Goal: Task Accomplishment & Management: Manage account settings

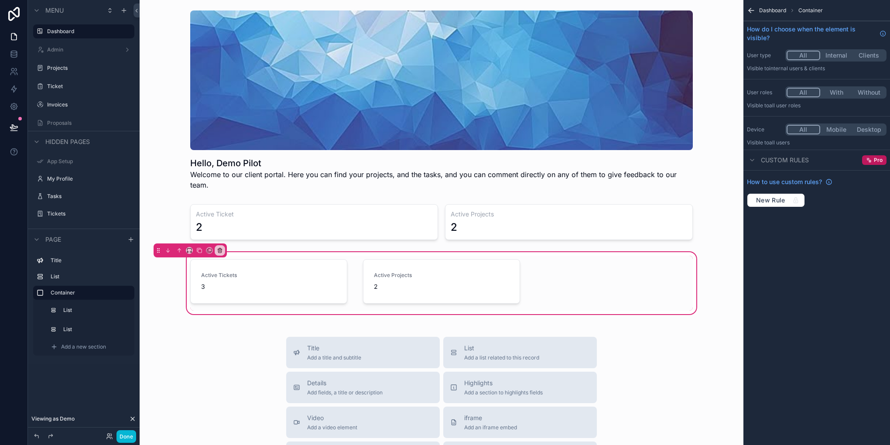
click at [750, 10] on icon "scrollable content" at bounding box center [750, 10] width 5 height 0
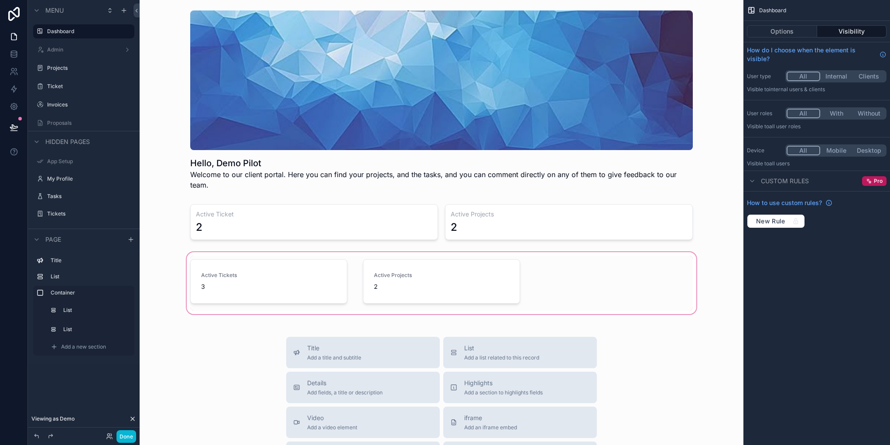
click at [505, 283] on div "scrollable content" at bounding box center [442, 282] width 590 height 65
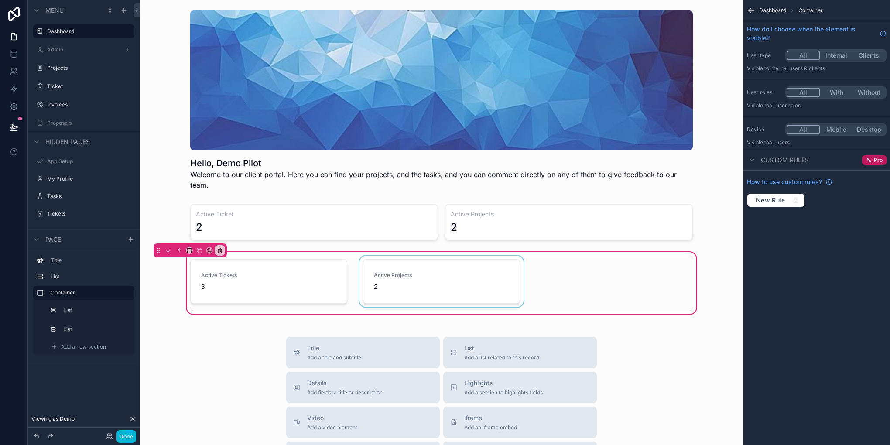
click at [395, 273] on div "scrollable content" at bounding box center [441, 283] width 167 height 55
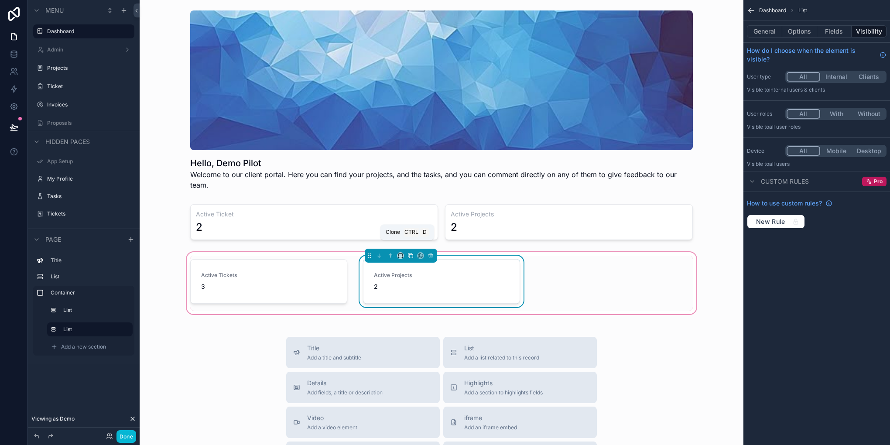
click at [408, 252] on icon "scrollable content" at bounding box center [410, 255] width 6 height 6
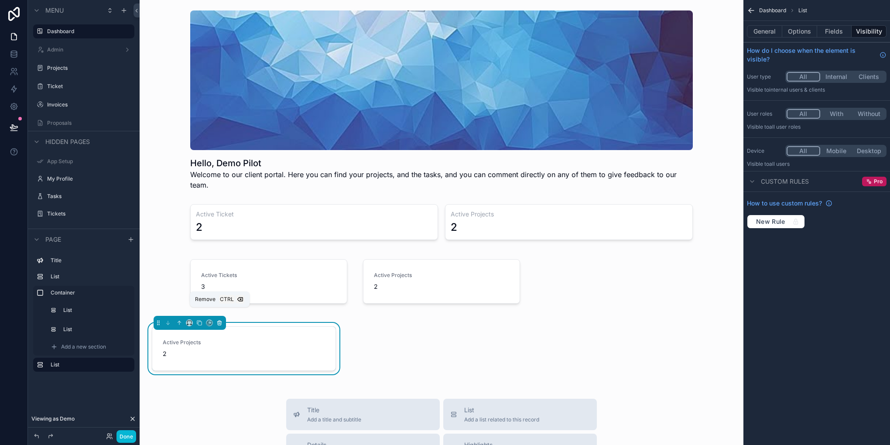
click at [219, 320] on icon "scrollable content" at bounding box center [219, 323] width 6 height 6
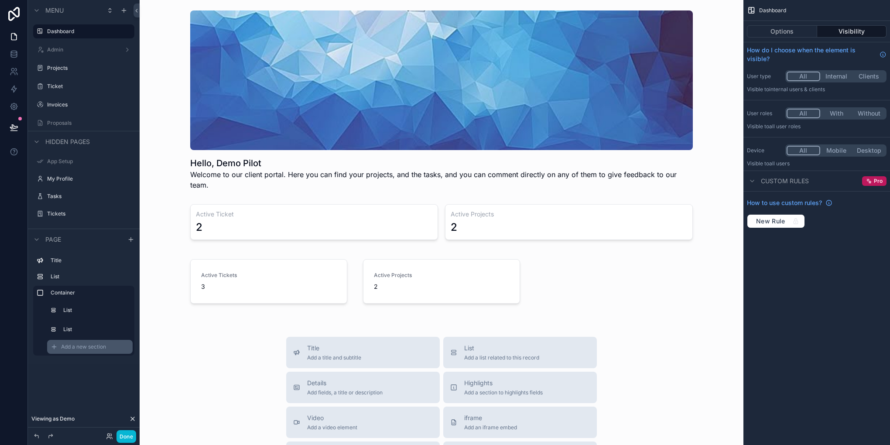
click at [77, 351] on div "Add a new section" at bounding box center [89, 347] width 85 height 14
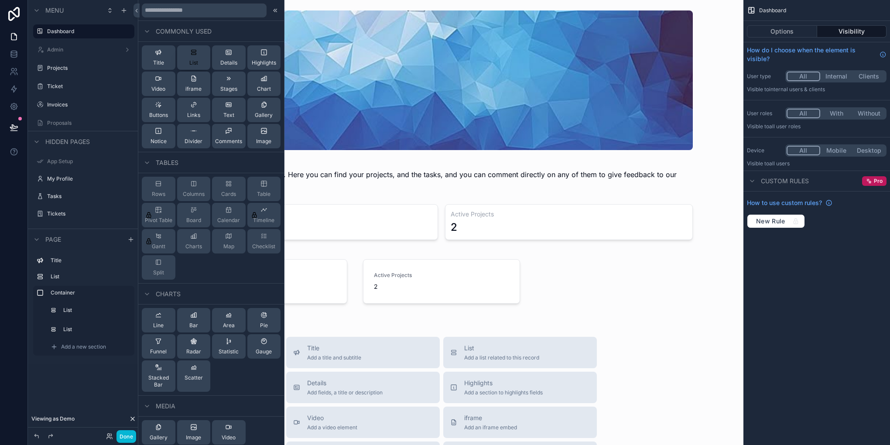
click at [194, 57] on div "List" at bounding box center [193, 57] width 9 height 17
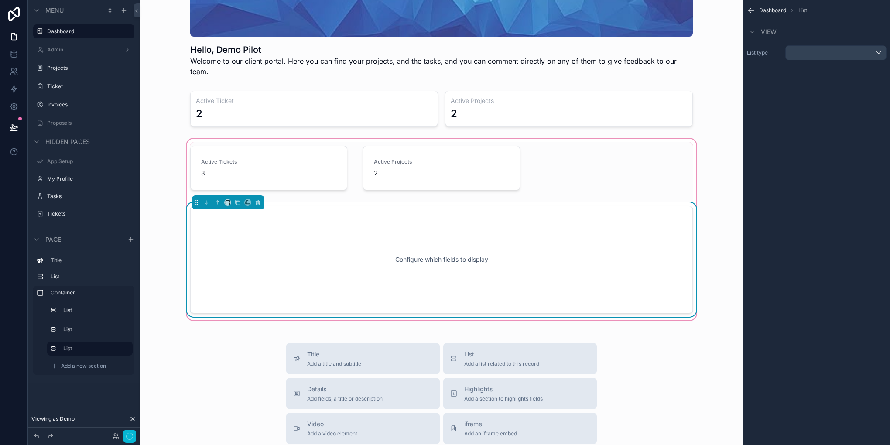
scroll to position [140, 0]
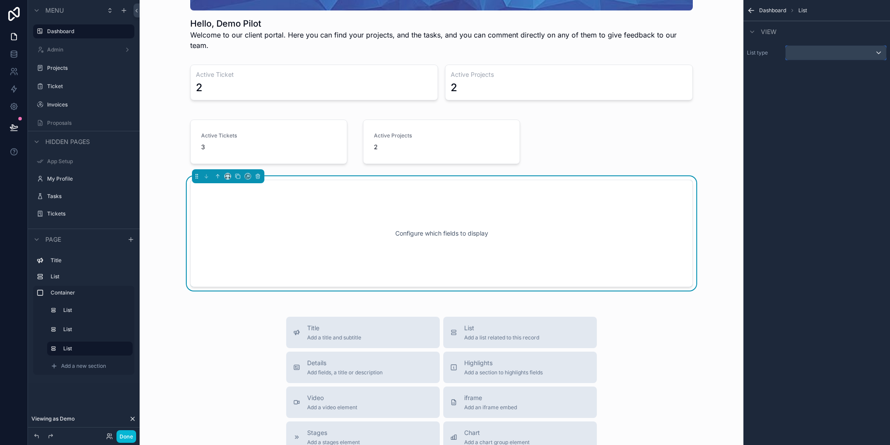
click at [821, 46] on div "scrollable content" at bounding box center [835, 53] width 100 height 14
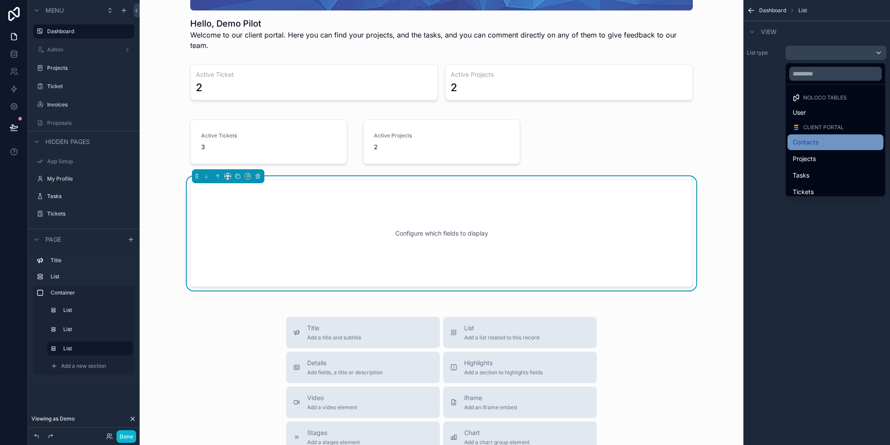
click at [820, 139] on div "Contacts" at bounding box center [834, 142] width 85 height 10
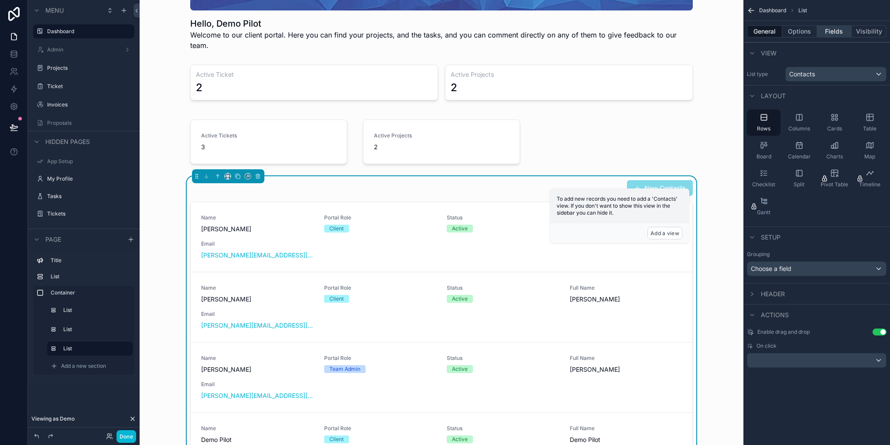
click at [841, 29] on button "Fields" at bounding box center [834, 31] width 35 height 12
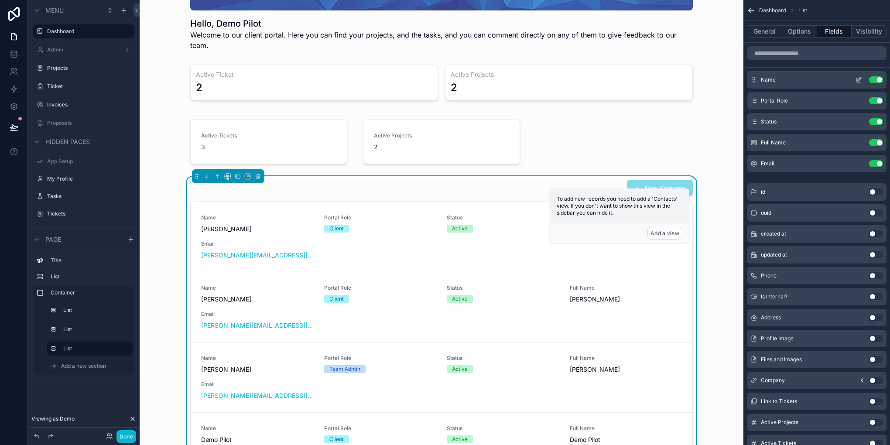
click at [883, 78] on div "Name Use setting" at bounding box center [817, 79] width 140 height 17
click at [878, 78] on button "Use setting" at bounding box center [876, 79] width 14 height 7
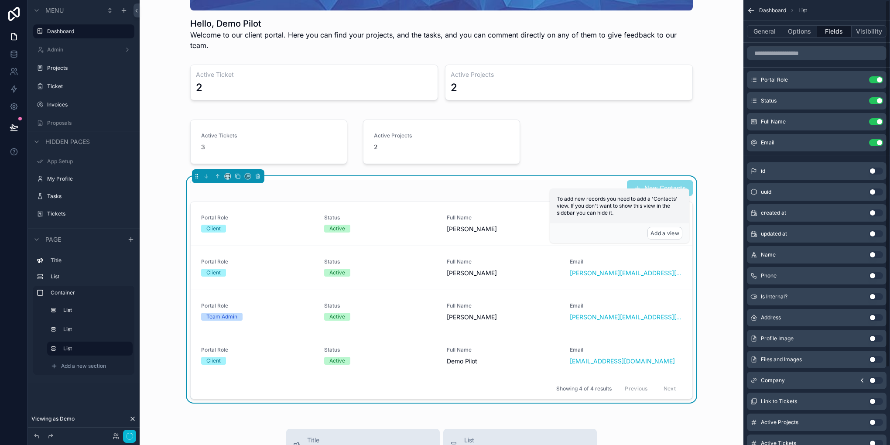
click at [878, 78] on button "Use setting" at bounding box center [876, 79] width 14 height 7
click at [878, 97] on button "Use setting" at bounding box center [876, 100] width 14 height 7
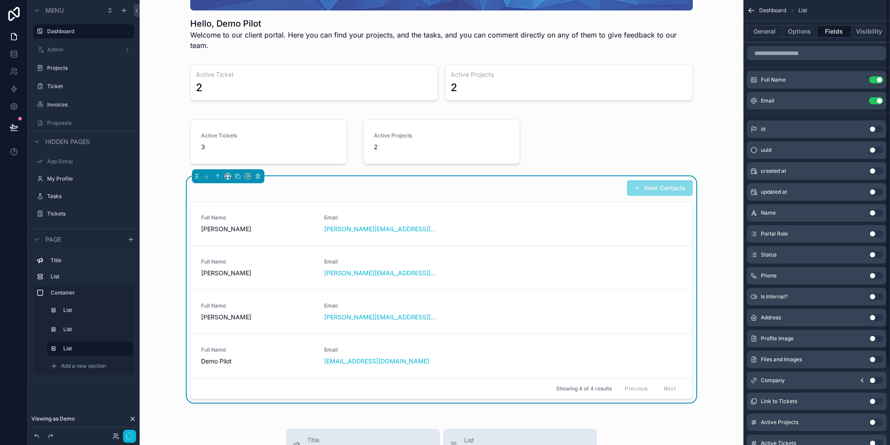
click at [878, 78] on button "Use setting" at bounding box center [876, 79] width 14 height 7
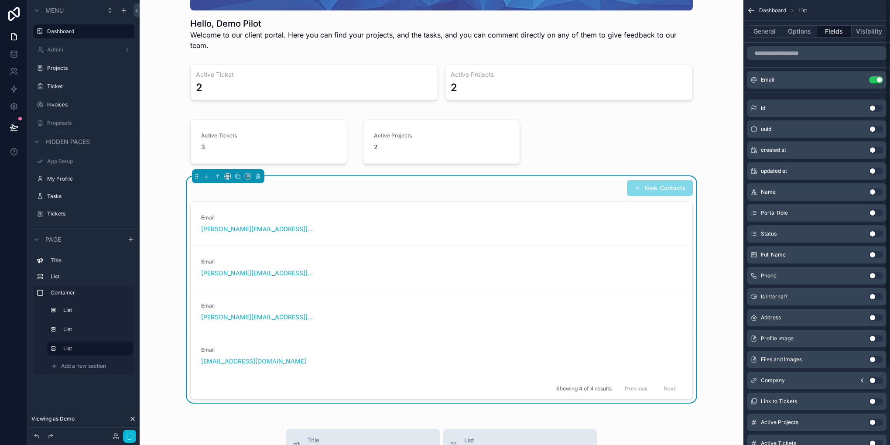
click at [878, 78] on button "Use setting" at bounding box center [876, 79] width 14 height 7
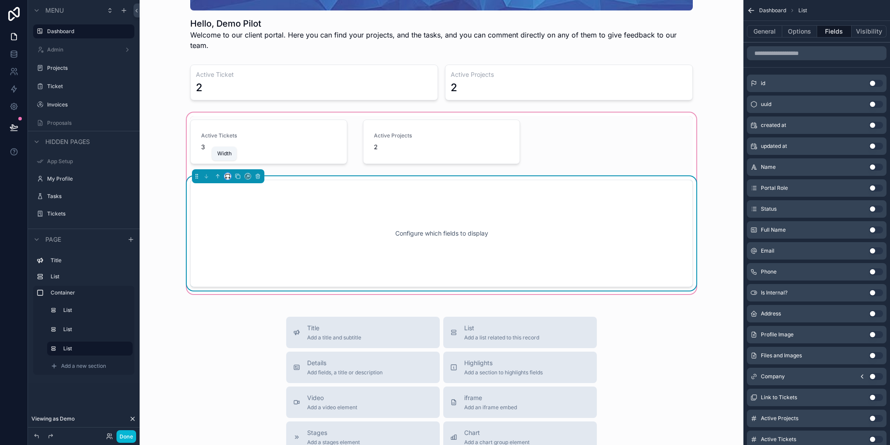
click at [227, 173] on icon "scrollable content" at bounding box center [228, 176] width 6 height 6
click at [233, 220] on div "33%" at bounding box center [241, 215] width 37 height 16
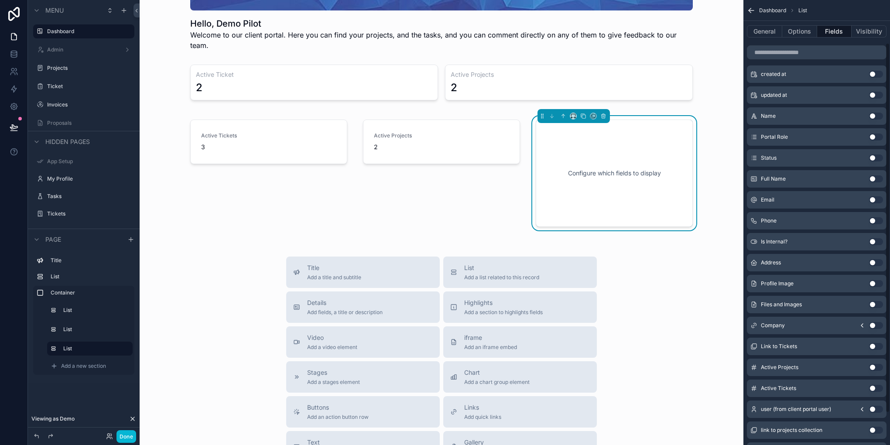
scroll to position [3, 0]
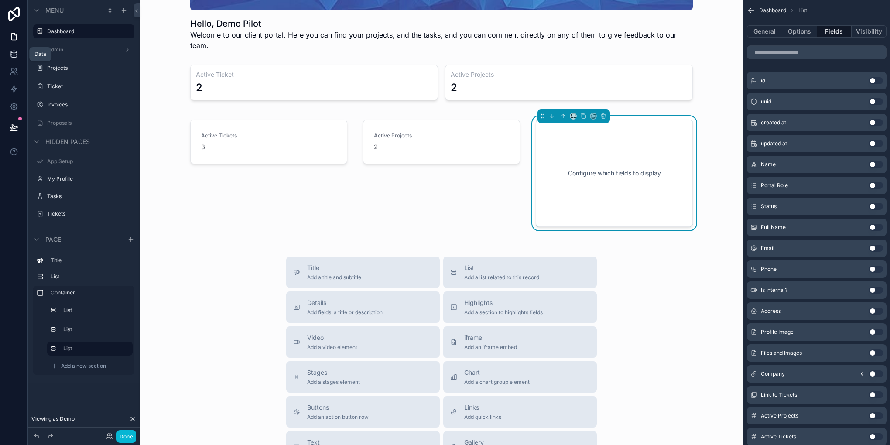
click at [17, 55] on icon at bounding box center [14, 55] width 6 height 3
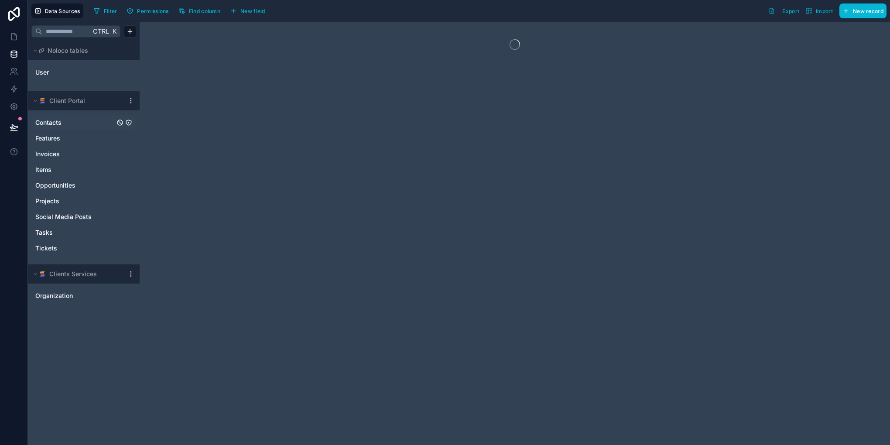
click at [84, 116] on div "Contacts" at bounding box center [83, 123] width 105 height 14
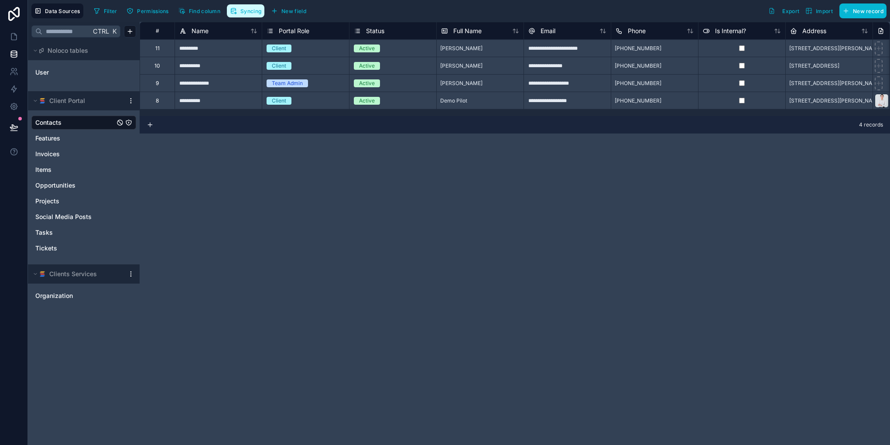
click at [253, 10] on span "Syncing" at bounding box center [250, 11] width 21 height 7
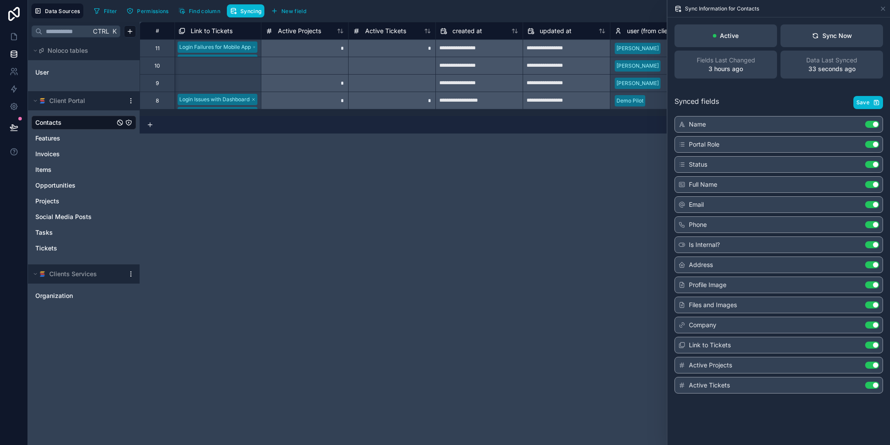
scroll to position [0, 1029]
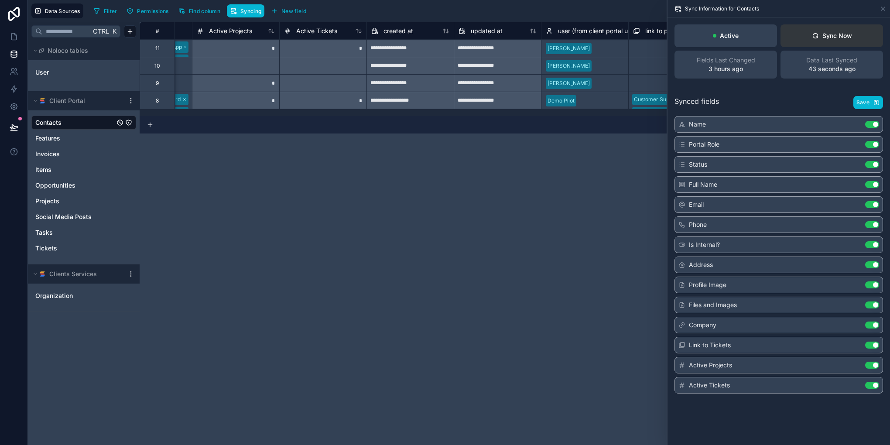
click at [832, 44] on button "Sync Now" at bounding box center [831, 35] width 102 height 23
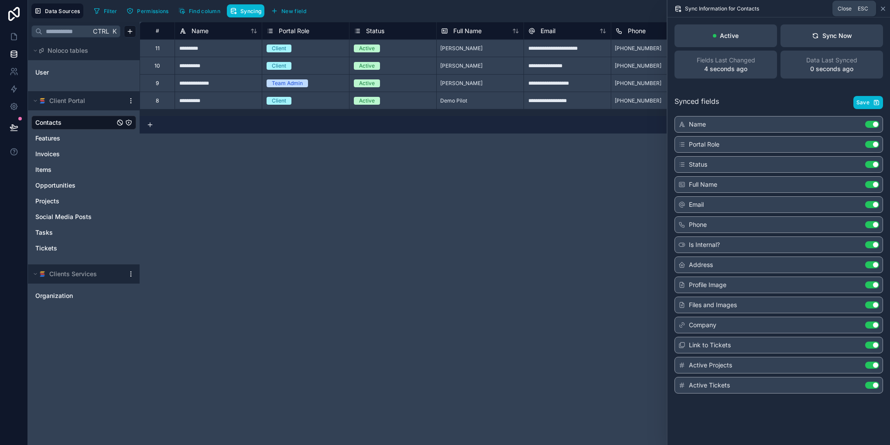
click at [881, 10] on icon at bounding box center [882, 8] width 7 height 7
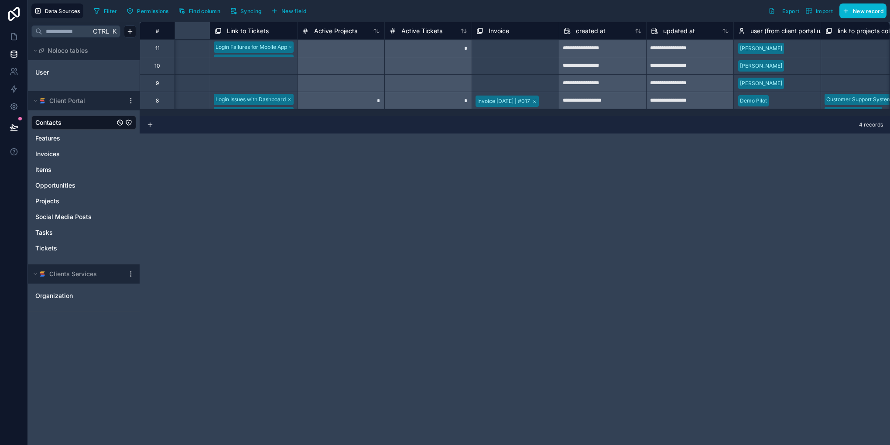
scroll to position [0, 1116]
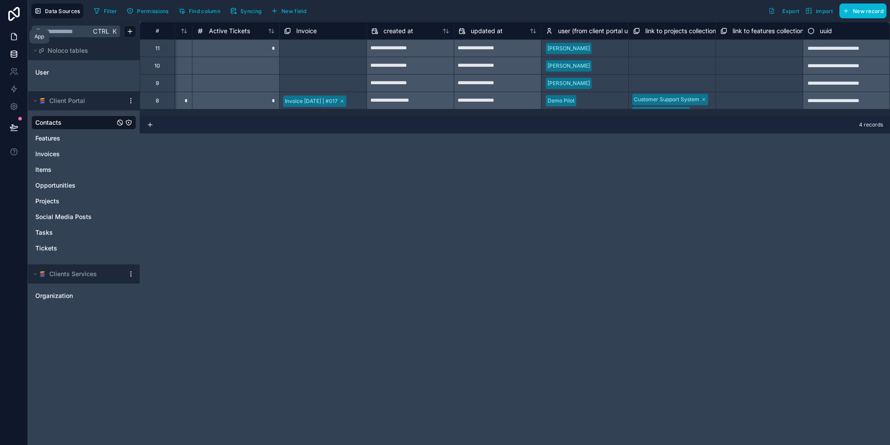
click at [14, 34] on icon at bounding box center [13, 37] width 5 height 7
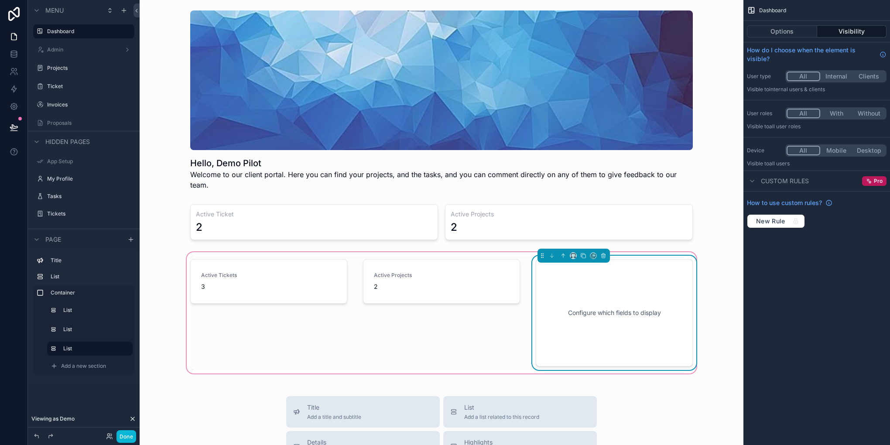
click at [602, 291] on div "Configure which fields to display" at bounding box center [614, 312] width 128 height 78
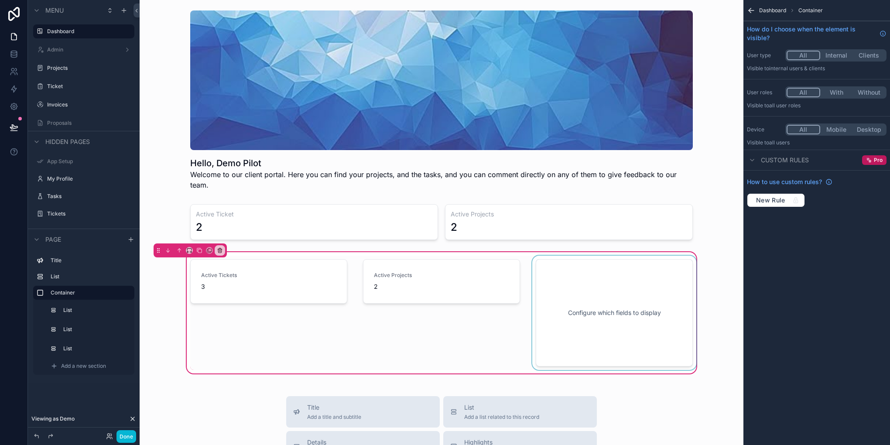
click at [654, 298] on div "scrollable content" at bounding box center [613, 313] width 167 height 114
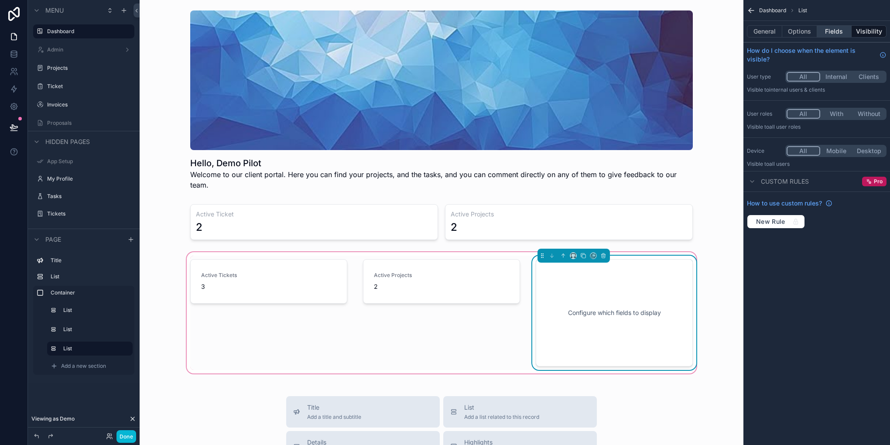
click at [833, 31] on button "Fields" at bounding box center [834, 31] width 35 height 12
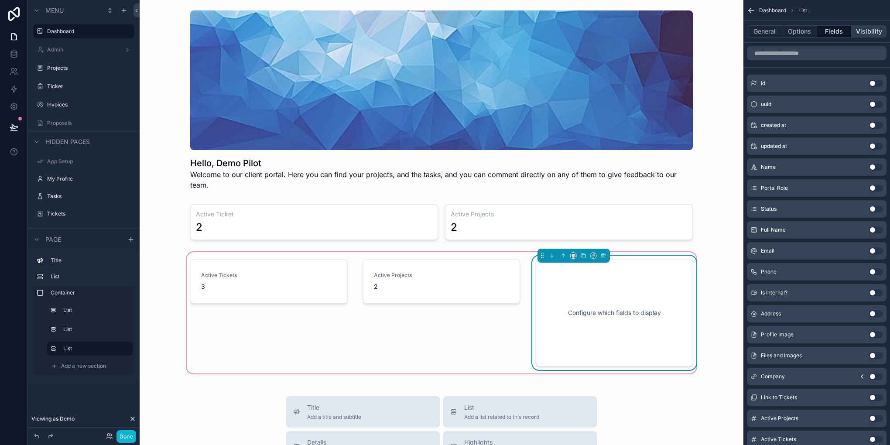
click at [856, 33] on button "Visibility" at bounding box center [868, 31] width 35 height 12
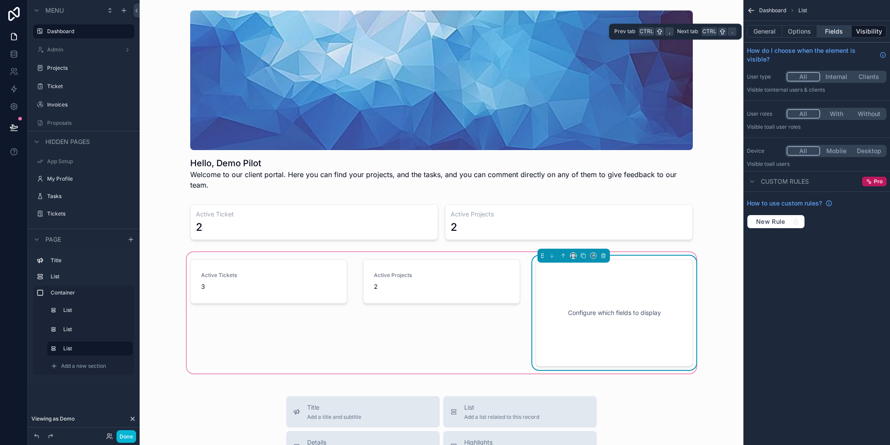
click at [832, 27] on button "Fields" at bounding box center [834, 31] width 35 height 12
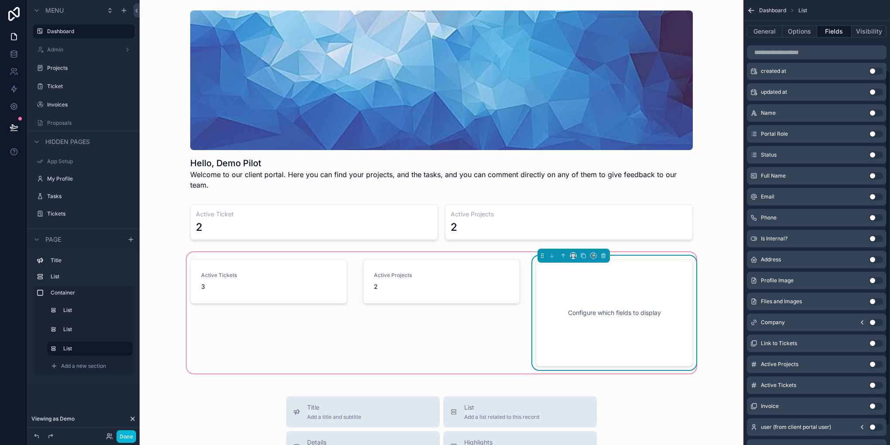
scroll to position [87, 0]
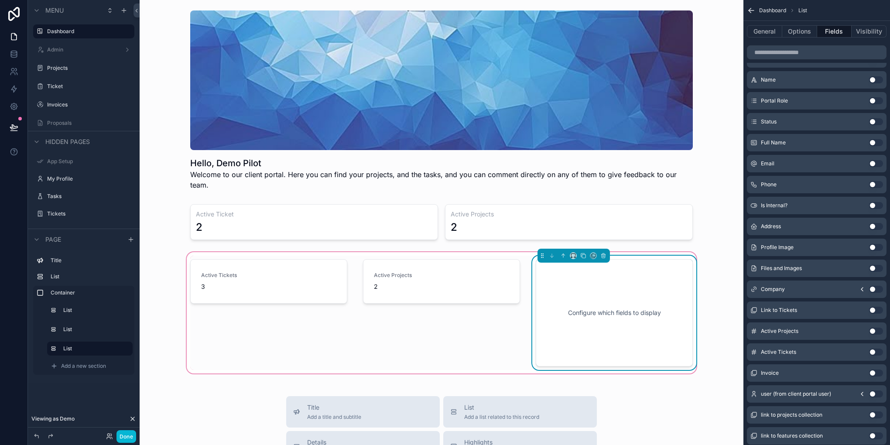
click at [873, 373] on button "Use setting" at bounding box center [876, 372] width 14 height 7
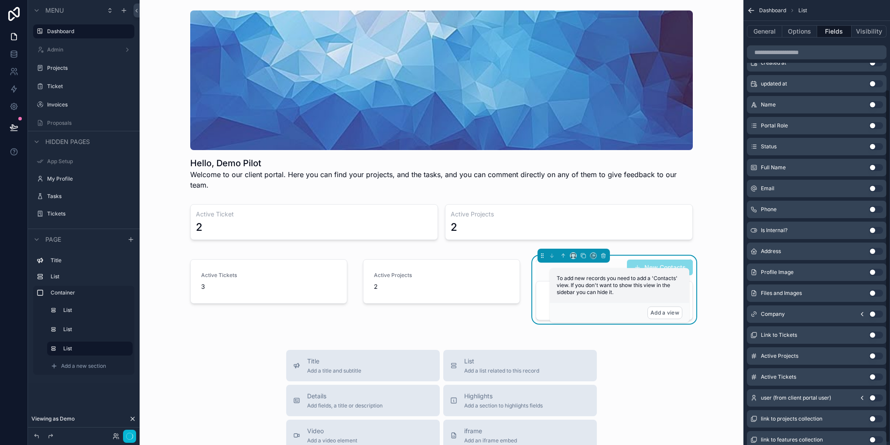
scroll to position [112, 0]
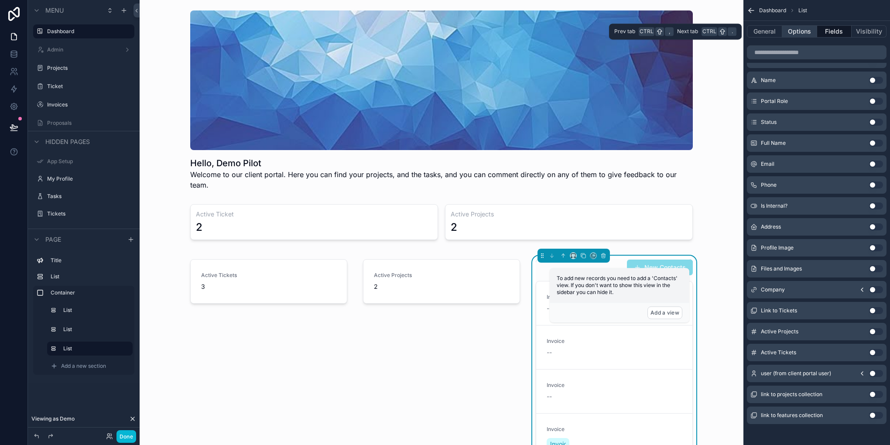
click at [803, 28] on button "Options" at bounding box center [799, 31] width 35 height 12
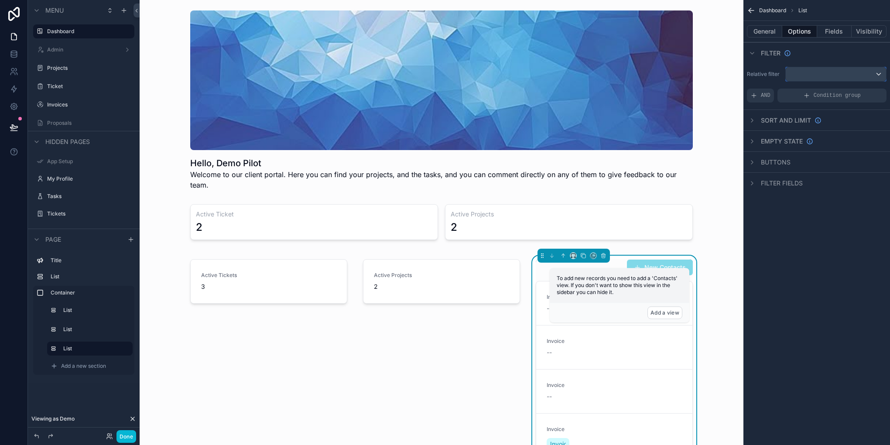
click at [849, 75] on div "scrollable content" at bounding box center [835, 74] width 100 height 14
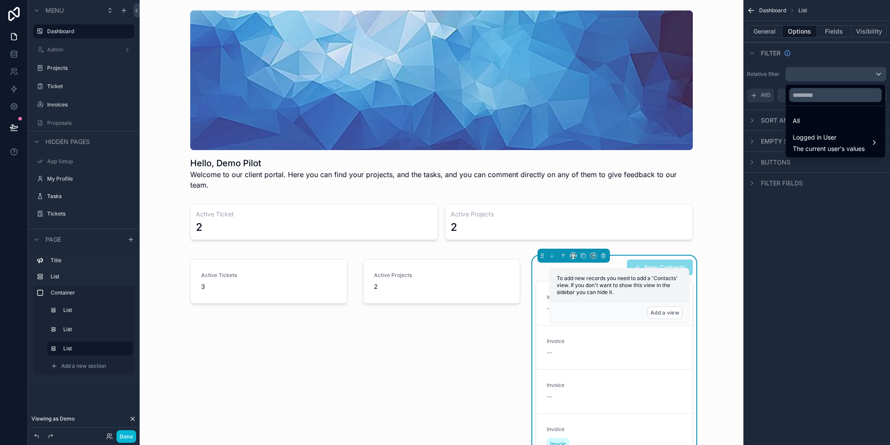
click at [849, 75] on div "scrollable content" at bounding box center [445, 222] width 890 height 445
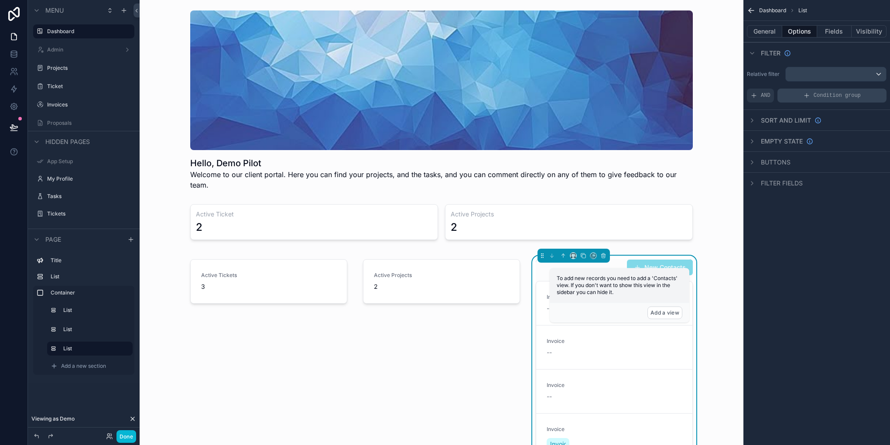
click at [792, 94] on div "Condition group" at bounding box center [831, 96] width 109 height 14
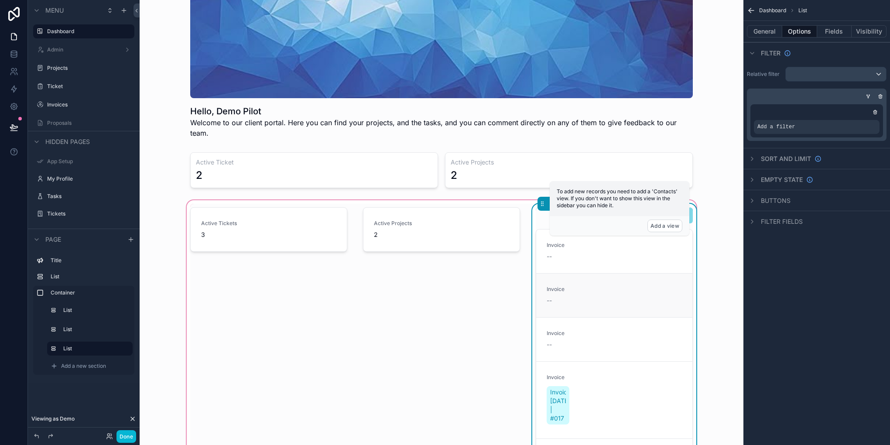
scroll to position [131, 0]
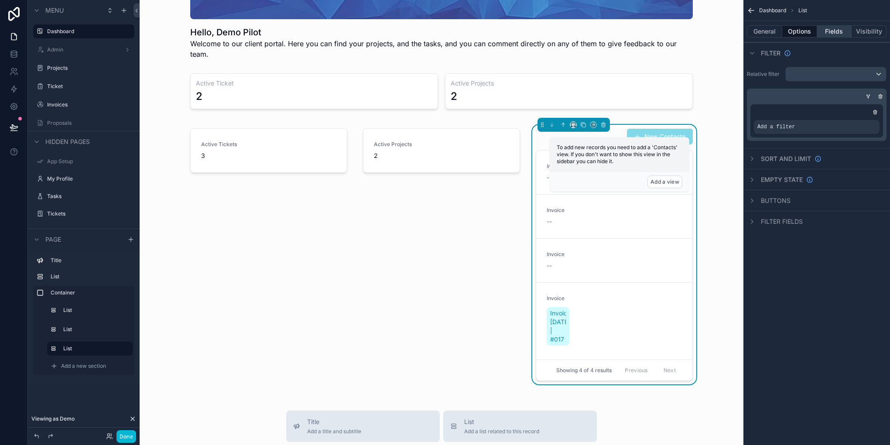
click at [825, 36] on button "Fields" at bounding box center [834, 31] width 35 height 12
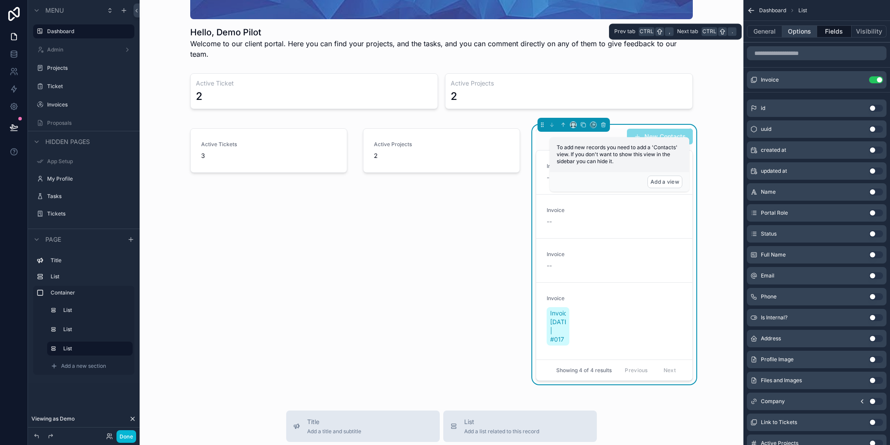
click at [802, 35] on button "Options" at bounding box center [799, 31] width 35 height 12
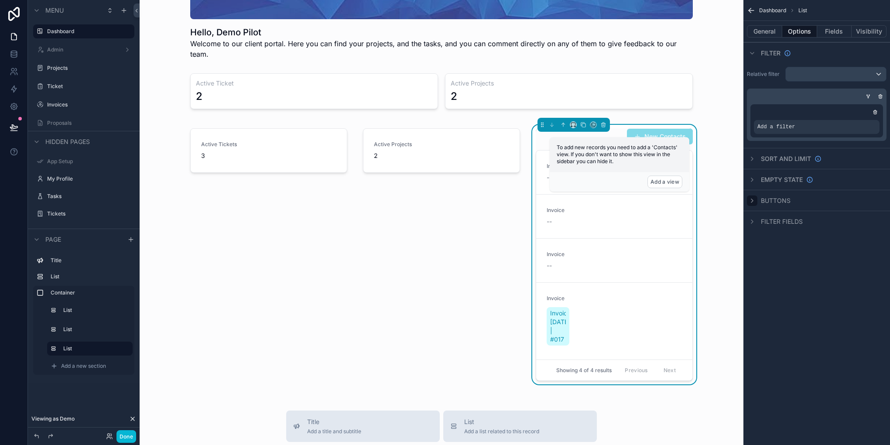
click at [754, 199] on icon "scrollable content" at bounding box center [751, 200] width 7 height 7
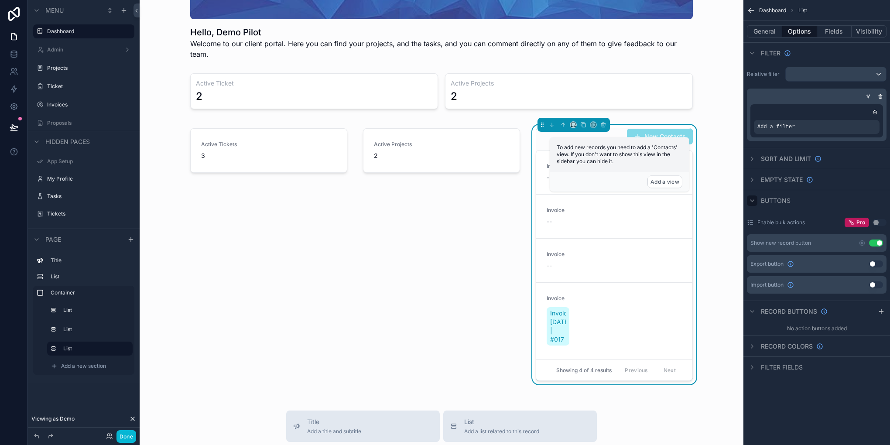
click at [883, 243] on div "Show new record button Use setting" at bounding box center [817, 242] width 140 height 17
click at [879, 242] on button "Use setting" at bounding box center [876, 242] width 14 height 7
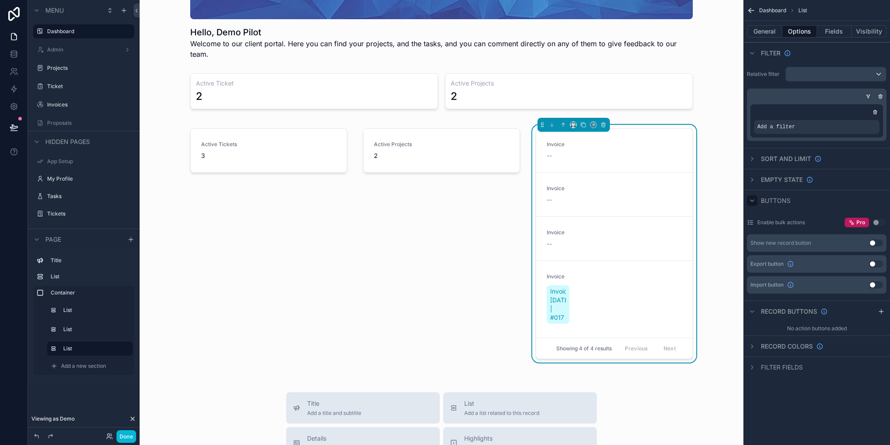
click at [754, 202] on icon "scrollable content" at bounding box center [751, 200] width 7 height 7
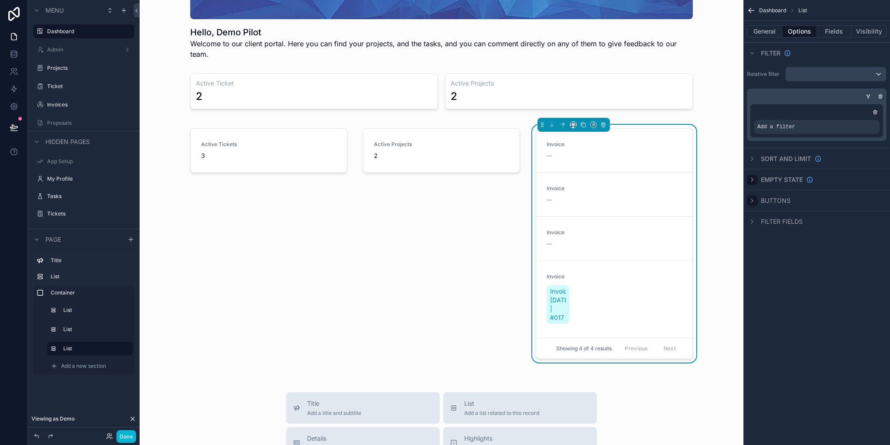
click at [753, 176] on icon "scrollable content" at bounding box center [751, 179] width 7 height 7
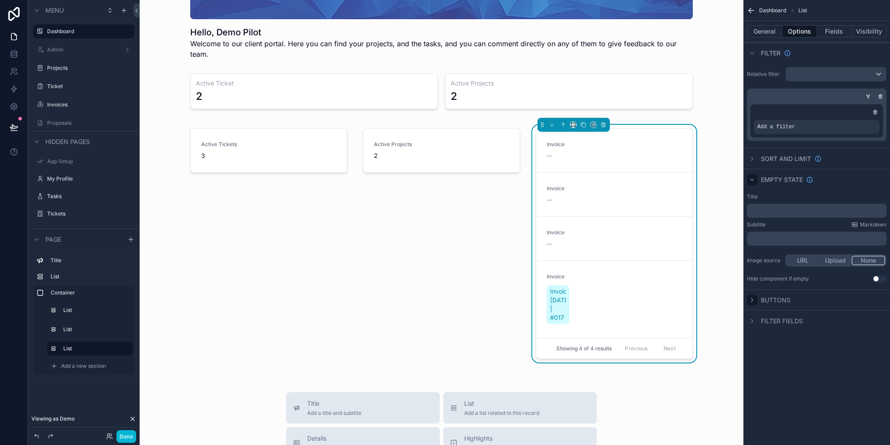
click at [753, 175] on div "scrollable content" at bounding box center [752, 179] width 10 height 10
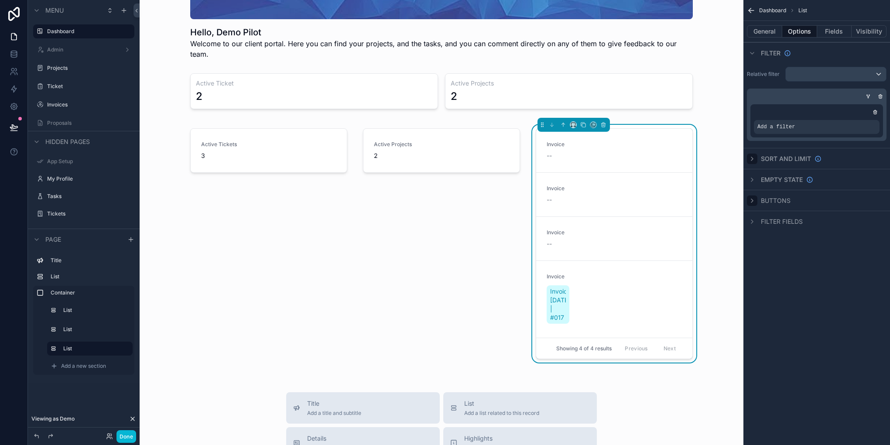
click at [755, 163] on div "scrollable content" at bounding box center [752, 158] width 10 height 10
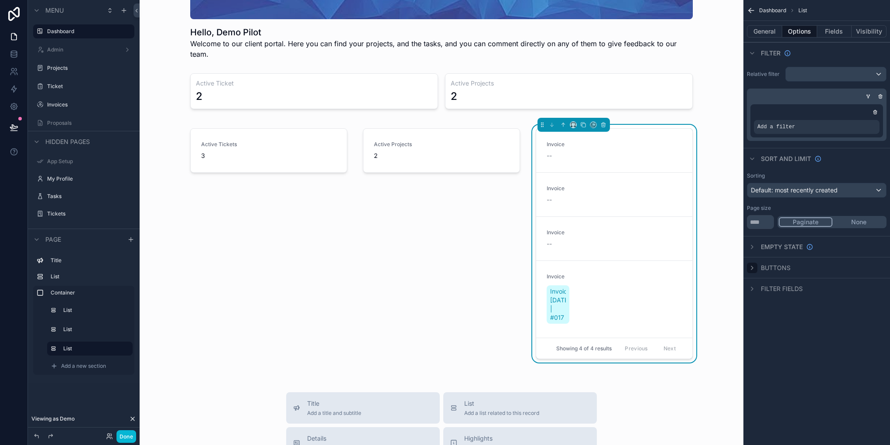
click at [862, 222] on button "None" at bounding box center [858, 222] width 53 height 10
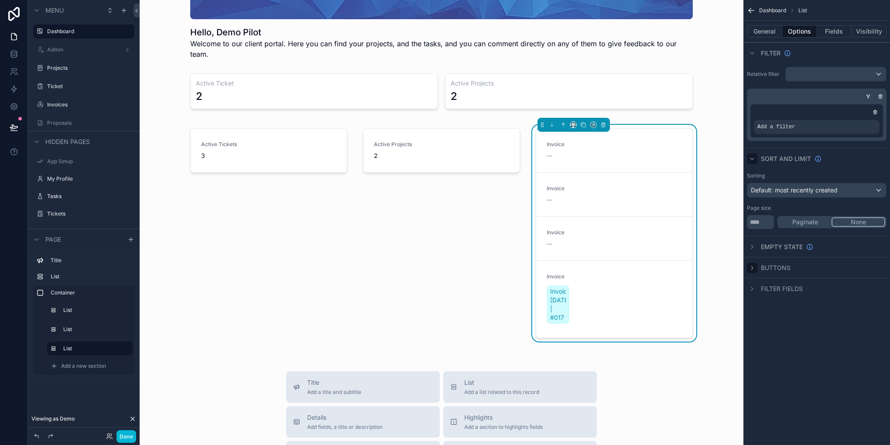
click at [754, 153] on div "scrollable content" at bounding box center [752, 158] width 10 height 10
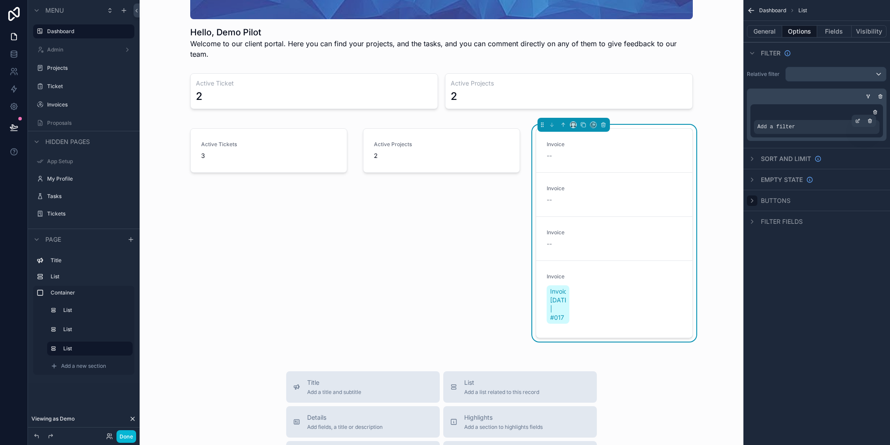
click at [838, 123] on div "Add a filter" at bounding box center [816, 127] width 126 height 14
click at [852, 122] on div "scrollable content" at bounding box center [857, 121] width 12 height 12
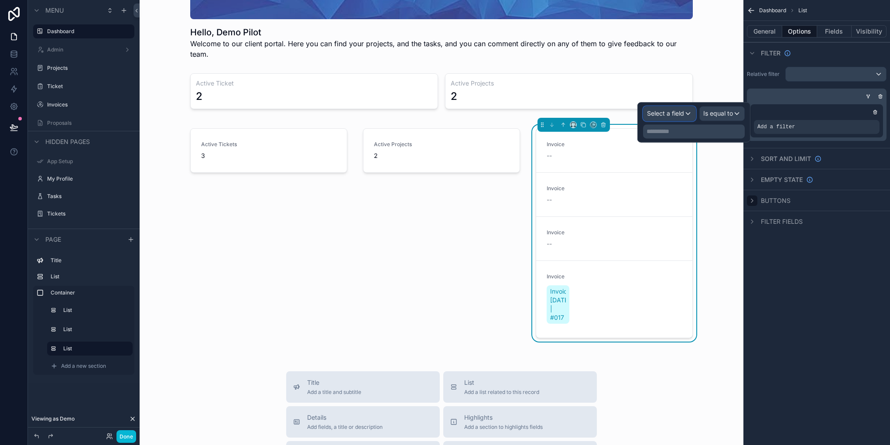
click at [683, 114] on span "Select a field" at bounding box center [665, 112] width 37 height 7
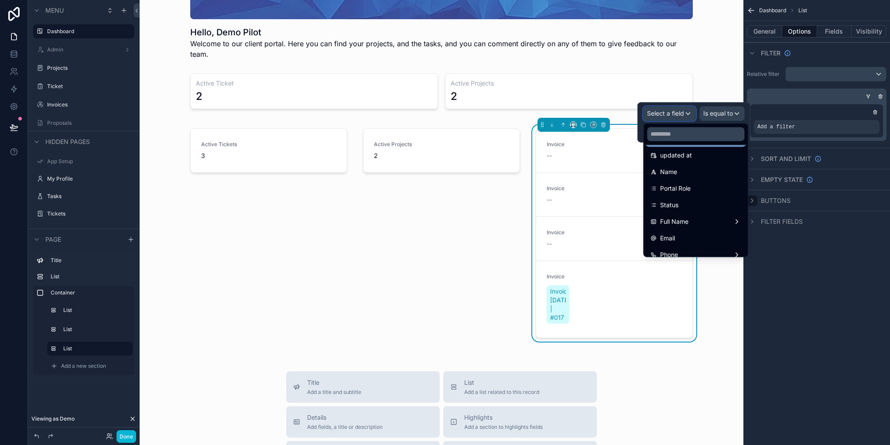
scroll to position [87, 0]
click at [677, 205] on div "Email" at bounding box center [695, 205] width 90 height 10
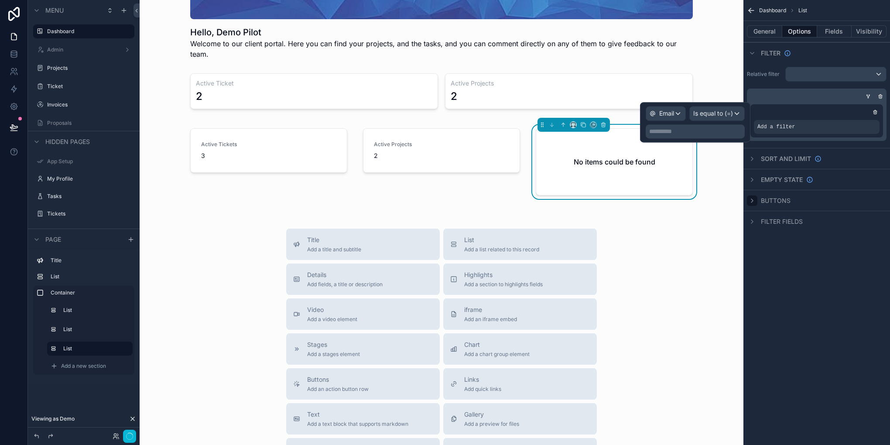
click at [721, 127] on p "**********" at bounding box center [696, 131] width 94 height 9
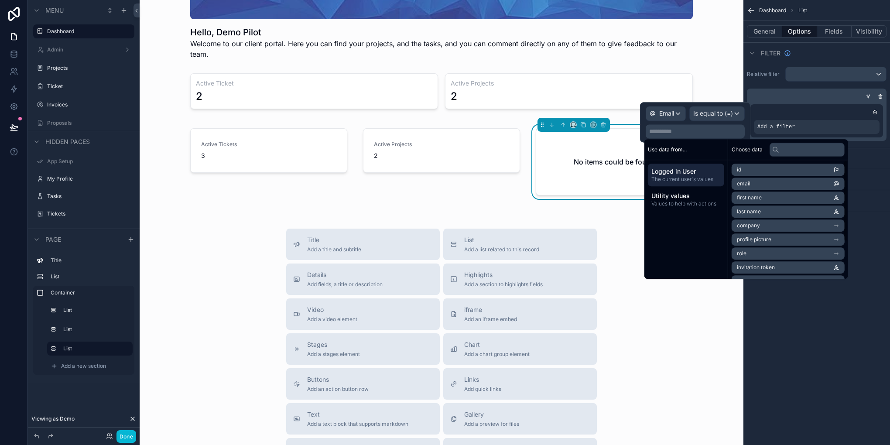
click at [753, 180] on li "email" at bounding box center [787, 183] width 113 height 12
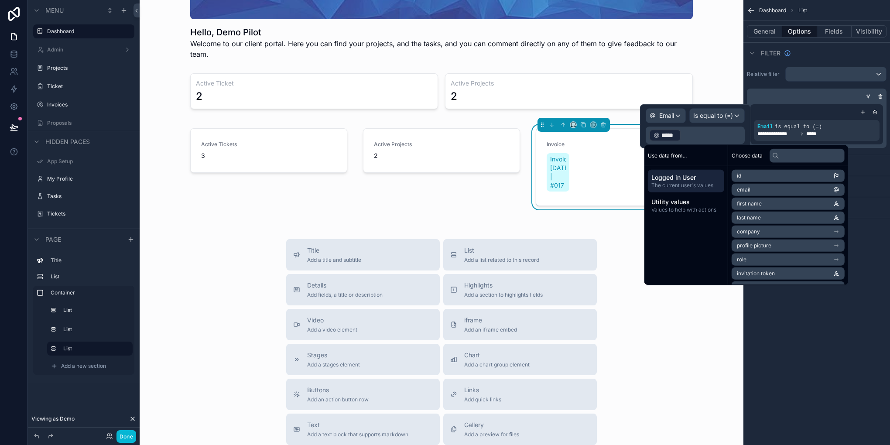
click at [818, 346] on div "**********" at bounding box center [816, 222] width 147 height 445
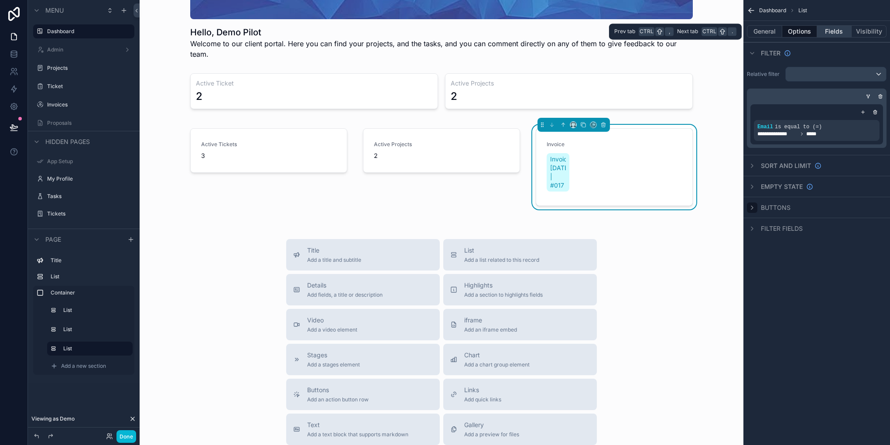
click at [835, 32] on button "Fields" at bounding box center [834, 31] width 35 height 12
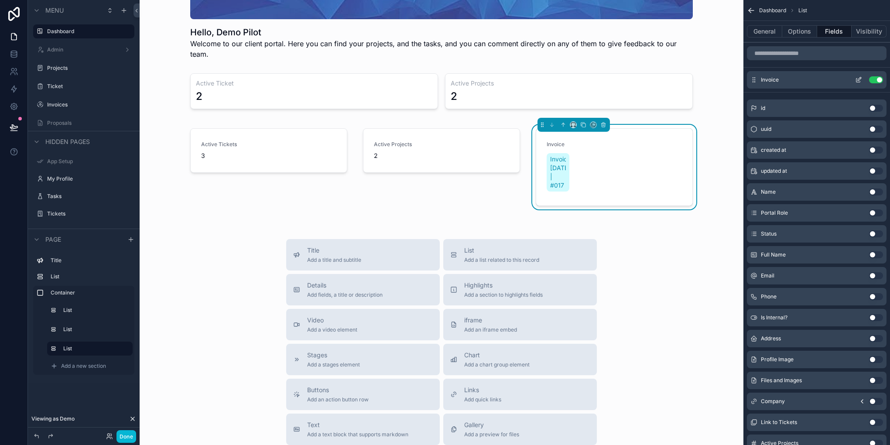
click at [859, 76] on icon "scrollable content" at bounding box center [858, 79] width 7 height 7
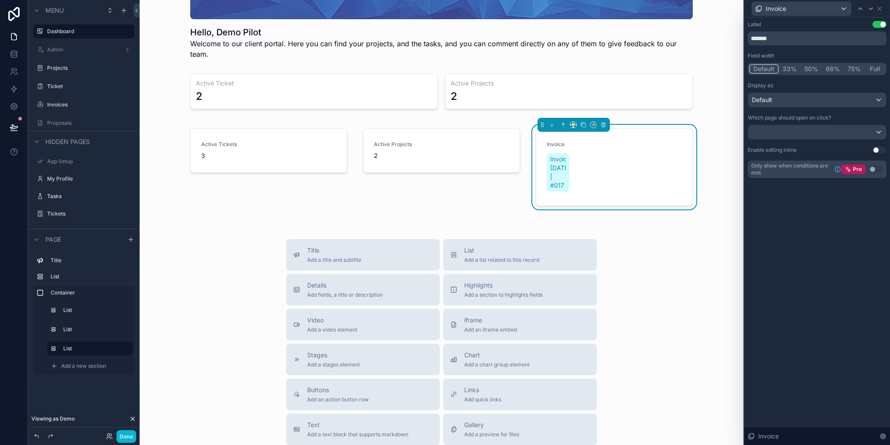
click at [794, 68] on button "33%" at bounding box center [789, 69] width 22 height 10
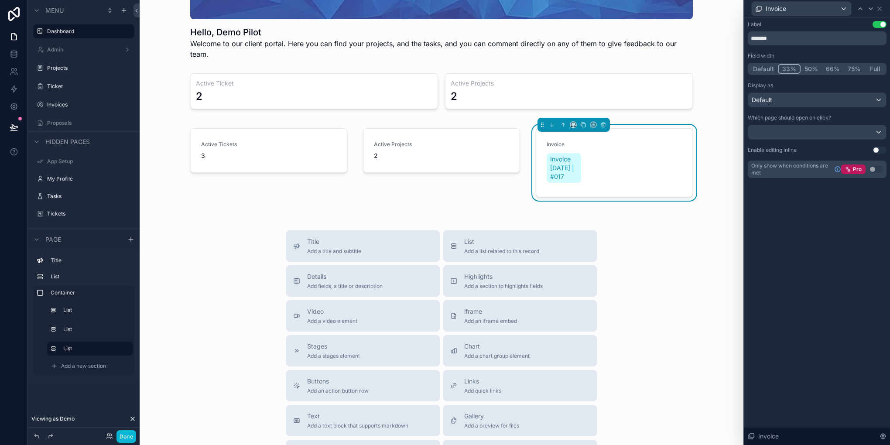
click at [815, 73] on button "50%" at bounding box center [810, 69] width 21 height 10
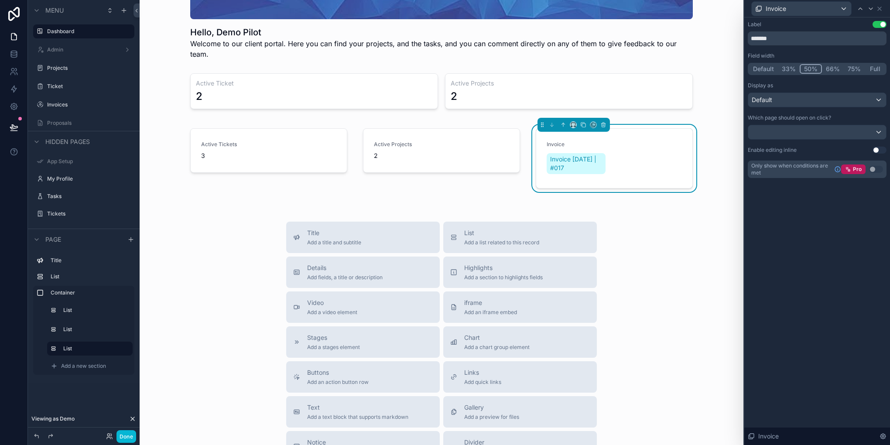
click at [826, 72] on button "66%" at bounding box center [833, 69] width 22 height 10
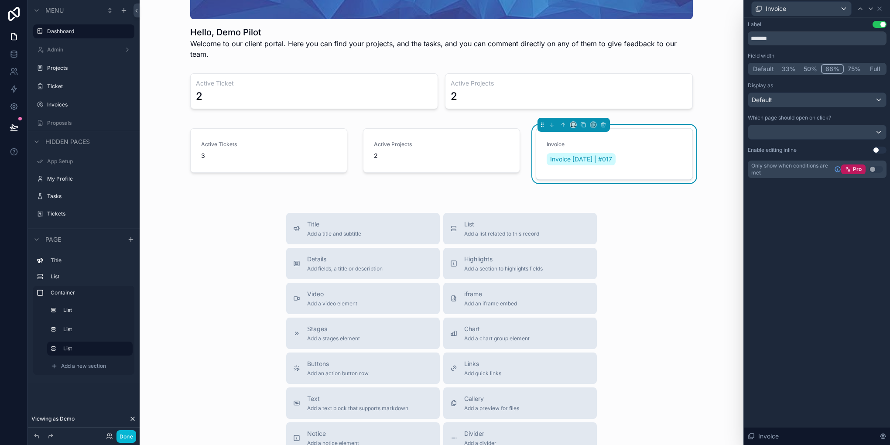
click at [845, 72] on button "75%" at bounding box center [853, 69] width 21 height 10
click at [882, 9] on icon at bounding box center [879, 8] width 7 height 7
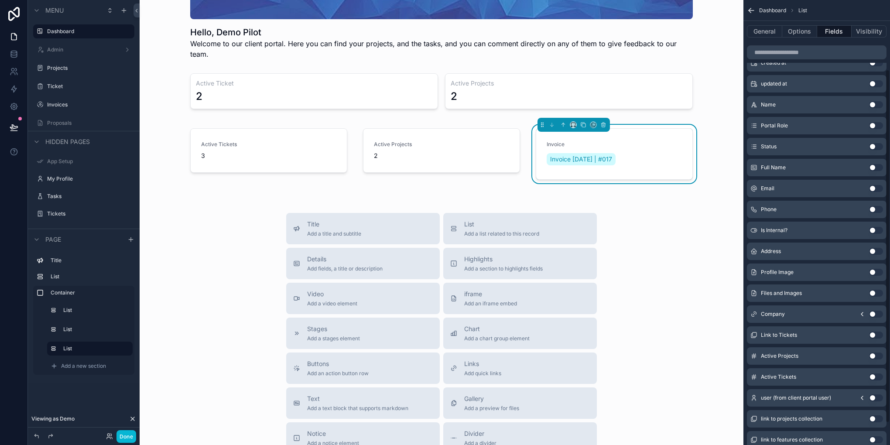
scroll to position [115, 0]
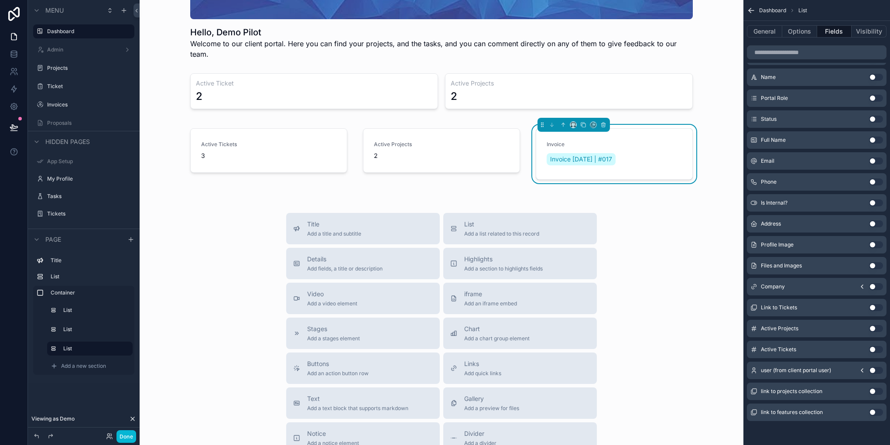
click at [860, 287] on icon "scrollable content" at bounding box center [861, 286] width 7 height 7
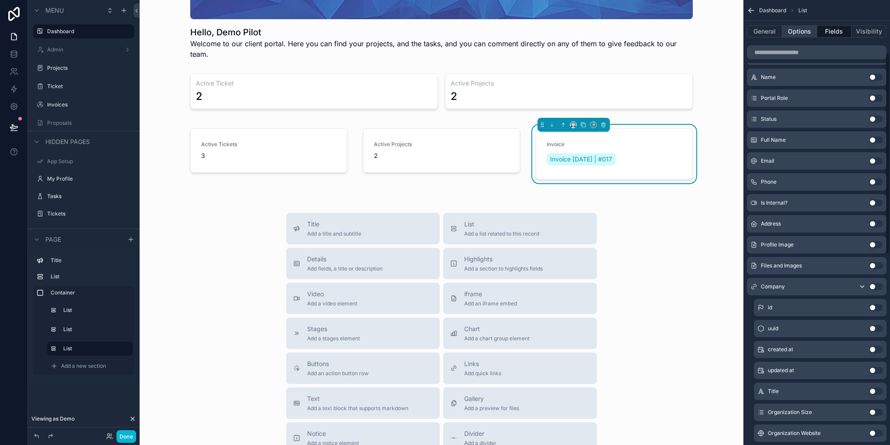
click at [797, 35] on button "Options" at bounding box center [799, 31] width 35 height 12
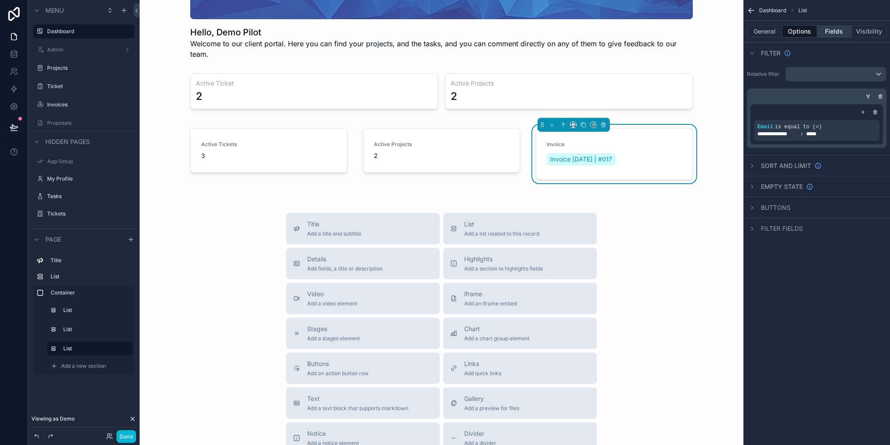
click at [825, 35] on button "Fields" at bounding box center [834, 31] width 35 height 12
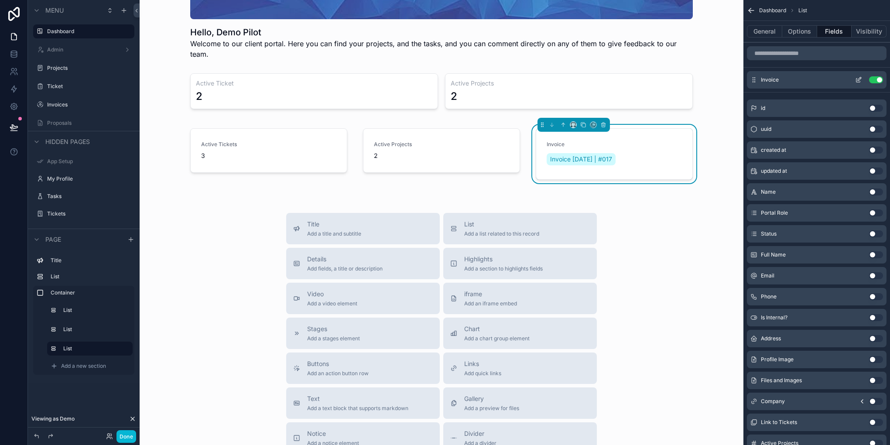
click at [878, 78] on button "Use setting" at bounding box center [876, 79] width 14 height 7
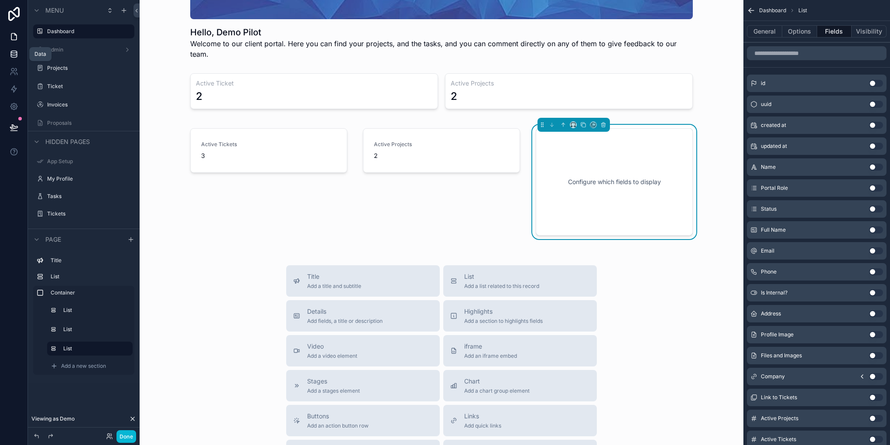
click at [9, 55] on link at bounding box center [13, 53] width 27 height 17
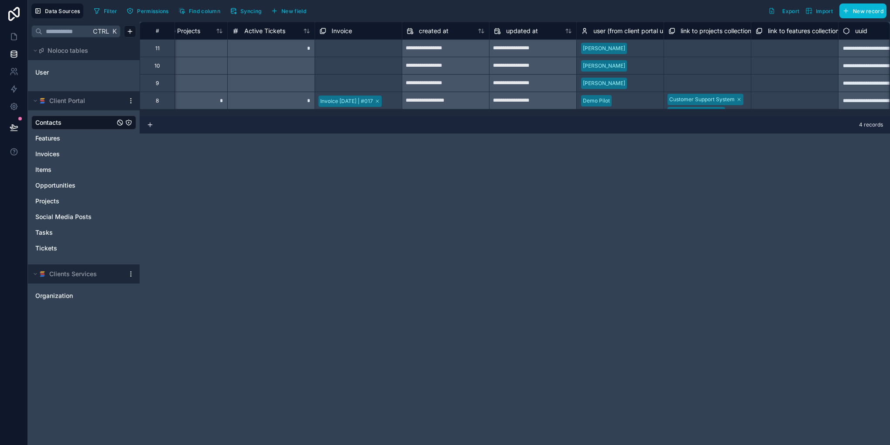
scroll to position [0, 1116]
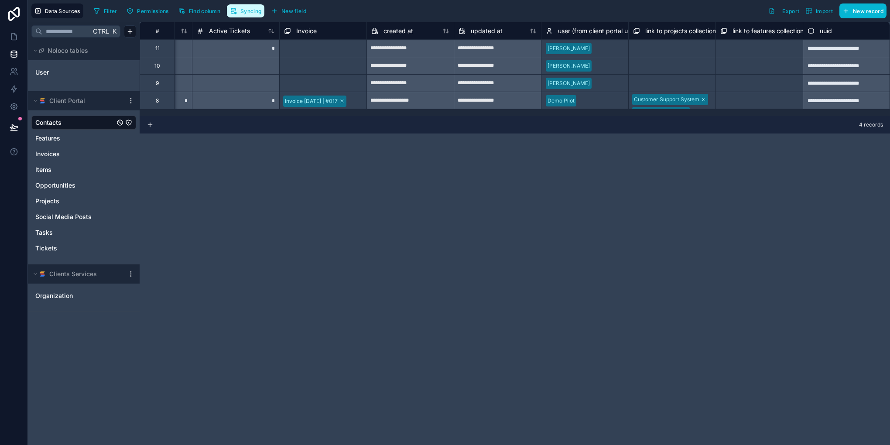
click at [236, 11] on icon "button" at bounding box center [233, 10] width 7 height 7
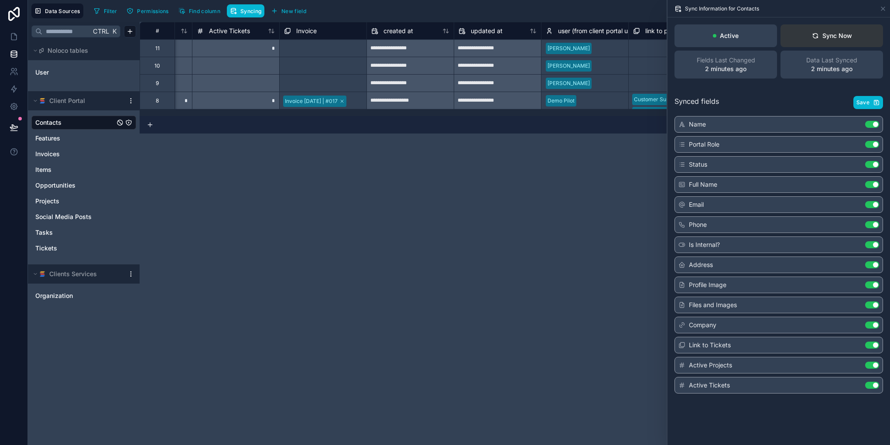
click at [833, 36] on div "Sync Now" at bounding box center [831, 35] width 40 height 9
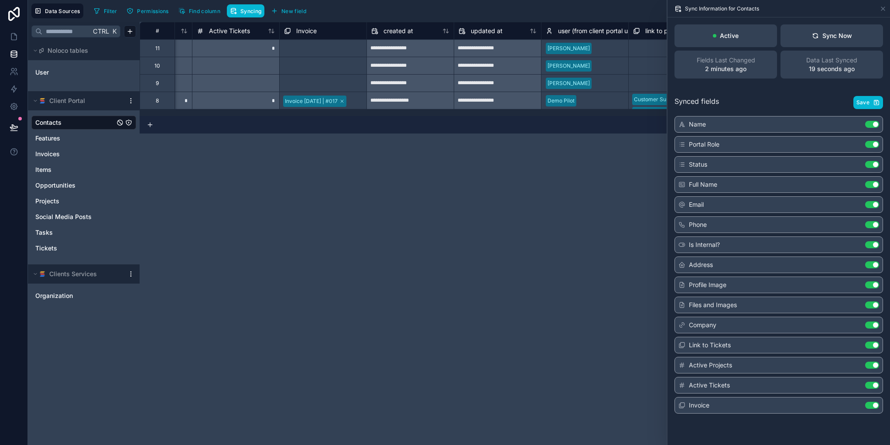
click at [576, 438] on div "**********" at bounding box center [515, 233] width 750 height 423
click at [879, 5] on icon at bounding box center [882, 8] width 7 height 7
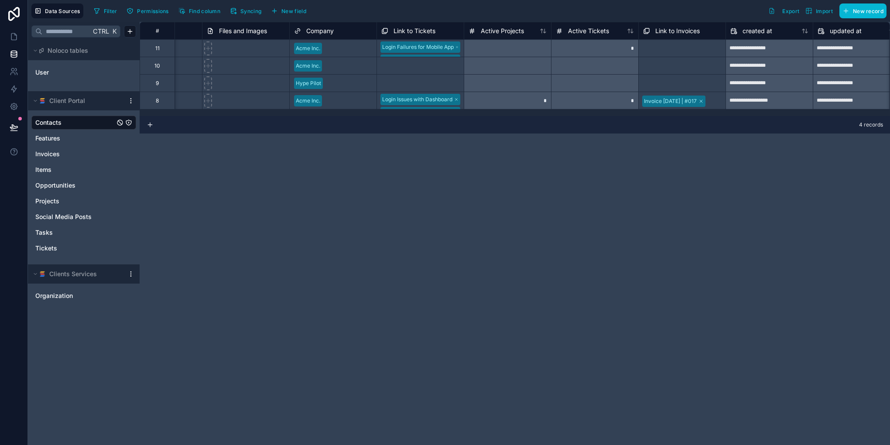
scroll to position [0, 759]
click at [644, 28] on icon at bounding box center [646, 30] width 4 height 4
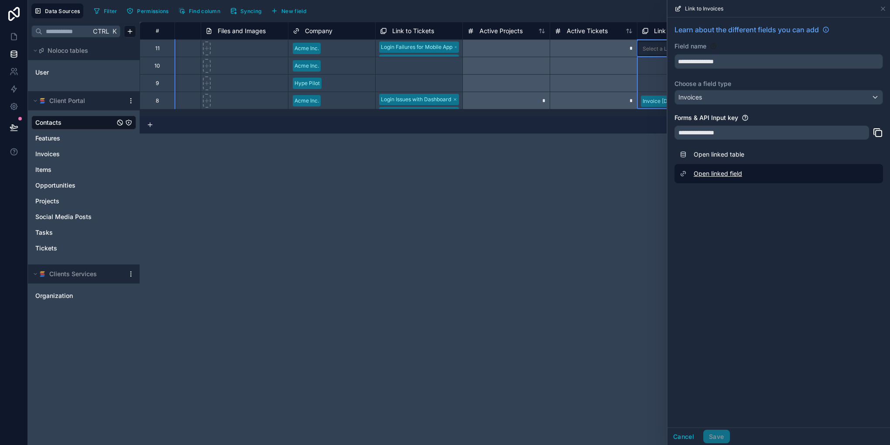
click at [701, 175] on link "Open linked field" at bounding box center [778, 173] width 208 height 19
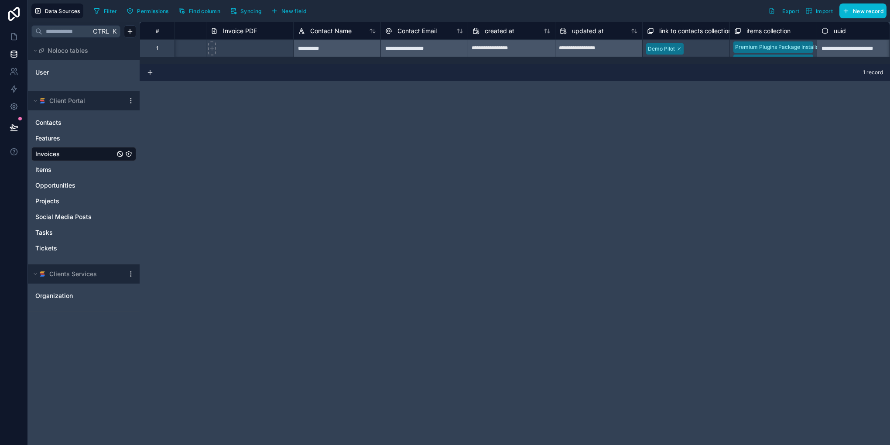
scroll to position [0, 419]
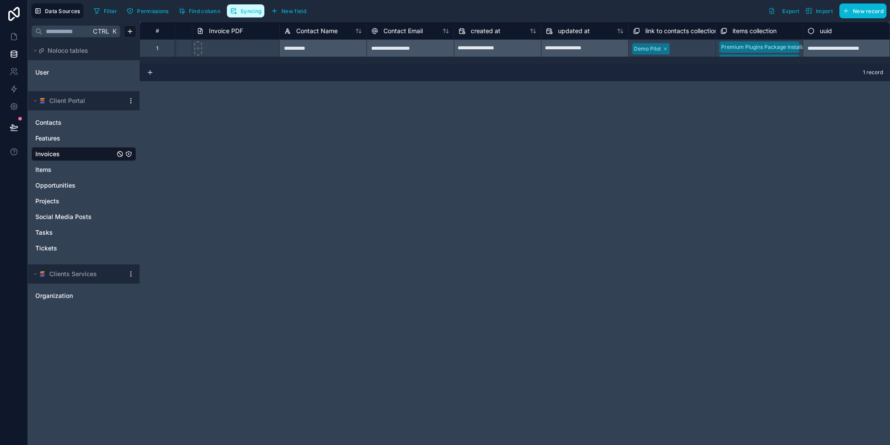
click at [235, 17] on button "Syncing" at bounding box center [245, 10] width 37 height 13
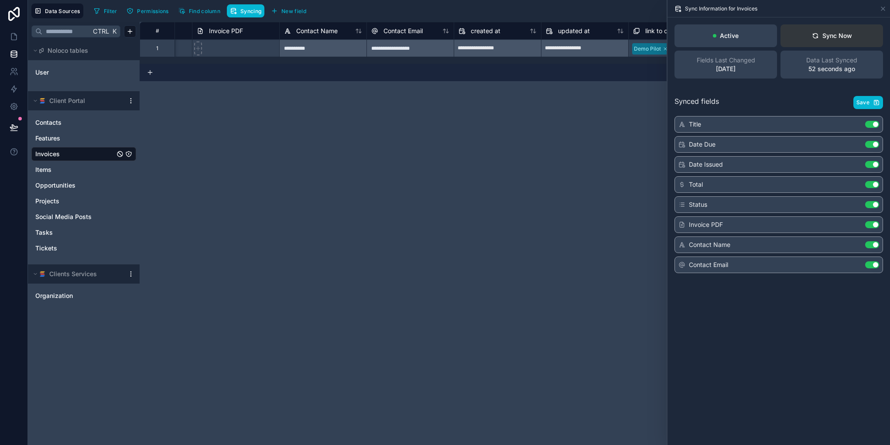
click at [832, 38] on div "Sync Now" at bounding box center [831, 35] width 40 height 9
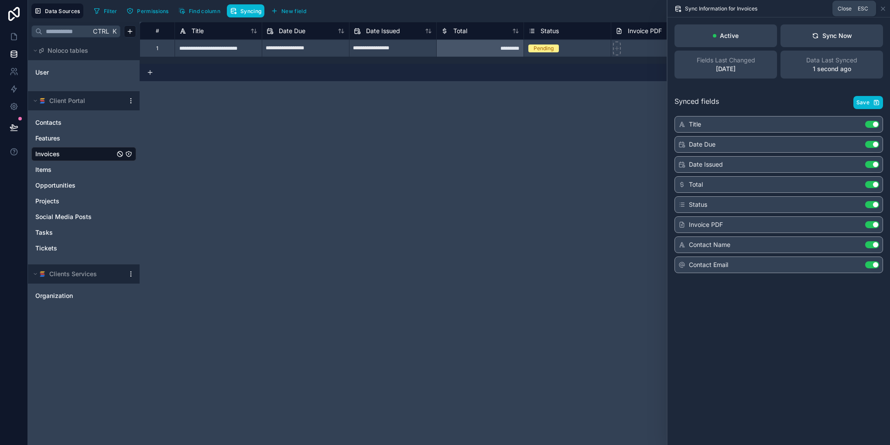
click at [879, 10] on icon at bounding box center [882, 8] width 7 height 7
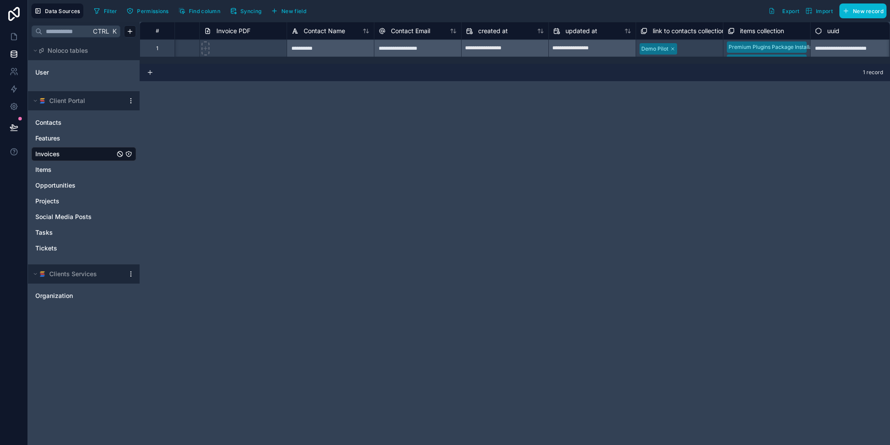
scroll to position [0, 419]
click at [60, 198] on link "Projects" at bounding box center [74, 201] width 79 height 9
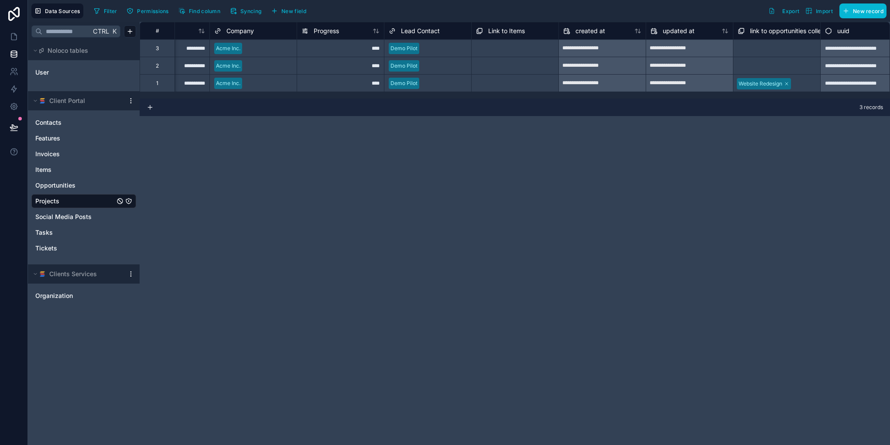
scroll to position [0, 593]
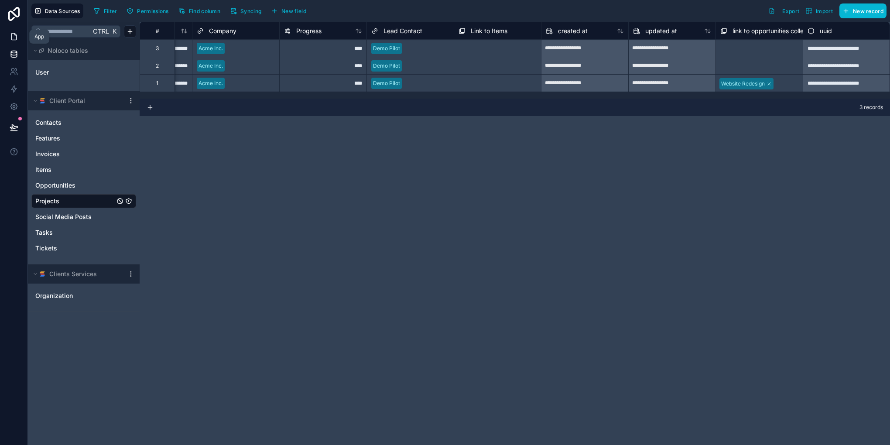
drag, startPoint x: 15, startPoint y: 41, endPoint x: 19, endPoint y: 42, distance: 4.4
click at [15, 41] on link at bounding box center [13, 36] width 27 height 17
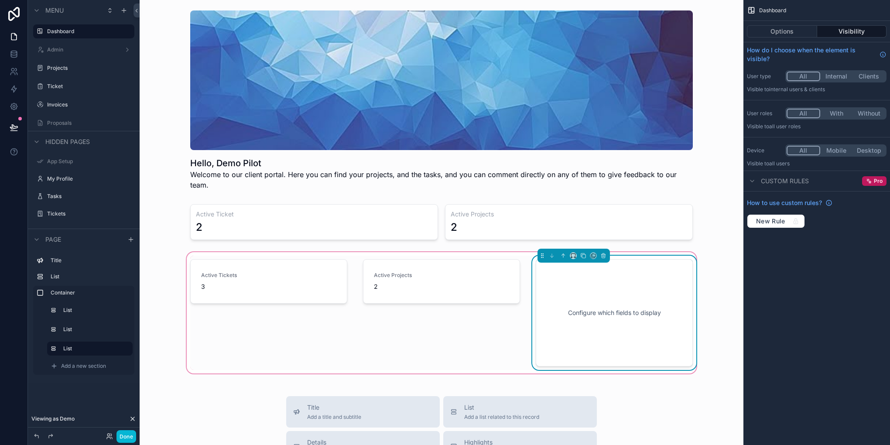
click at [581, 273] on div "Configure which fields to display" at bounding box center [614, 312] width 128 height 78
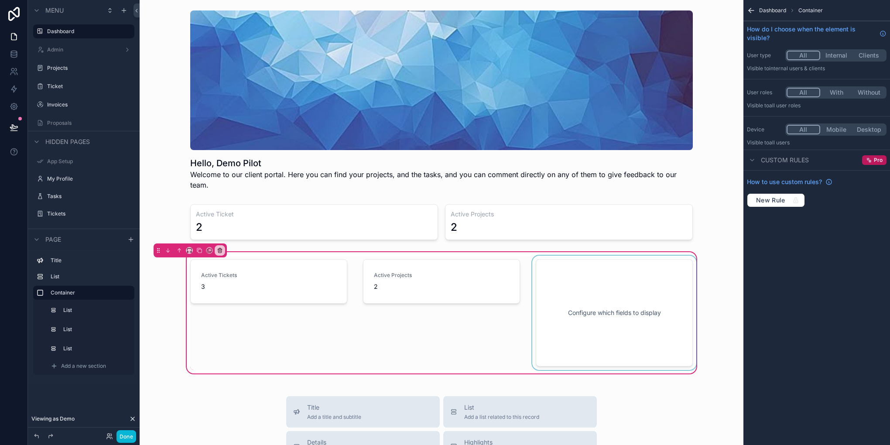
click at [572, 256] on div "scrollable content" at bounding box center [613, 313] width 167 height 114
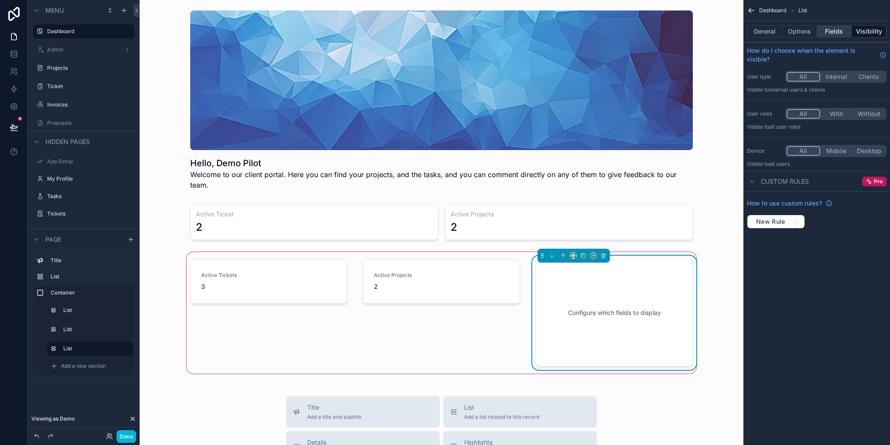
click at [834, 33] on button "Fields" at bounding box center [834, 31] width 35 height 12
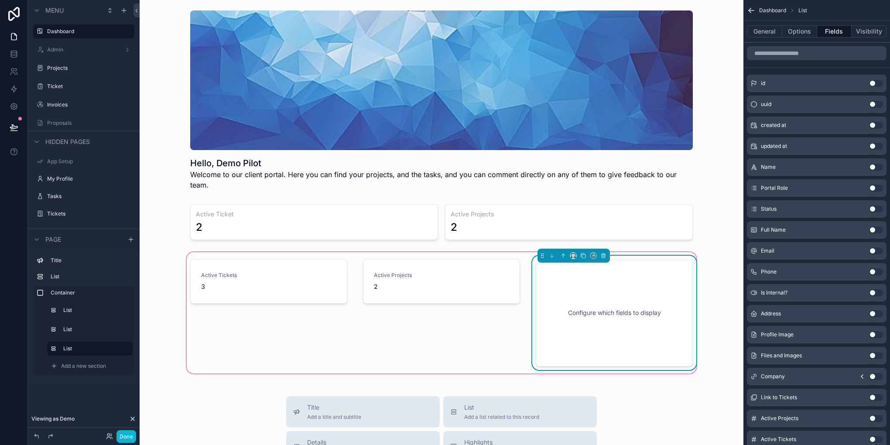
scroll to position [111, 0]
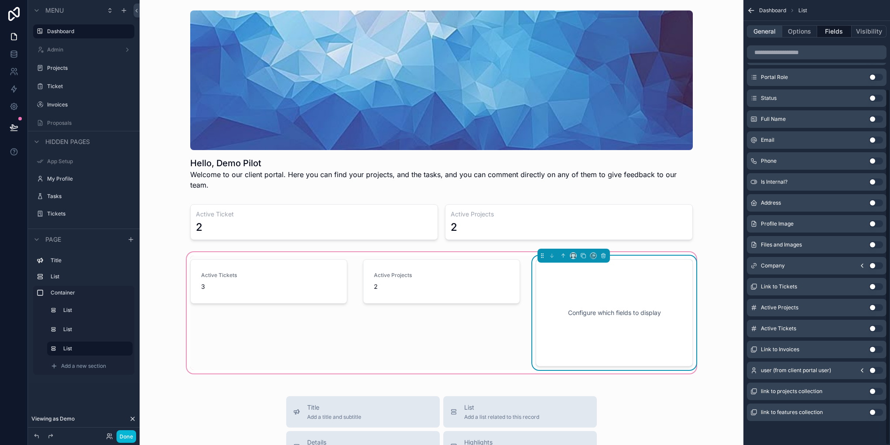
click at [767, 27] on button "General" at bounding box center [764, 31] width 35 height 12
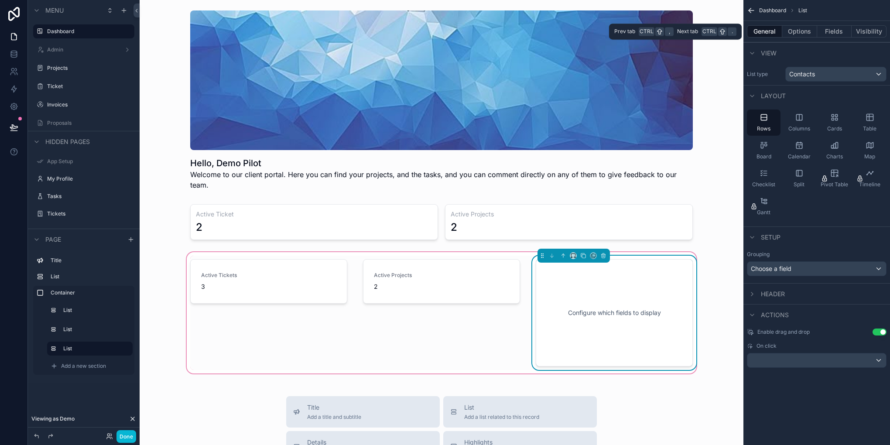
scroll to position [0, 0]
click at [834, 73] on div "Contacts" at bounding box center [835, 74] width 100 height 14
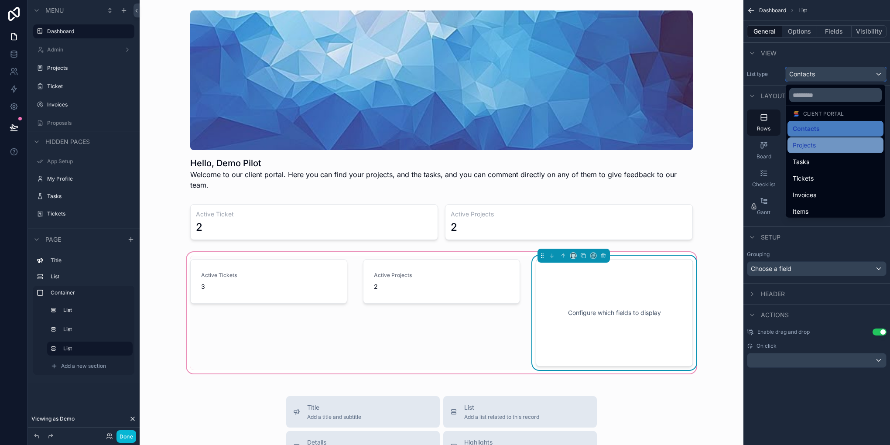
scroll to position [87, 0]
click at [822, 146] on div "Invoices" at bounding box center [834, 142] width 85 height 10
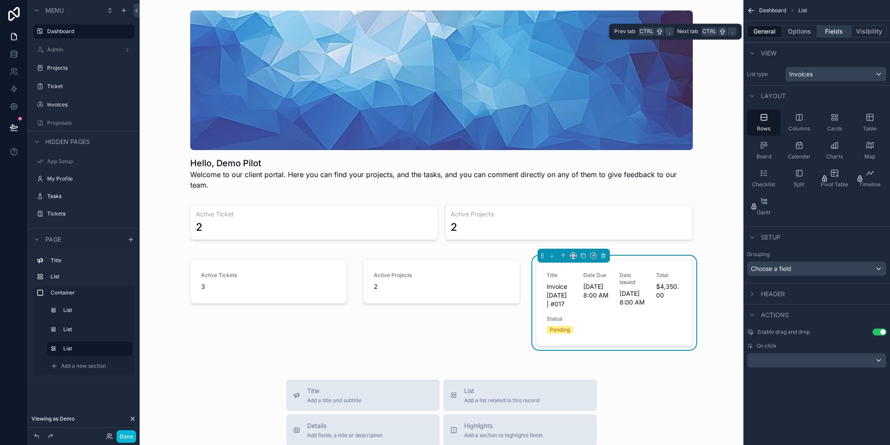
click at [824, 27] on button "Fields" at bounding box center [834, 31] width 35 height 12
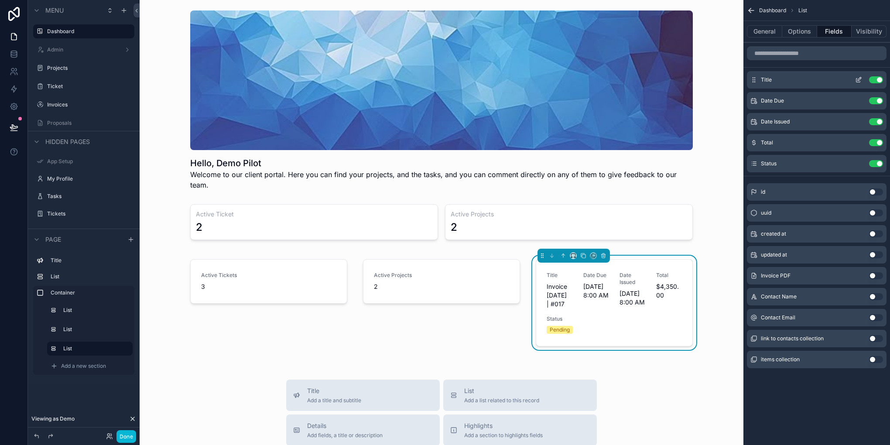
click at [876, 79] on button "Use setting" at bounding box center [876, 79] width 14 height 7
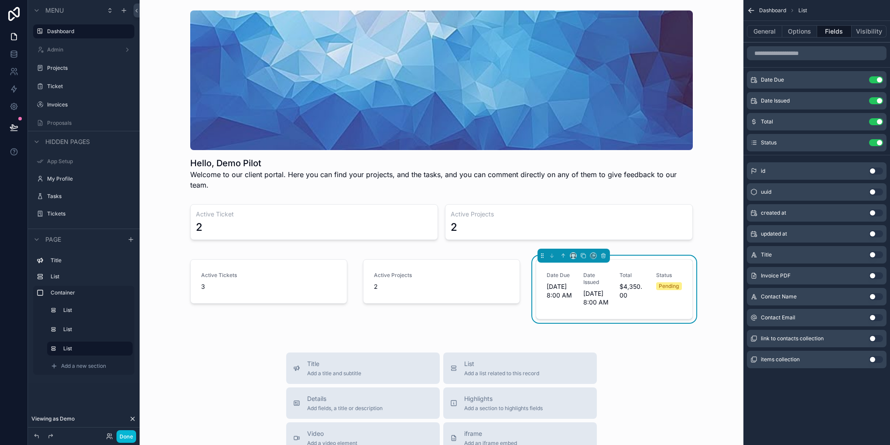
click at [876, 79] on button "Use setting" at bounding box center [876, 79] width 14 height 7
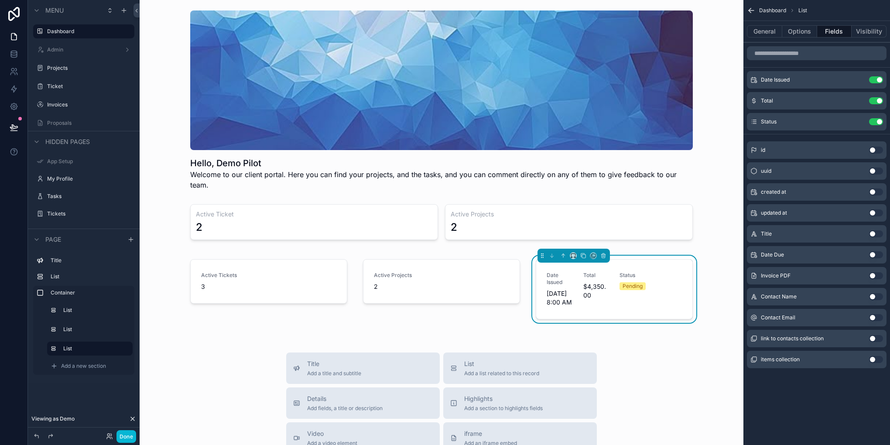
click at [876, 79] on button "Use setting" at bounding box center [876, 79] width 14 height 7
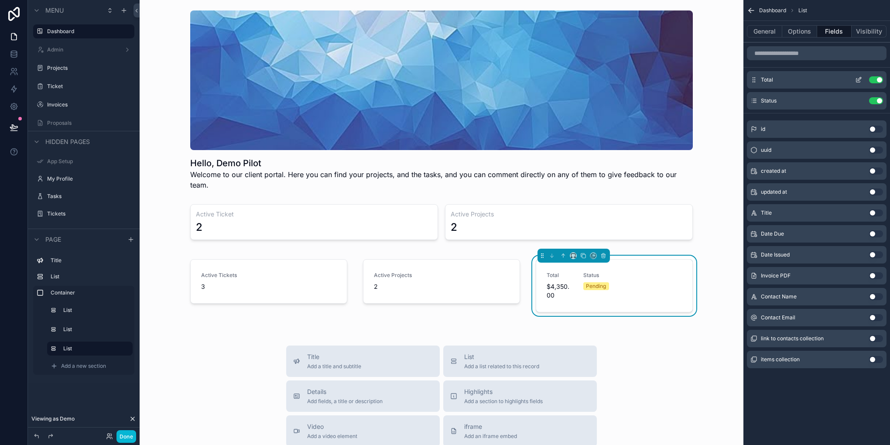
click at [876, 79] on button "Use setting" at bounding box center [876, 79] width 14 height 7
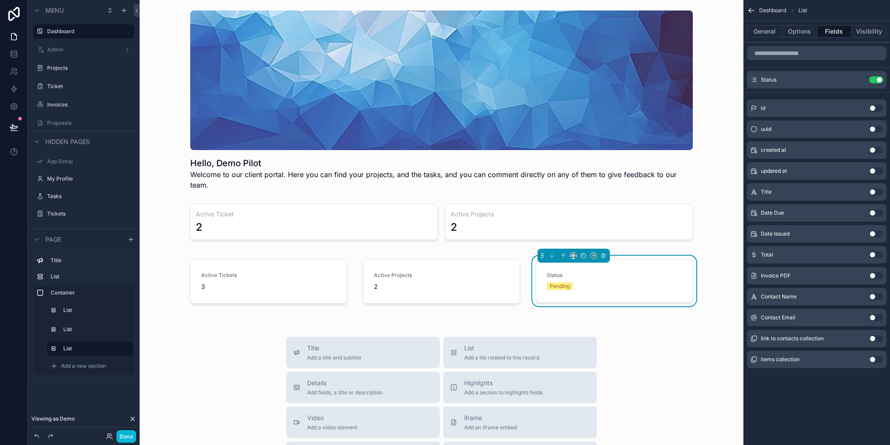
click at [872, 257] on button "Use setting" at bounding box center [876, 254] width 14 height 7
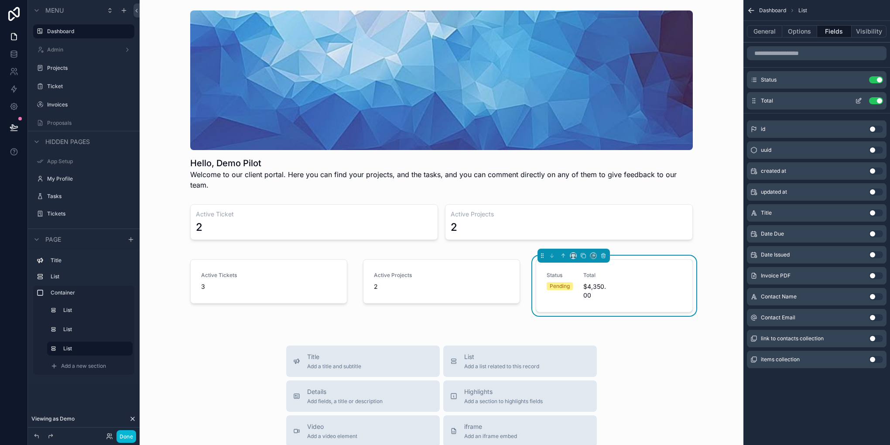
click at [859, 97] on icon "scrollable content" at bounding box center [858, 100] width 7 height 7
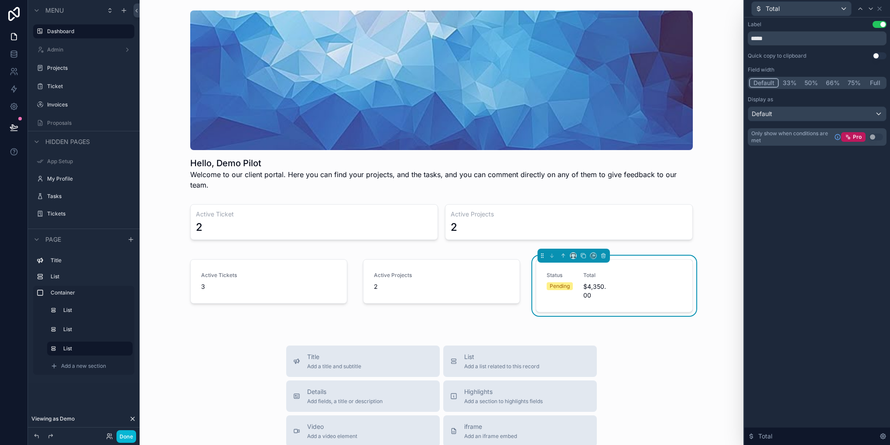
click at [808, 79] on button "50%" at bounding box center [810, 83] width 21 height 10
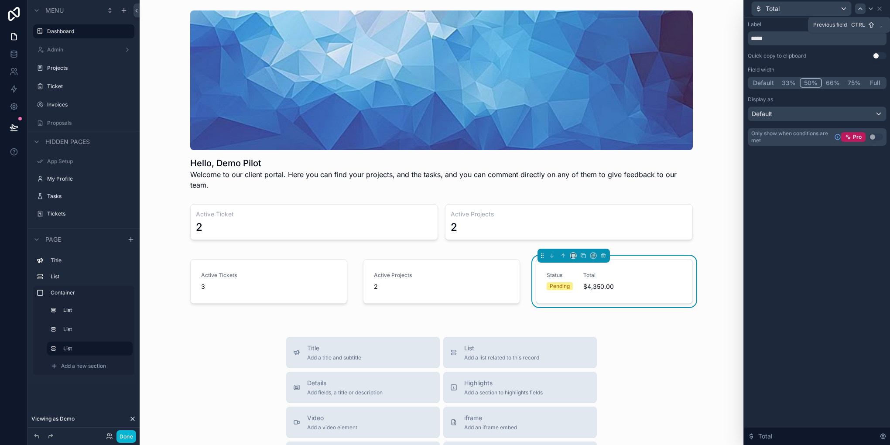
click at [862, 9] on icon at bounding box center [859, 9] width 3 height 2
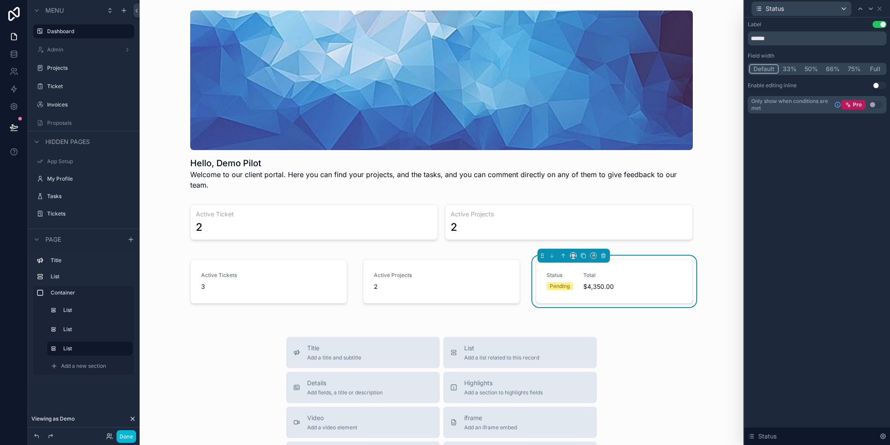
click at [807, 69] on button "50%" at bounding box center [810, 69] width 21 height 10
click at [879, 5] on icon at bounding box center [879, 8] width 7 height 7
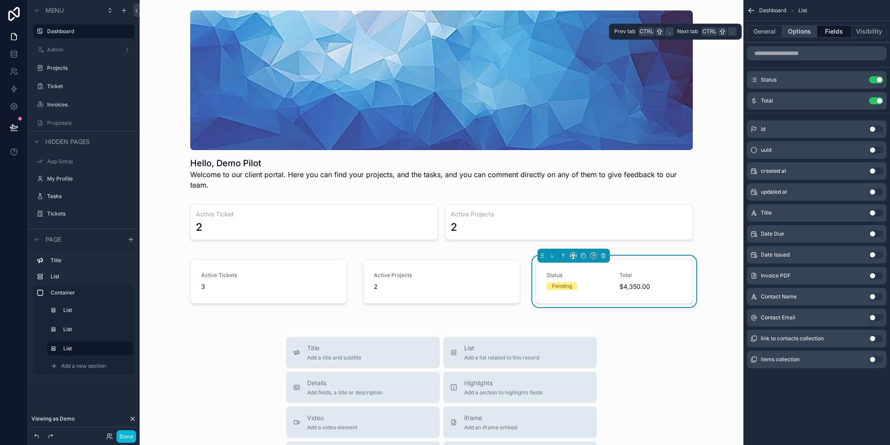
click at [803, 31] on button "Options" at bounding box center [799, 31] width 35 height 12
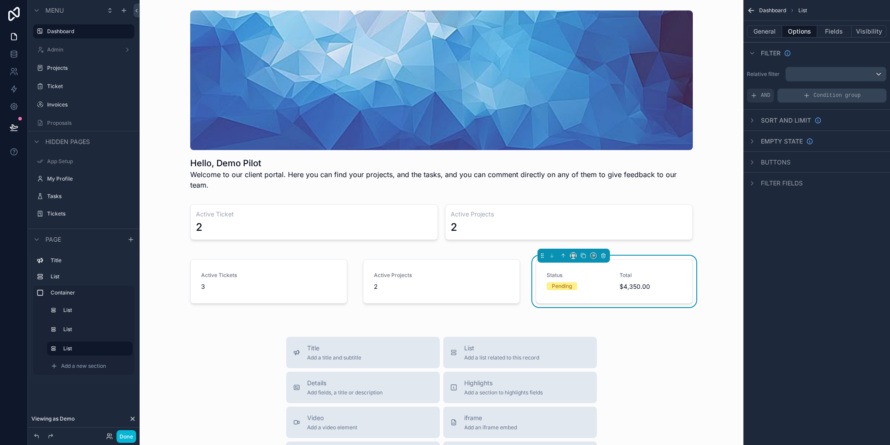
click at [791, 94] on div "Condition group" at bounding box center [831, 96] width 109 height 14
click at [856, 126] on div "scrollable content" at bounding box center [857, 121] width 12 height 12
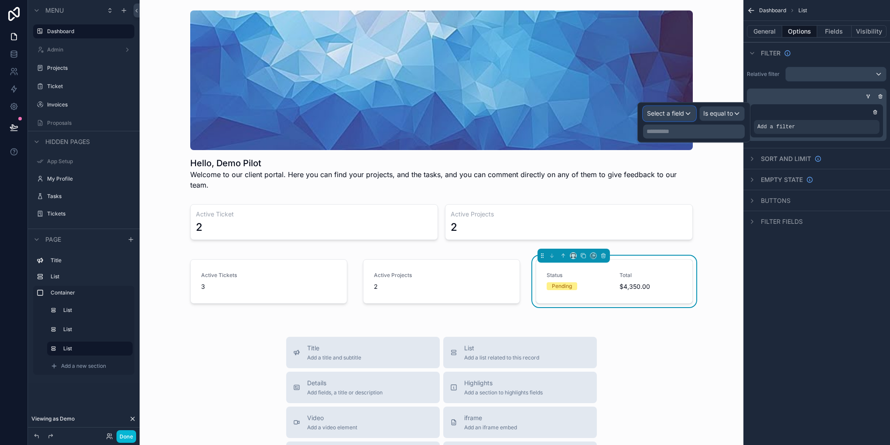
click at [691, 114] on div "Select a field" at bounding box center [669, 113] width 52 height 14
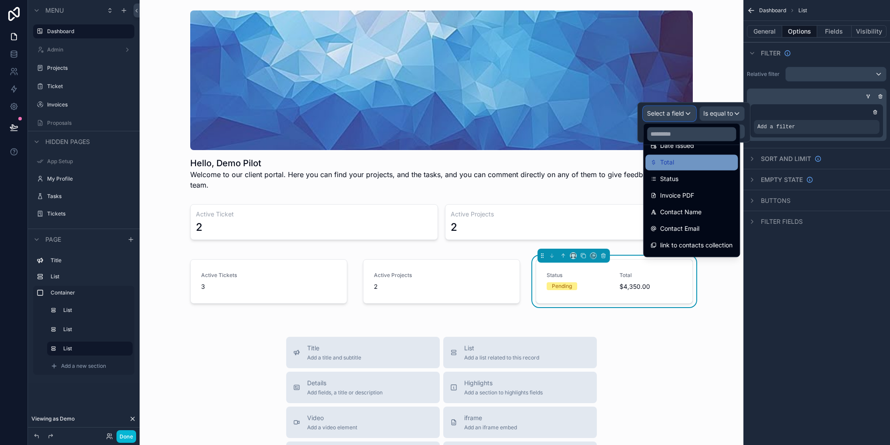
scroll to position [128, 0]
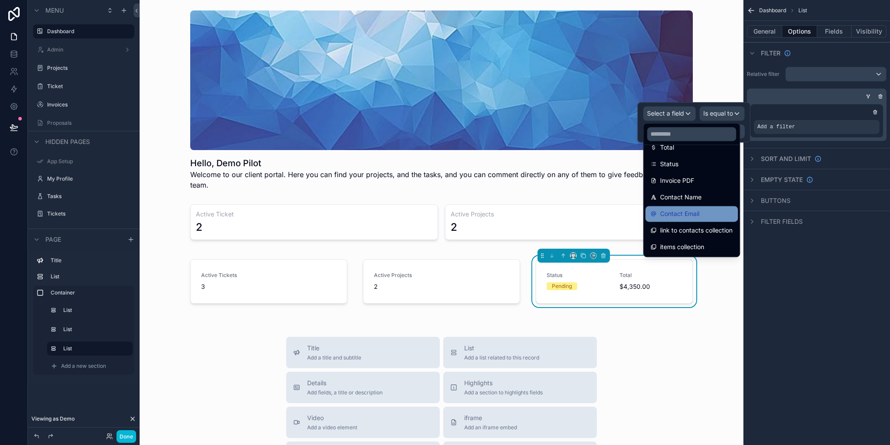
click at [688, 213] on span "Contact Email" at bounding box center [679, 213] width 39 height 10
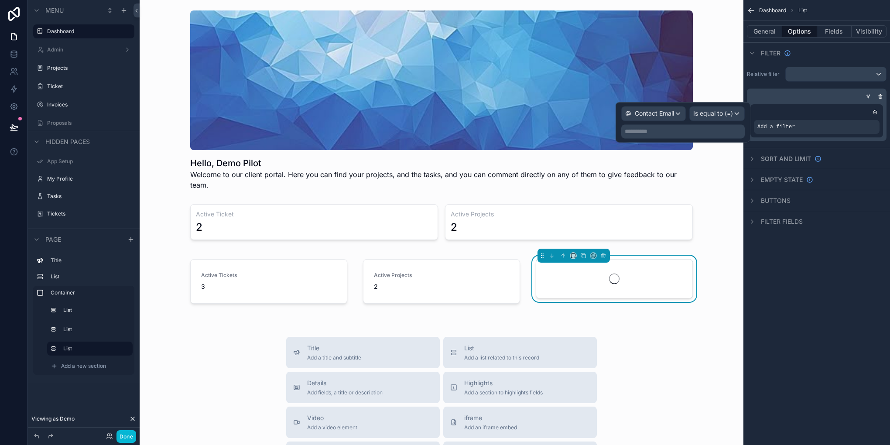
click at [697, 130] on p "**********" at bounding box center [683, 131] width 118 height 9
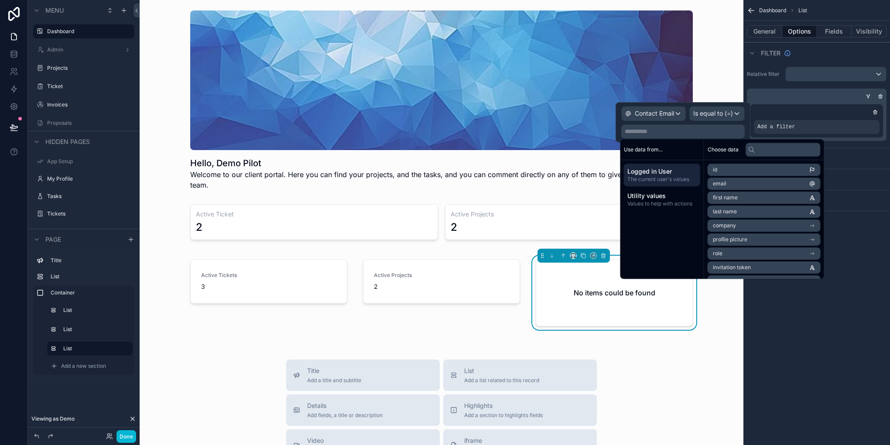
click at [718, 187] on span "email" at bounding box center [719, 183] width 14 height 7
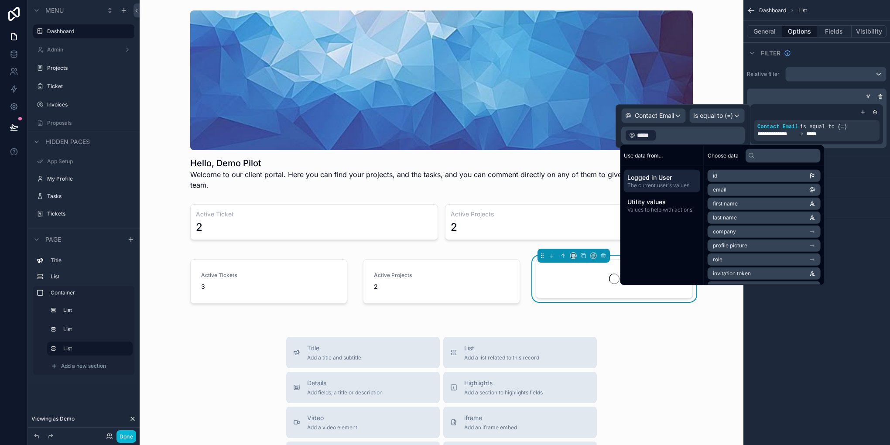
click at [815, 364] on div "**********" at bounding box center [816, 222] width 147 height 445
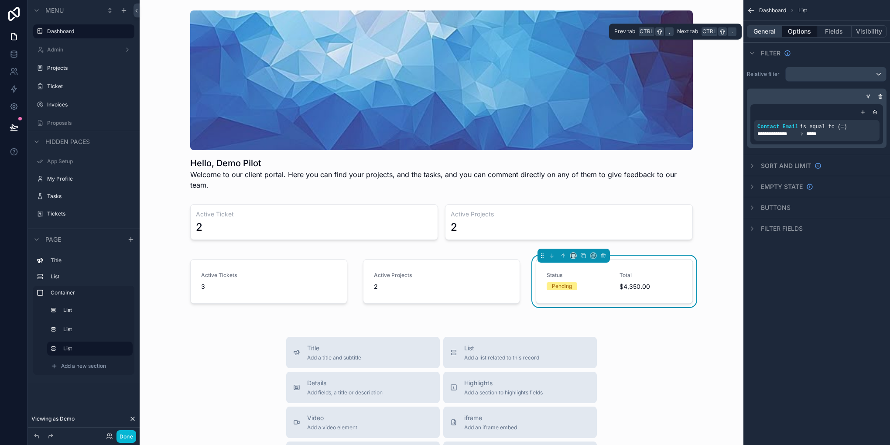
click at [767, 34] on button "General" at bounding box center [764, 31] width 35 height 12
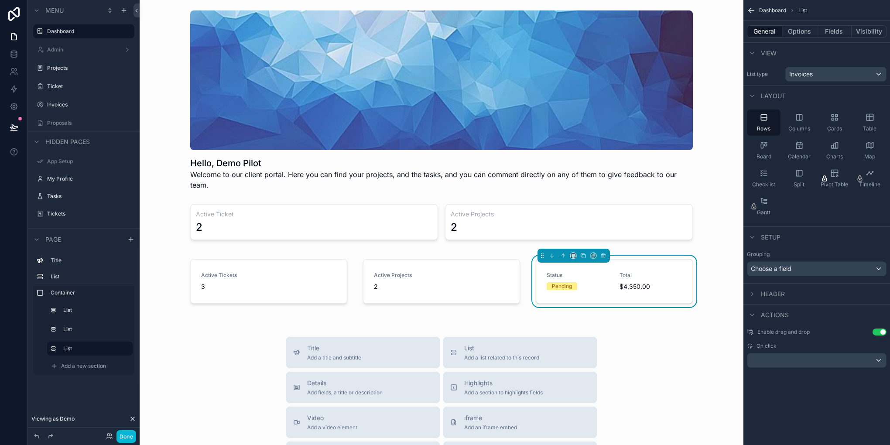
click at [760, 297] on span "Header" at bounding box center [772, 294] width 24 height 9
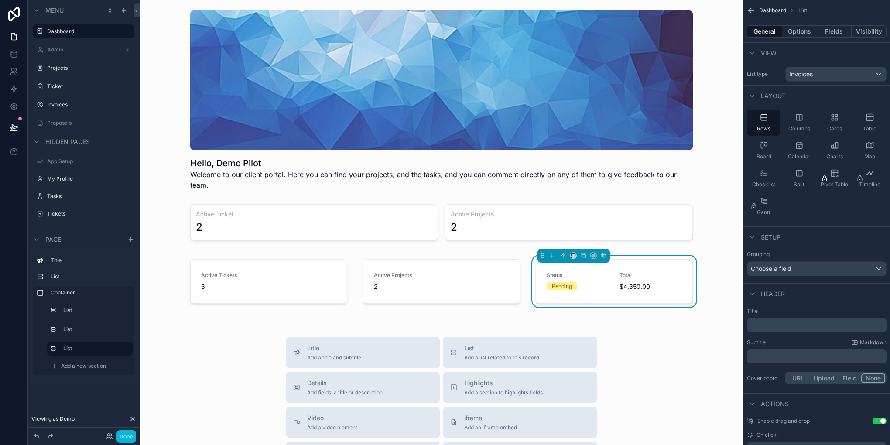
click at [778, 327] on p "﻿" at bounding box center [817, 324] width 134 height 9
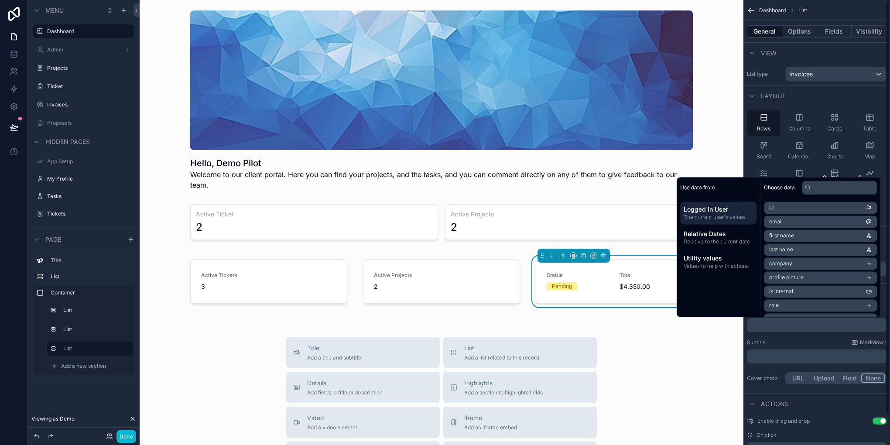
click at [800, 89] on div "Layout" at bounding box center [816, 95] width 147 height 21
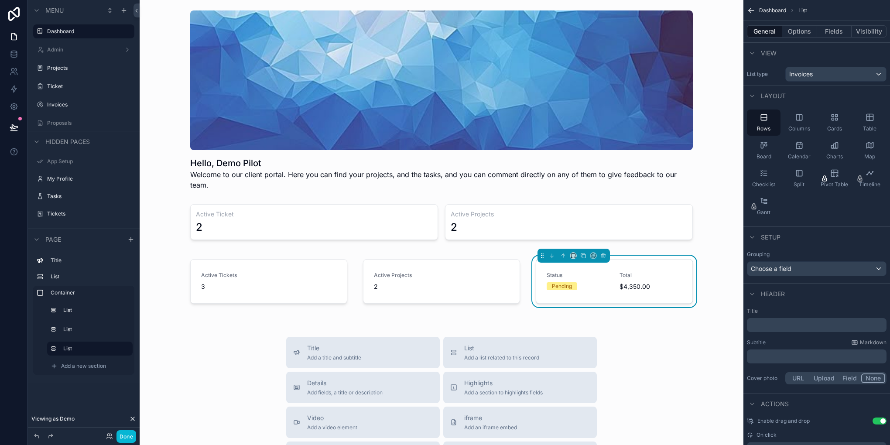
click at [775, 320] on p "﻿" at bounding box center [817, 324] width 134 height 9
drag, startPoint x: 779, startPoint y: 357, endPoint x: 775, endPoint y: 353, distance: 5.3
click at [775, 353] on p "﻿" at bounding box center [817, 356] width 134 height 9
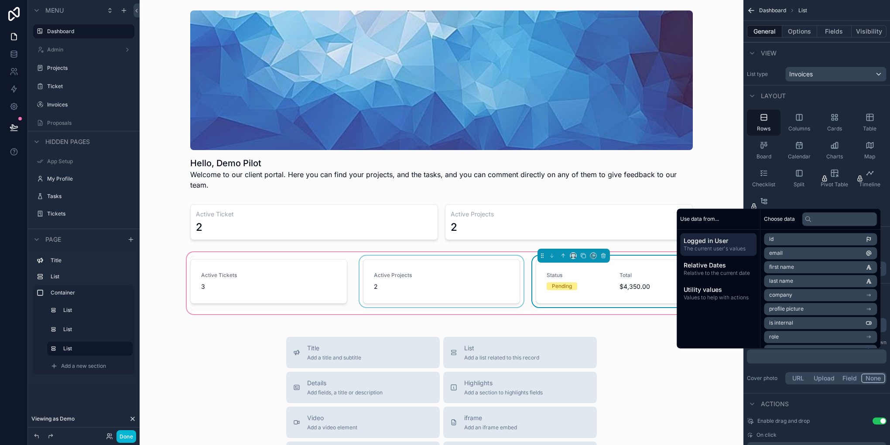
click at [426, 264] on div "scrollable content" at bounding box center [441, 283] width 167 height 55
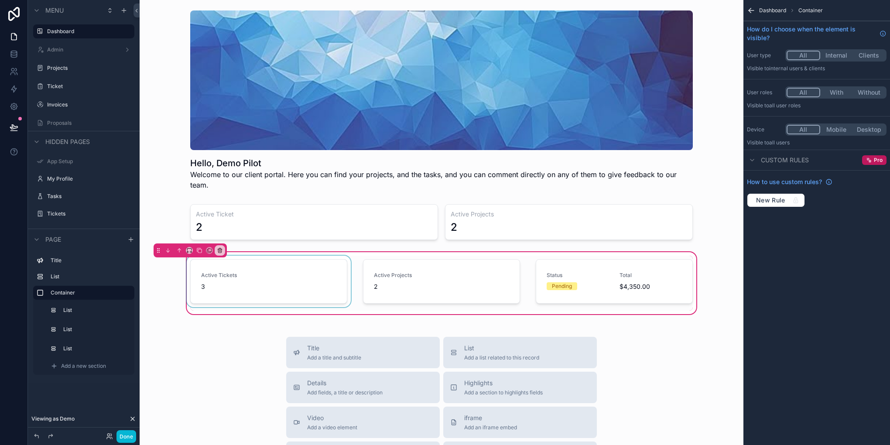
click at [305, 275] on div "scrollable content" at bounding box center [268, 283] width 167 height 55
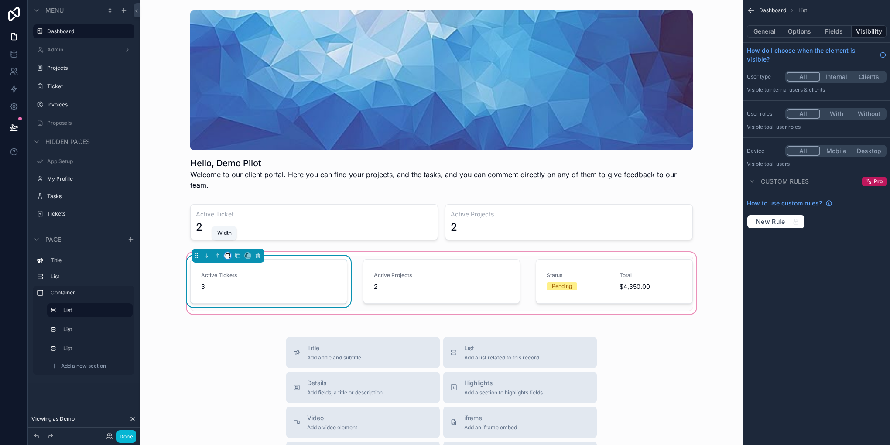
click at [226, 253] on icon "scrollable content" at bounding box center [227, 254] width 4 height 2
click at [235, 307] on span "50%" at bounding box center [235, 310] width 14 height 10
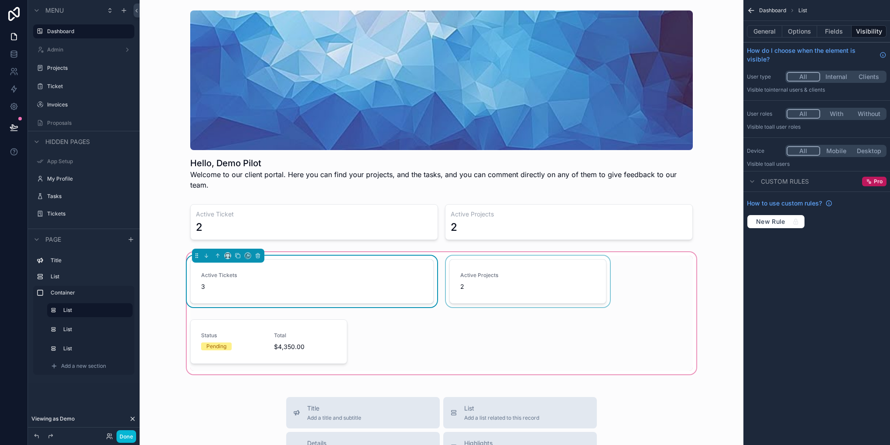
click at [476, 272] on div "scrollable content" at bounding box center [527, 283] width 167 height 55
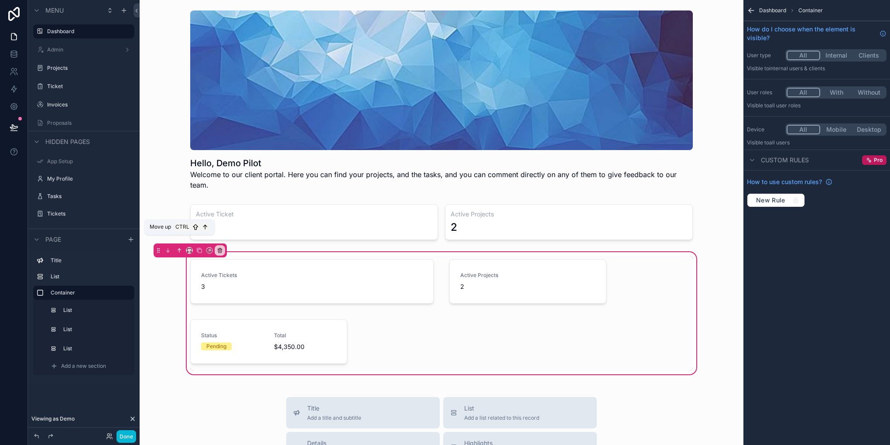
click at [183, 245] on button "scrollable content" at bounding box center [179, 250] width 10 height 10
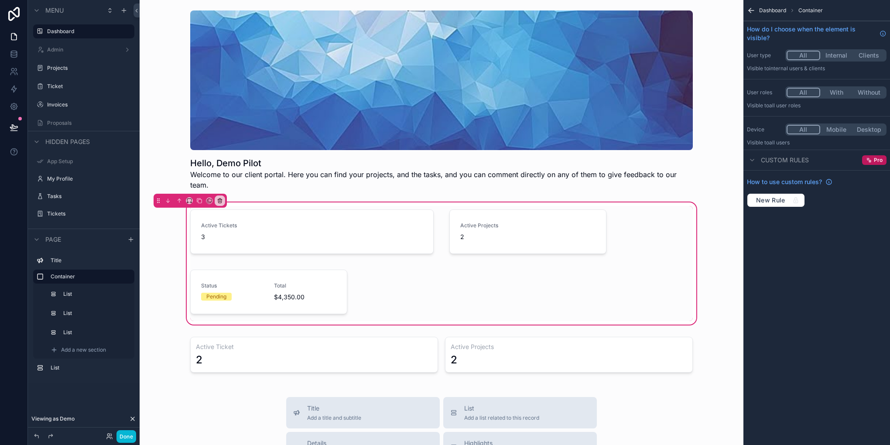
click at [184, 194] on div "scrollable content" at bounding box center [189, 201] width 73 height 14
click at [190, 198] on icon "scrollable content" at bounding box center [189, 201] width 6 height 6
click at [198, 256] on span "50%" at bounding box center [200, 256] width 14 height 10
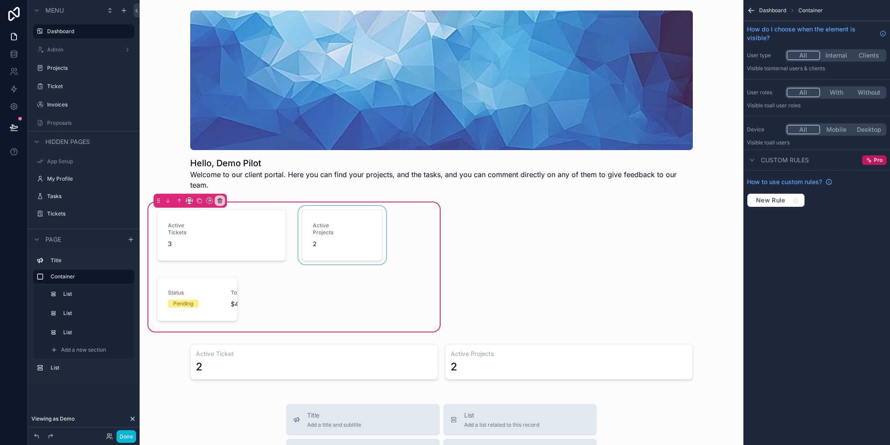
click at [297, 228] on div "scrollable content" at bounding box center [342, 237] width 91 height 62
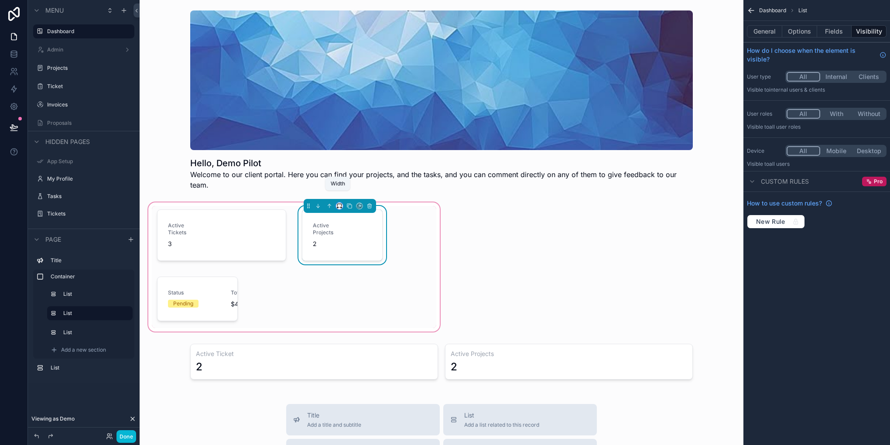
click at [337, 203] on icon "scrollable content" at bounding box center [339, 206] width 6 height 6
click at [352, 259] on span "50%" at bounding box center [348, 261] width 14 height 10
click at [290, 268] on div "Active Tickets 3 Active Projects 2 Status Pending Total $4,350.00" at bounding box center [294, 267] width 284 height 122
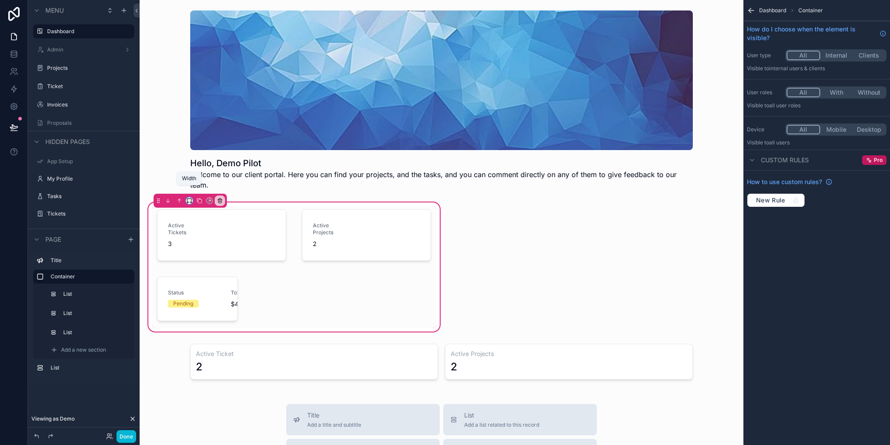
click at [192, 198] on icon "scrollable content" at bounding box center [189, 201] width 6 height 6
click at [212, 211] on div "Default" at bounding box center [206, 206] width 37 height 16
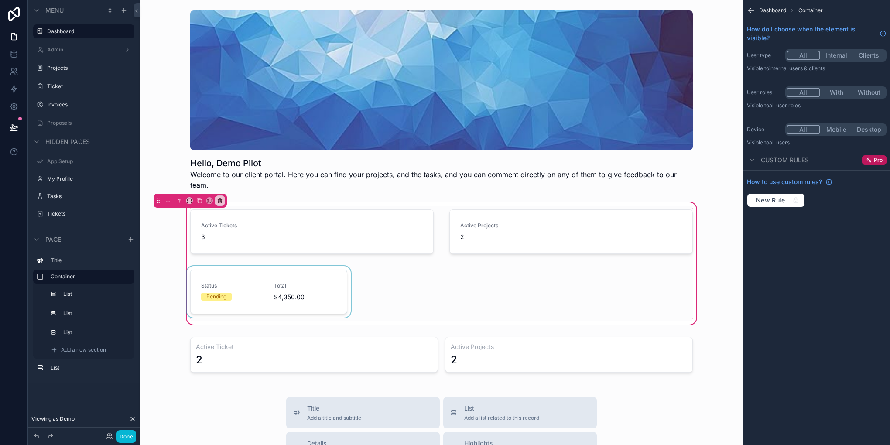
click at [300, 284] on div "scrollable content" at bounding box center [268, 293] width 167 height 55
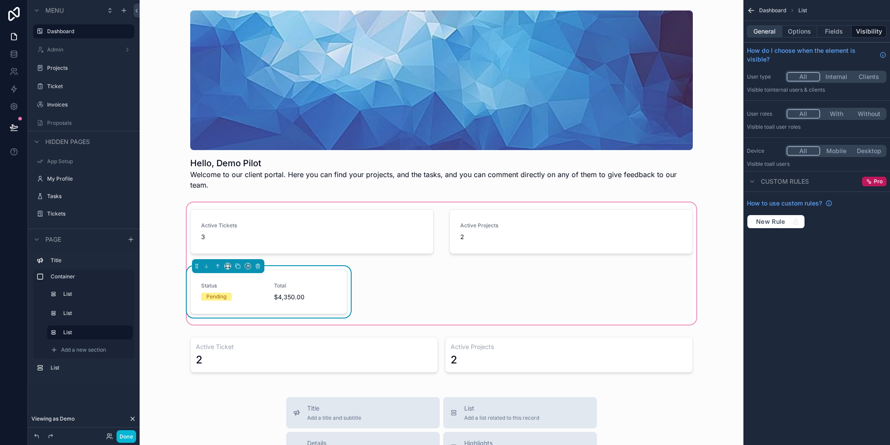
click at [772, 34] on button "General" at bounding box center [764, 31] width 35 height 12
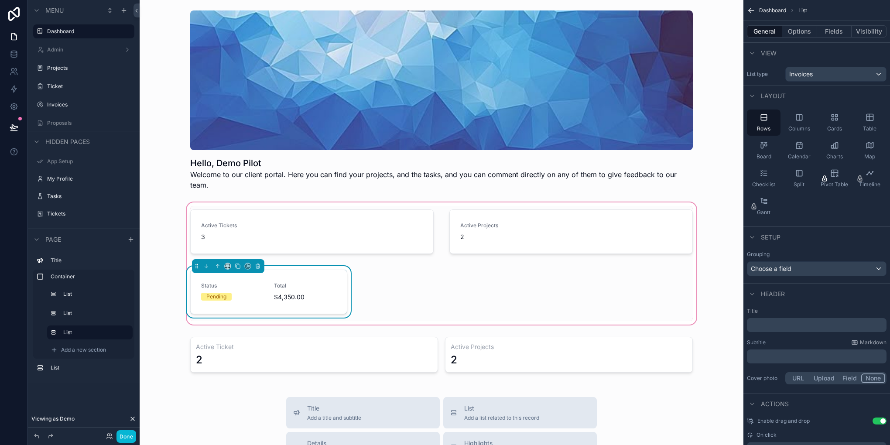
click at [795, 325] on p "﻿" at bounding box center [817, 324] width 134 height 9
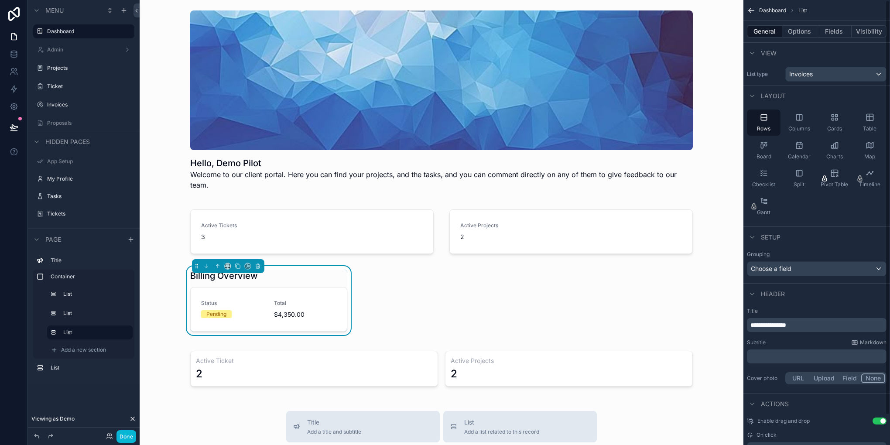
click at [776, 356] on p "﻿" at bounding box center [817, 356] width 134 height 9
click at [828, 33] on button "Fields" at bounding box center [834, 31] width 35 height 12
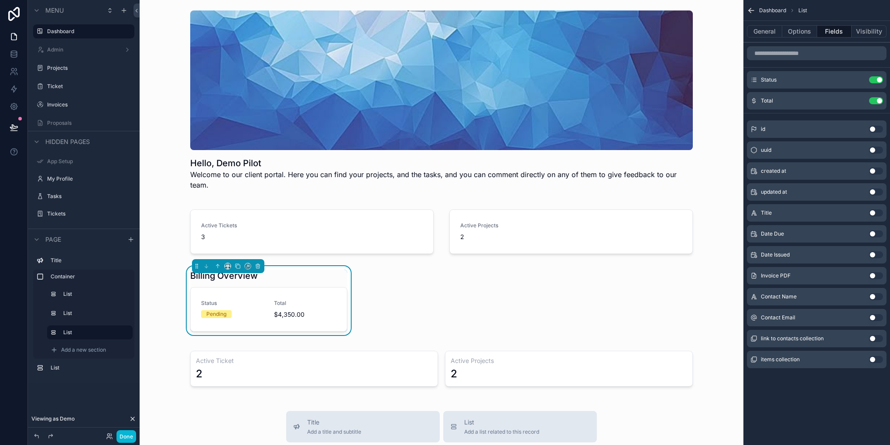
click at [870, 233] on button "Use setting" at bounding box center [876, 233] width 14 height 7
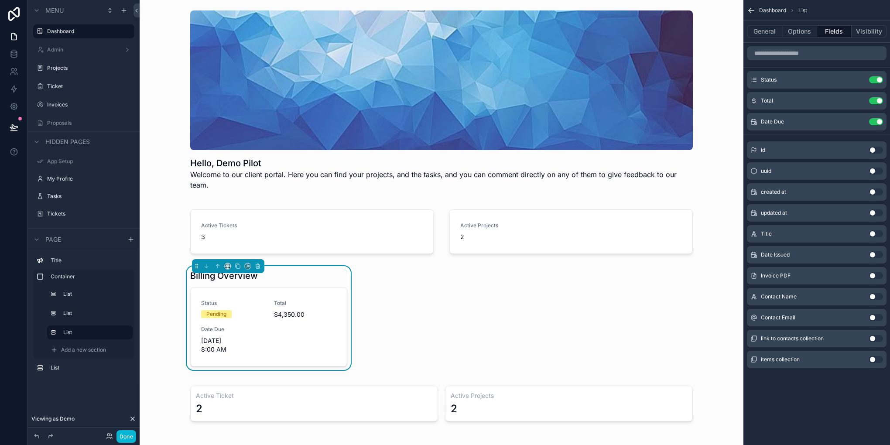
click at [870, 255] on button "Use setting" at bounding box center [876, 254] width 14 height 7
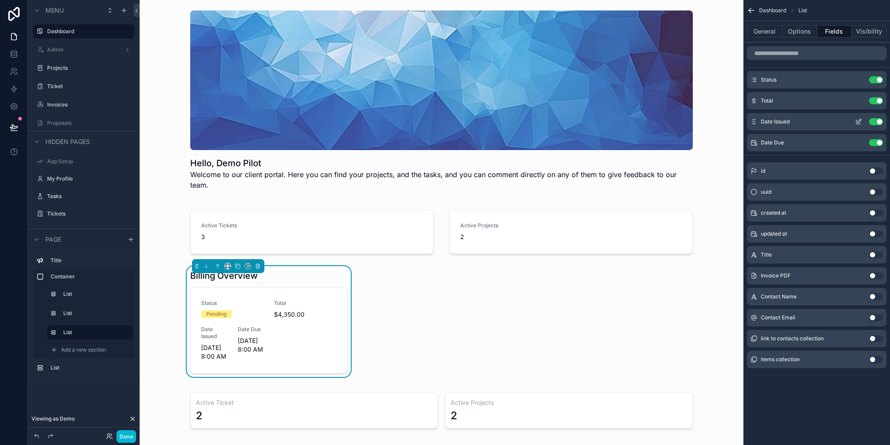
click at [855, 120] on icon "scrollable content" at bounding box center [858, 121] width 7 height 7
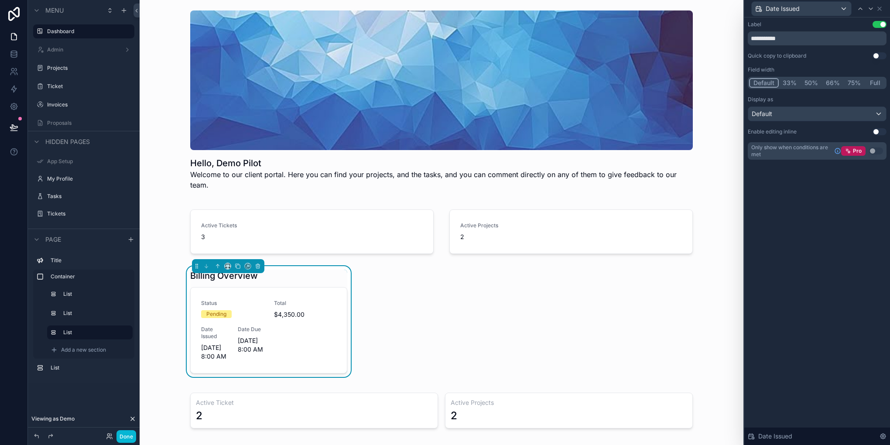
click at [802, 82] on button "50%" at bounding box center [810, 83] width 21 height 10
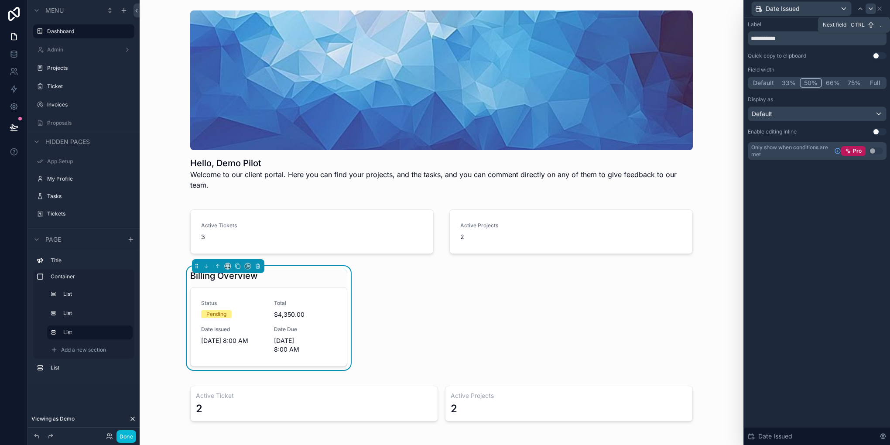
click at [871, 12] on icon at bounding box center [870, 8] width 7 height 7
click at [811, 75] on div "Field width Default 33% 50% 66% 75% Full" at bounding box center [816, 77] width 139 height 23
click at [806, 77] on div "Default 33% 50% 66% 75% Full" at bounding box center [816, 83] width 139 height 12
click at [809, 79] on button "50%" at bounding box center [810, 83] width 21 height 10
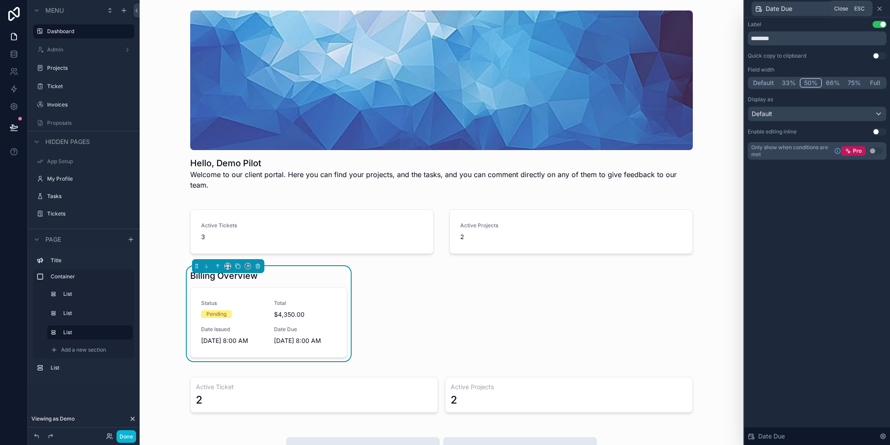
click at [880, 6] on icon at bounding box center [879, 8] width 7 height 7
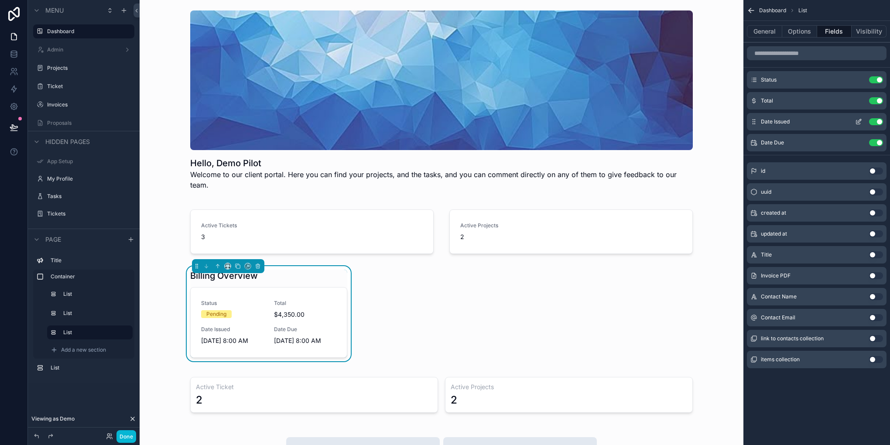
click at [854, 122] on button "scrollable content" at bounding box center [858, 121] width 14 height 7
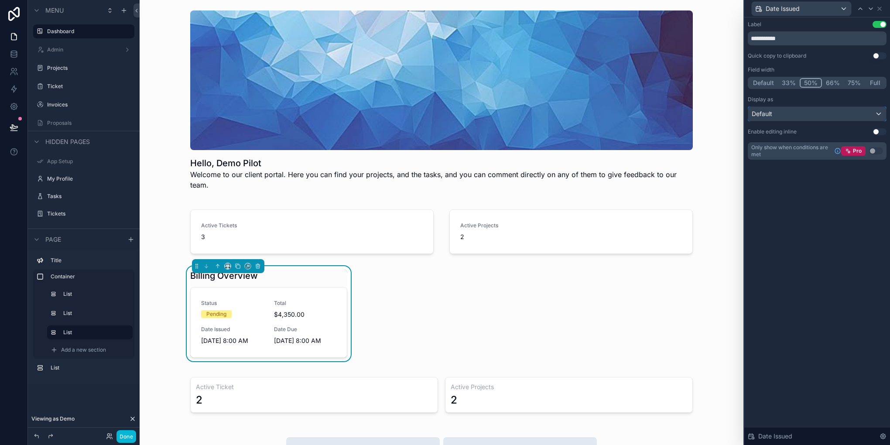
click at [853, 114] on div "Default" at bounding box center [817, 114] width 138 height 14
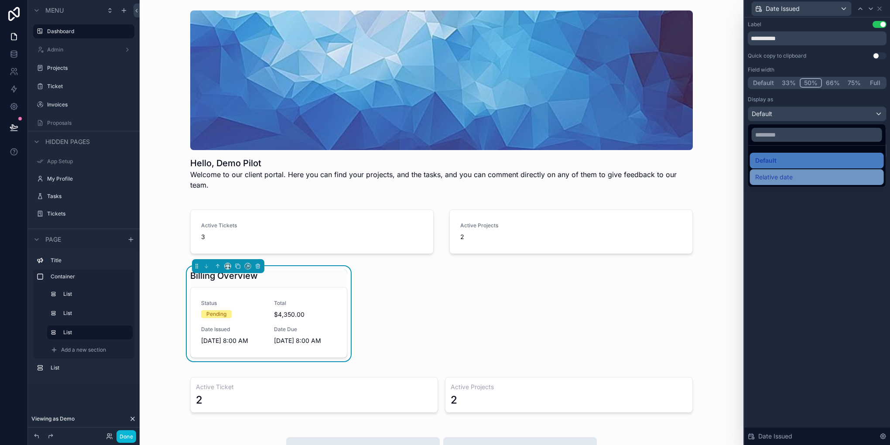
click at [793, 170] on div "Relative date" at bounding box center [817, 177] width 134 height 16
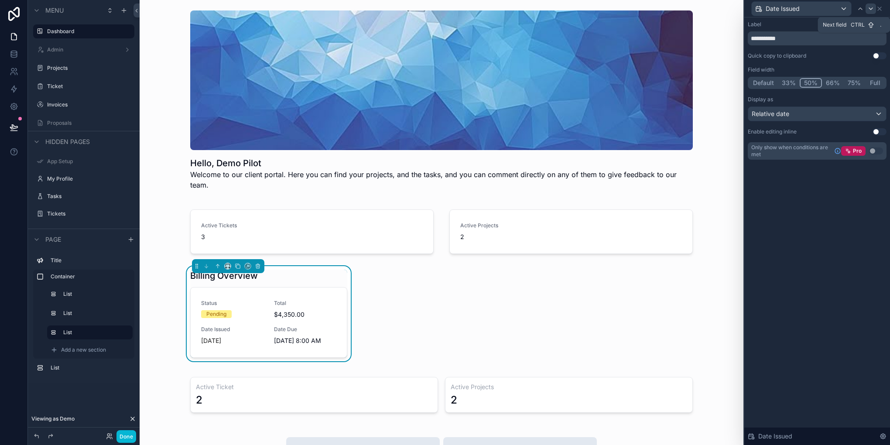
click at [868, 10] on icon at bounding box center [870, 8] width 7 height 7
click at [810, 112] on div "Default" at bounding box center [817, 114] width 138 height 14
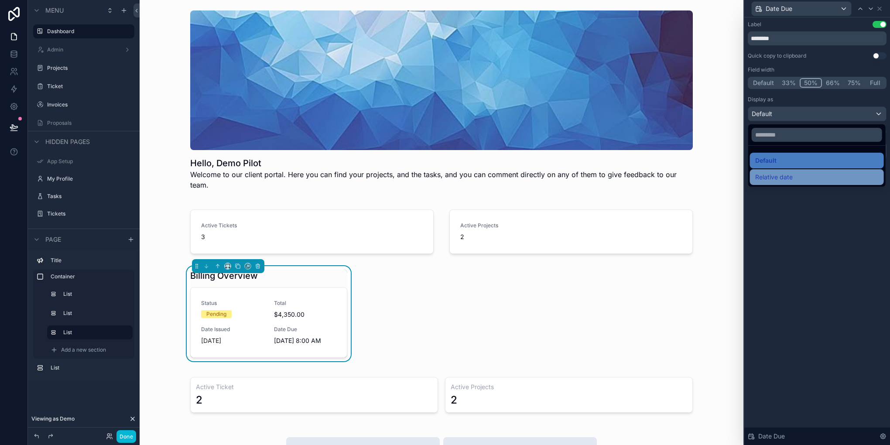
click at [790, 172] on span "Relative date" at bounding box center [773, 177] width 37 height 10
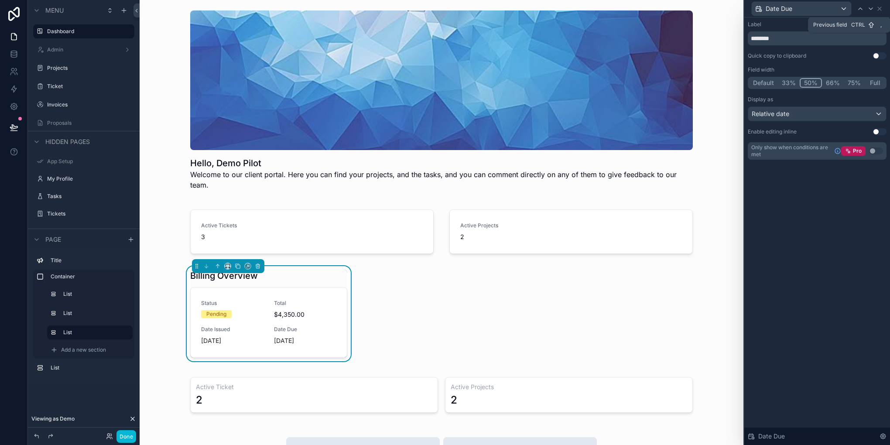
click at [858, 7] on icon at bounding box center [859, 8] width 7 height 7
click at [807, 111] on div "Relative date" at bounding box center [817, 114] width 138 height 14
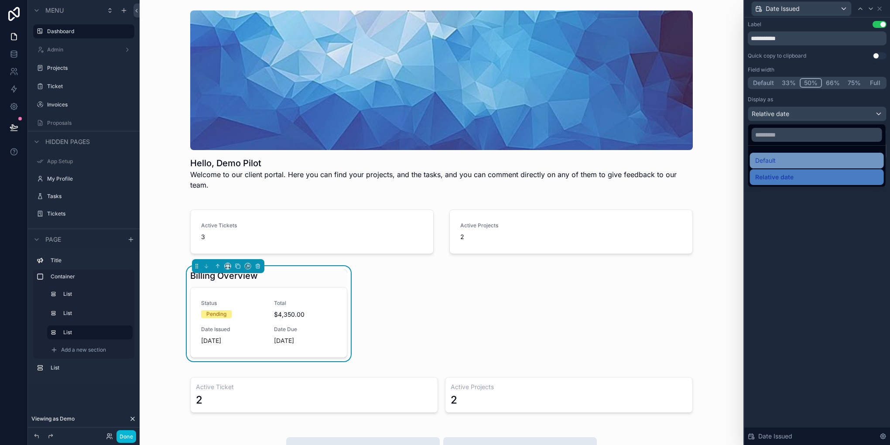
click at [789, 154] on div "Default" at bounding box center [817, 161] width 134 height 16
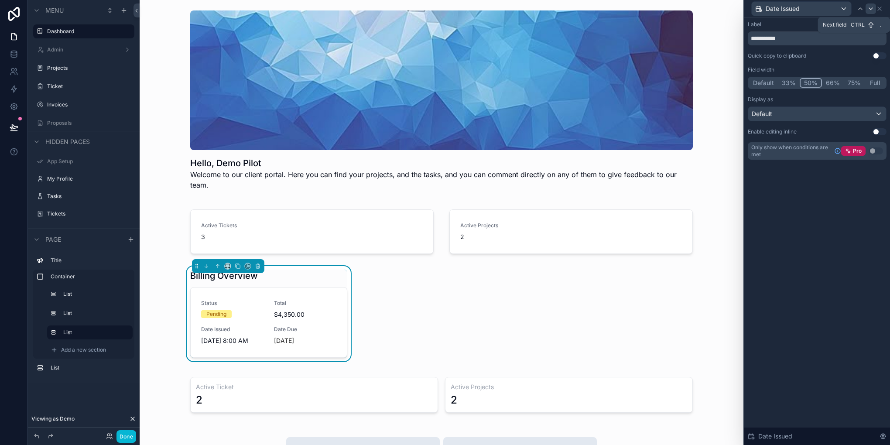
click at [871, 11] on icon at bounding box center [870, 8] width 7 height 7
click at [222, 259] on div "scrollable content" at bounding box center [228, 266] width 72 height 14
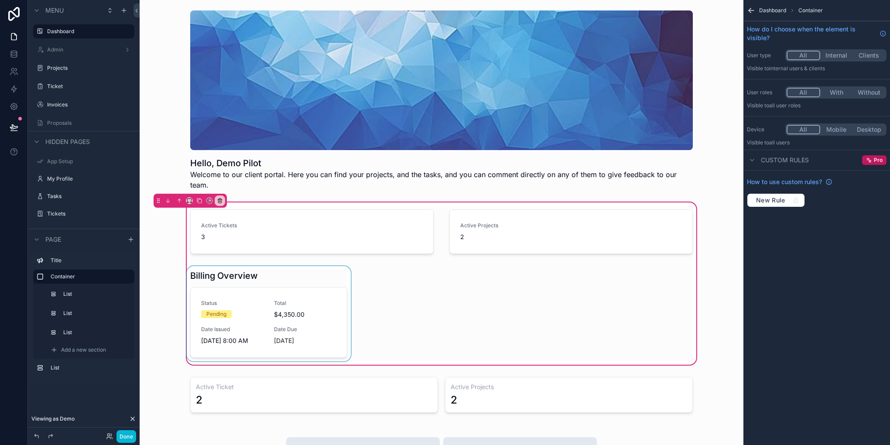
click at [216, 275] on div "scrollable content" at bounding box center [268, 313] width 167 height 95
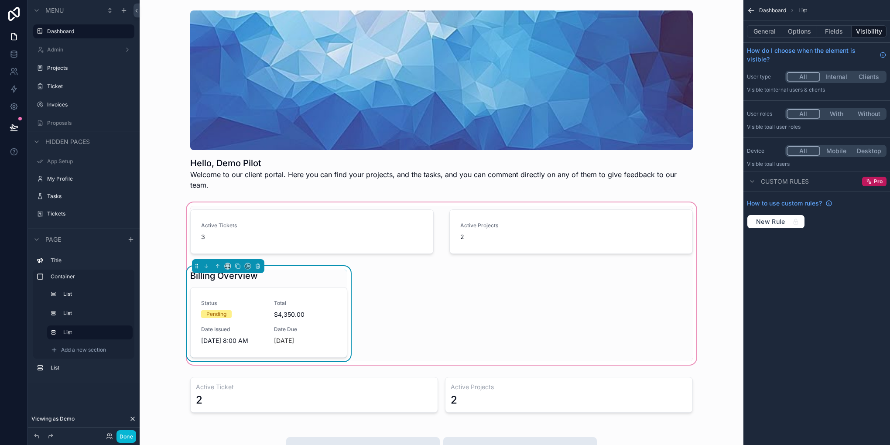
click at [222, 259] on div "scrollable content" at bounding box center [228, 266] width 72 height 14
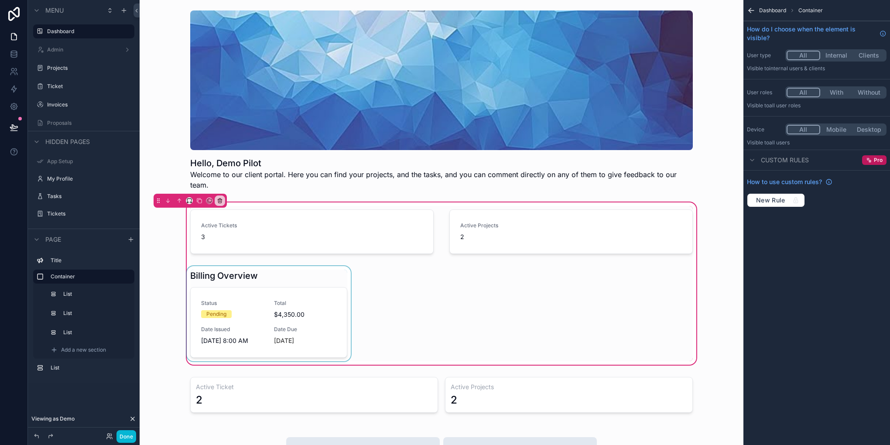
click at [190, 194] on div "scrollable content" at bounding box center [189, 201] width 73 height 14
click at [182, 198] on icon "scrollable content" at bounding box center [179, 201] width 6 height 6
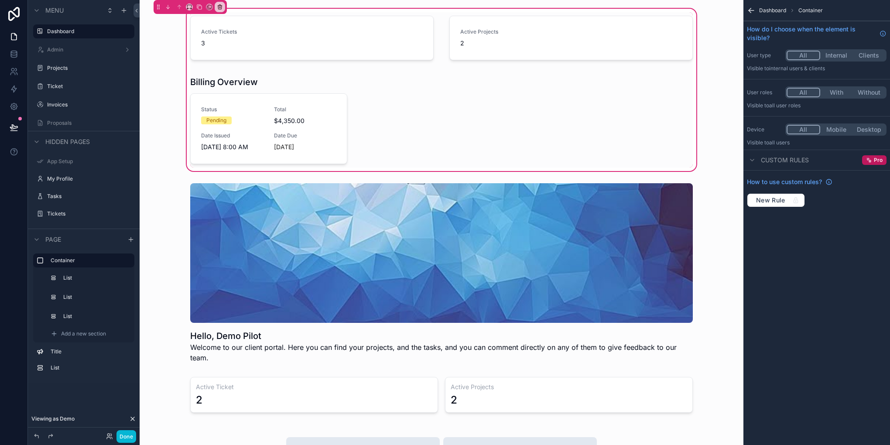
click at [434, 117] on div "Active Tickets 3 Active Projects 2 Billing Overview Status Pending Total $4,350…" at bounding box center [441, 89] width 513 height 155
click at [296, 126] on div "scrollable content" at bounding box center [268, 119] width 167 height 95
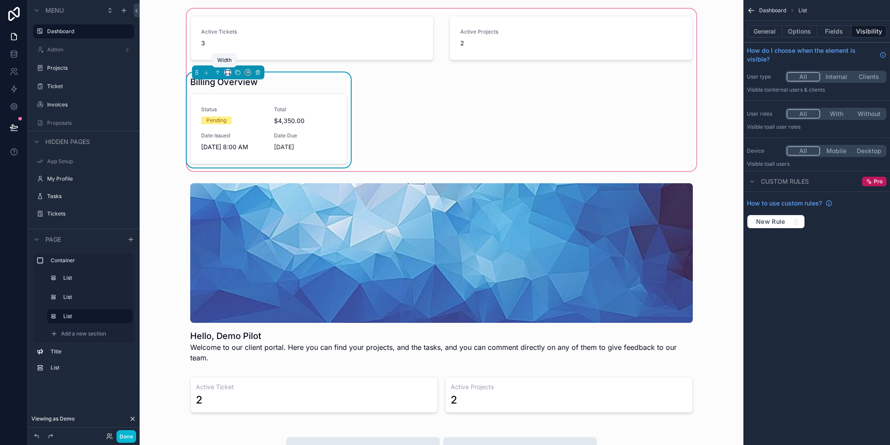
click at [225, 72] on icon "scrollable content" at bounding box center [228, 72] width 6 height 6
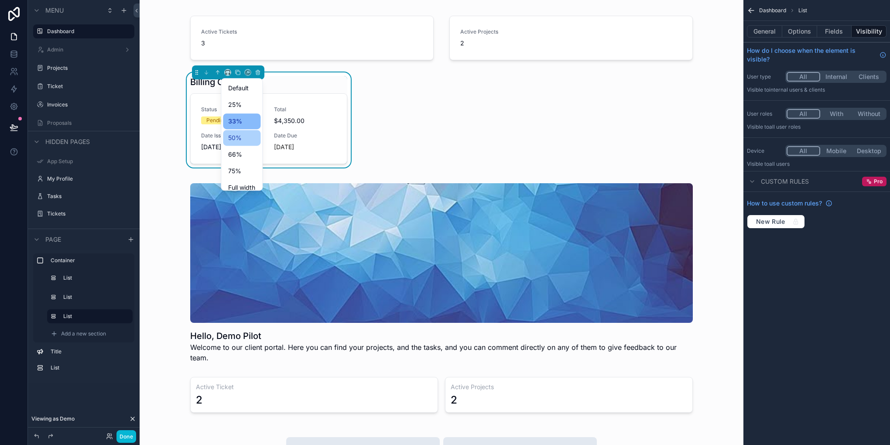
click at [237, 136] on span "50%" at bounding box center [235, 138] width 14 height 10
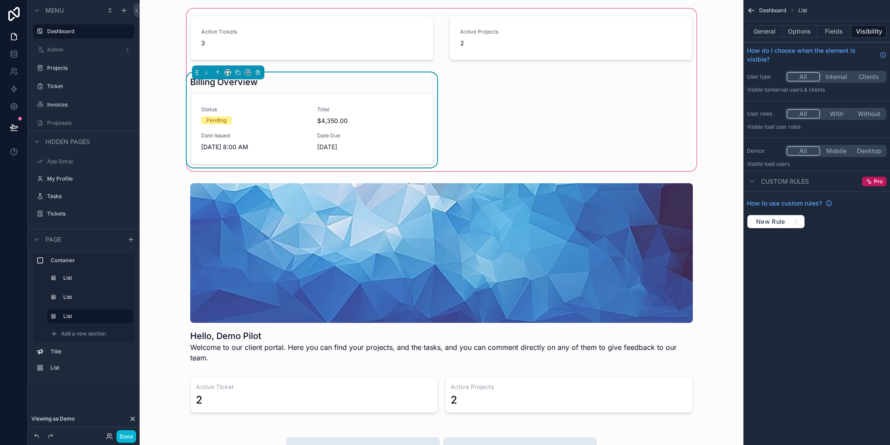
click at [522, 125] on div "Active Tickets 3 Active Projects 2 Billing Overview Status Pending Total $4,350…" at bounding box center [441, 89] width 513 height 155
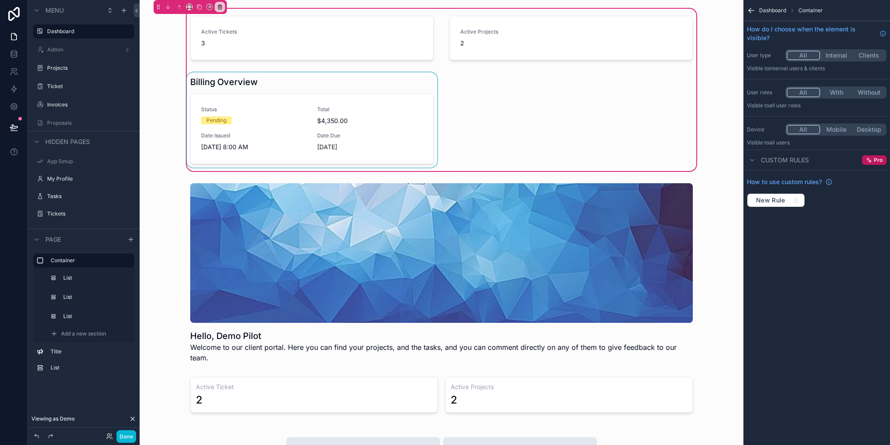
click at [361, 118] on div "scrollable content" at bounding box center [312, 119] width 254 height 95
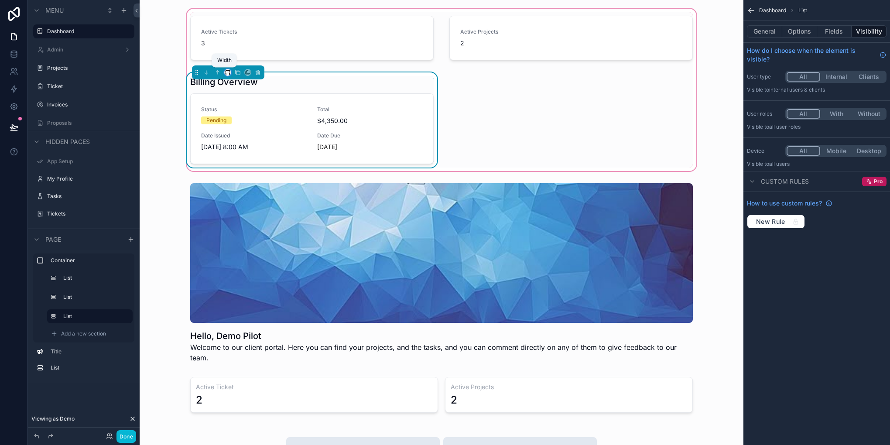
click at [225, 70] on icon "scrollable content" at bounding box center [227, 71] width 4 height 2
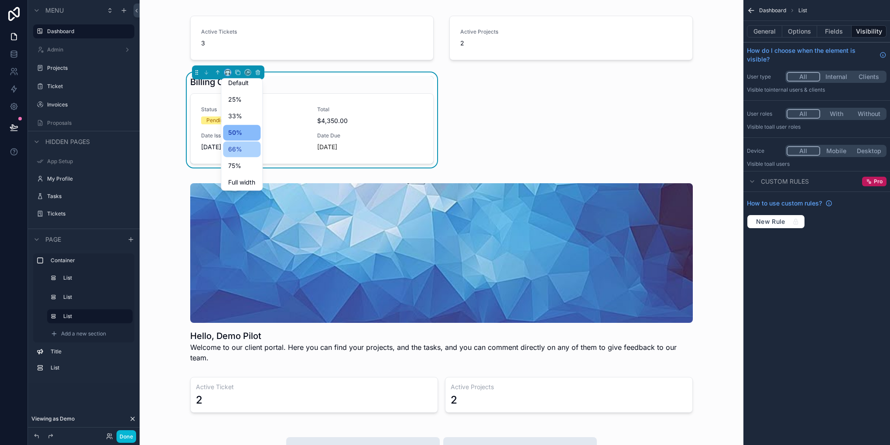
scroll to position [7, 0]
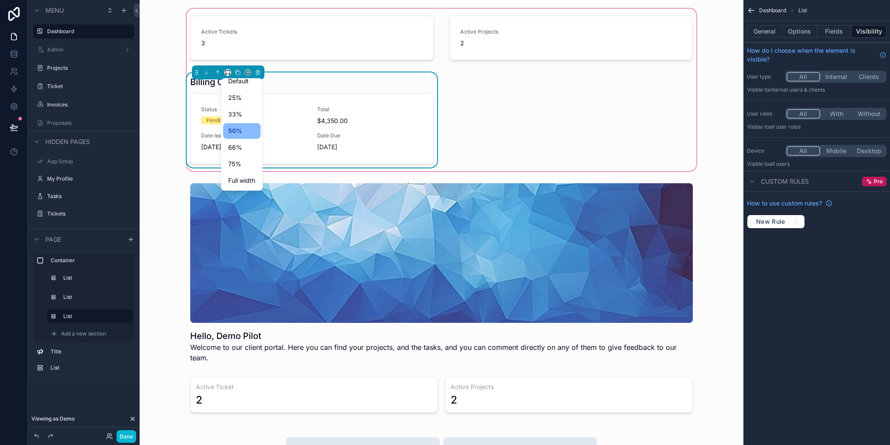
click at [65, 254] on div "scrollable content" at bounding box center [445, 222] width 890 height 445
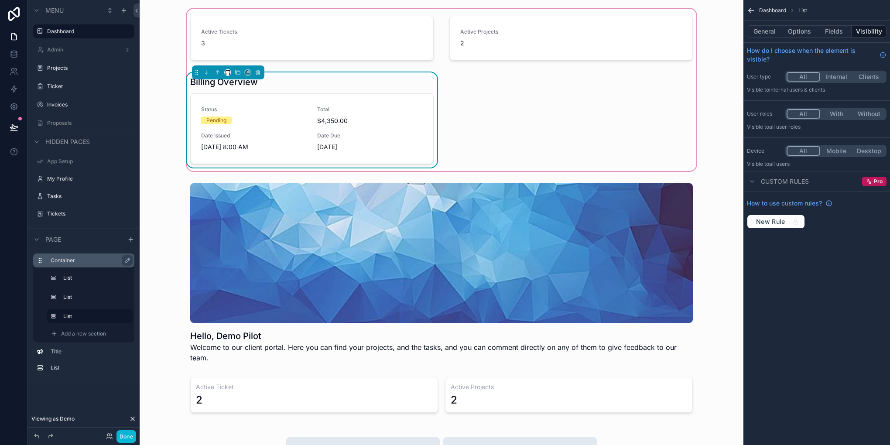
click at [58, 260] on label "Container" at bounding box center [89, 260] width 77 height 7
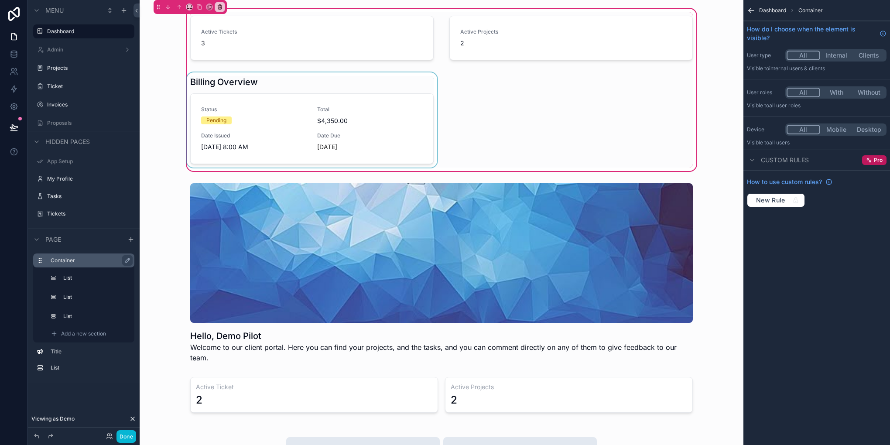
click at [270, 136] on div "scrollable content" at bounding box center [312, 119] width 254 height 95
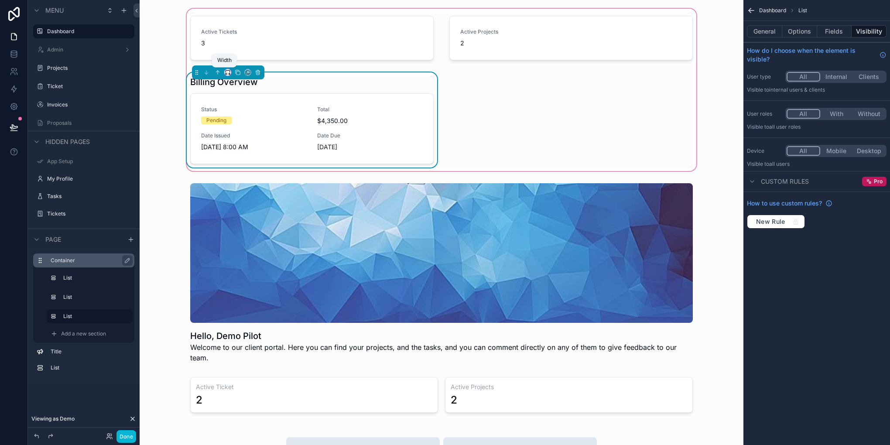
click at [225, 74] on icon "scrollable content" at bounding box center [226, 74] width 2 height 0
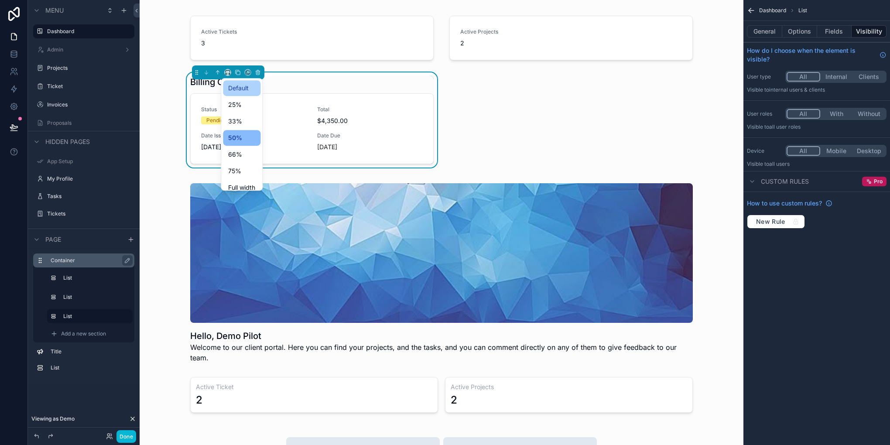
click at [243, 83] on span "Default" at bounding box center [238, 88] width 20 height 10
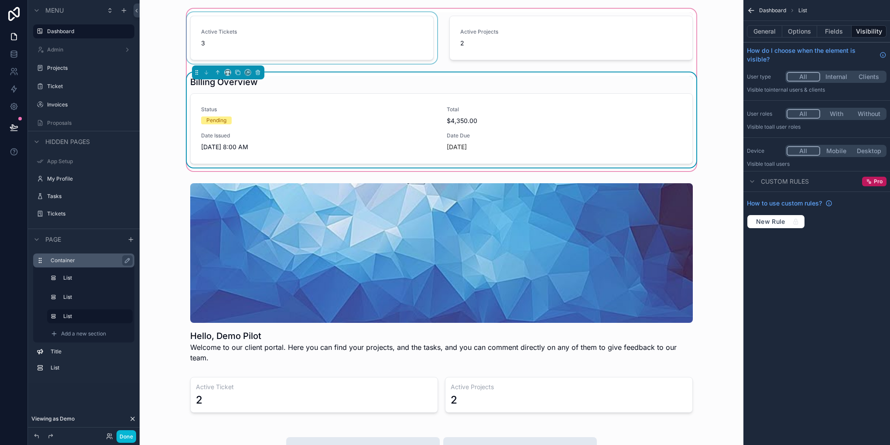
click at [359, 40] on div "scrollable content" at bounding box center [312, 39] width 254 height 55
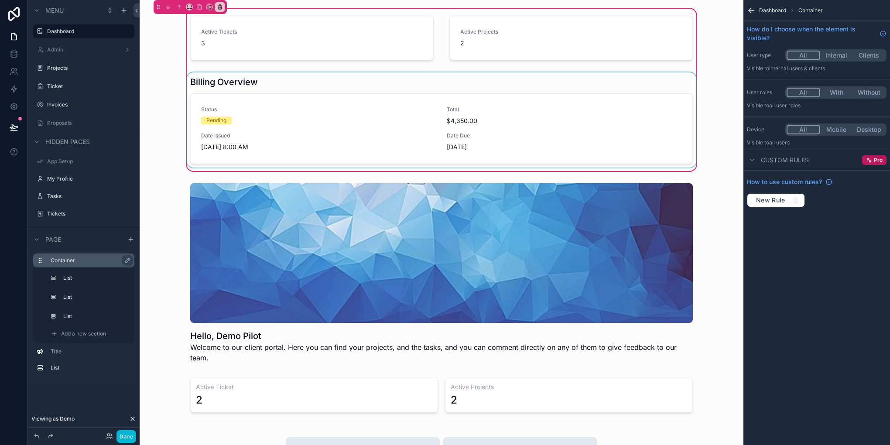
click at [242, 99] on div "scrollable content" at bounding box center [441, 119] width 513 height 95
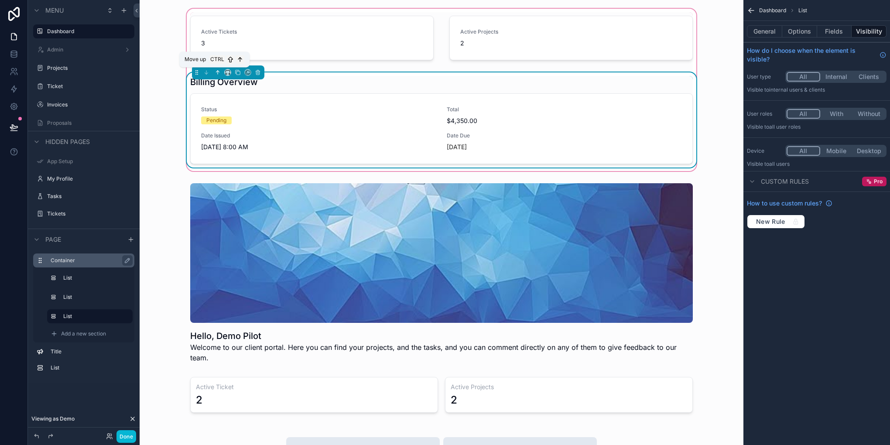
click at [216, 72] on icon "scrollable content" at bounding box center [217, 72] width 2 height 2
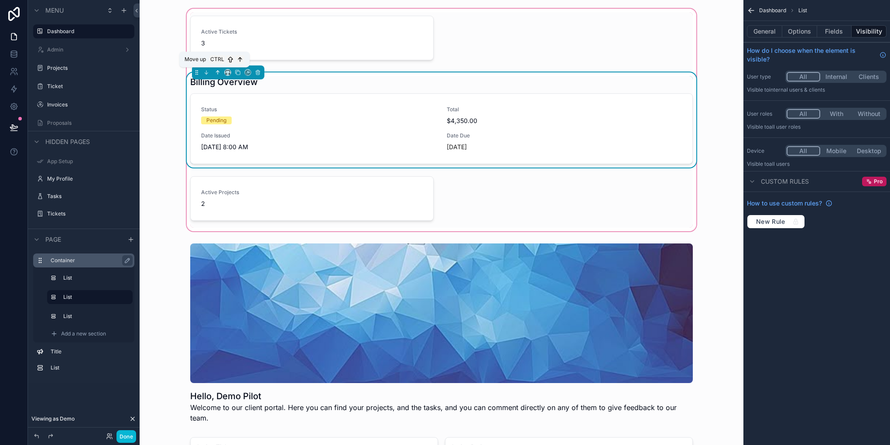
click at [216, 72] on icon "scrollable content" at bounding box center [217, 72] width 2 height 2
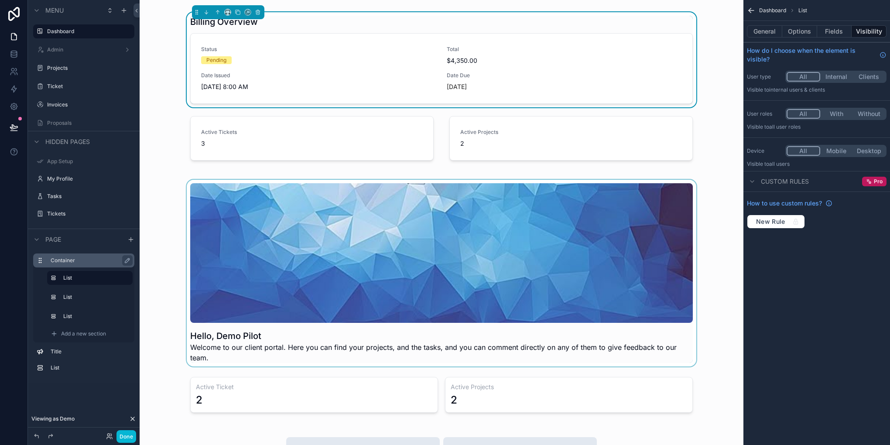
click at [486, 295] on div "scrollable content" at bounding box center [442, 273] width 590 height 187
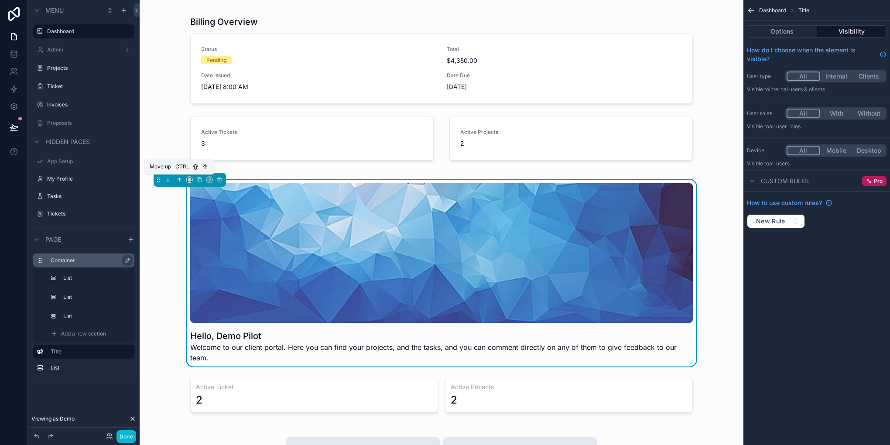
click at [180, 176] on button "scrollable content" at bounding box center [179, 180] width 10 height 10
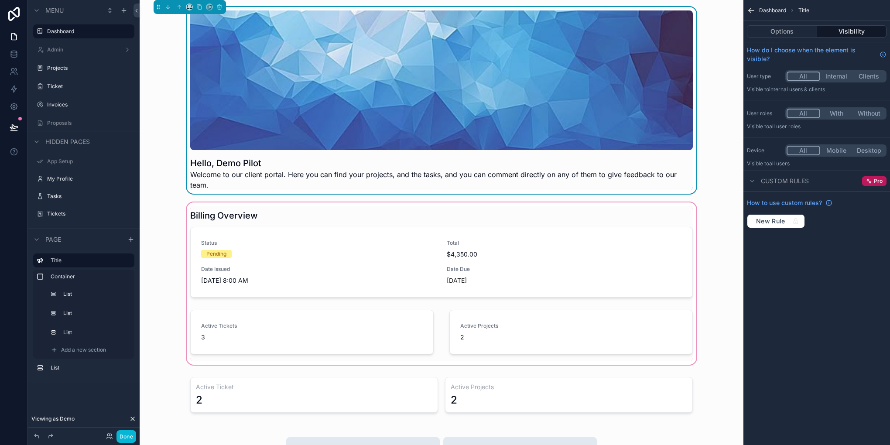
click at [359, 276] on div "scrollable content" at bounding box center [442, 284] width 590 height 166
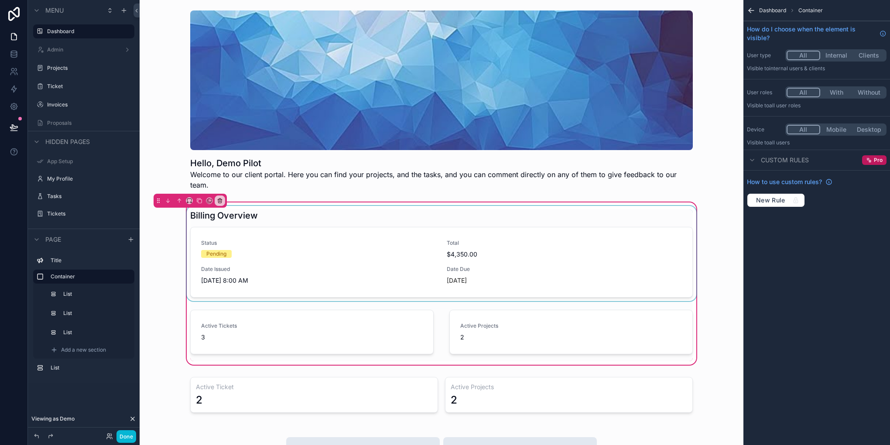
click at [272, 237] on div "scrollable content" at bounding box center [441, 253] width 513 height 95
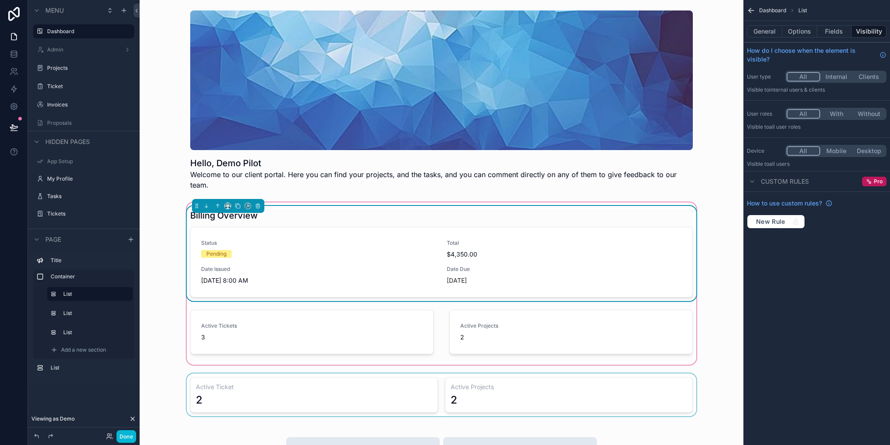
click at [338, 381] on div "scrollable content" at bounding box center [442, 394] width 590 height 43
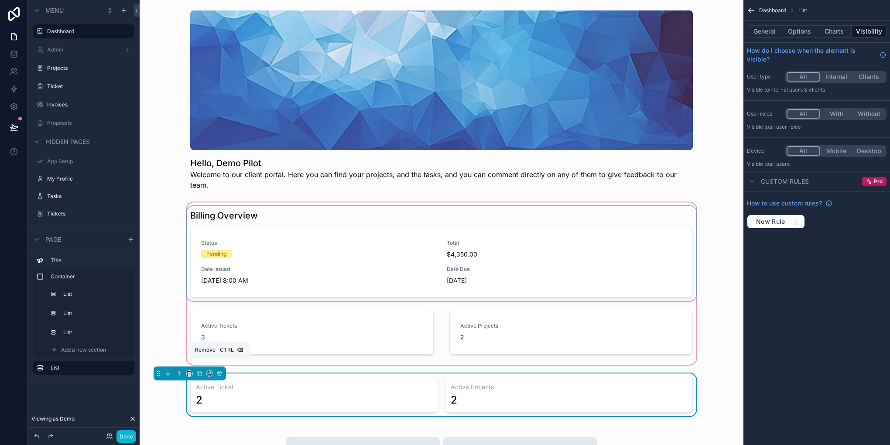
click at [218, 370] on icon "scrollable content" at bounding box center [219, 373] width 6 height 6
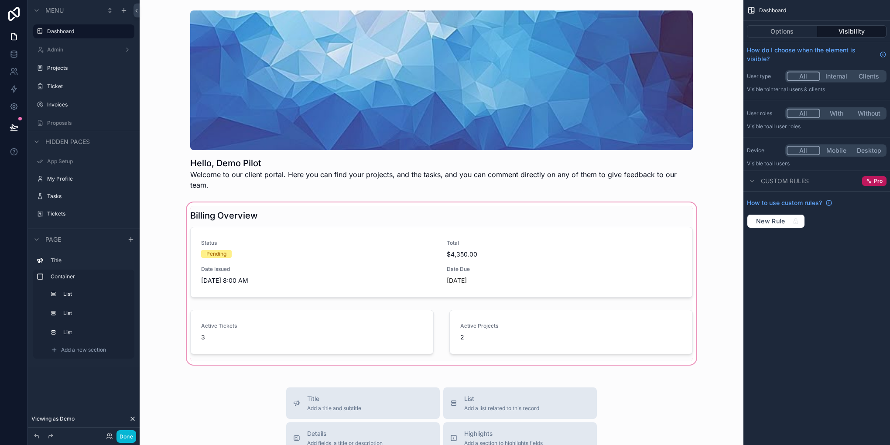
click at [324, 246] on div "scrollable content" at bounding box center [442, 284] width 590 height 166
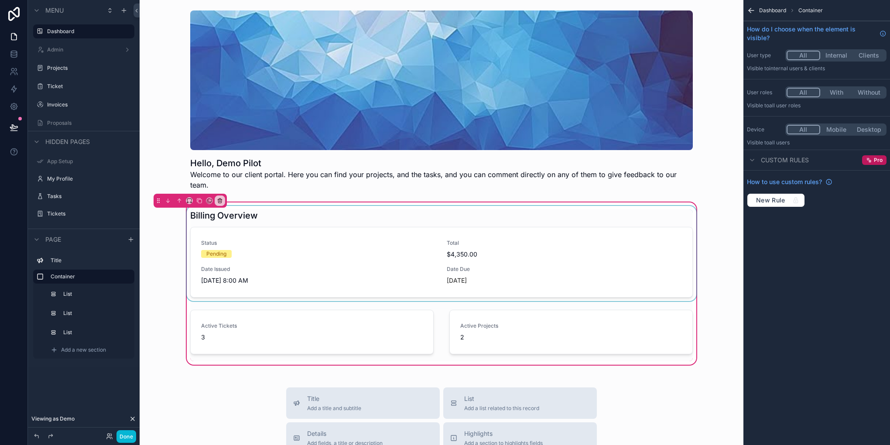
click at [303, 217] on div "scrollable content" at bounding box center [441, 253] width 513 height 95
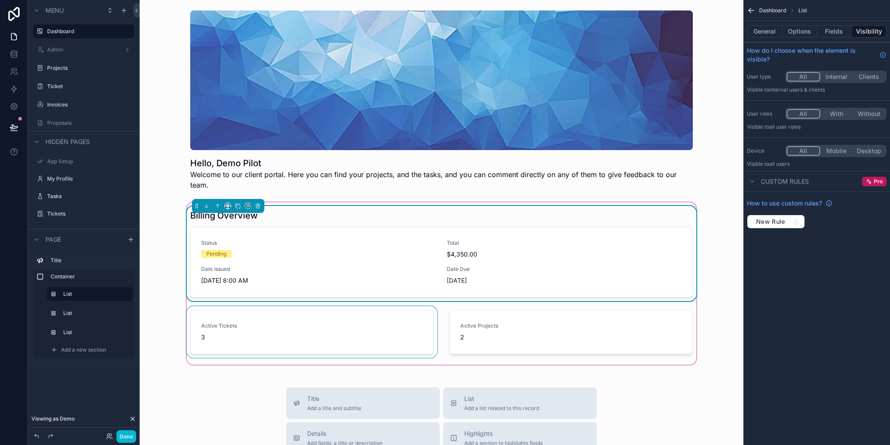
click at [336, 320] on div "scrollable content" at bounding box center [312, 333] width 254 height 55
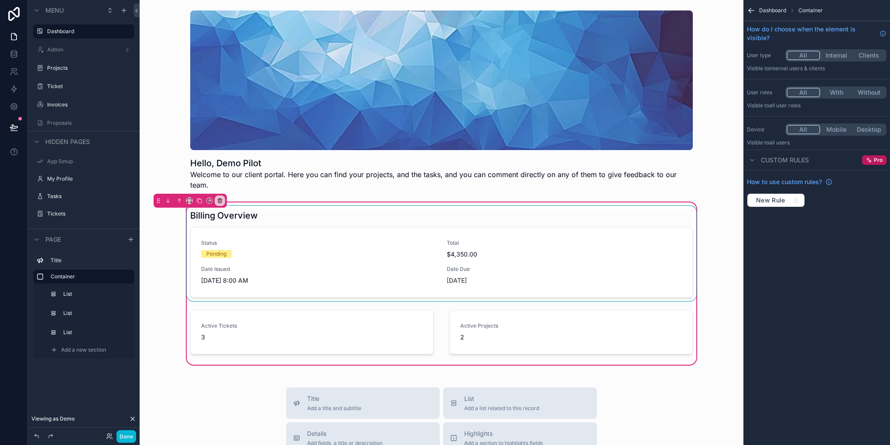
click at [373, 264] on div "scrollable content" at bounding box center [441, 253] width 513 height 95
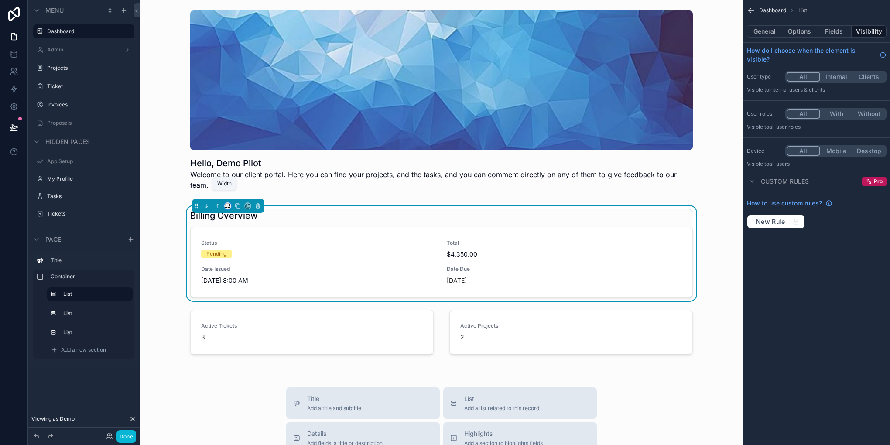
click at [225, 203] on icon "scrollable content" at bounding box center [228, 206] width 6 height 6
click at [234, 257] on span "50%" at bounding box center [235, 261] width 14 height 10
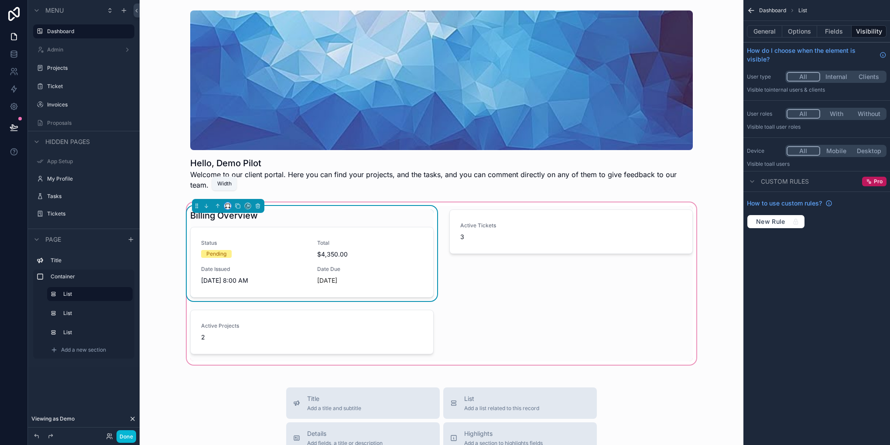
click at [229, 207] on icon "scrollable content" at bounding box center [229, 208] width 1 height 2
click at [228, 227] on span "25%" at bounding box center [235, 228] width 14 height 10
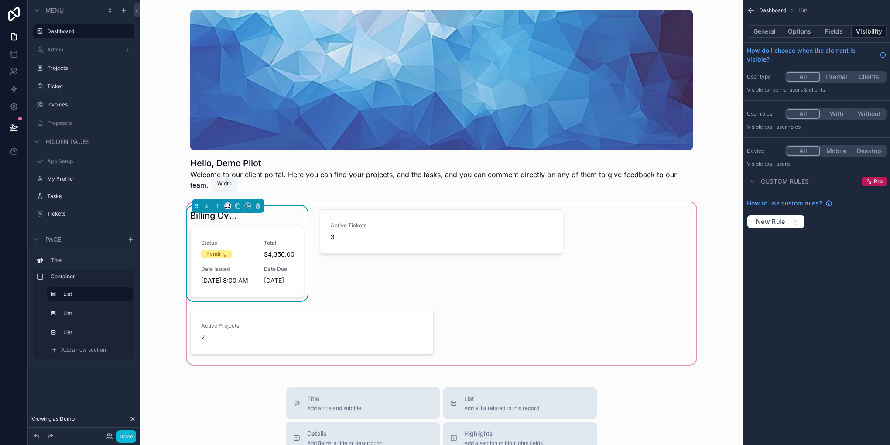
click at [225, 203] on icon "scrollable content" at bounding box center [228, 206] width 6 height 6
click at [239, 205] on div "Default" at bounding box center [241, 212] width 37 height 16
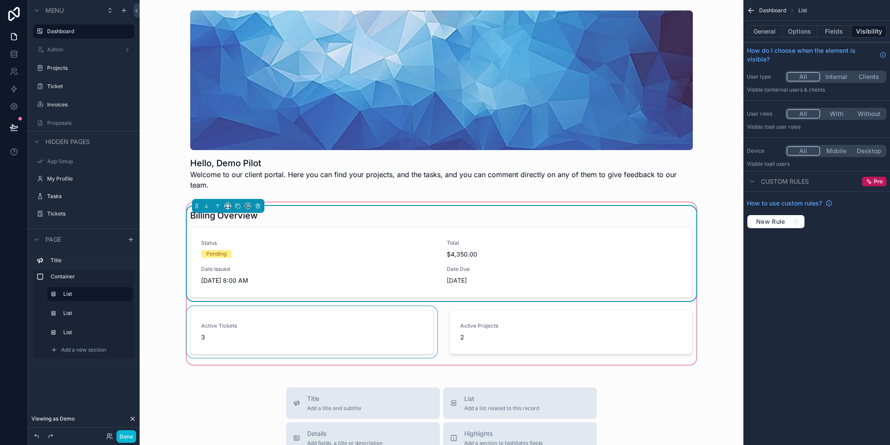
click at [351, 327] on div "scrollable content" at bounding box center [312, 333] width 254 height 55
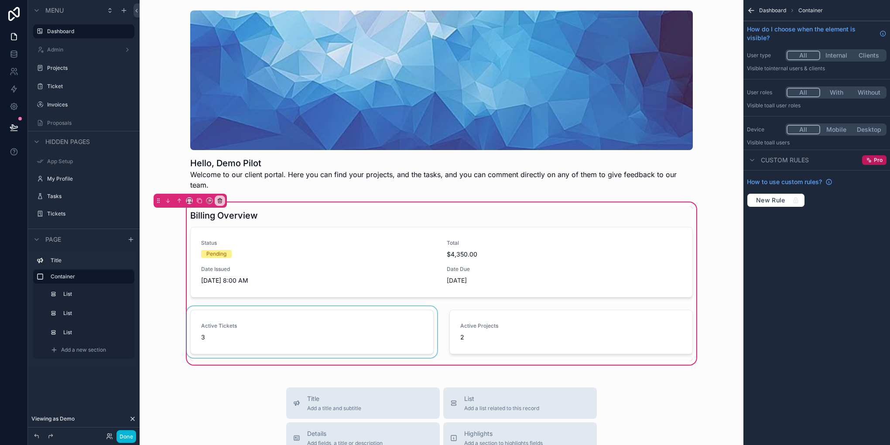
click at [338, 337] on div "scrollable content" at bounding box center [312, 333] width 254 height 55
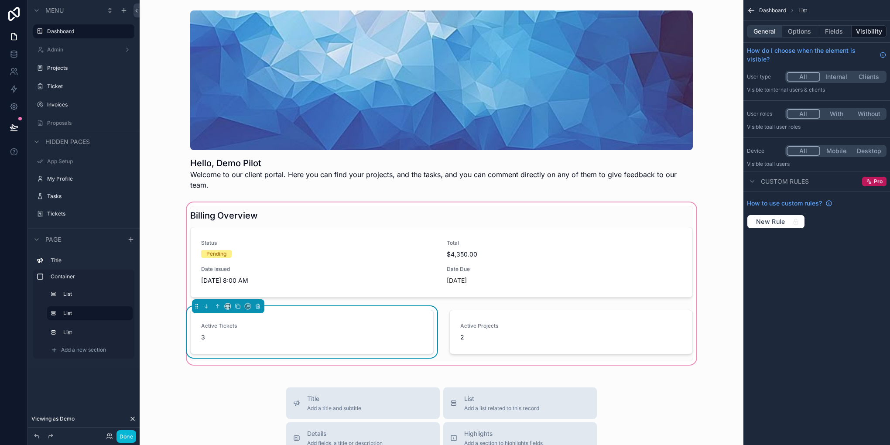
click at [757, 31] on button "General" at bounding box center [764, 31] width 35 height 12
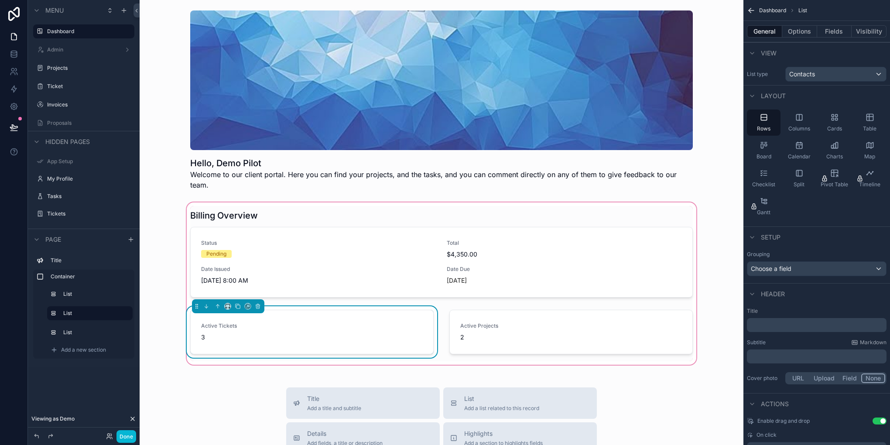
click at [778, 322] on p "﻿" at bounding box center [817, 324] width 134 height 9
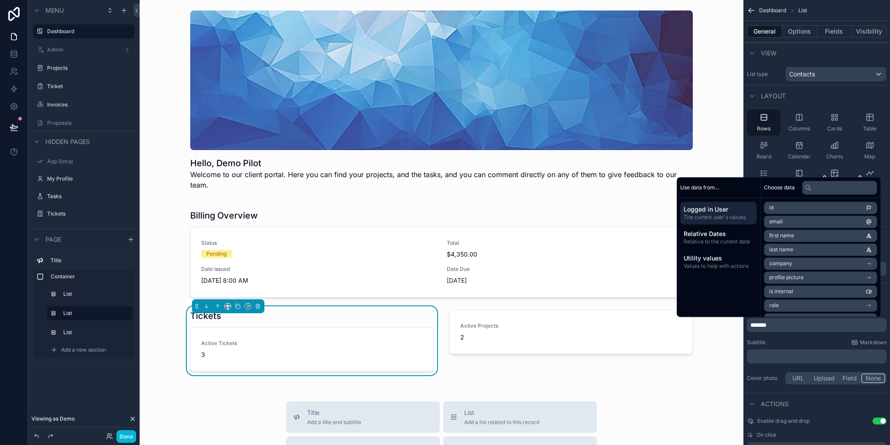
click at [570, 330] on div "scrollable content" at bounding box center [571, 340] width 254 height 69
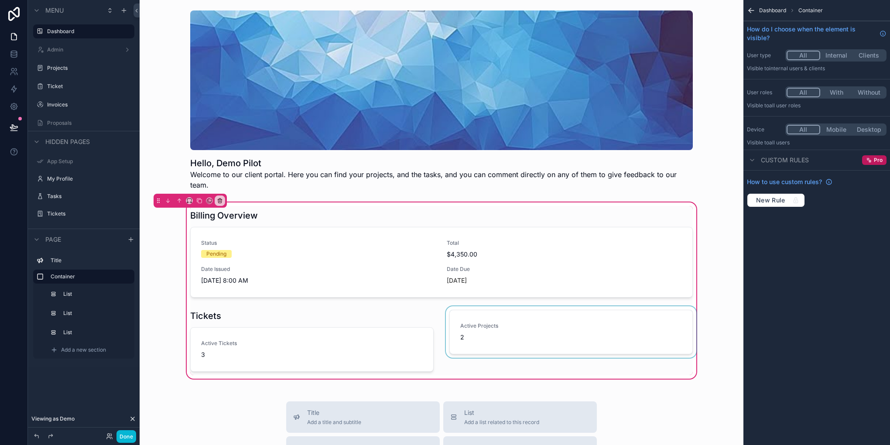
click at [556, 306] on div "scrollable content" at bounding box center [571, 340] width 254 height 69
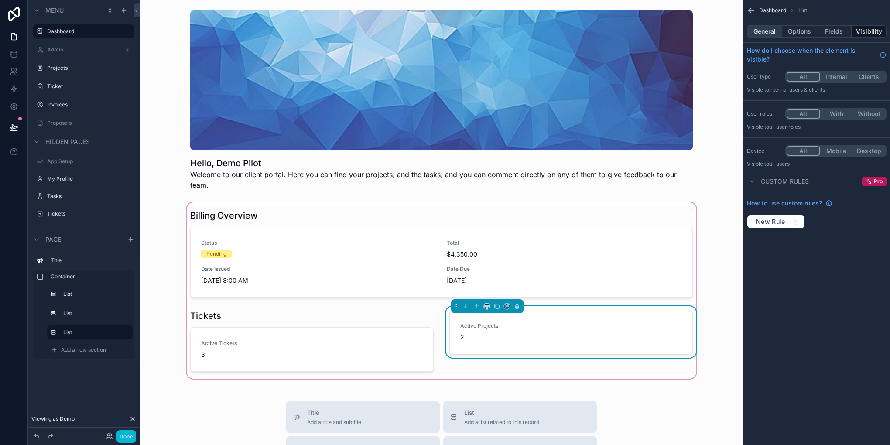
click at [758, 29] on button "General" at bounding box center [764, 31] width 35 height 12
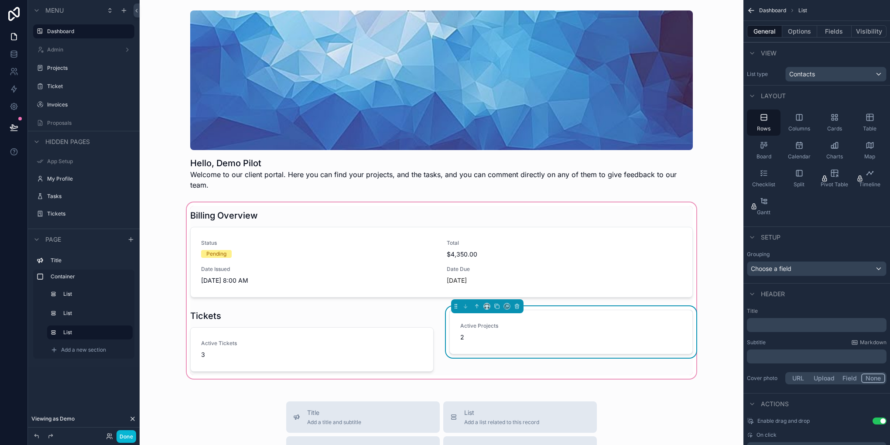
click at [769, 327] on p "﻿" at bounding box center [817, 324] width 134 height 9
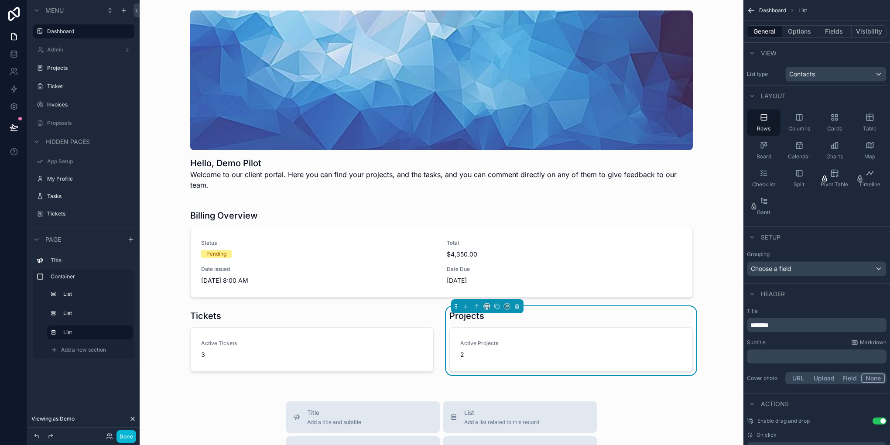
click at [792, 344] on div "Subtitle Markdown" at bounding box center [817, 342] width 140 height 7
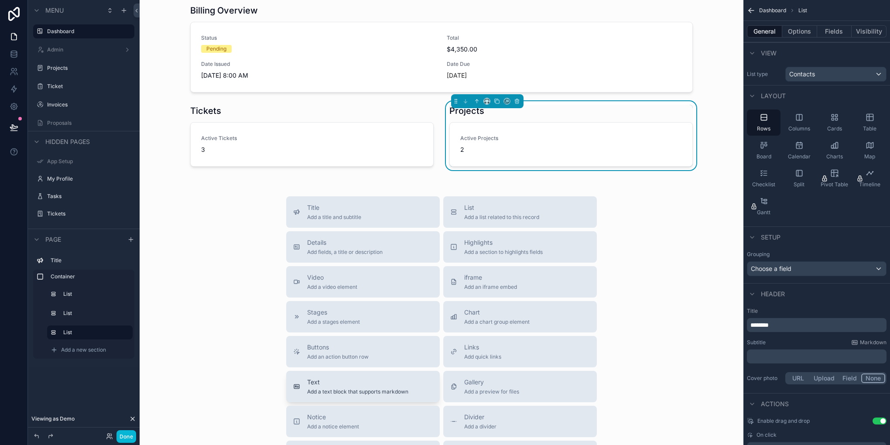
scroll to position [131, 0]
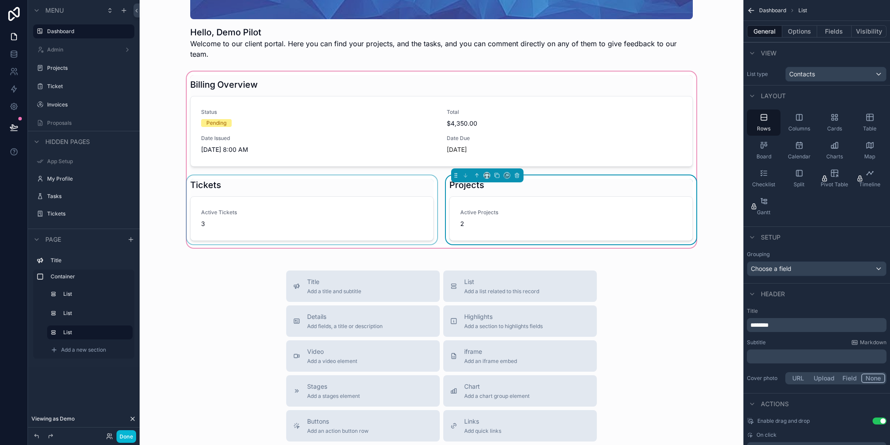
click at [284, 201] on div "scrollable content" at bounding box center [312, 209] width 254 height 69
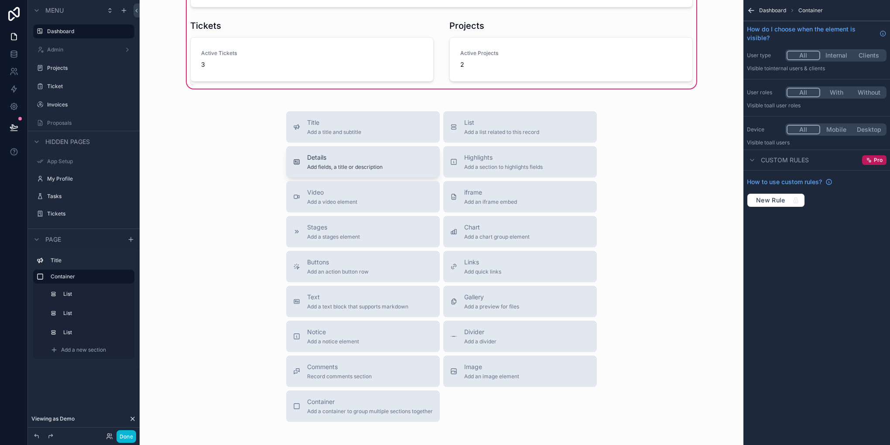
scroll to position [305, 0]
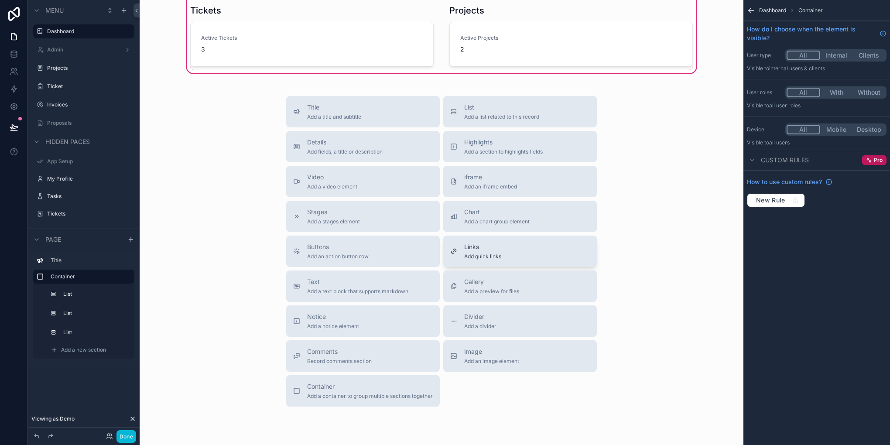
click at [468, 253] on span "Add quick links" at bounding box center [482, 256] width 37 height 7
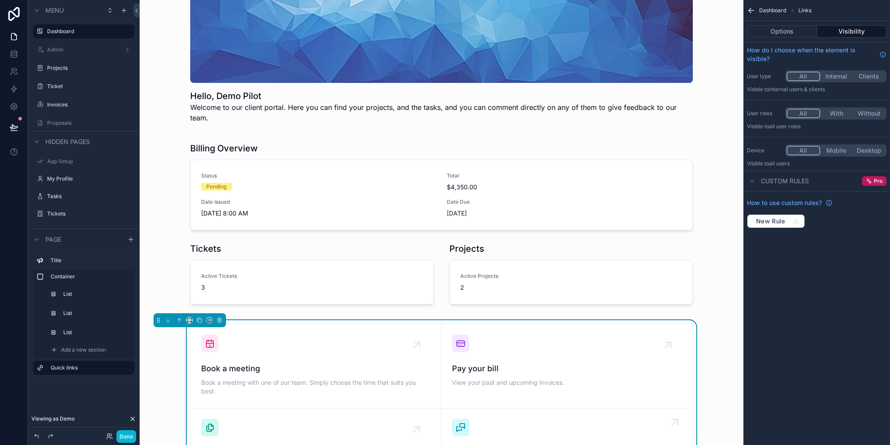
scroll to position [154, 0]
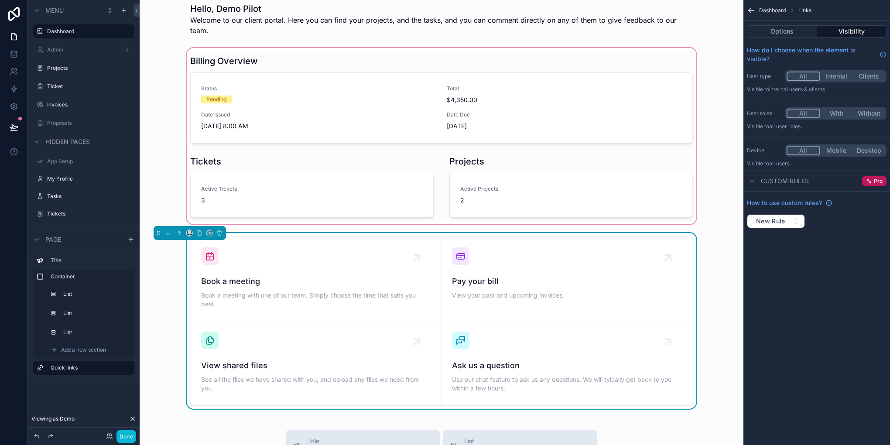
click at [473, 80] on div "scrollable content" at bounding box center [442, 136] width 590 height 180
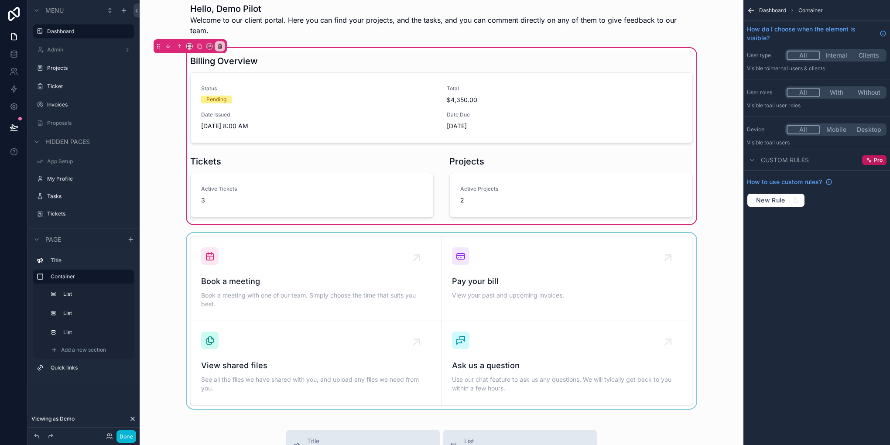
click at [385, 300] on div "scrollable content" at bounding box center [442, 321] width 590 height 176
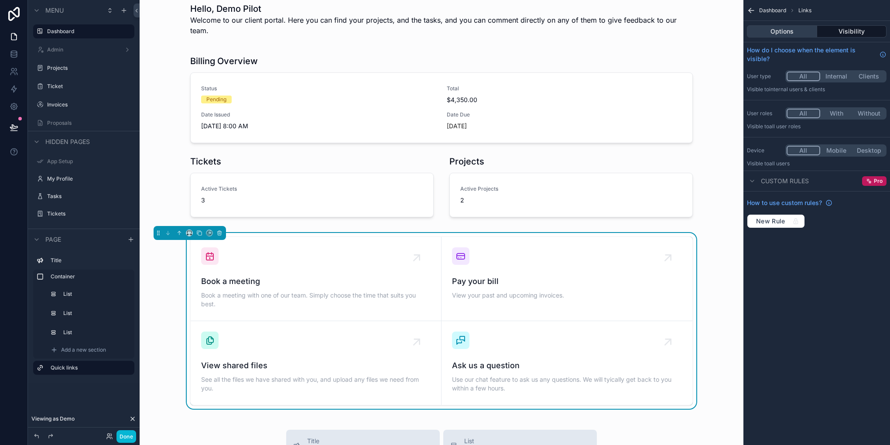
click at [765, 34] on button "Options" at bounding box center [782, 31] width 70 height 12
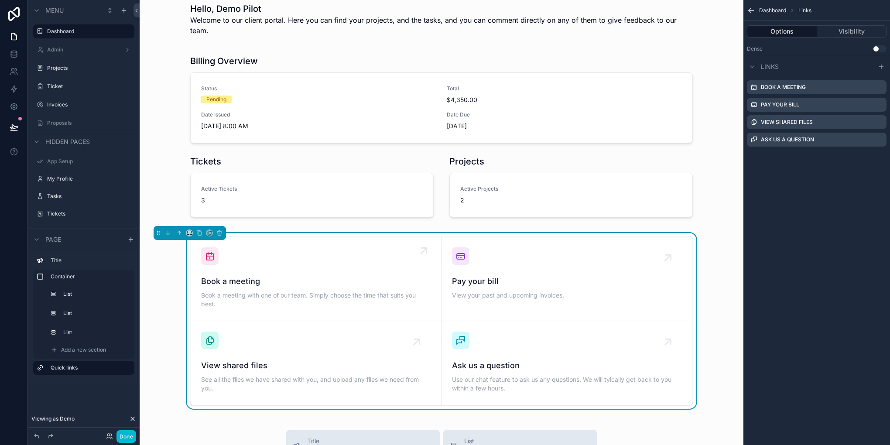
click at [309, 252] on div "Book a meeting Book a meeting with one of our team. Simply choose the time that…" at bounding box center [315, 278] width 229 height 63
click at [876, 86] on icon "scrollable content" at bounding box center [879, 87] width 7 height 7
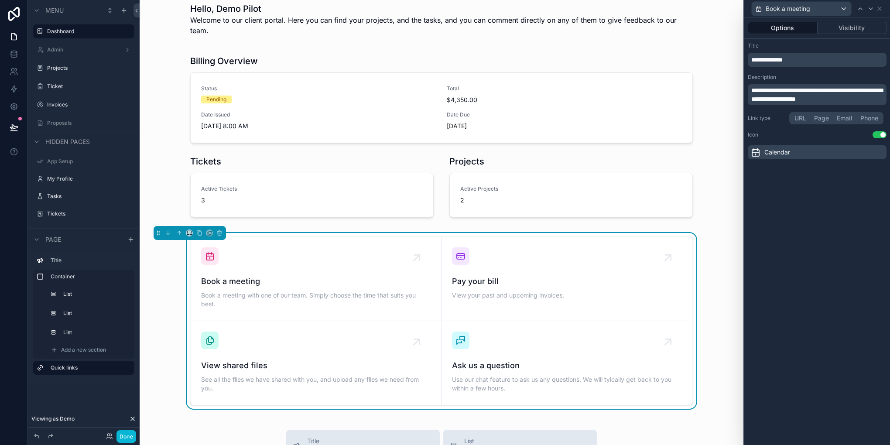
click at [780, 63] on span "**********" at bounding box center [766, 60] width 31 height 6
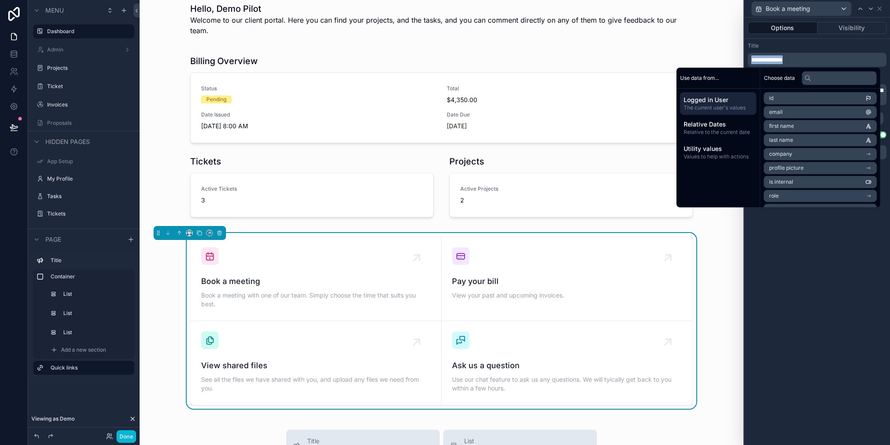
click at [780, 63] on span "**********" at bounding box center [766, 60] width 31 height 6
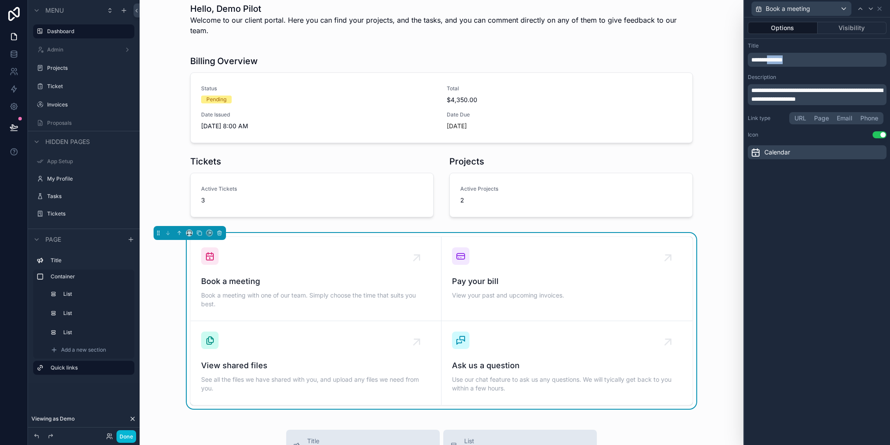
click at [780, 63] on span "**********" at bounding box center [766, 60] width 31 height 6
click at [789, 291] on div "**********" at bounding box center [817, 230] width 146 height 427
click at [780, 92] on span "**********" at bounding box center [816, 94] width 131 height 15
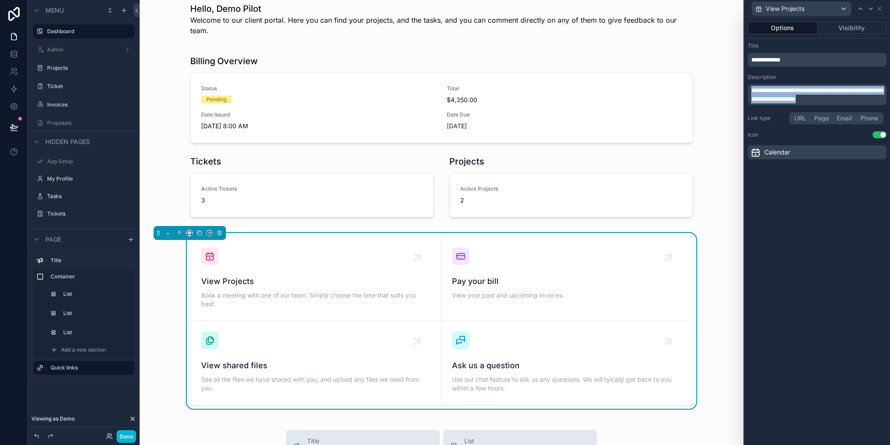
click at [780, 92] on span "**********" at bounding box center [816, 94] width 131 height 15
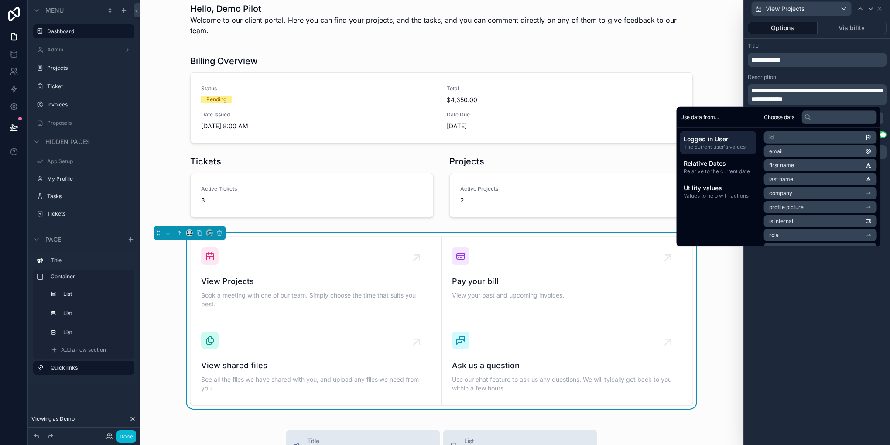
click at [792, 344] on div "**********" at bounding box center [817, 230] width 146 height 427
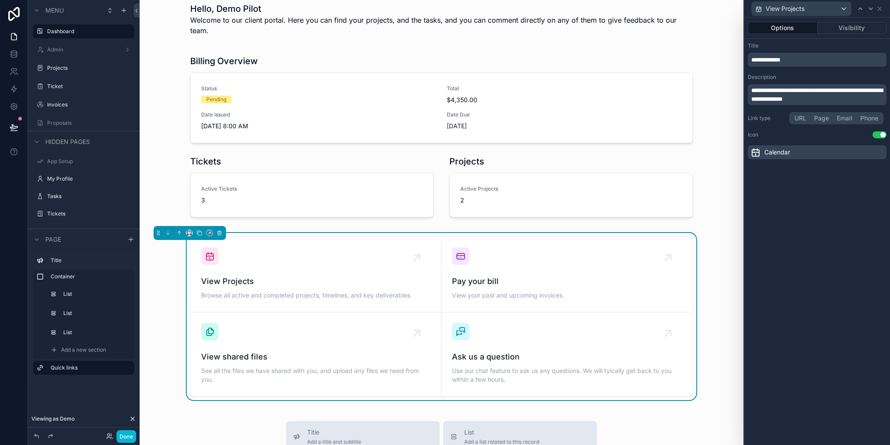
click at [827, 120] on button "Page" at bounding box center [821, 118] width 23 height 10
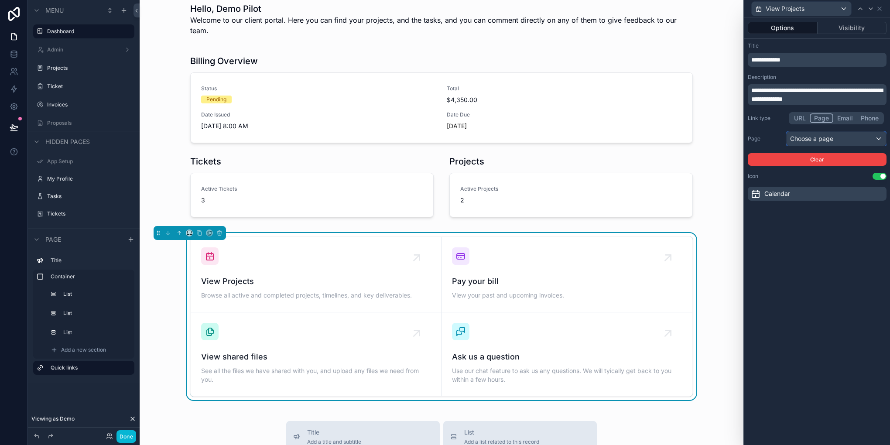
click at [825, 141] on div "Choose a page" at bounding box center [835, 139] width 99 height 14
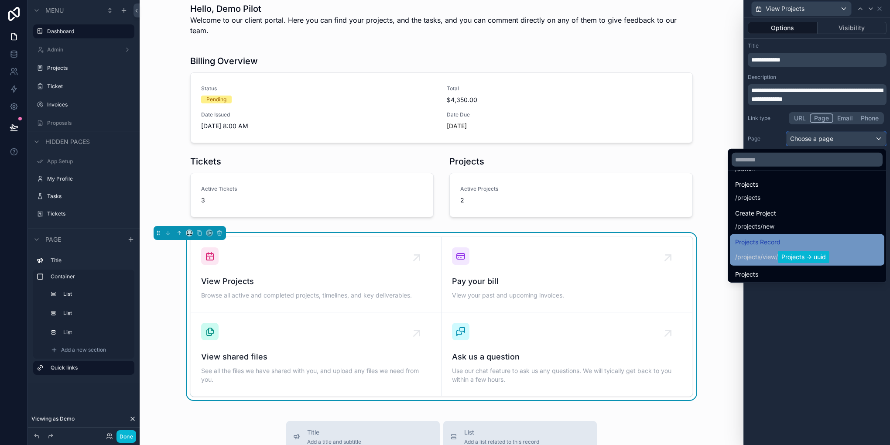
scroll to position [131, 0]
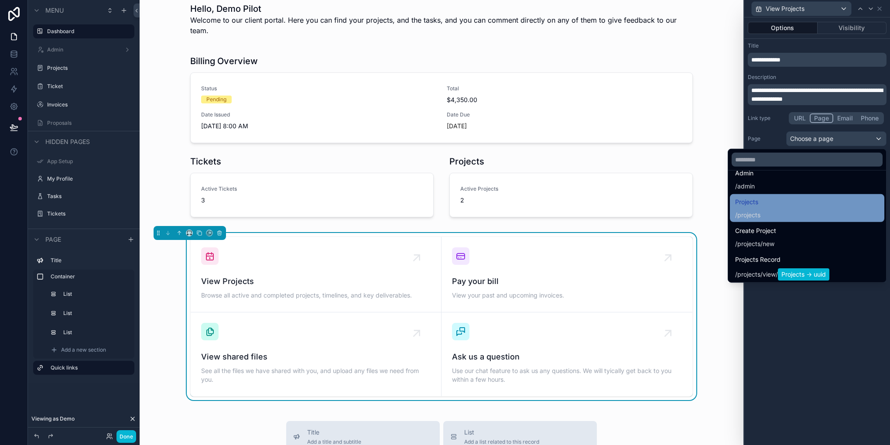
click at [759, 200] on div "Projects / projects" at bounding box center [807, 208] width 144 height 23
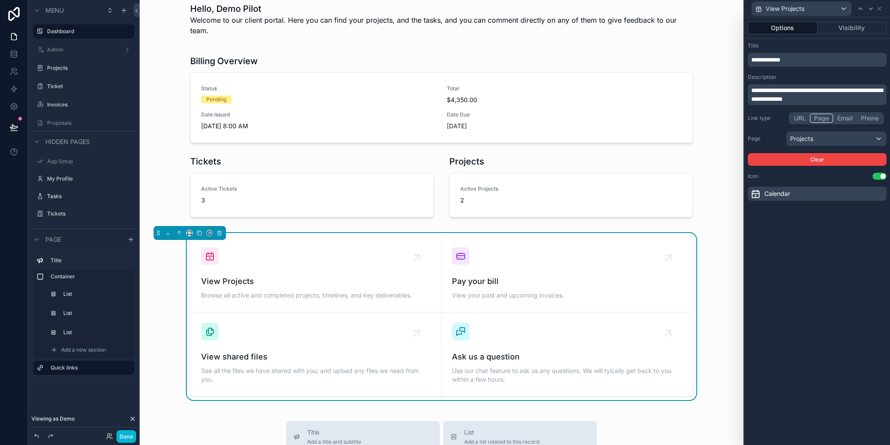
click at [754, 195] on icon at bounding box center [755, 193] width 10 height 10
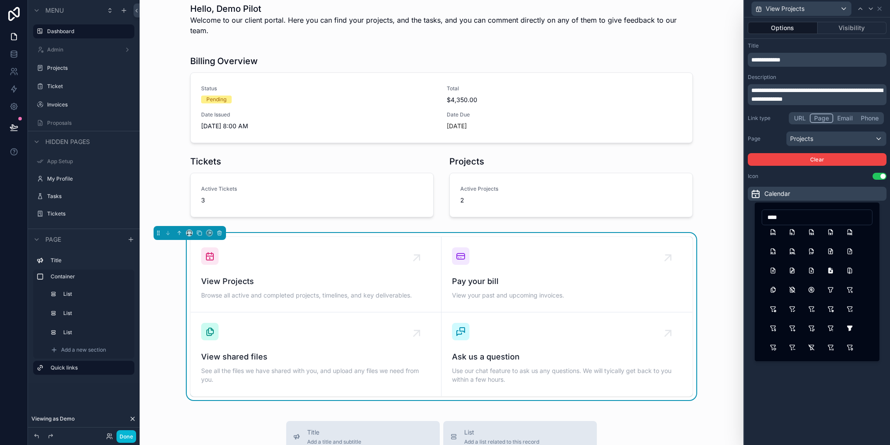
scroll to position [305, 0]
type input "****"
click at [769, 280] on button "Files" at bounding box center [773, 277] width 16 height 16
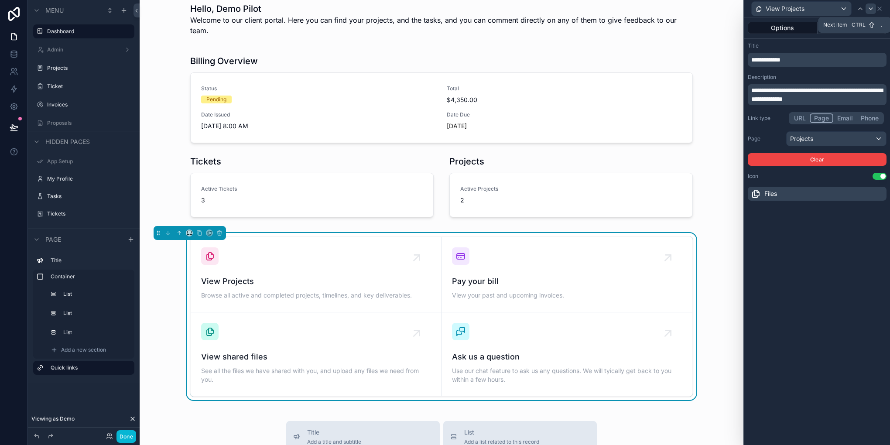
click at [869, 13] on div at bounding box center [870, 8] width 10 height 10
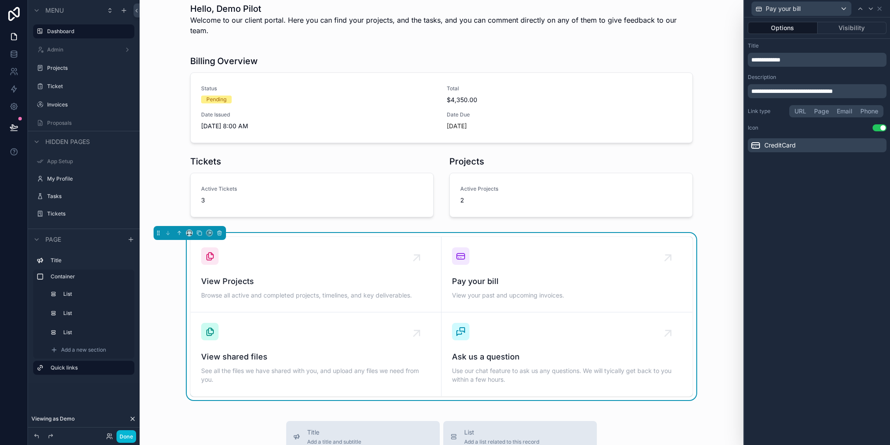
click at [780, 61] on span "**********" at bounding box center [765, 60] width 29 height 6
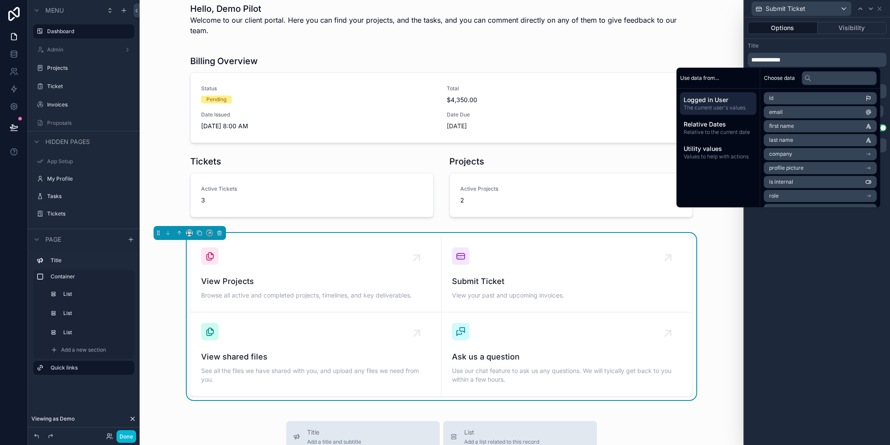
click at [794, 276] on div "**********" at bounding box center [817, 230] width 146 height 427
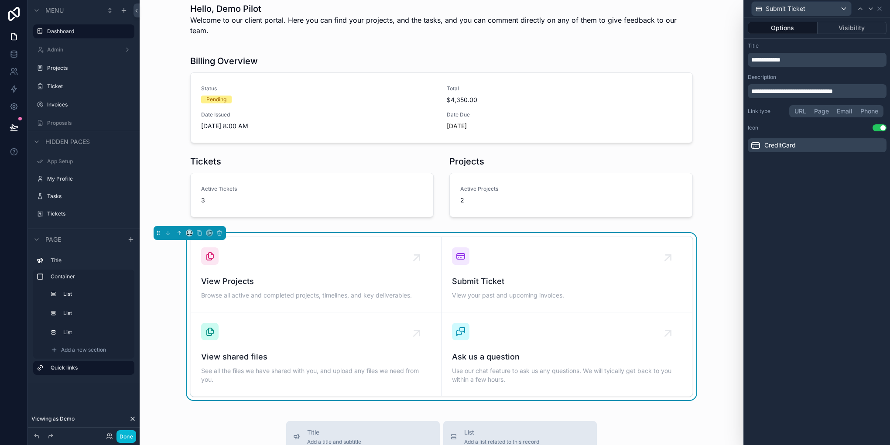
click at [772, 91] on span "**********" at bounding box center [792, 91] width 82 height 6
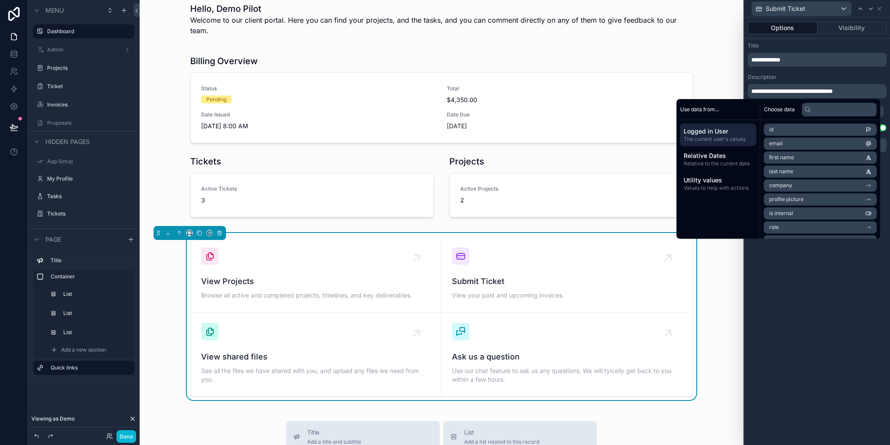
scroll to position [0, 0]
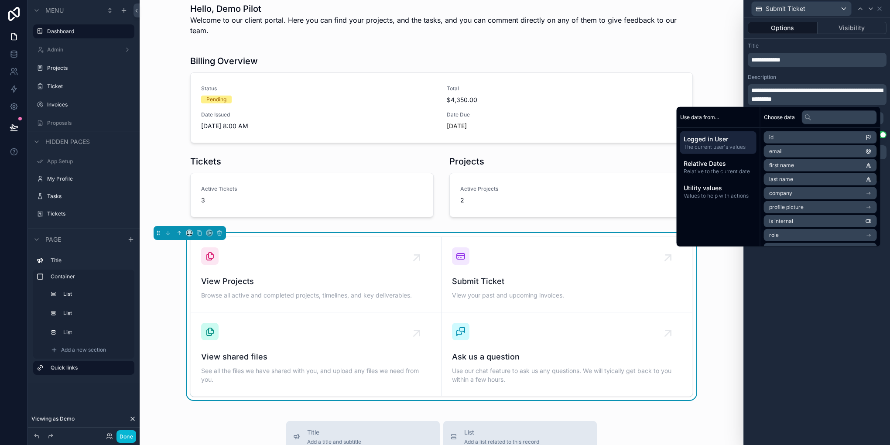
click at [786, 290] on div "**********" at bounding box center [817, 230] width 146 height 427
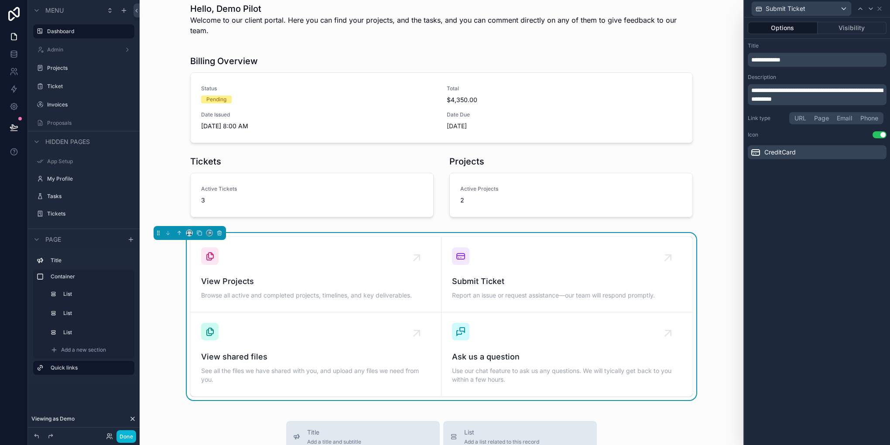
click at [827, 116] on button "Page" at bounding box center [821, 118] width 23 height 10
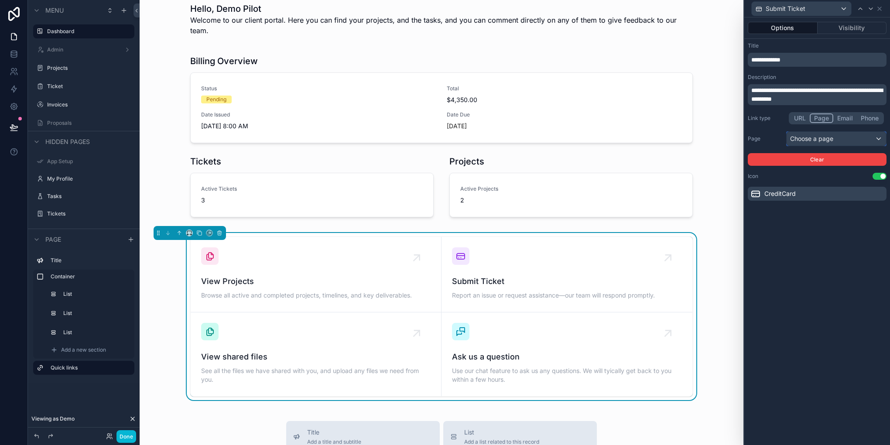
click at [804, 140] on div "Choose a page" at bounding box center [835, 139] width 99 height 14
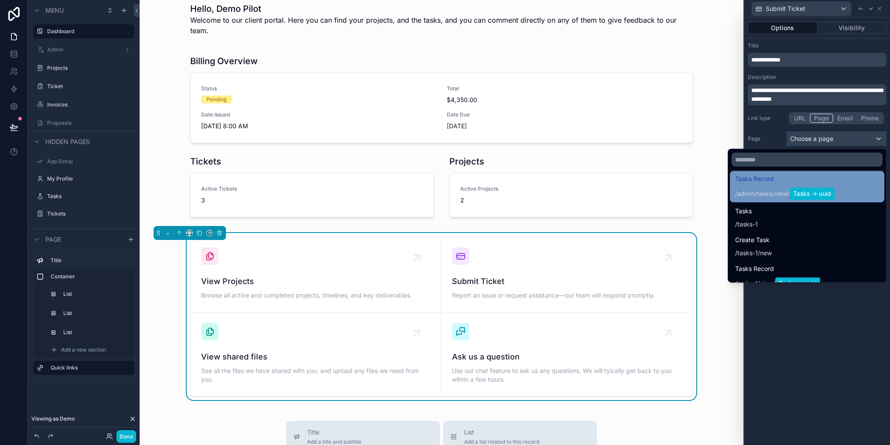
scroll to position [436, 0]
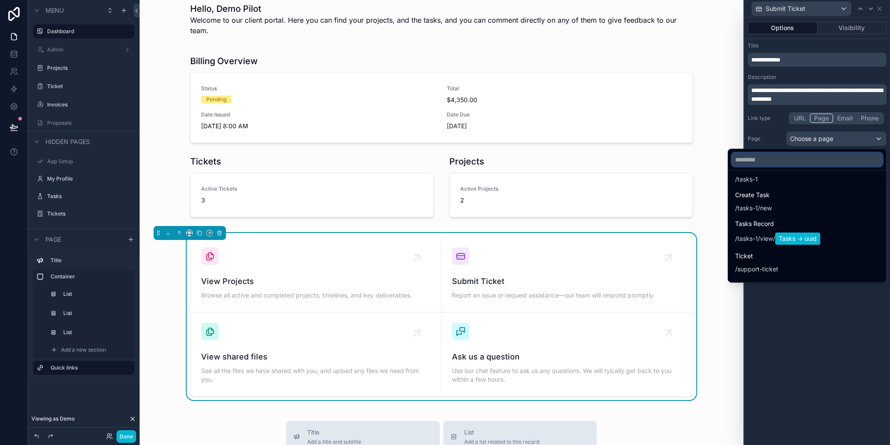
click at [772, 160] on input "text" at bounding box center [806, 160] width 151 height 14
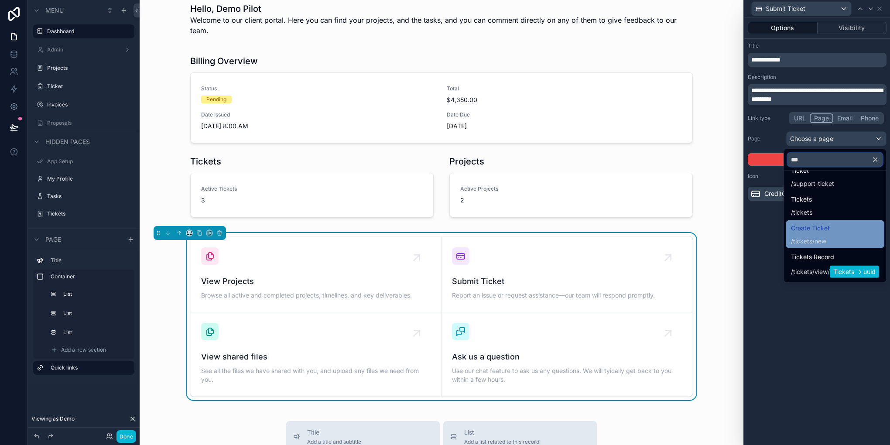
scroll to position [0, 0]
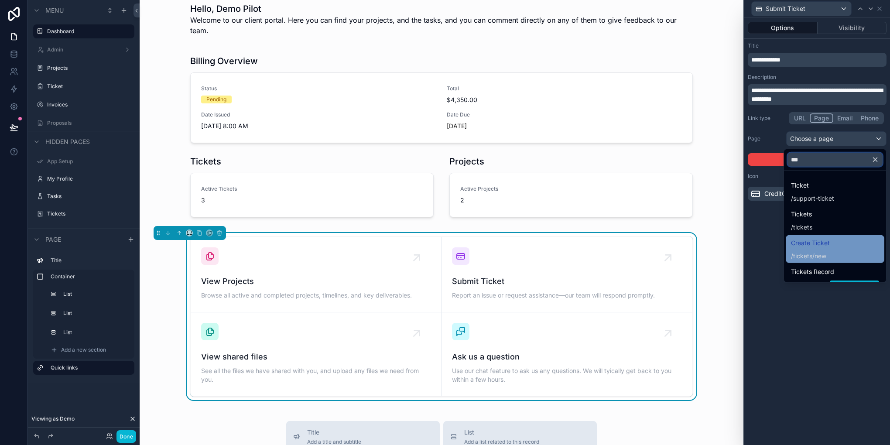
type input "***"
click at [814, 252] on div "/ tickets /new" at bounding box center [810, 256] width 39 height 9
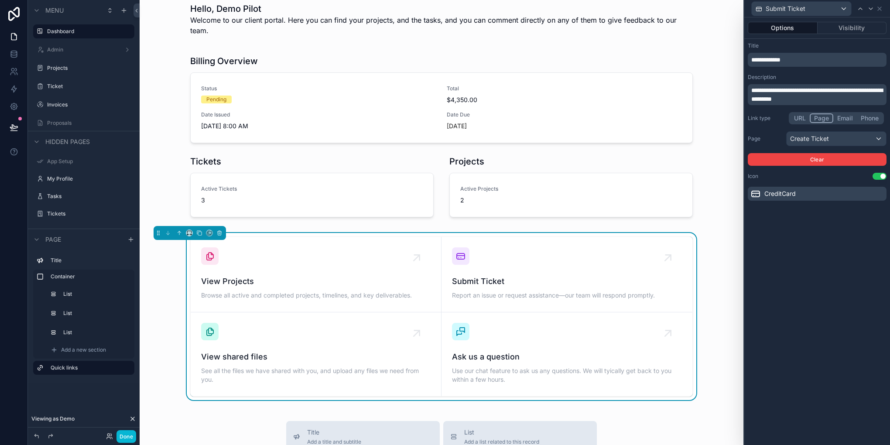
click at [759, 189] on icon at bounding box center [755, 193] width 10 height 10
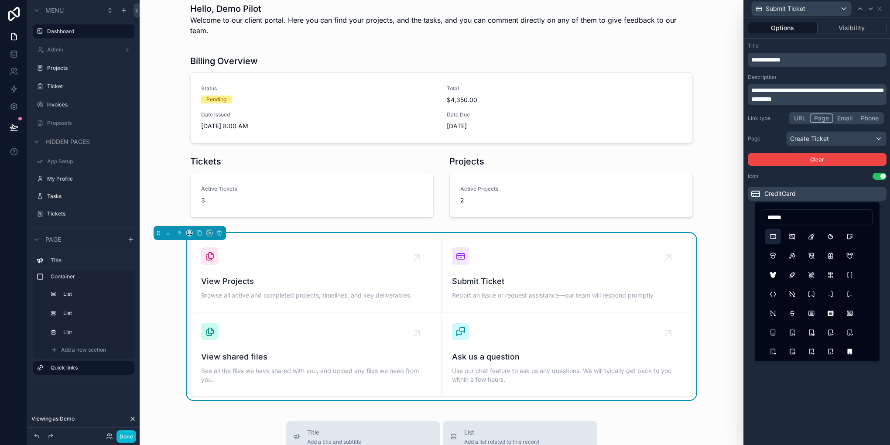
type input "******"
click at [774, 239] on button "Ticket" at bounding box center [773, 236] width 16 height 16
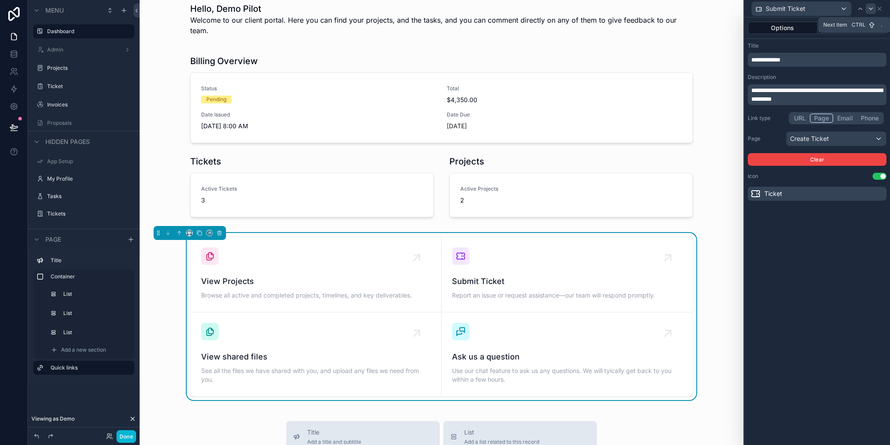
click at [871, 7] on icon at bounding box center [870, 8] width 7 height 7
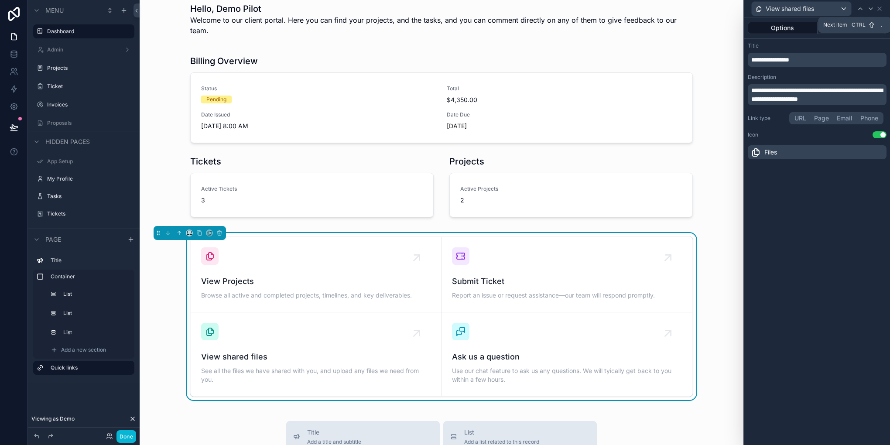
click at [871, 7] on icon at bounding box center [870, 8] width 7 height 7
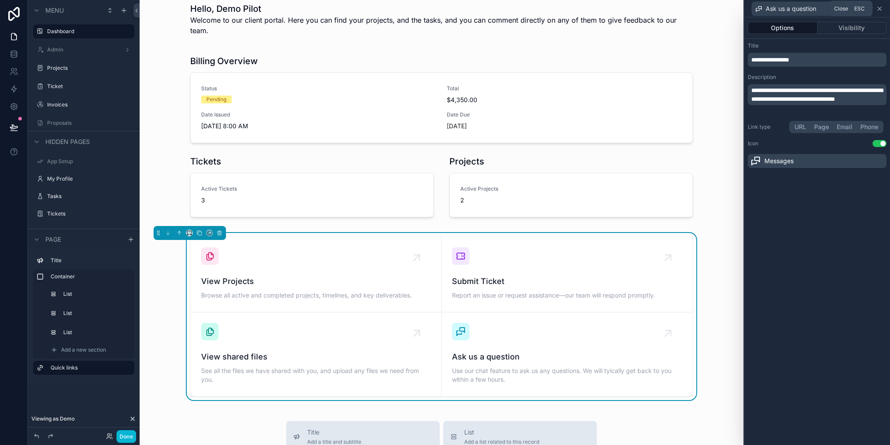
click at [880, 9] on icon at bounding box center [878, 8] width 3 height 3
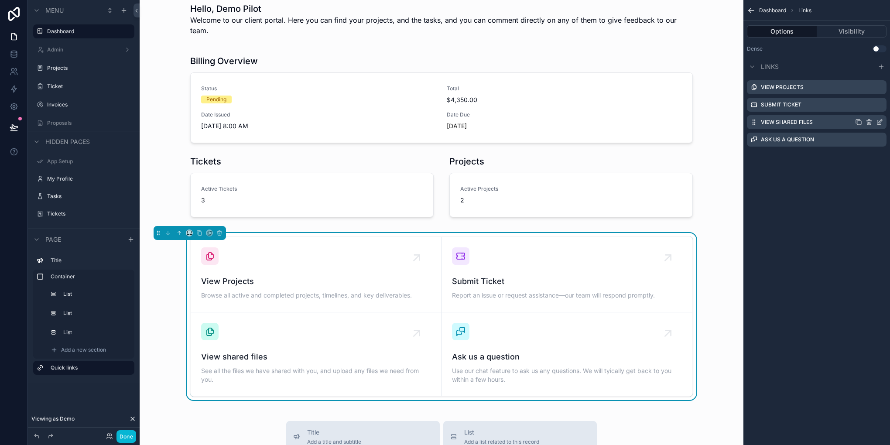
click at [870, 123] on icon "scrollable content" at bounding box center [868, 122] width 7 height 7
click at [862, 111] on icon at bounding box center [865, 108] width 7 height 7
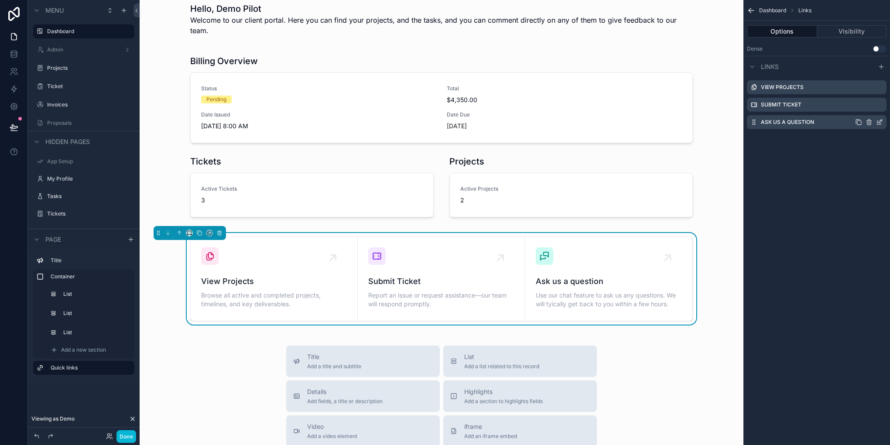
click at [871, 123] on icon "scrollable content" at bounding box center [868, 122] width 7 height 7
click at [843, 180] on div "Dashboard Links Options Visibility Dense Use setting Links View Projects Submit…" at bounding box center [816, 222] width 147 height 445
click at [878, 120] on icon "scrollable content" at bounding box center [879, 122] width 7 height 7
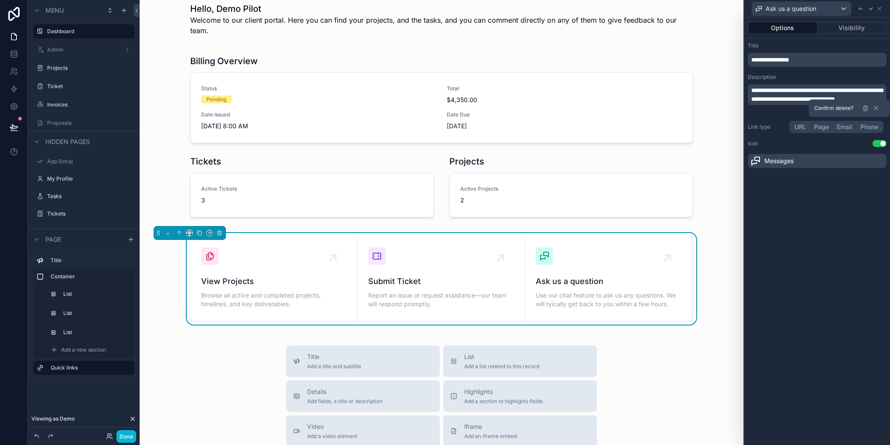
click at [774, 60] on span "**********" at bounding box center [770, 60] width 38 height 6
click at [782, 305] on div "**********" at bounding box center [817, 230] width 146 height 427
click at [790, 93] on span "**********" at bounding box center [816, 94] width 131 height 15
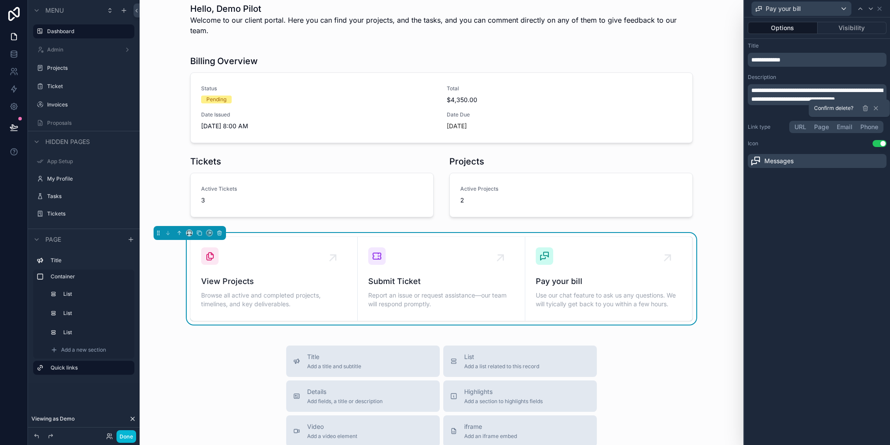
click at [790, 93] on span "**********" at bounding box center [816, 94] width 131 height 15
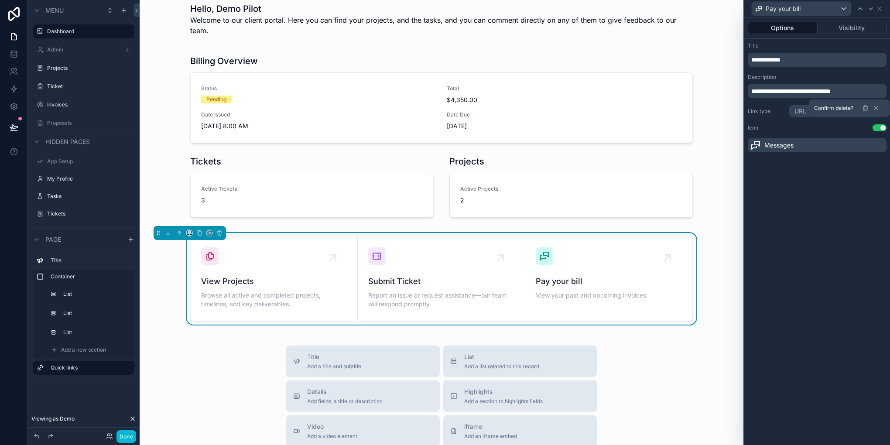
click at [814, 327] on div "**********" at bounding box center [817, 230] width 146 height 427
click at [770, 143] on span "Messages" at bounding box center [778, 145] width 29 height 9
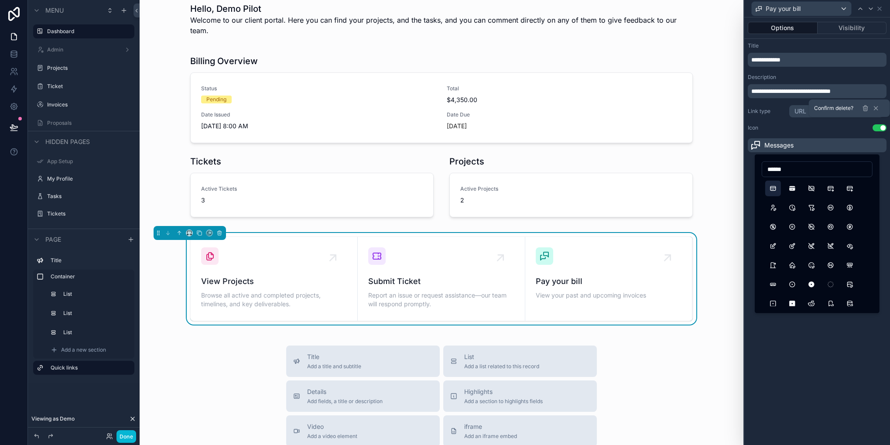
type input "******"
click at [775, 192] on button "CreditCard" at bounding box center [773, 189] width 16 height 16
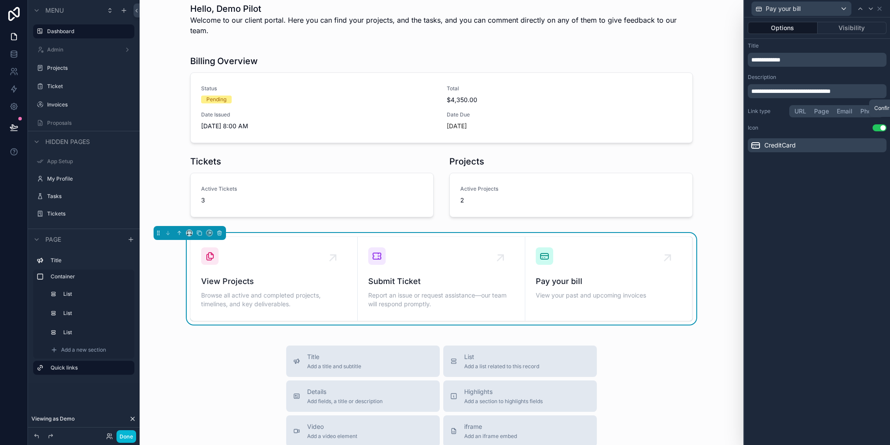
click at [819, 110] on button "Page" at bounding box center [821, 111] width 23 height 10
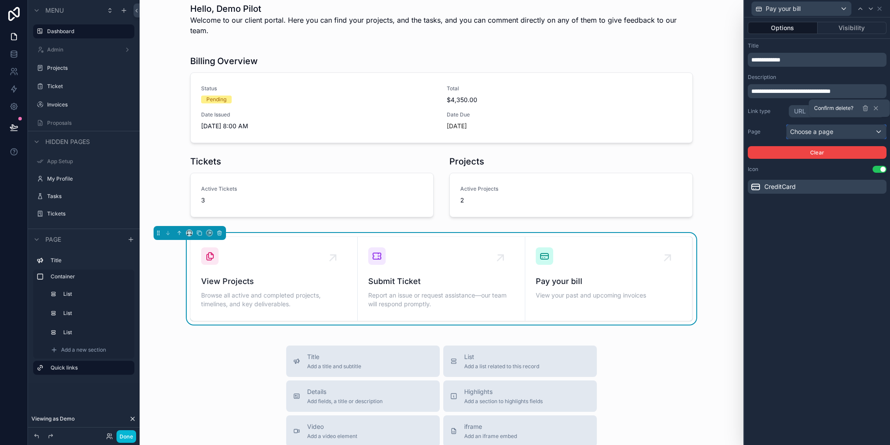
click at [810, 130] on div "Choose a page" at bounding box center [835, 132] width 99 height 14
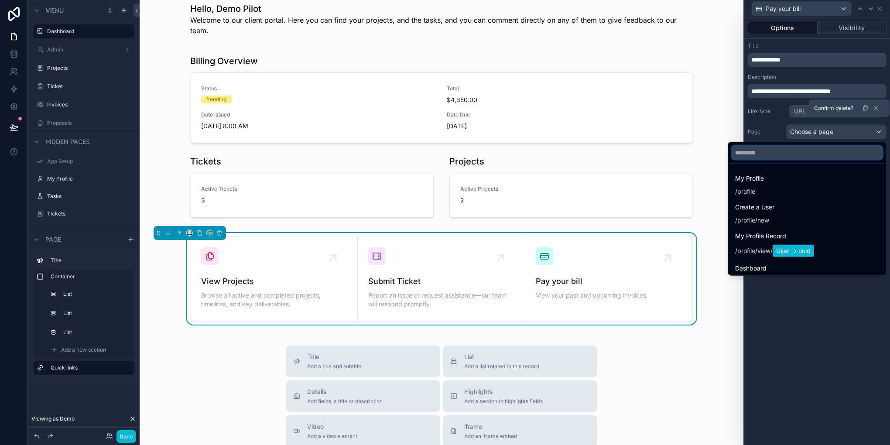
click at [764, 152] on input "text" at bounding box center [806, 153] width 151 height 14
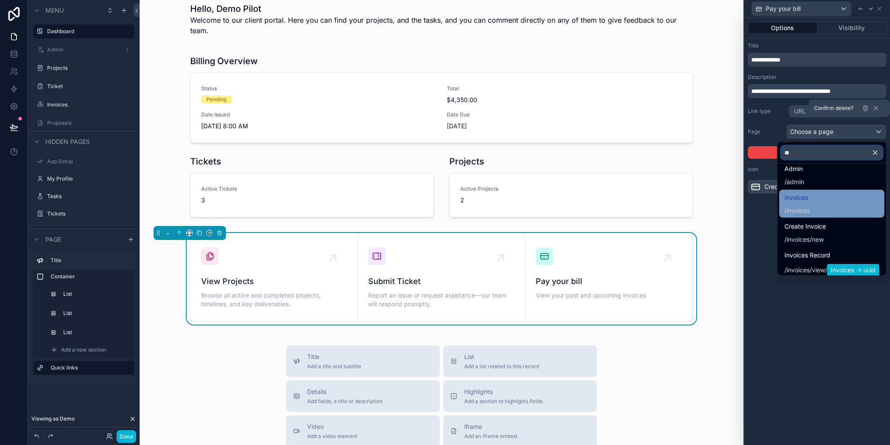
scroll to position [15, 0]
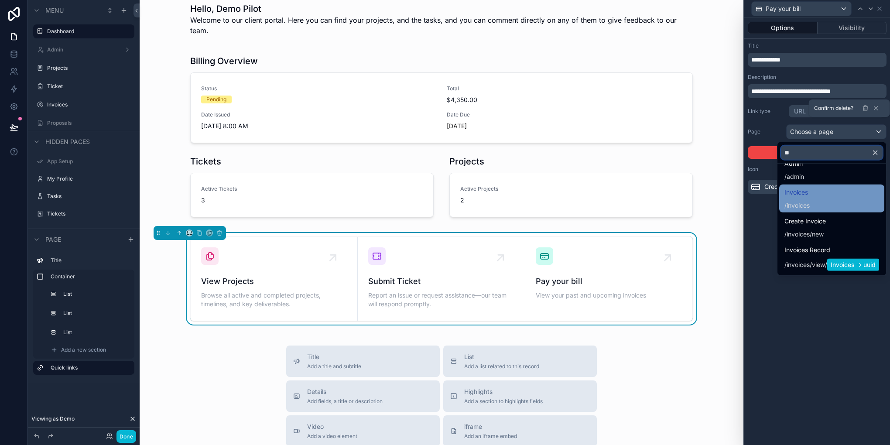
type input "**"
click at [820, 200] on div "Invoices / invoices" at bounding box center [831, 198] width 95 height 23
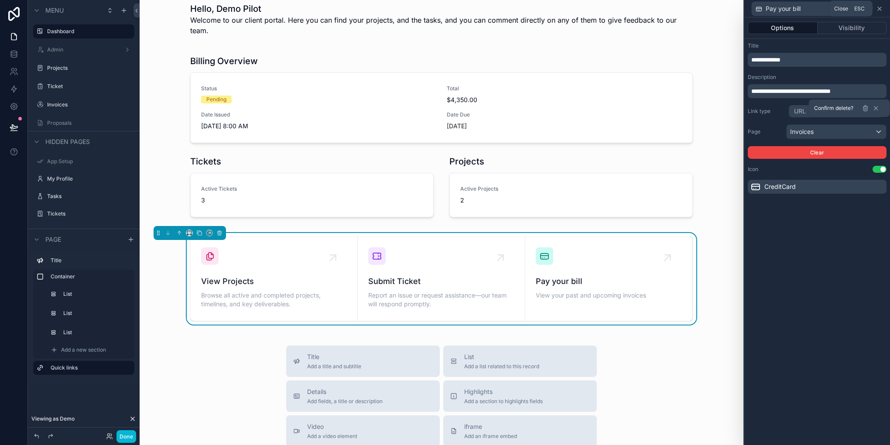
click at [877, 6] on icon at bounding box center [879, 8] width 7 height 7
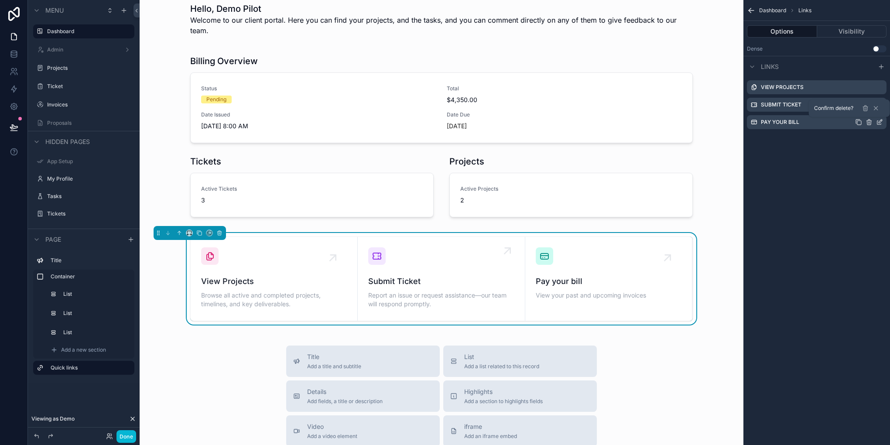
scroll to position [67, 0]
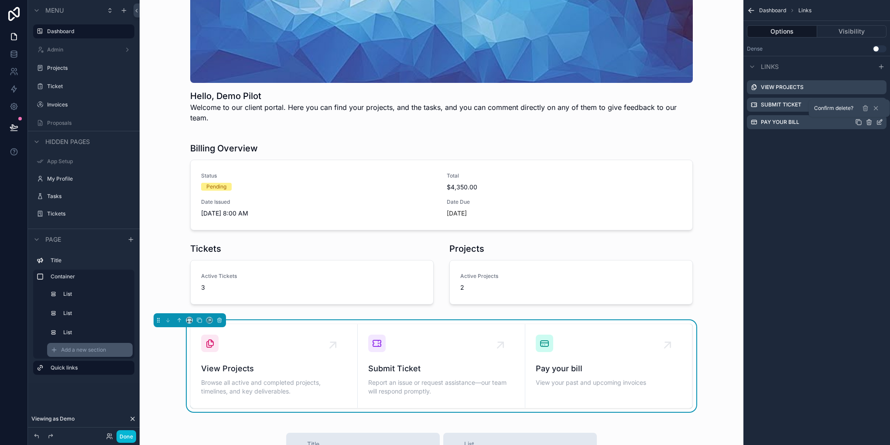
click at [60, 355] on div "Add a new section" at bounding box center [89, 350] width 85 height 14
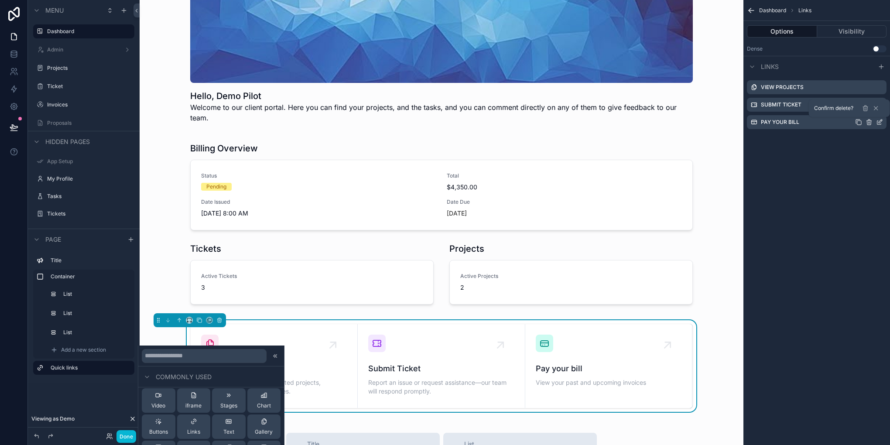
scroll to position [44, 0]
click at [204, 416] on button "Links" at bounding box center [194, 411] width 34 height 24
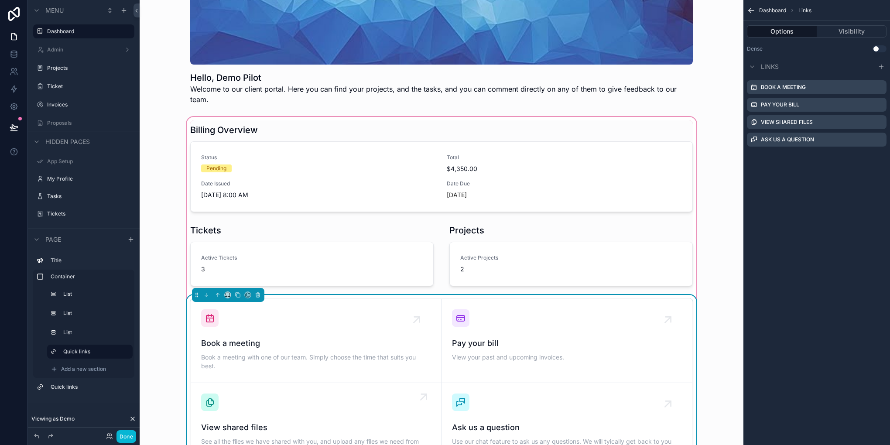
scroll to position [235, 0]
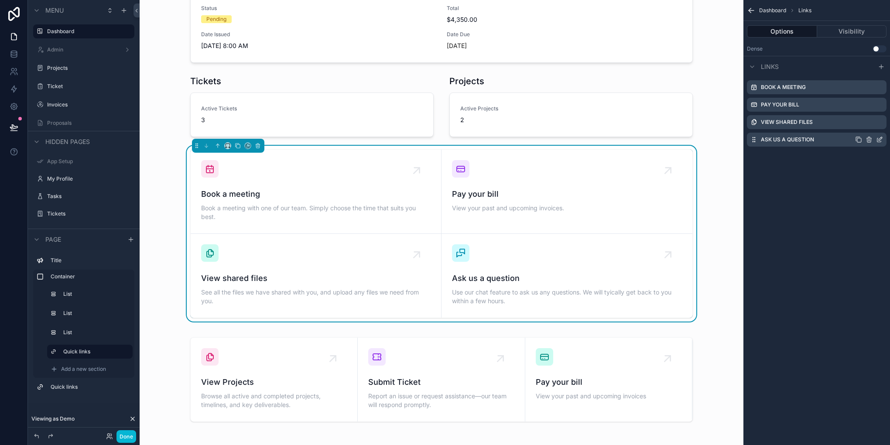
click at [870, 139] on icon "scrollable content" at bounding box center [868, 140] width 4 height 4
click at [862, 127] on icon at bounding box center [865, 125] width 7 height 7
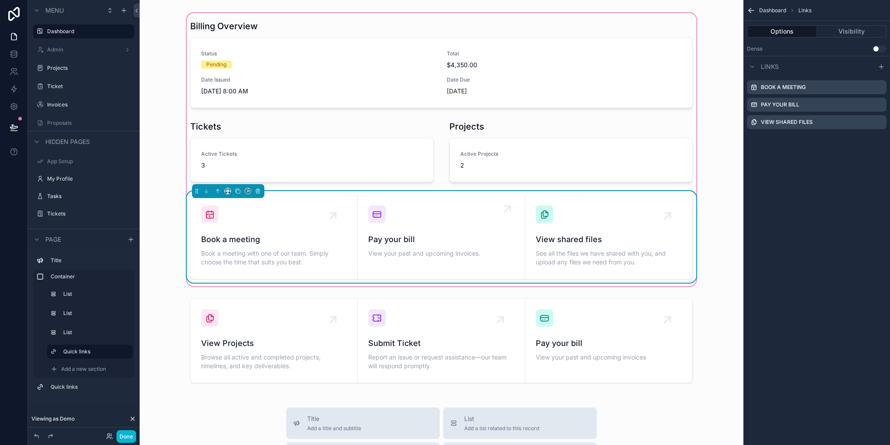
scroll to position [147, 0]
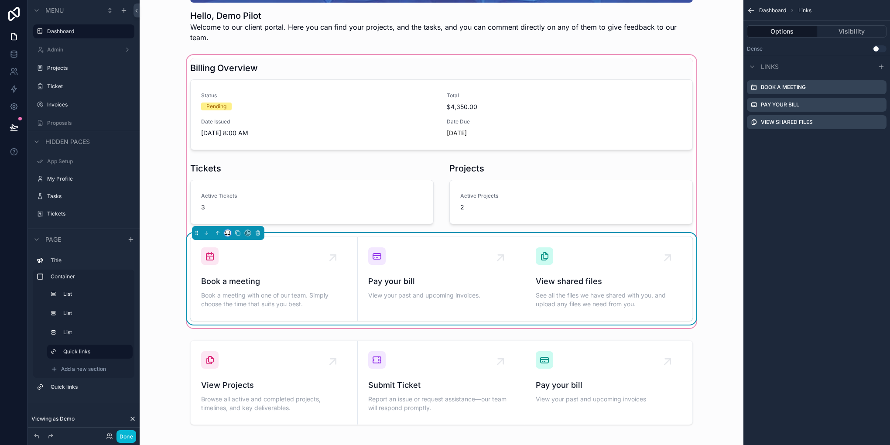
click at [224, 229] on button "scrollable content" at bounding box center [227, 232] width 7 height 7
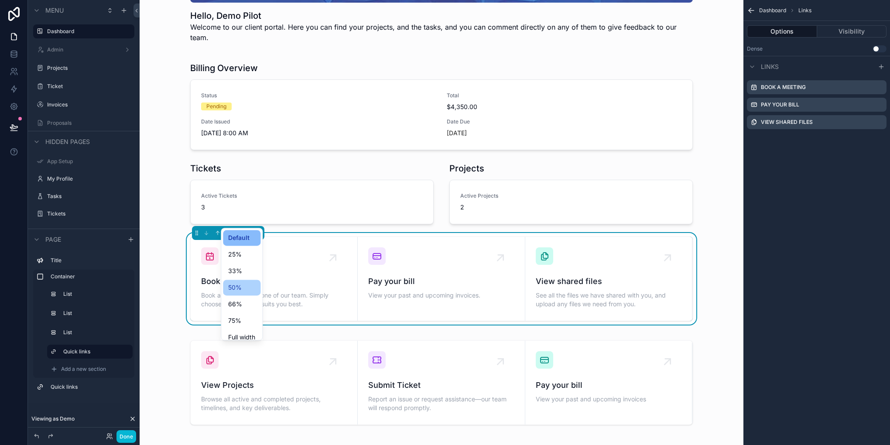
click at [240, 282] on div "50%" at bounding box center [241, 288] width 37 height 16
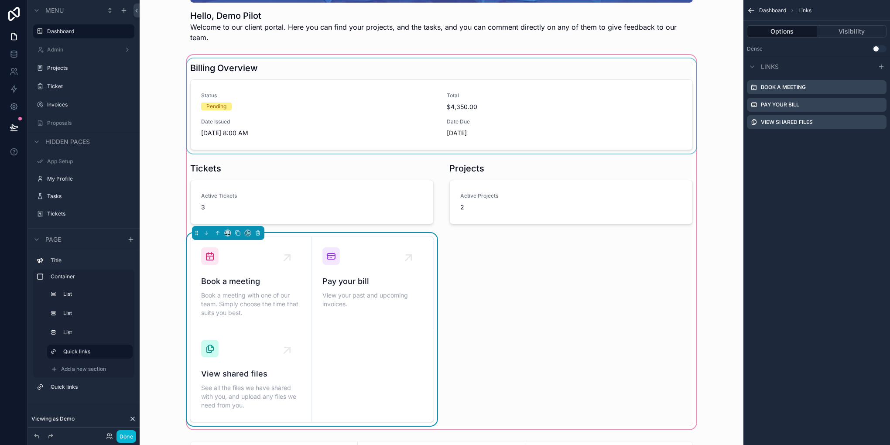
click at [265, 91] on div "scrollable content" at bounding box center [441, 105] width 513 height 95
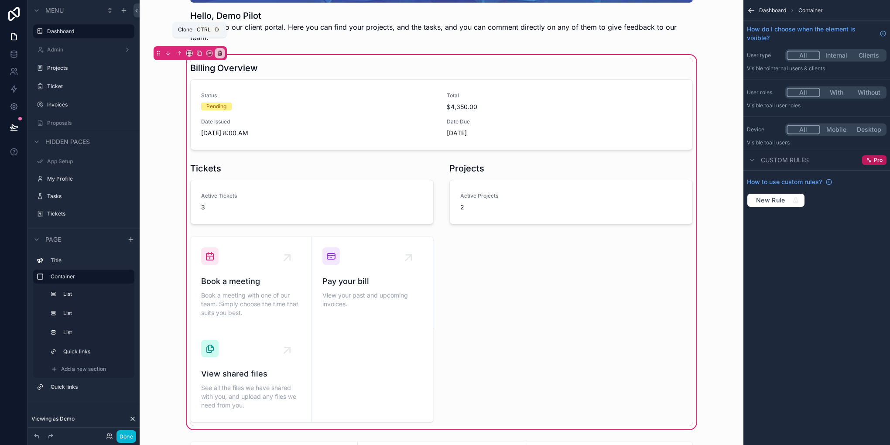
click at [198, 51] on icon "scrollable content" at bounding box center [198, 52] width 3 height 3
click at [256, 90] on div "scrollable content" at bounding box center [442, 242] width 590 height 378
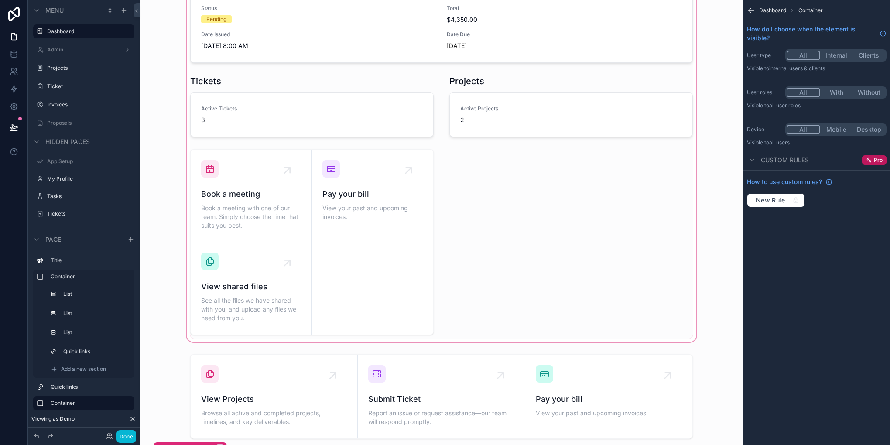
scroll to position [365, 0]
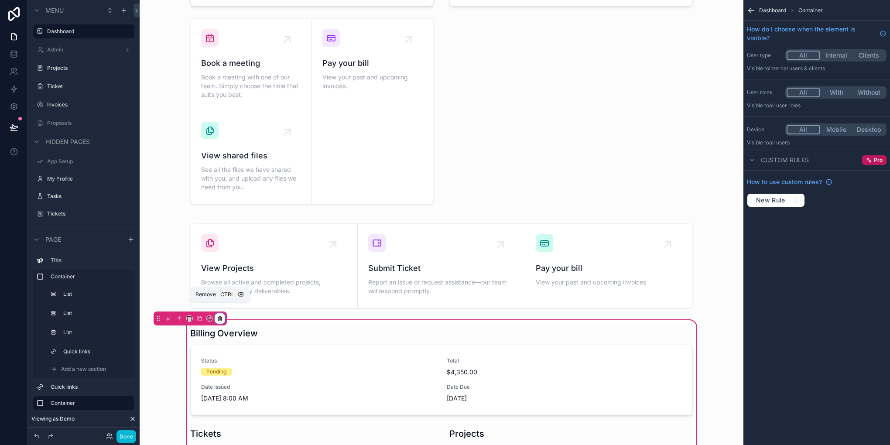
click at [220, 317] on icon "scrollable content" at bounding box center [220, 317] width 4 height 0
click at [249, 334] on div "Remove entire container" at bounding box center [256, 342] width 80 height 16
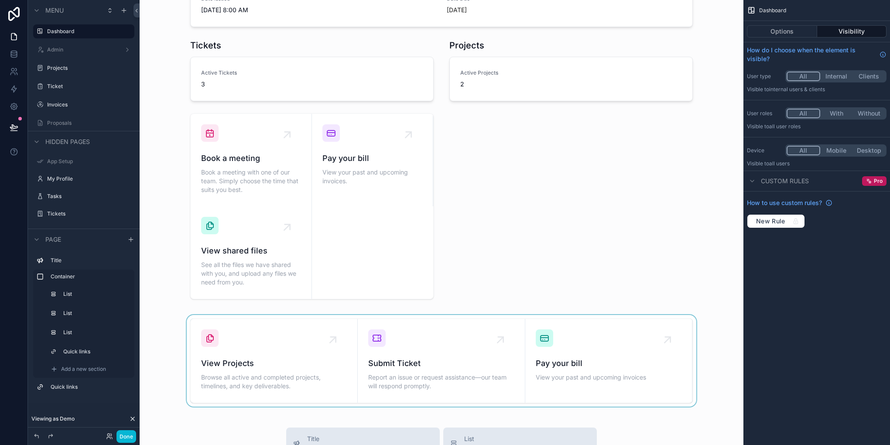
scroll to position [235, 0]
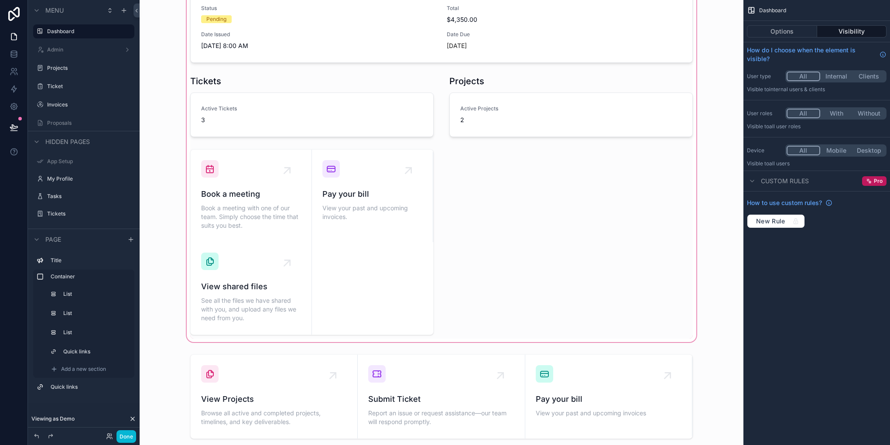
click at [426, 167] on div "scrollable content" at bounding box center [442, 155] width 590 height 378
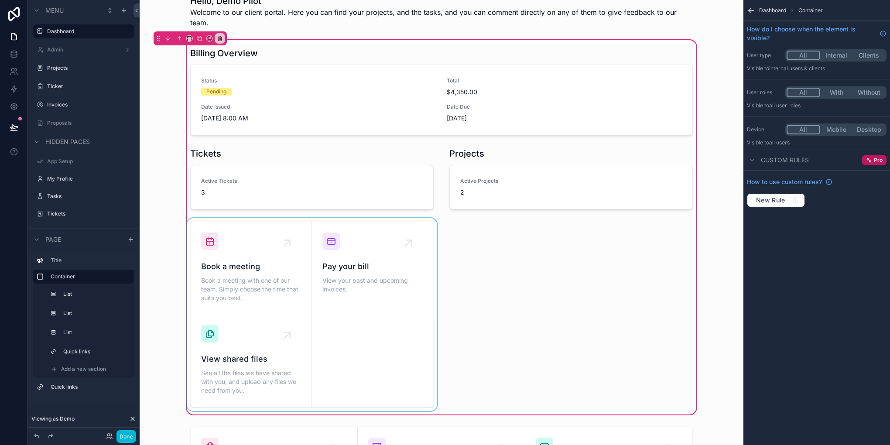
scroll to position [147, 0]
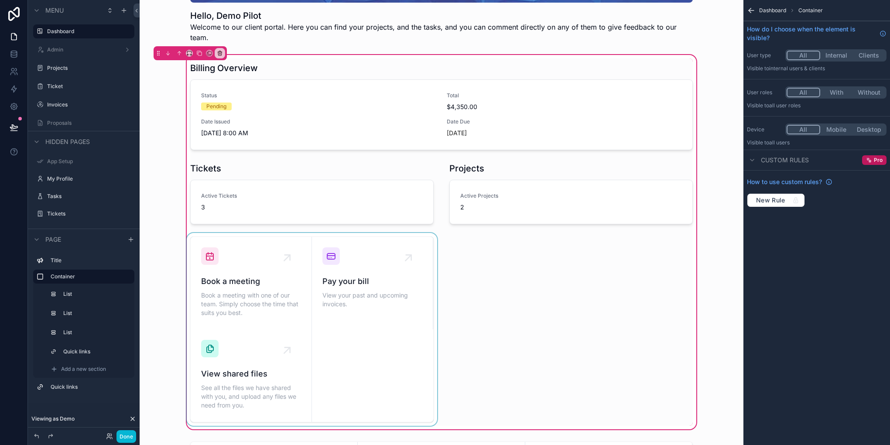
click at [278, 247] on div "scrollable content" at bounding box center [312, 329] width 254 height 193
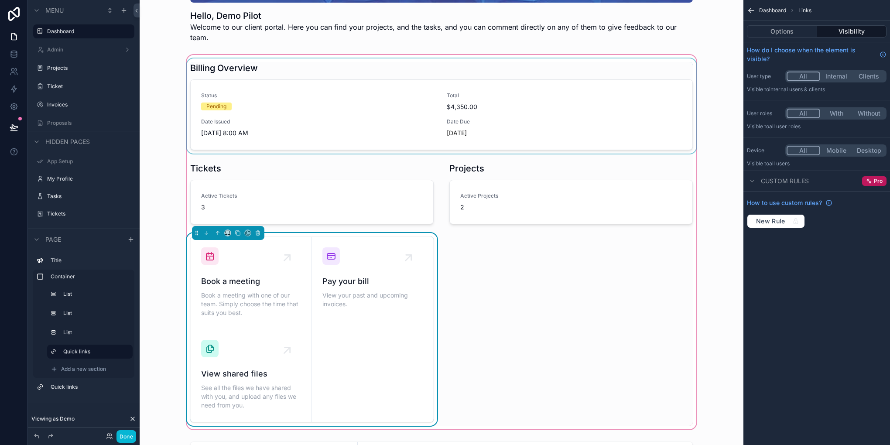
click at [327, 126] on div "scrollable content" at bounding box center [441, 105] width 513 height 95
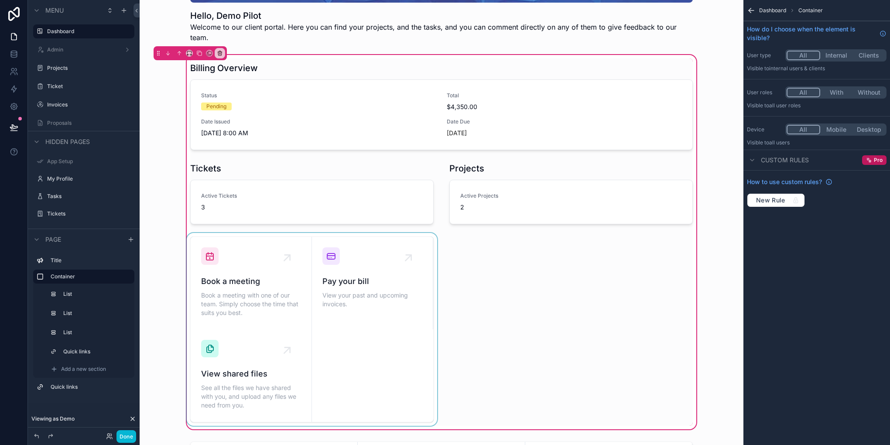
click at [358, 351] on div "scrollable content" at bounding box center [312, 329] width 254 height 193
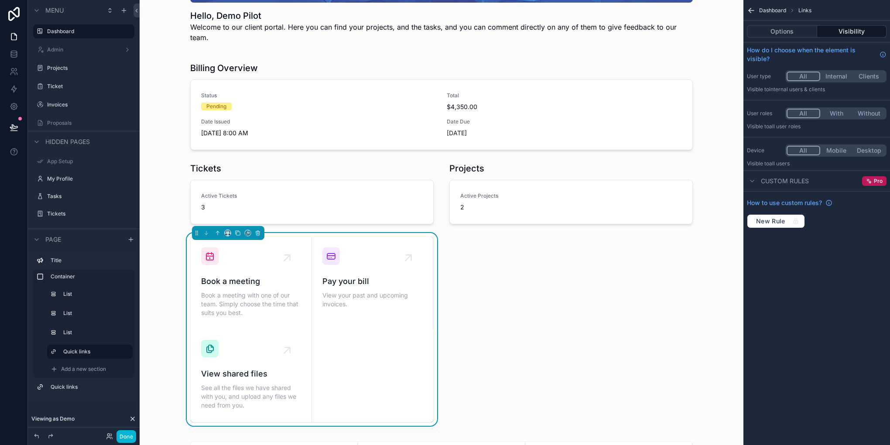
click at [223, 226] on div "scrollable content" at bounding box center [228, 233] width 72 height 14
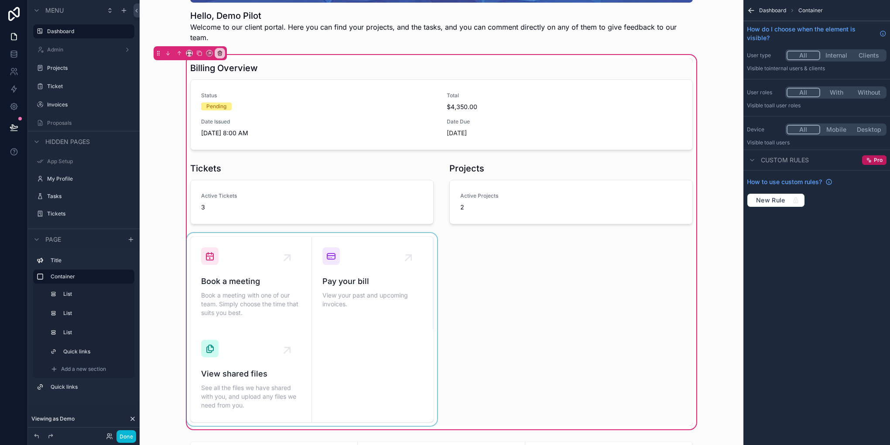
click at [260, 340] on div "scrollable content" at bounding box center [312, 329] width 254 height 193
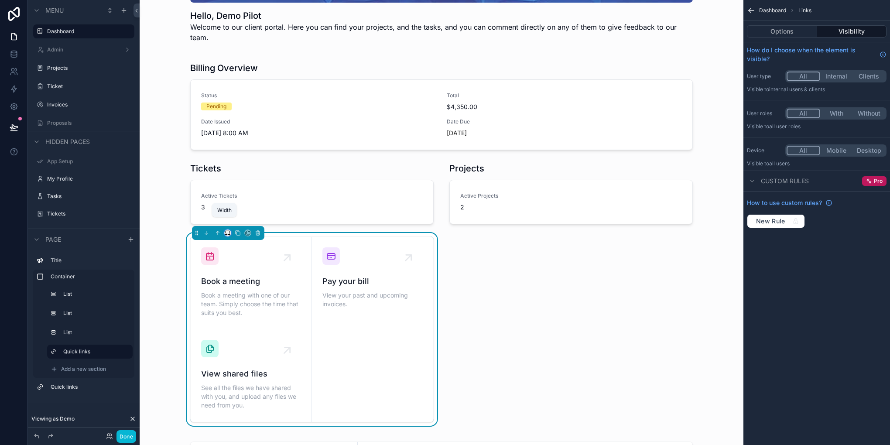
click at [225, 230] on icon "scrollable content" at bounding box center [228, 233] width 6 height 6
click at [258, 99] on div "scrollable content" at bounding box center [445, 222] width 890 height 445
click at [225, 72] on div "scrollable content" at bounding box center [441, 105] width 513 height 95
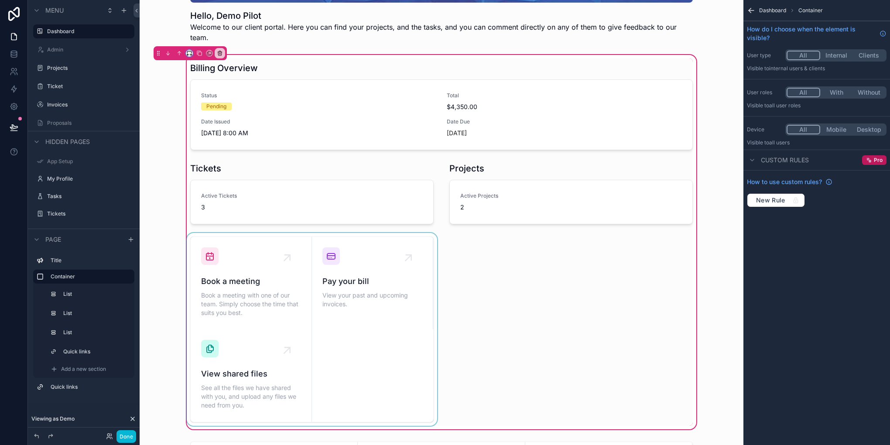
click at [192, 50] on button "scrollable content" at bounding box center [189, 53] width 7 height 7
click at [203, 101] on div "50%" at bounding box center [206, 108] width 37 height 16
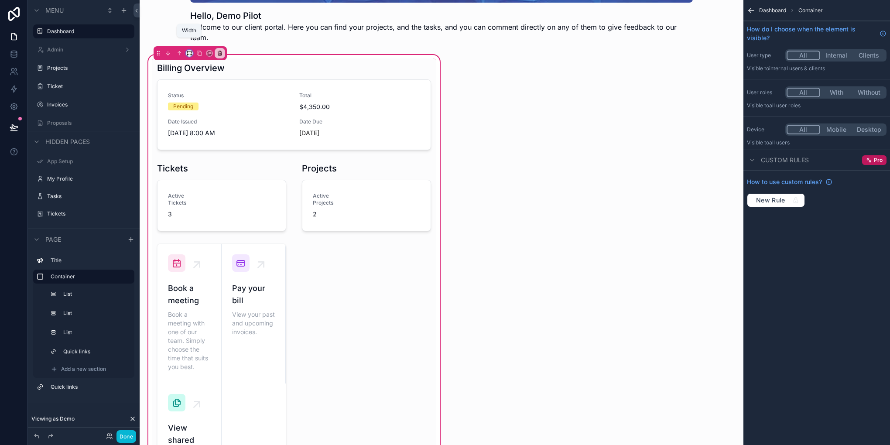
click at [190, 50] on icon "scrollable content" at bounding box center [189, 53] width 6 height 6
click at [199, 56] on span "Default" at bounding box center [203, 58] width 20 height 10
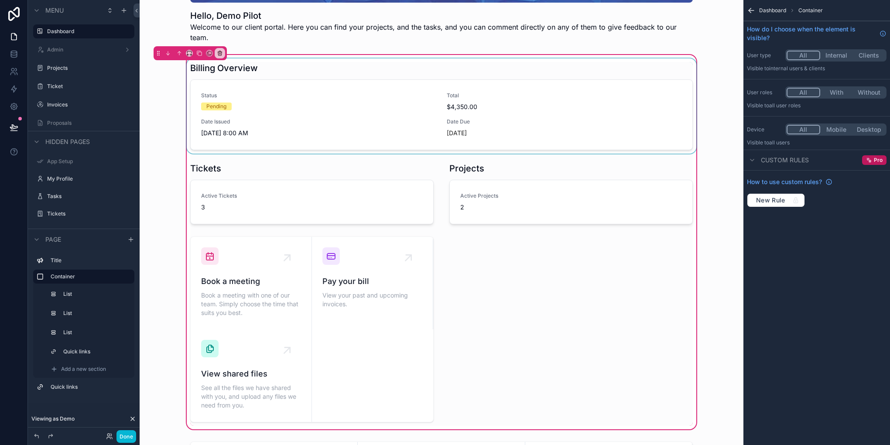
click at [327, 110] on div "scrollable content" at bounding box center [441, 105] width 513 height 95
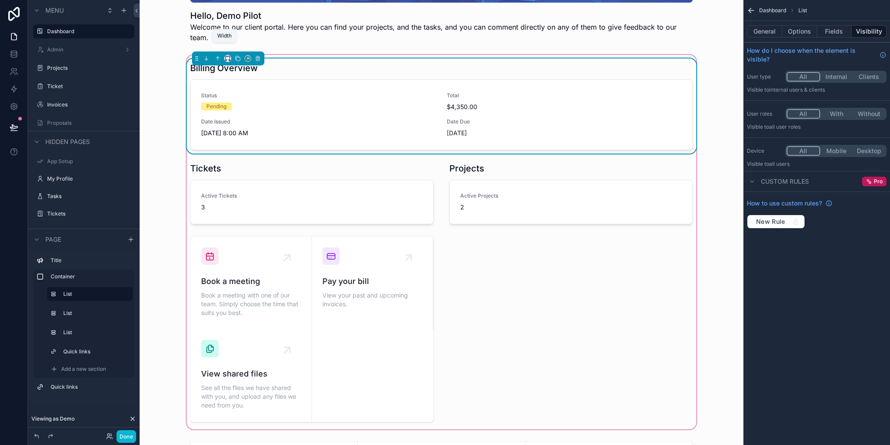
click at [225, 55] on icon "scrollable content" at bounding box center [228, 58] width 6 height 6
click at [242, 115] on div "50%" at bounding box center [241, 113] width 27 height 10
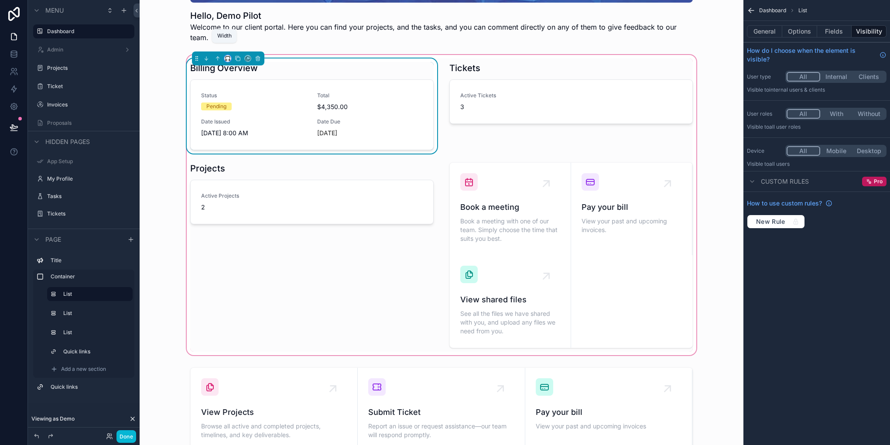
click at [225, 55] on icon "scrollable content" at bounding box center [228, 58] width 6 height 6
click at [244, 65] on span "Default" at bounding box center [238, 63] width 20 height 10
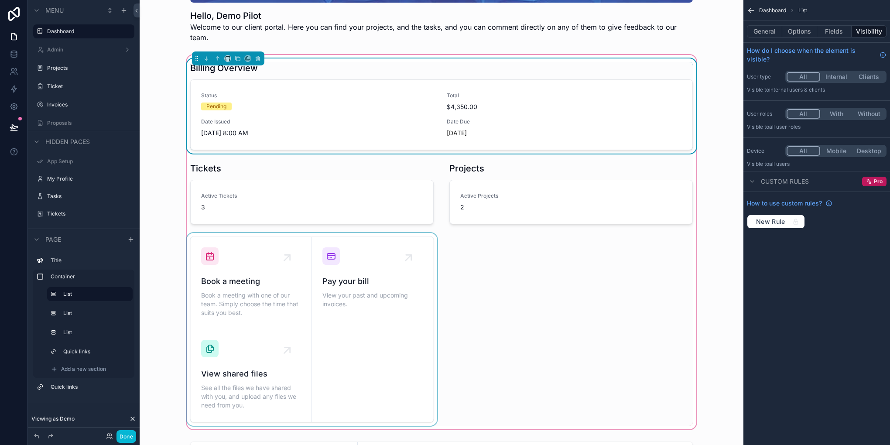
click at [416, 287] on div "scrollable content" at bounding box center [312, 329] width 254 height 193
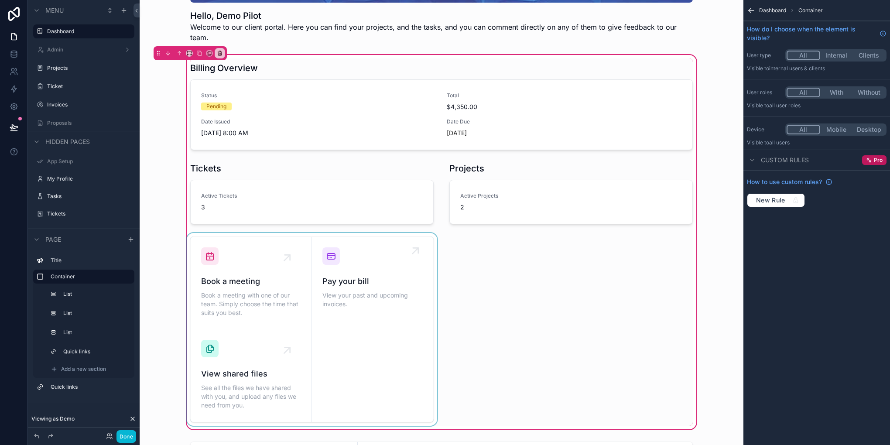
click at [336, 292] on div "scrollable content" at bounding box center [312, 329] width 254 height 193
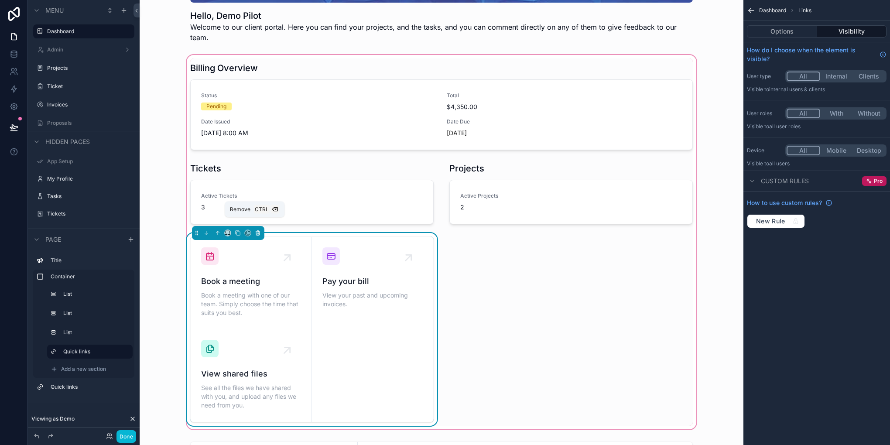
click at [258, 232] on icon "scrollable content" at bounding box center [258, 233] width 0 height 2
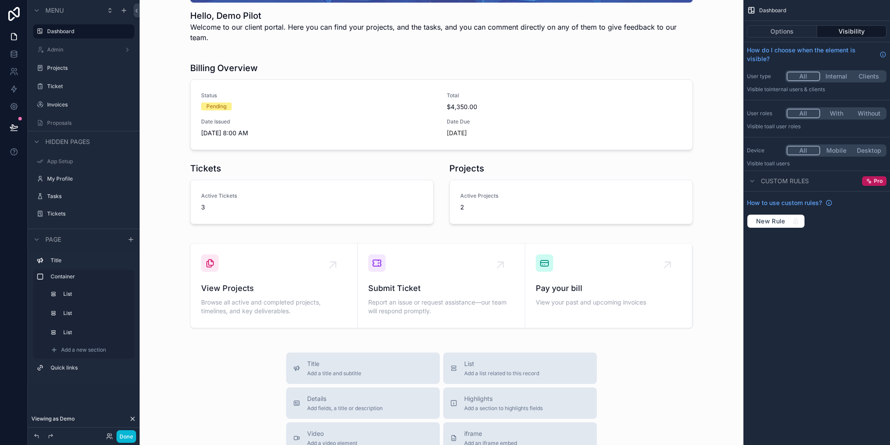
scroll to position [104, 0]
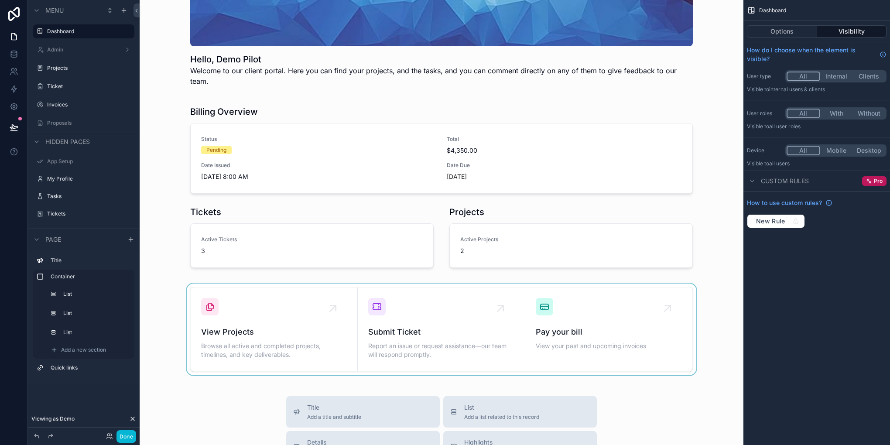
click at [534, 346] on div "scrollable content" at bounding box center [442, 329] width 590 height 92
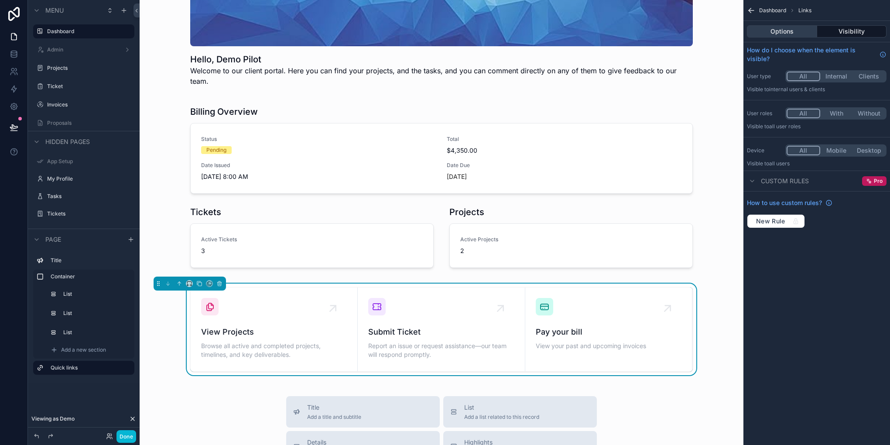
click at [780, 33] on button "Options" at bounding box center [782, 31] width 70 height 12
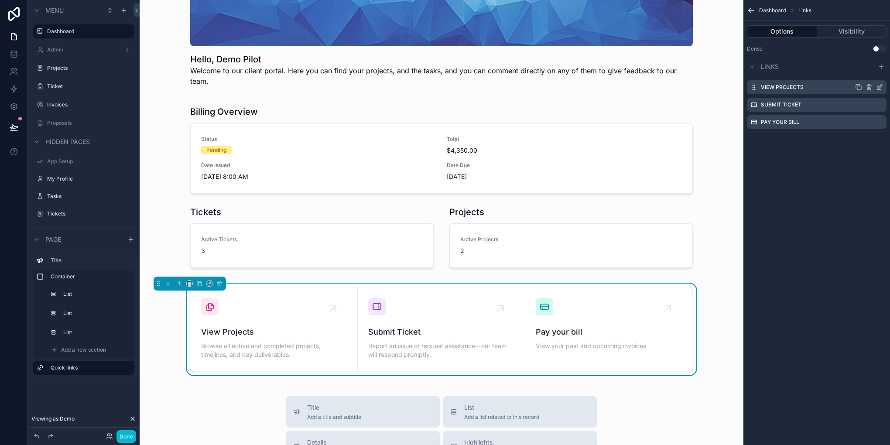
click at [877, 86] on icon "scrollable content" at bounding box center [879, 88] width 4 height 4
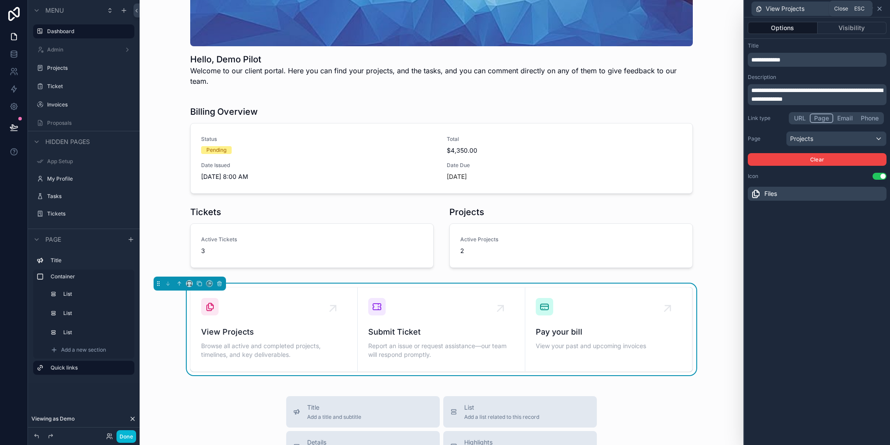
click at [878, 6] on icon at bounding box center [879, 8] width 7 height 7
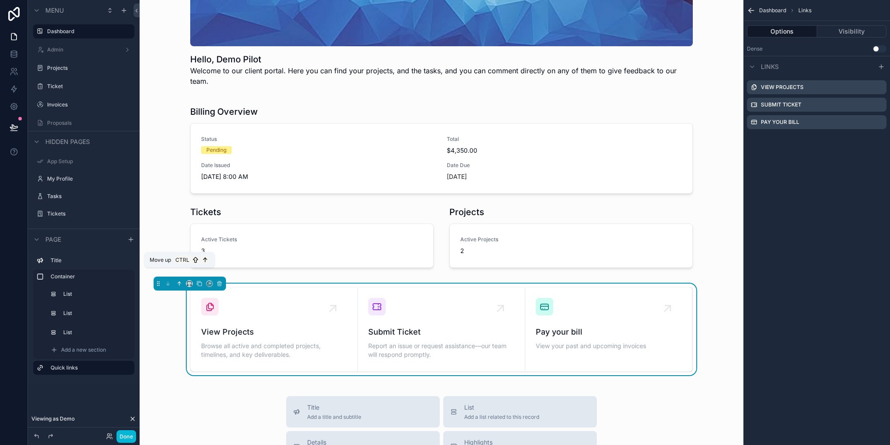
click at [180, 282] on icon "scrollable content" at bounding box center [180, 283] width 2 height 2
click at [253, 115] on div "scrollable content" at bounding box center [442, 187] width 590 height 180
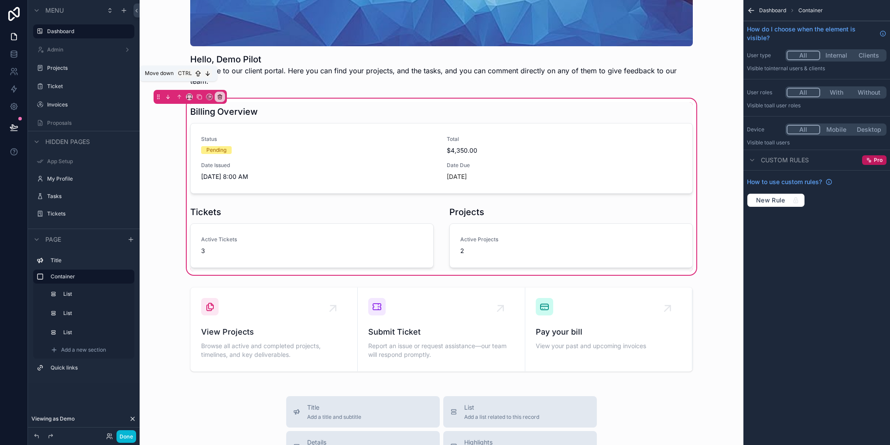
click at [165, 94] on icon "scrollable content" at bounding box center [168, 97] width 6 height 6
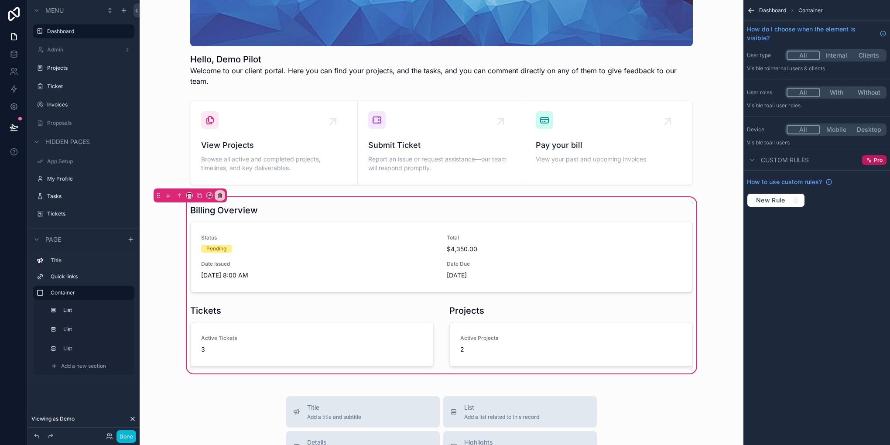
click at [148, 293] on div "Billing Overview Status Pending Total $4,350.00 Date Issued 10/1/2025 8:00 AM D…" at bounding box center [442, 285] width 590 height 180
click at [167, 279] on div "Billing Overview Status Pending Total $4,350.00 Date Issued 10/1/2025 8:00 AM D…" at bounding box center [442, 285] width 590 height 180
click at [125, 440] on button "Done" at bounding box center [126, 436] width 20 height 13
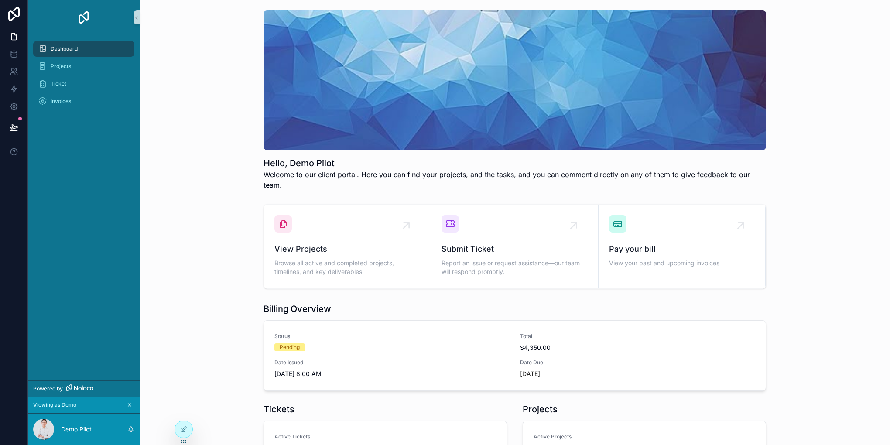
scroll to position [44, 0]
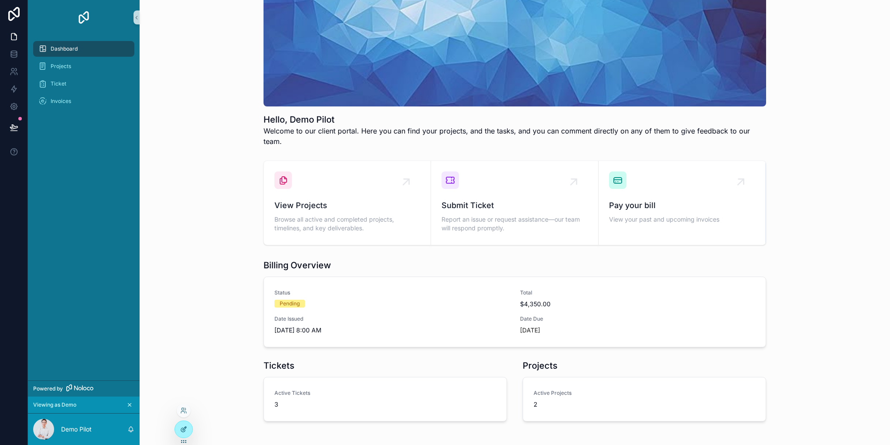
click at [178, 433] on div at bounding box center [183, 429] width 17 height 17
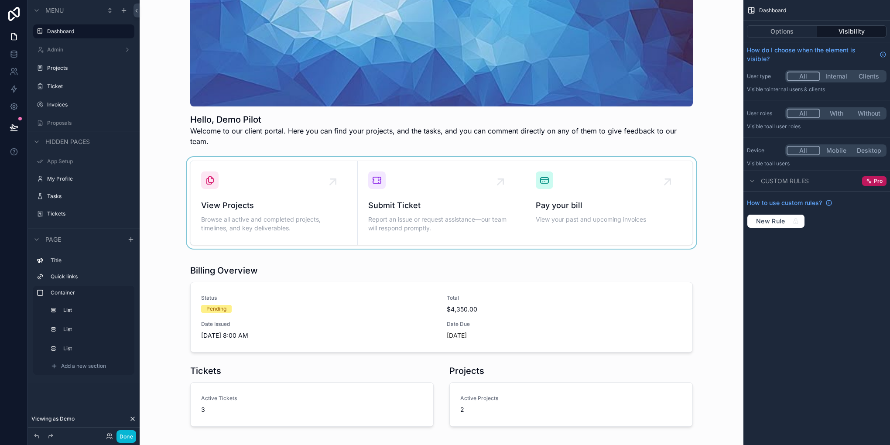
click at [324, 183] on div "scrollable content" at bounding box center [442, 203] width 590 height 92
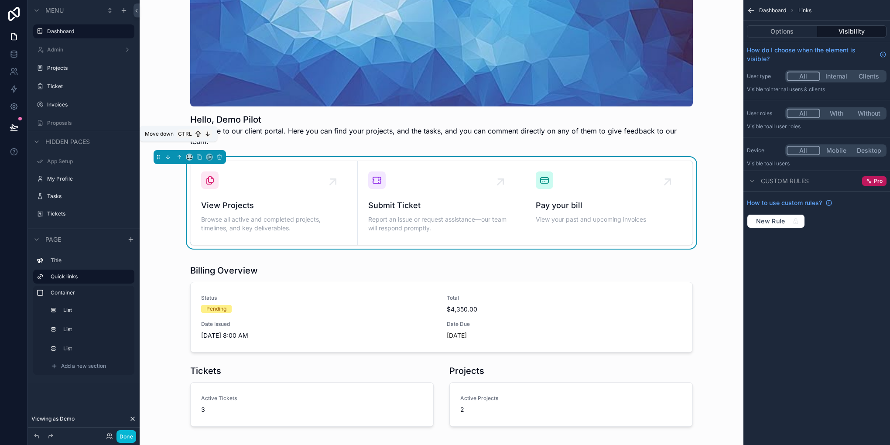
click at [169, 154] on icon "scrollable content" at bounding box center [168, 157] width 6 height 6
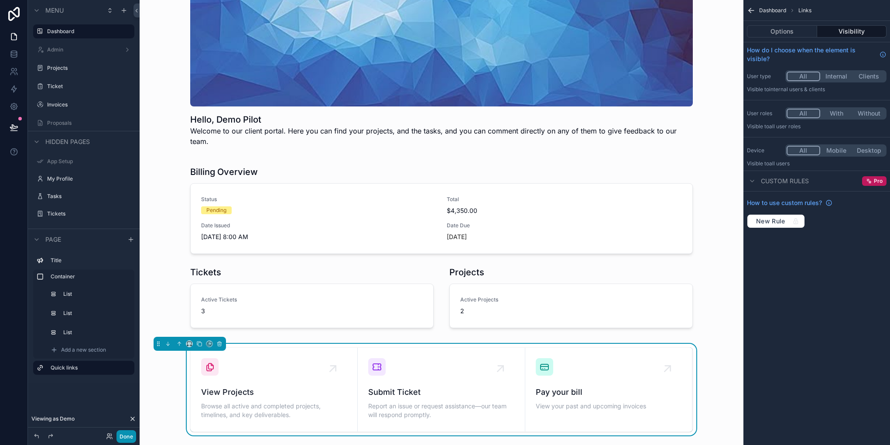
click at [128, 434] on button "Done" at bounding box center [126, 436] width 20 height 13
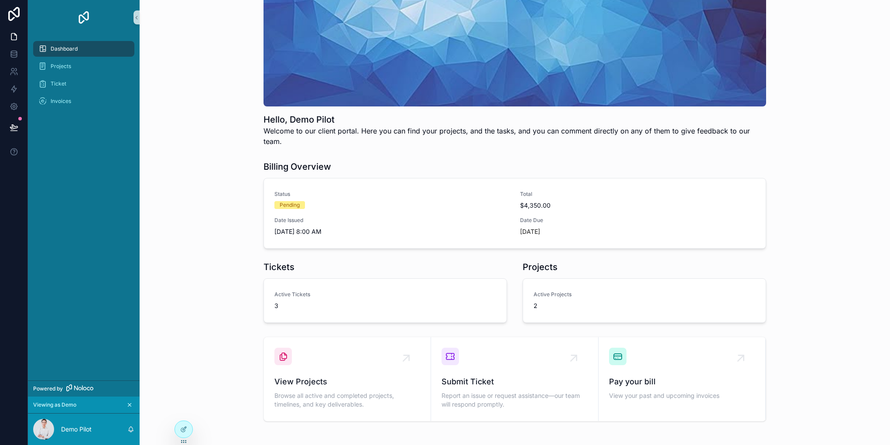
scroll to position [0, 0]
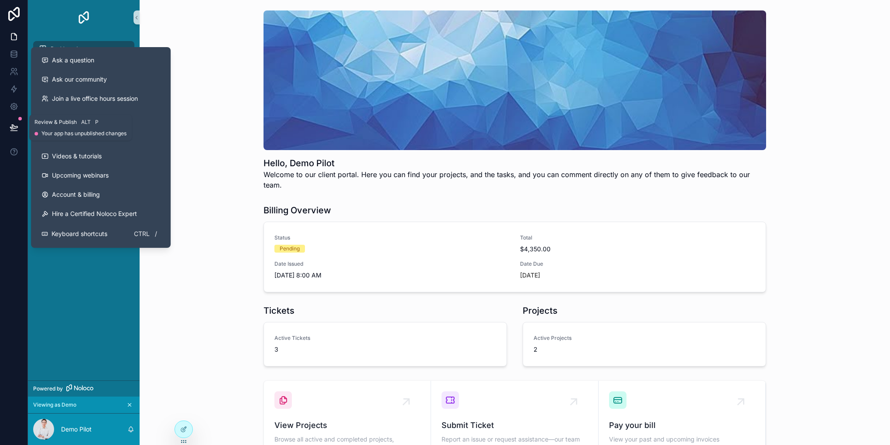
click at [12, 128] on icon at bounding box center [14, 127] width 9 height 9
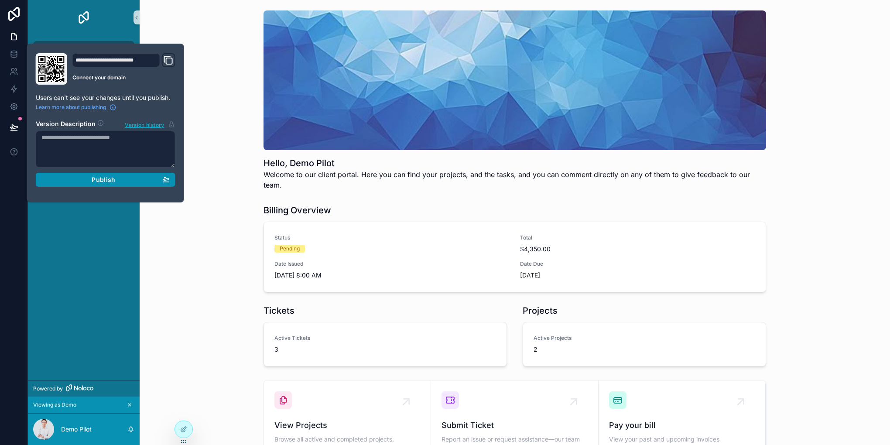
click at [116, 184] on button "Publish" at bounding box center [106, 180] width 140 height 14
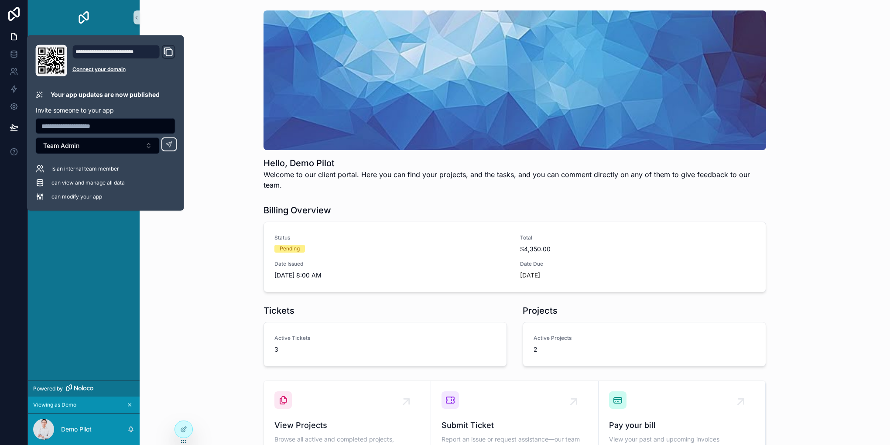
click at [64, 262] on div "Dashboard Projects Ticket Invoices" at bounding box center [84, 207] width 112 height 345
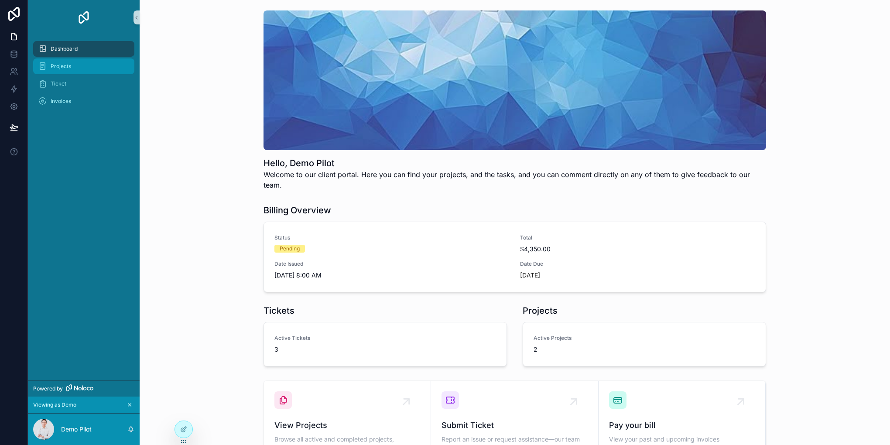
click at [63, 69] on span "Projects" at bounding box center [61, 66] width 20 height 7
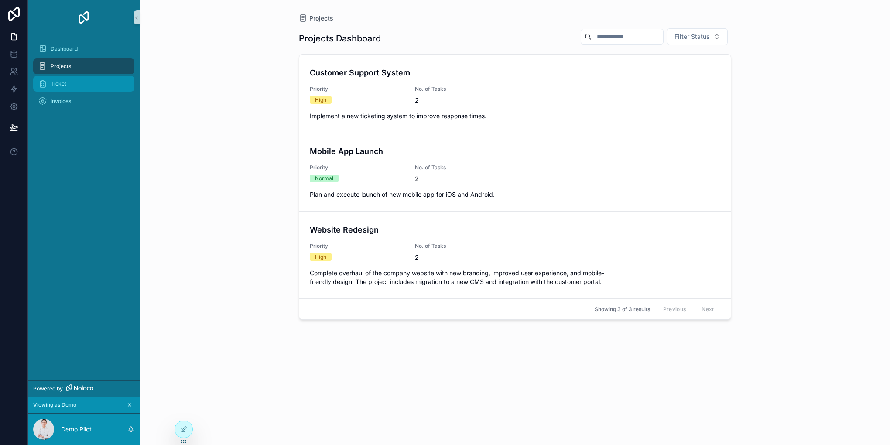
click at [63, 83] on span "Ticket" at bounding box center [59, 83] width 16 height 7
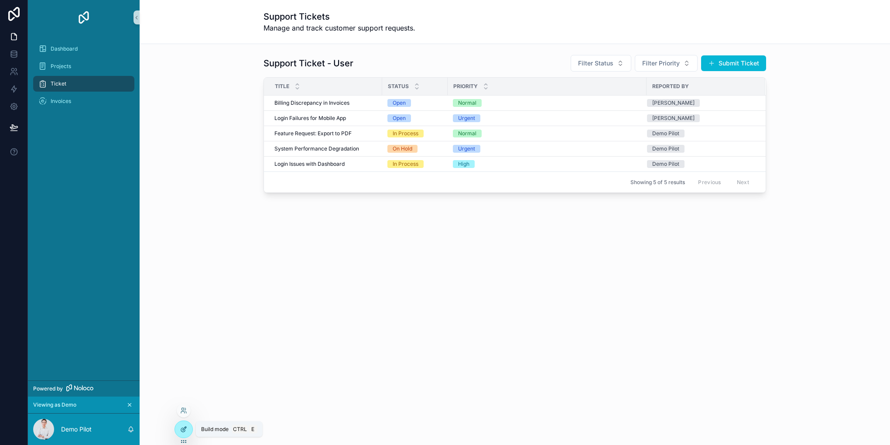
click at [181, 426] on icon at bounding box center [183, 429] width 7 height 7
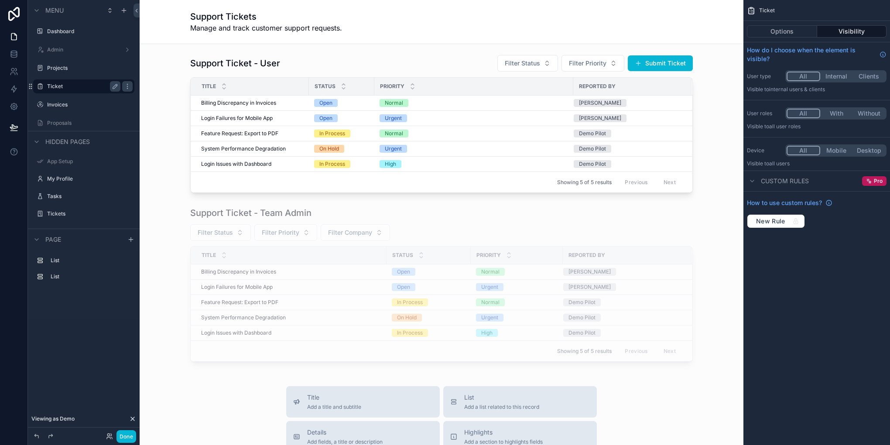
click at [68, 85] on label "Ticket" at bounding box center [82, 86] width 70 height 7
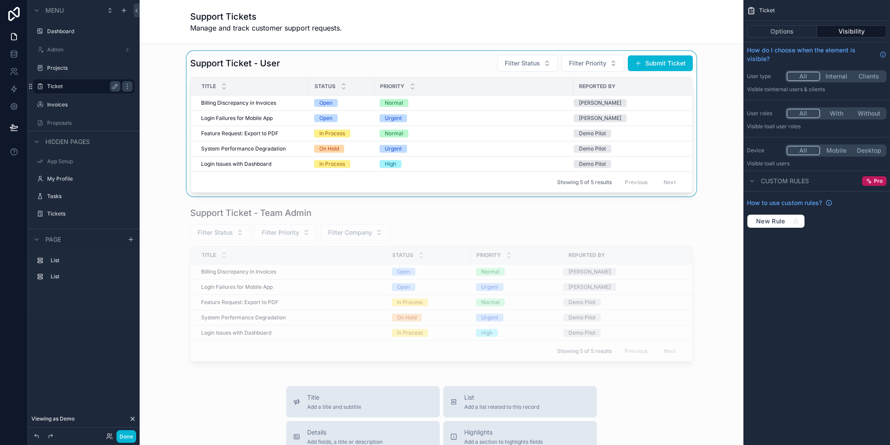
click at [381, 138] on div "scrollable content" at bounding box center [442, 123] width 590 height 145
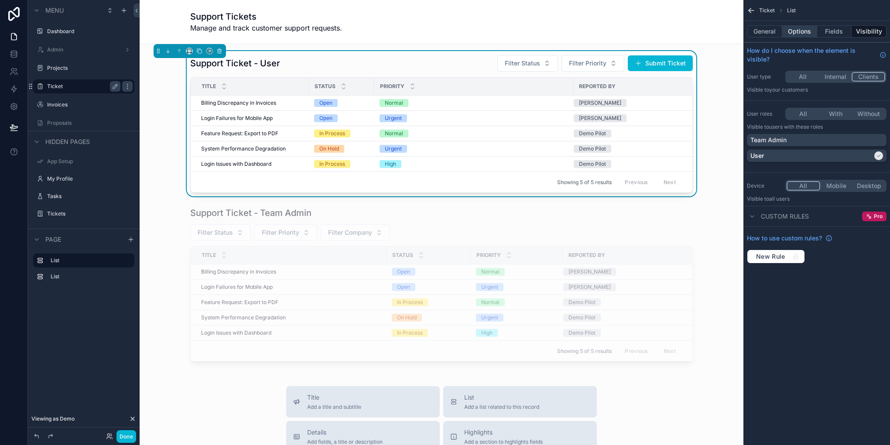
click at [795, 29] on button "Options" at bounding box center [799, 31] width 35 height 12
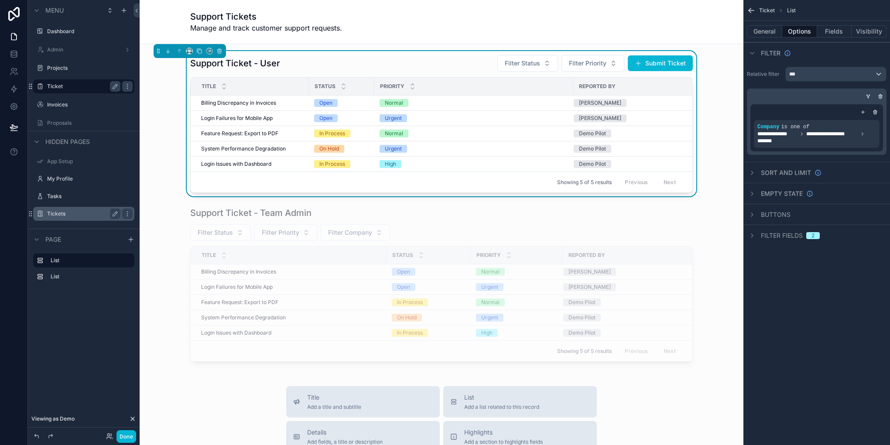
click at [66, 217] on div "Tickets" at bounding box center [83, 213] width 73 height 10
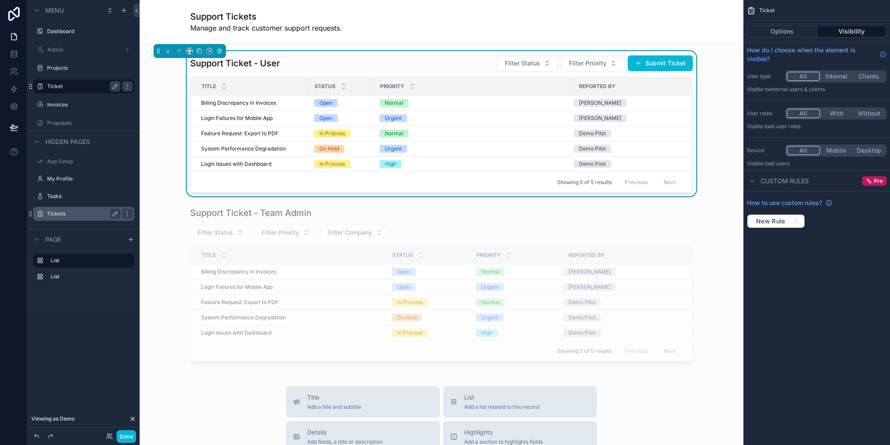
click at [73, 215] on label "Tickets" at bounding box center [82, 213] width 70 height 7
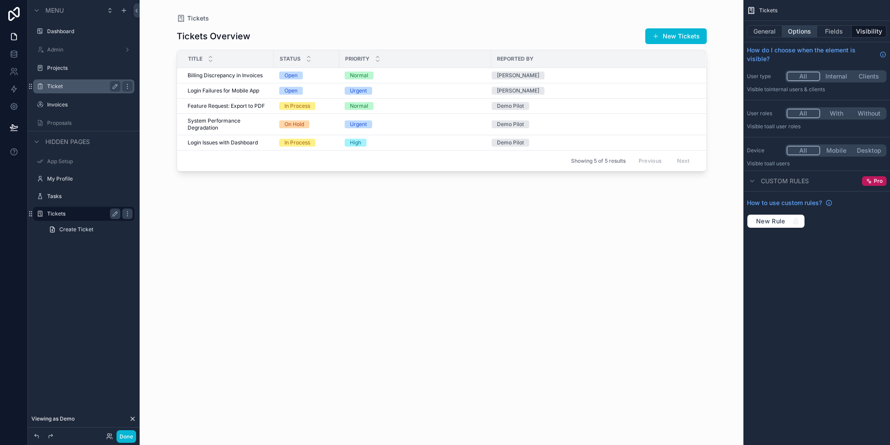
click at [802, 33] on button "Options" at bounding box center [799, 31] width 35 height 12
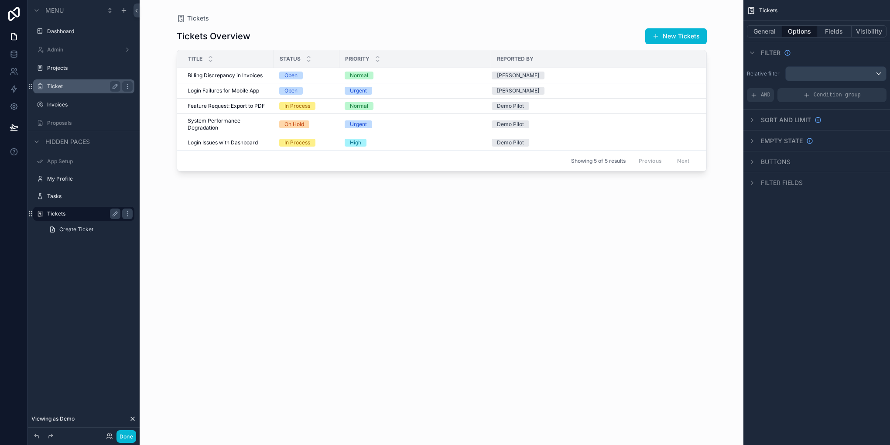
click at [61, 83] on label "Ticket" at bounding box center [82, 86] width 70 height 7
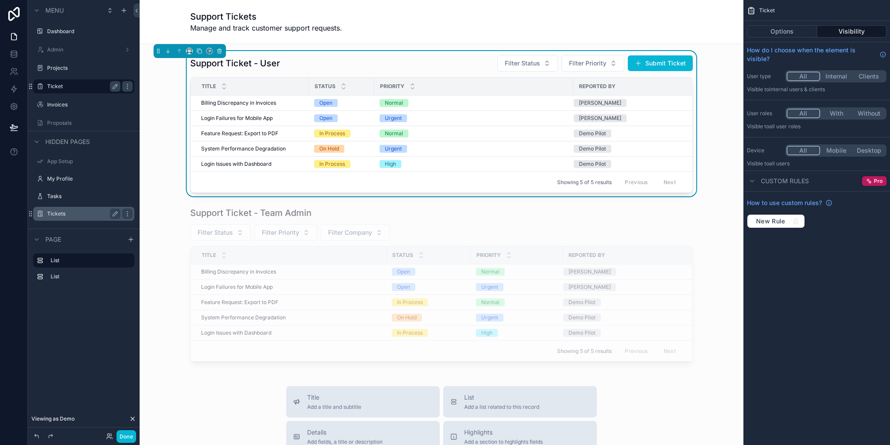
click at [395, 58] on div "Support Ticket - User Filter Status Filter Priority Submit Ticket" at bounding box center [441, 63] width 502 height 17
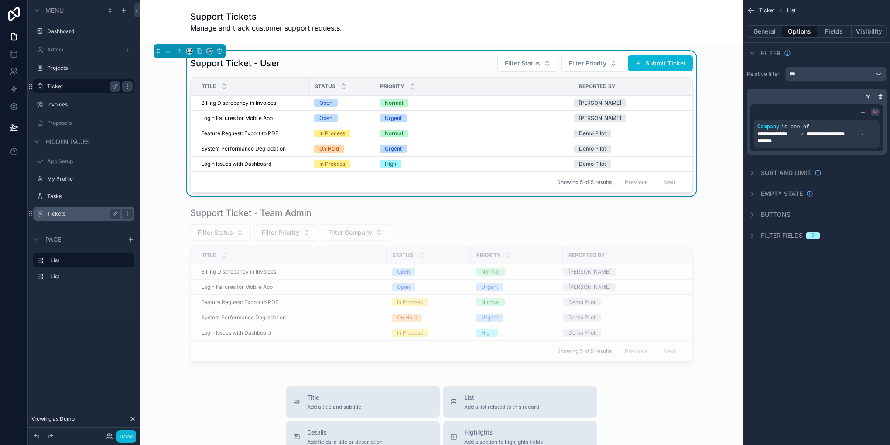
click at [872, 115] on div "scrollable content" at bounding box center [874, 112] width 9 height 9
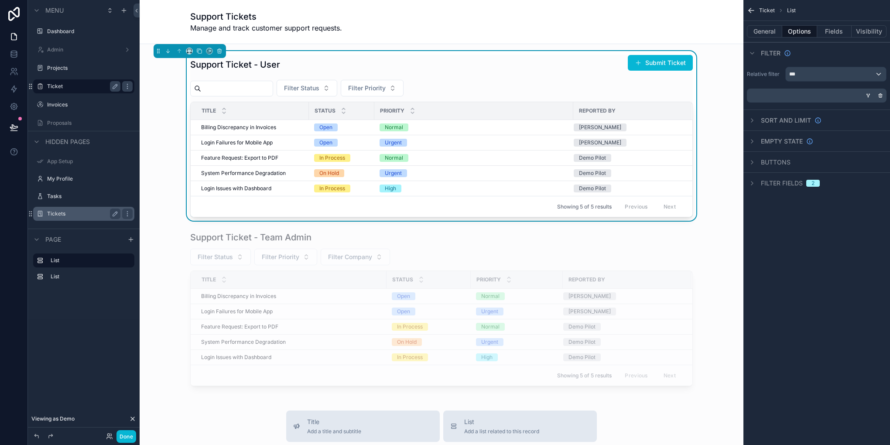
click at [867, 93] on icon "scrollable content" at bounding box center [867, 95] width 5 height 5
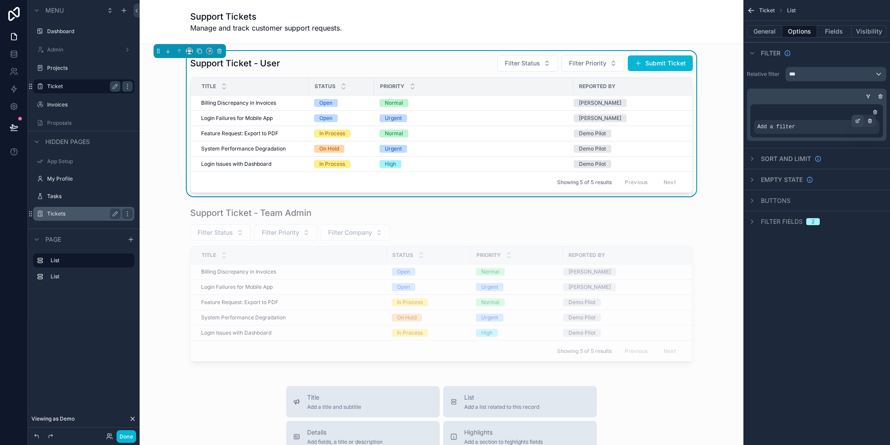
click at [858, 126] on div "scrollable content" at bounding box center [857, 121] width 12 height 12
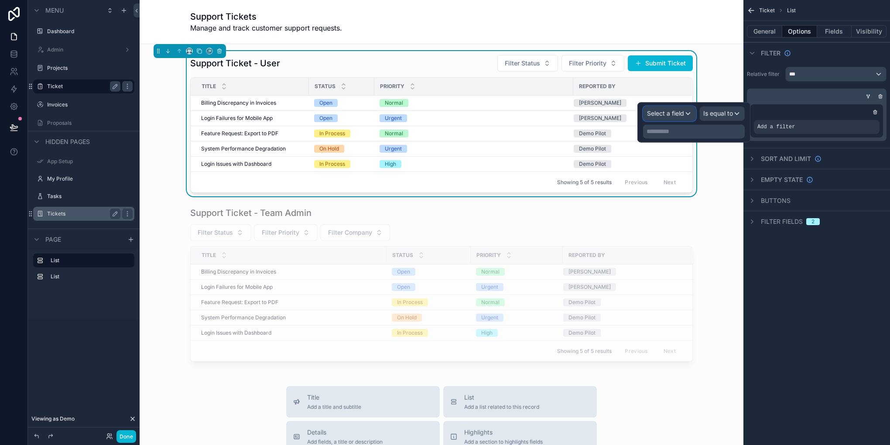
click at [658, 119] on div "Select a field" at bounding box center [669, 113] width 52 height 14
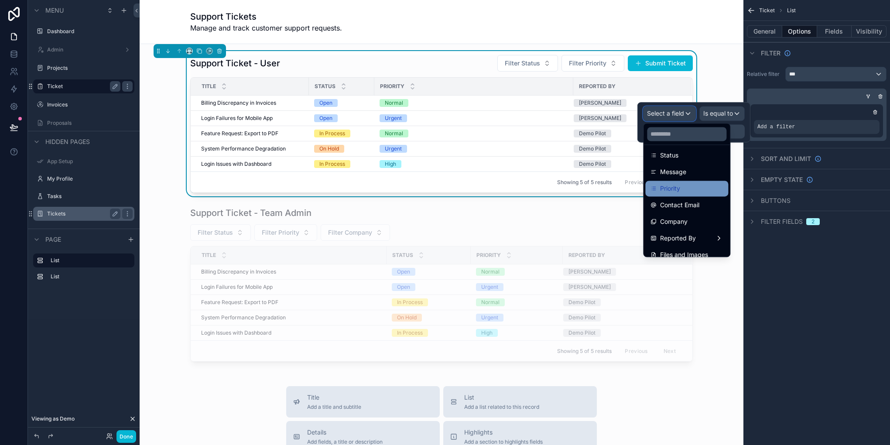
scroll to position [112, 0]
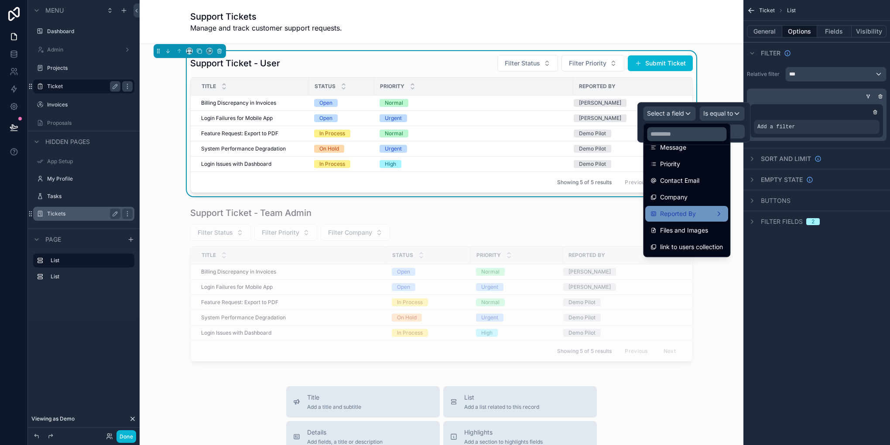
click at [700, 220] on div "Reported By" at bounding box center [686, 214] width 83 height 16
click at [707, 183] on div "Contact Email" at bounding box center [686, 180] width 72 height 10
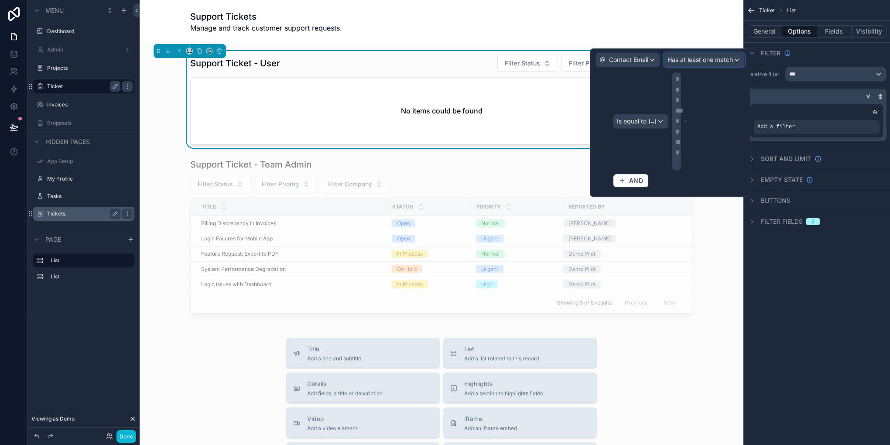
click at [716, 62] on span "Has at least one match" at bounding box center [699, 59] width 65 height 9
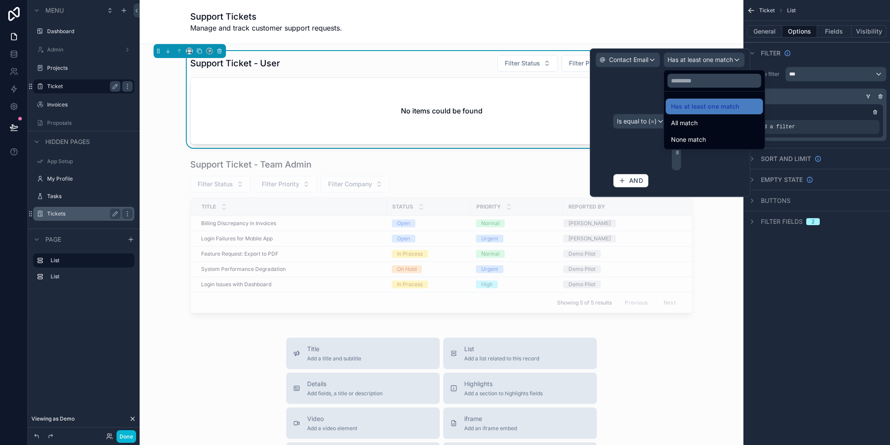
click at [639, 58] on div at bounding box center [670, 122] width 160 height 148
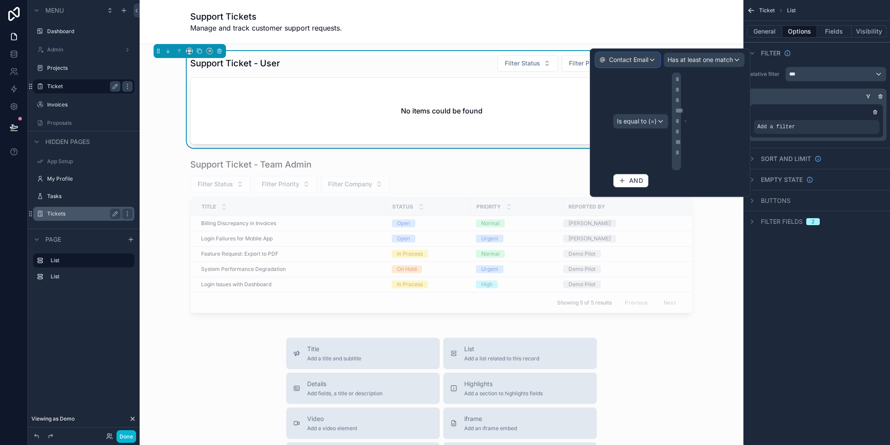
click at [641, 66] on button "Contact Email" at bounding box center [627, 59] width 65 height 15
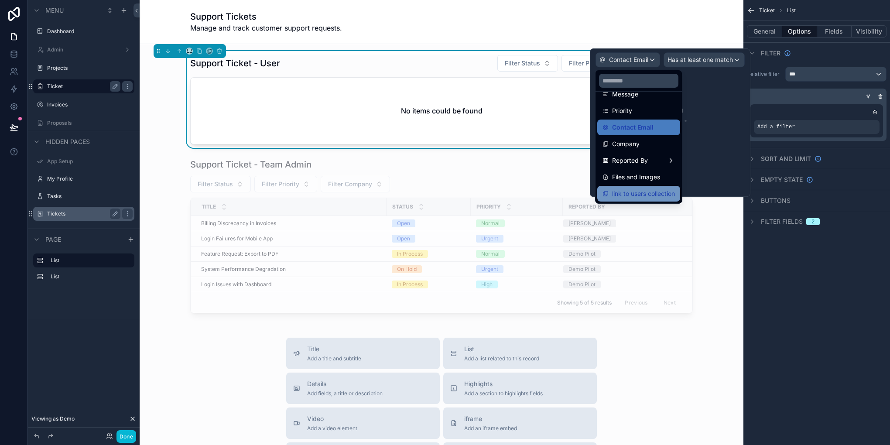
click at [654, 195] on span "link to users collection" at bounding box center [643, 193] width 63 height 10
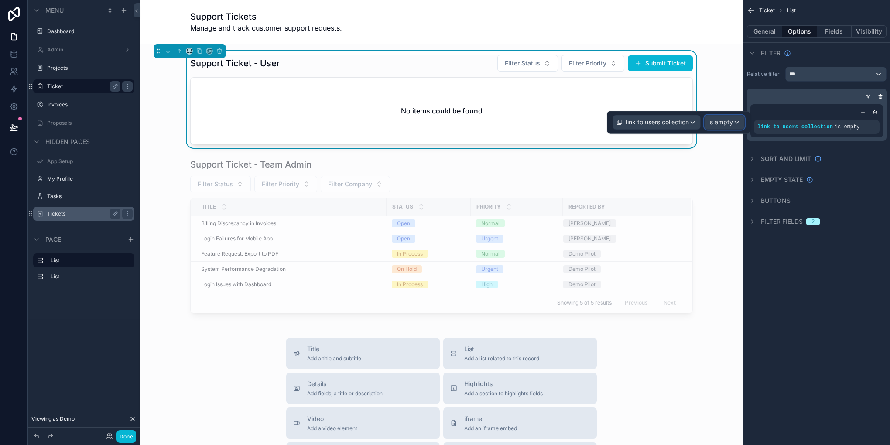
click at [719, 124] on span "Is empty" at bounding box center [720, 122] width 25 height 9
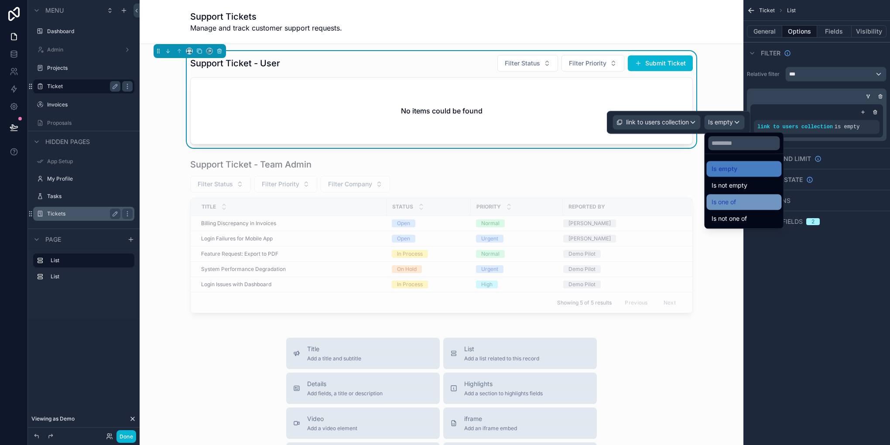
click at [736, 201] on div "Is one of" at bounding box center [743, 202] width 65 height 10
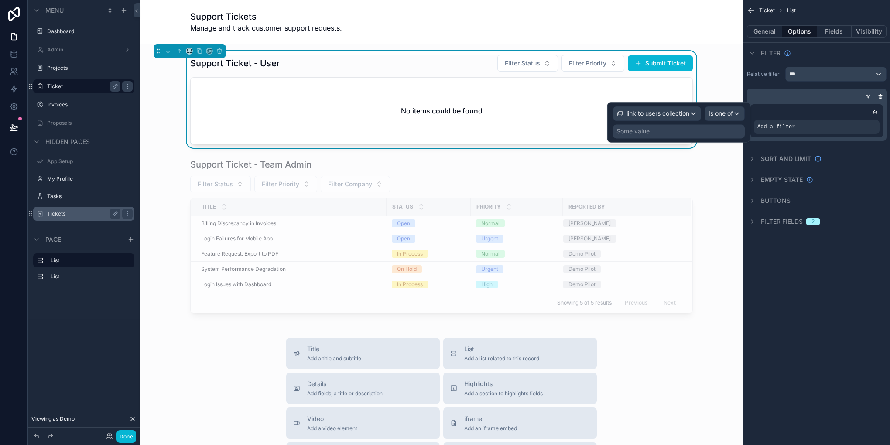
click at [673, 129] on div "Some value" at bounding box center [679, 131] width 132 height 14
click at [668, 112] on span "link to users collection" at bounding box center [657, 113] width 63 height 9
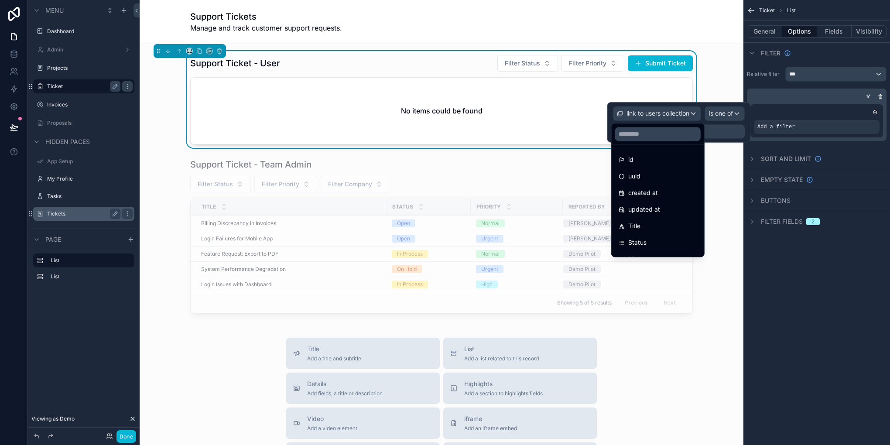
click at [646, 116] on div at bounding box center [678, 122] width 143 height 40
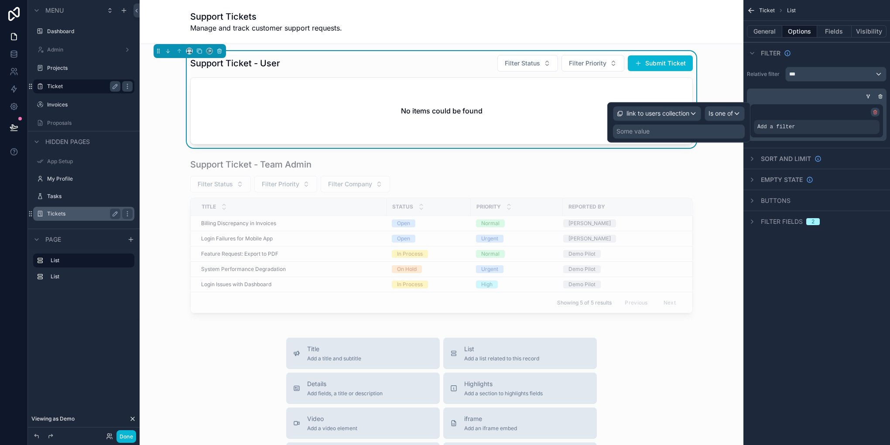
click at [878, 115] on div "scrollable content" at bounding box center [874, 112] width 9 height 9
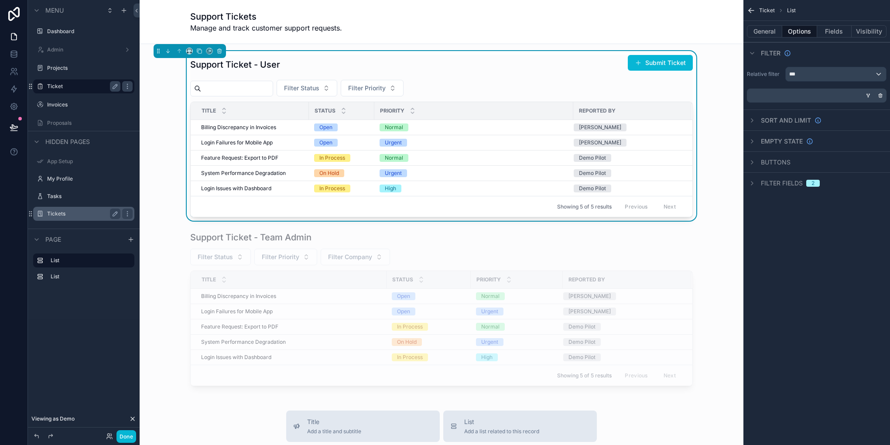
click at [868, 97] on icon "scrollable content" at bounding box center [867, 96] width 1 height 1
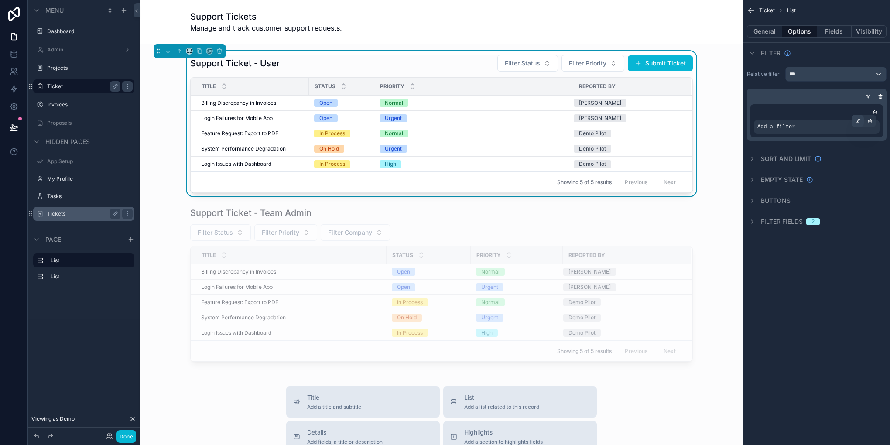
click at [853, 123] on div "scrollable content" at bounding box center [857, 121] width 12 height 12
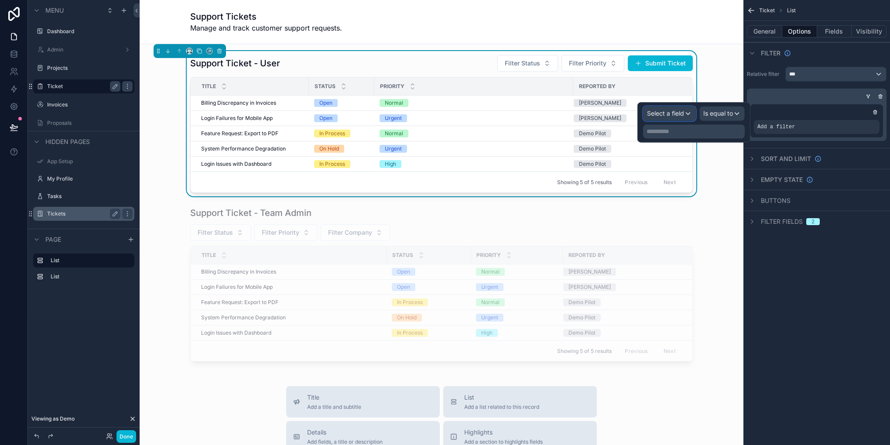
click at [678, 115] on span "Select a field" at bounding box center [665, 112] width 37 height 7
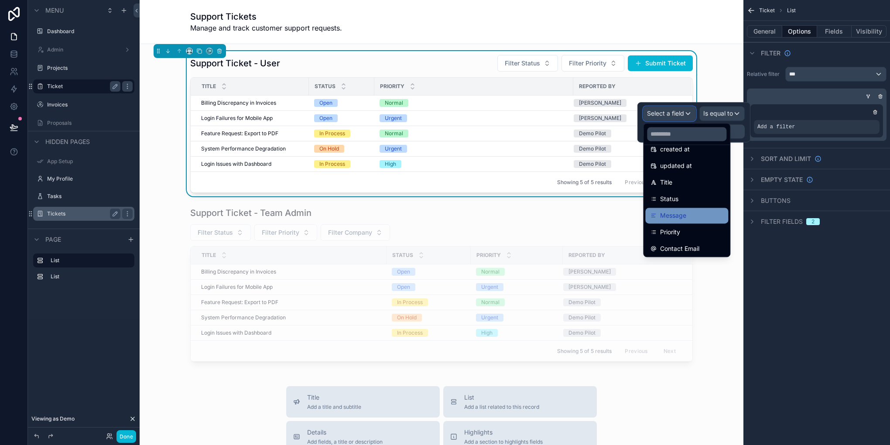
scroll to position [87, 0]
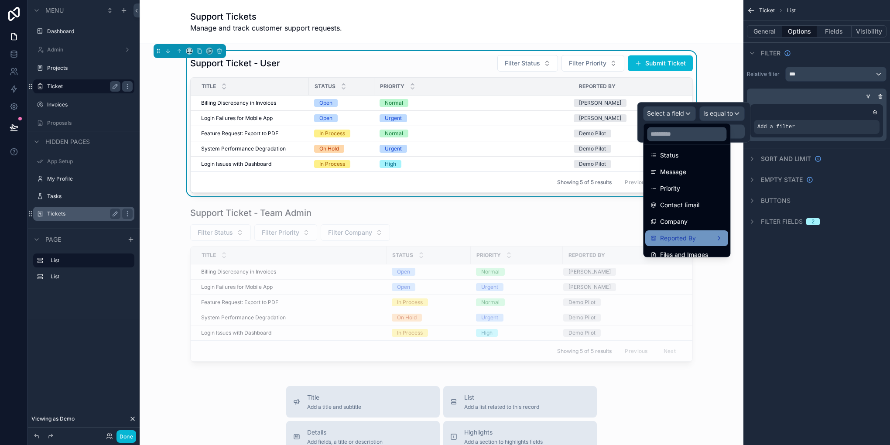
click at [705, 241] on div "Reported By" at bounding box center [686, 238] width 72 height 10
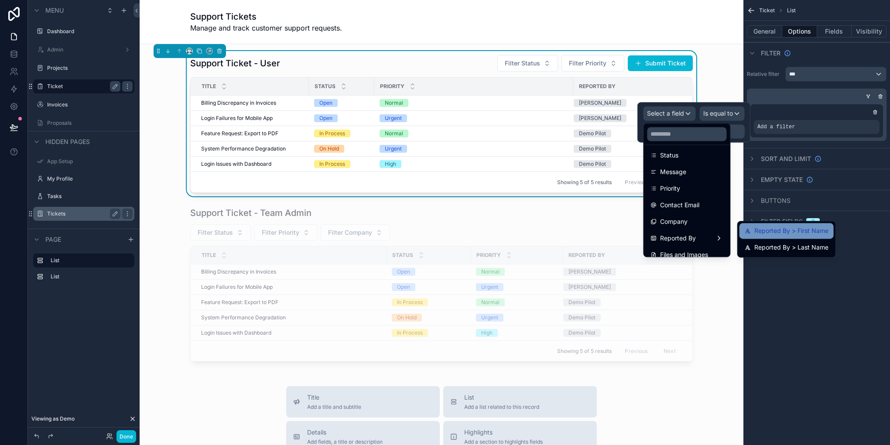
click at [750, 233] on div "Reported By > First Name" at bounding box center [786, 230] width 84 height 10
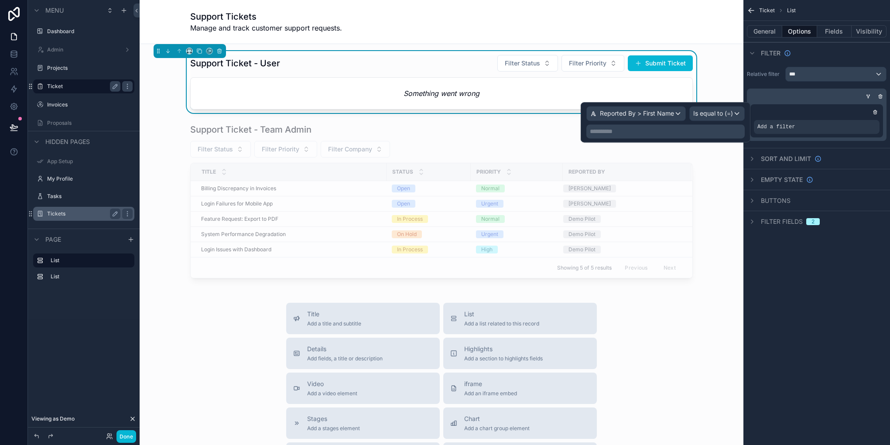
click at [686, 133] on p "**********" at bounding box center [666, 131] width 153 height 9
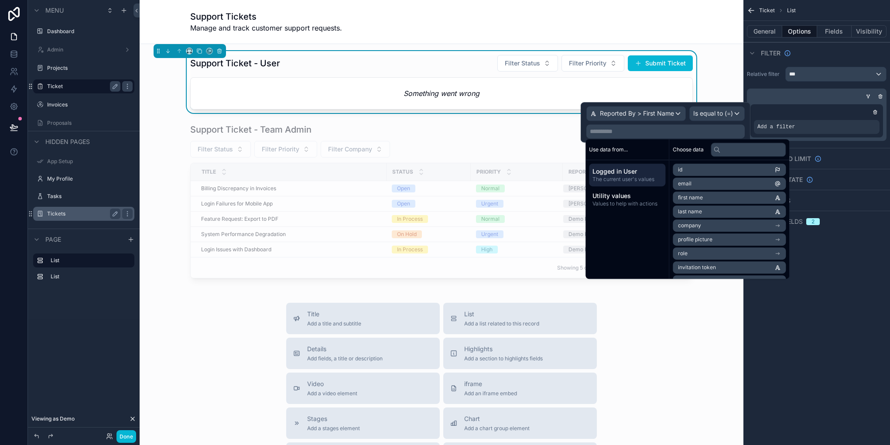
click at [695, 199] on span "first name" at bounding box center [690, 197] width 25 height 7
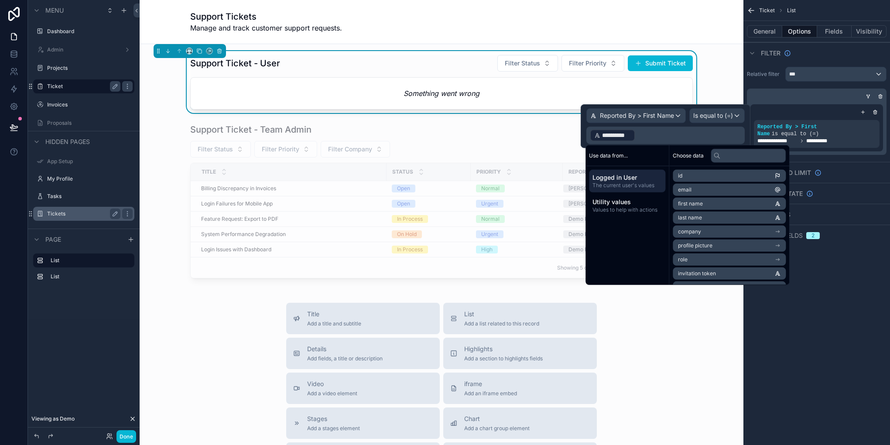
click at [827, 315] on div "**********" at bounding box center [816, 222] width 147 height 445
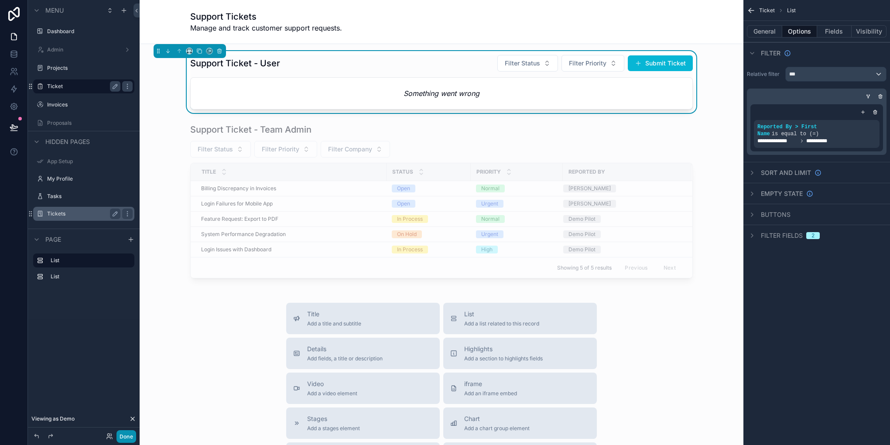
click at [135, 435] on button "Done" at bounding box center [126, 436] width 20 height 13
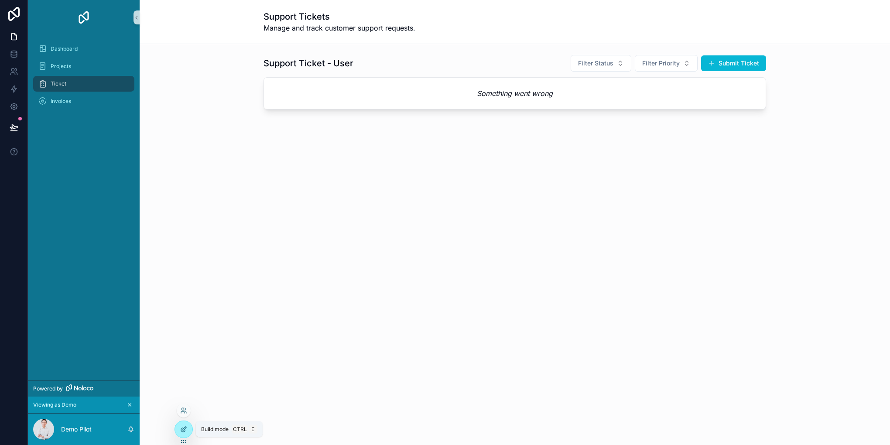
click at [185, 426] on icon at bounding box center [183, 429] width 7 height 7
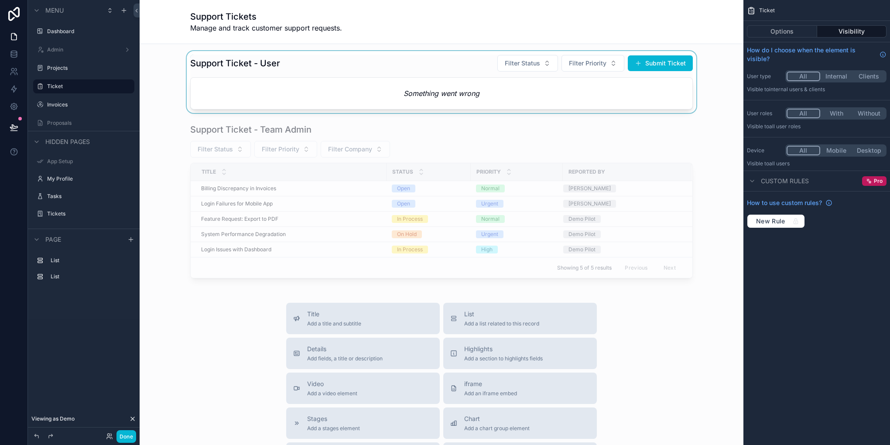
click at [424, 96] on div "scrollable content" at bounding box center [442, 82] width 590 height 62
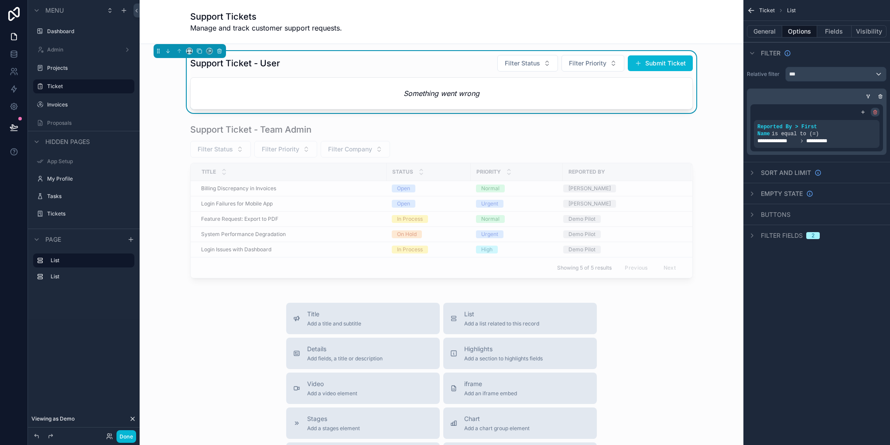
click at [872, 110] on icon "scrollable content" at bounding box center [874, 111] width 5 height 5
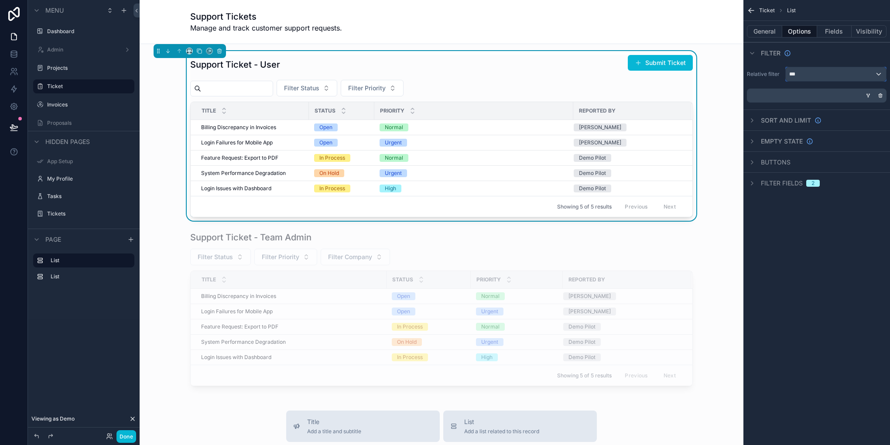
click at [856, 78] on div "***" at bounding box center [835, 74] width 100 height 14
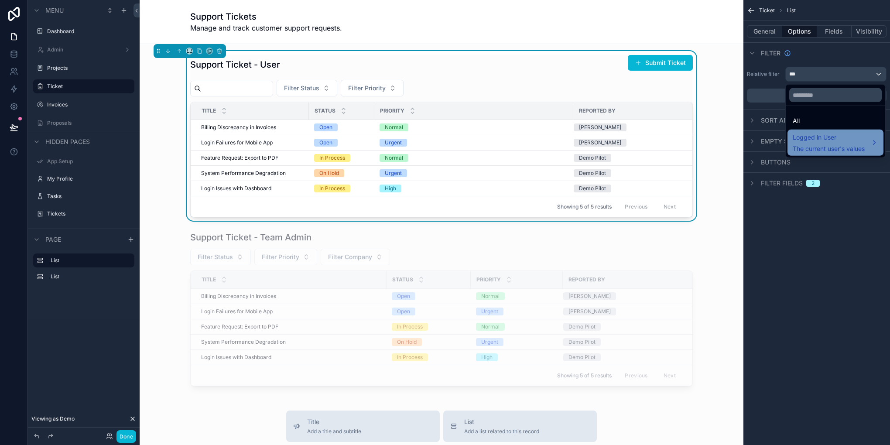
click at [823, 146] on span "The current user's values" at bounding box center [828, 148] width 72 height 9
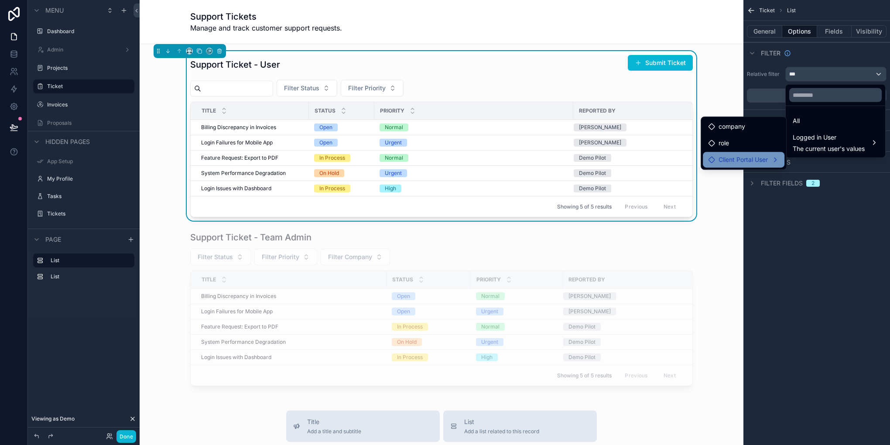
click at [764, 157] on span "Client Portal User" at bounding box center [742, 159] width 49 height 10
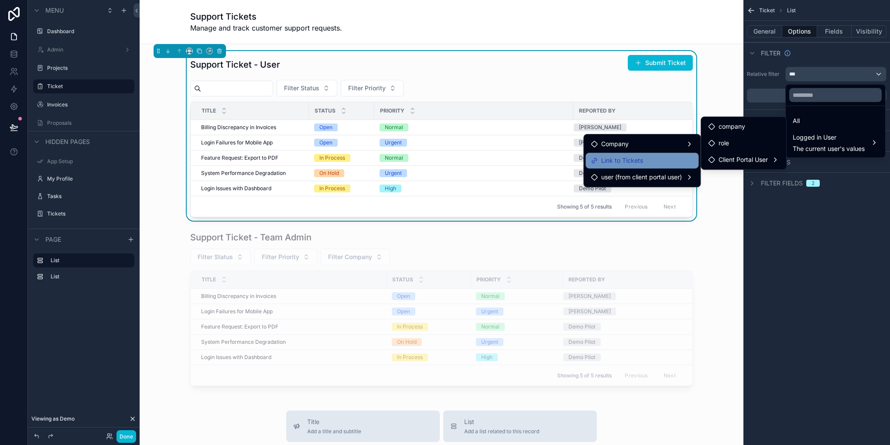
click at [651, 165] on div "Link to Tickets" at bounding box center [641, 160] width 102 height 10
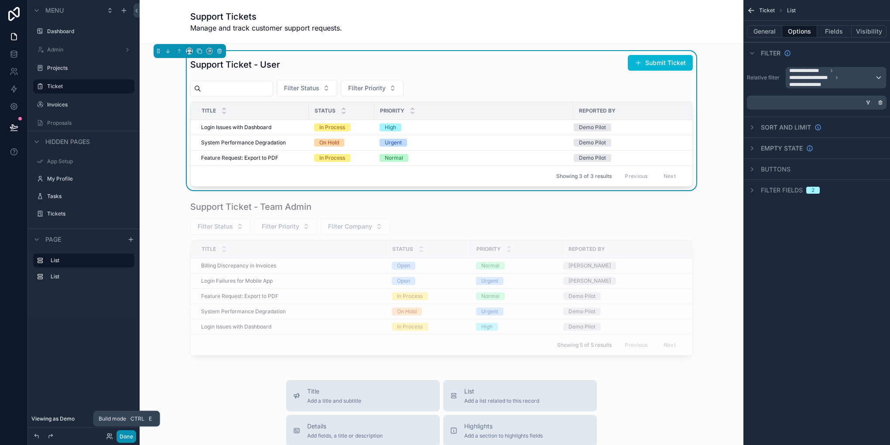
click at [125, 436] on button "Done" at bounding box center [126, 436] width 20 height 13
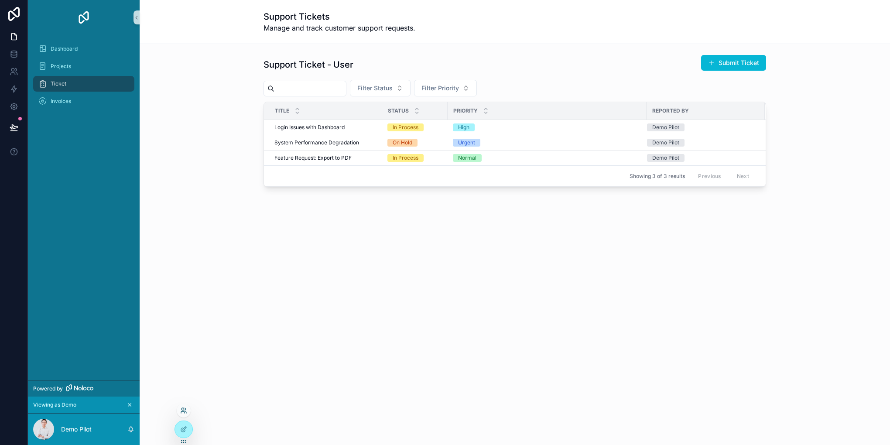
click at [184, 410] on icon at bounding box center [183, 410] width 7 height 7
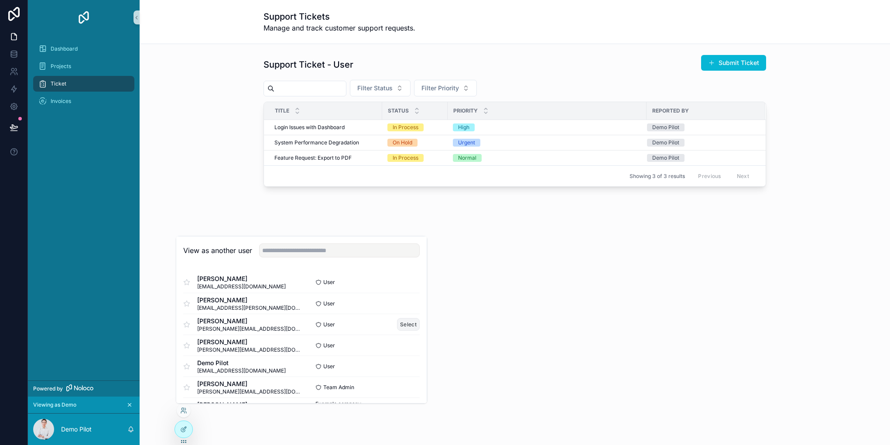
click at [403, 319] on button "Select" at bounding box center [408, 324] width 23 height 13
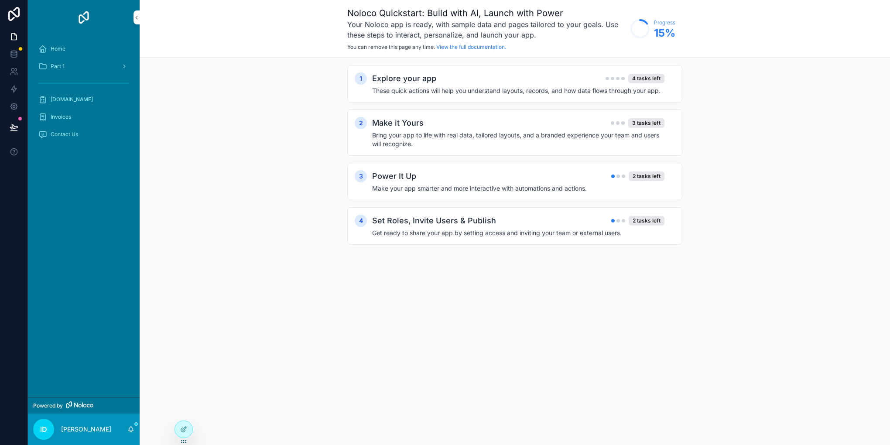
click at [74, 51] on div "Home" at bounding box center [83, 49] width 91 height 14
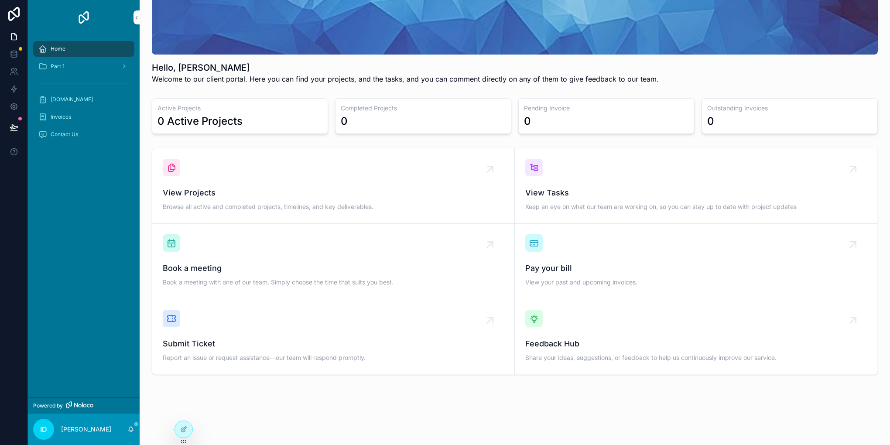
scroll to position [98, 0]
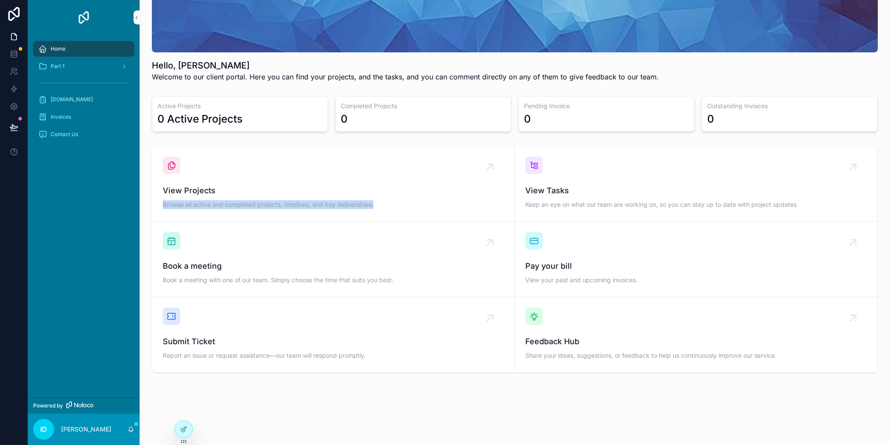
drag, startPoint x: 152, startPoint y: 209, endPoint x: 374, endPoint y: 205, distance: 222.0
click at [374, 205] on div "View Projects Browse all active and completed projects, timelines, and key deli…" at bounding box center [515, 259] width 726 height 227
copy span "Browse all active and completed projects, timelines, and key deliverables."
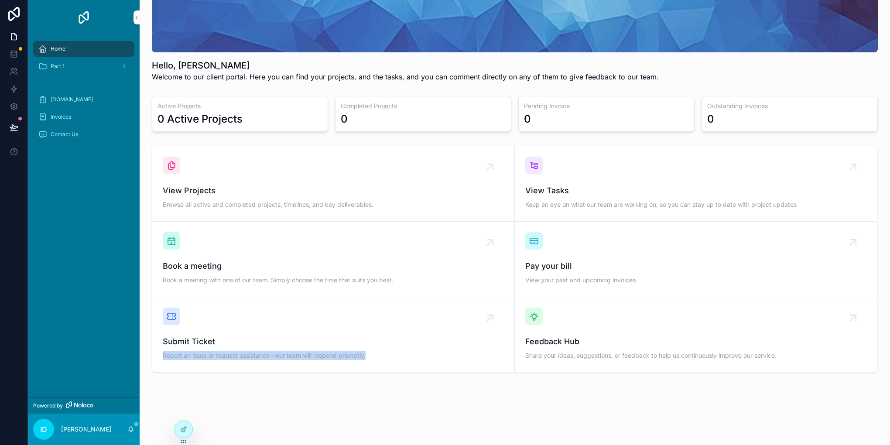
drag, startPoint x: 145, startPoint y: 358, endPoint x: 374, endPoint y: 354, distance: 228.5
click at [374, 354] on div "Hello, Isaac Duran Welcome to our client portal. Here you can find your project…" at bounding box center [515, 166] width 750 height 529
copy span "Report an issue or request assistance—our team will respond promptly."
click at [15, 18] on icon at bounding box center [13, 14] width 17 height 14
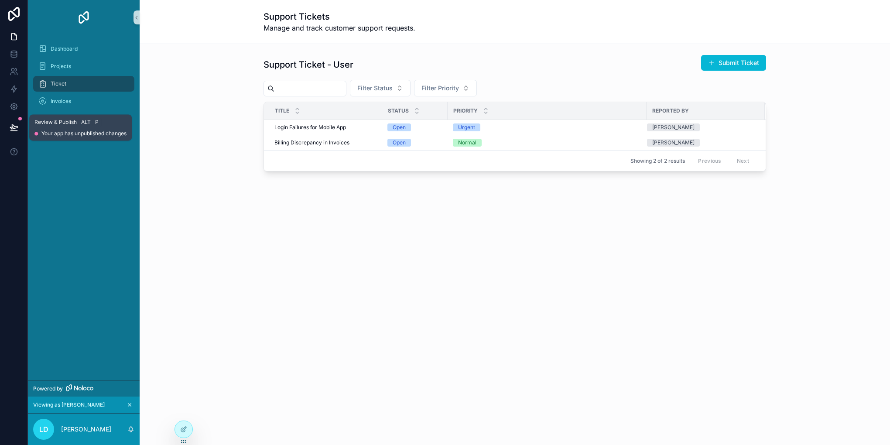
click at [7, 125] on button at bounding box center [13, 127] width 19 height 24
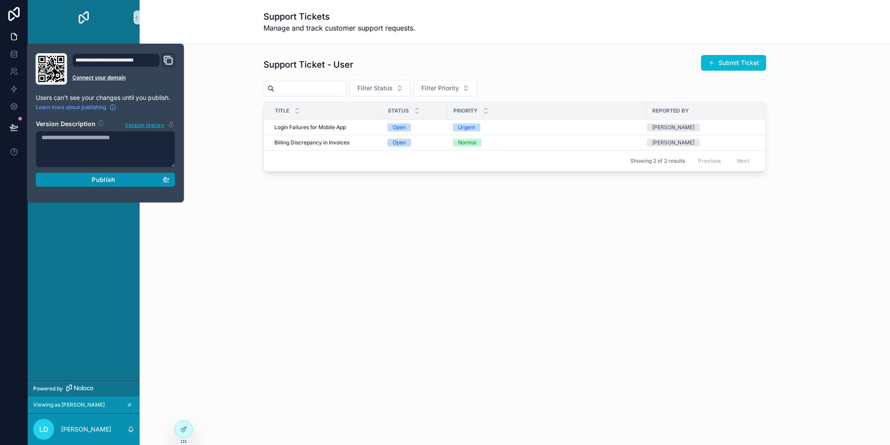
click at [92, 182] on span "Publish" at bounding box center [104, 180] width 24 height 8
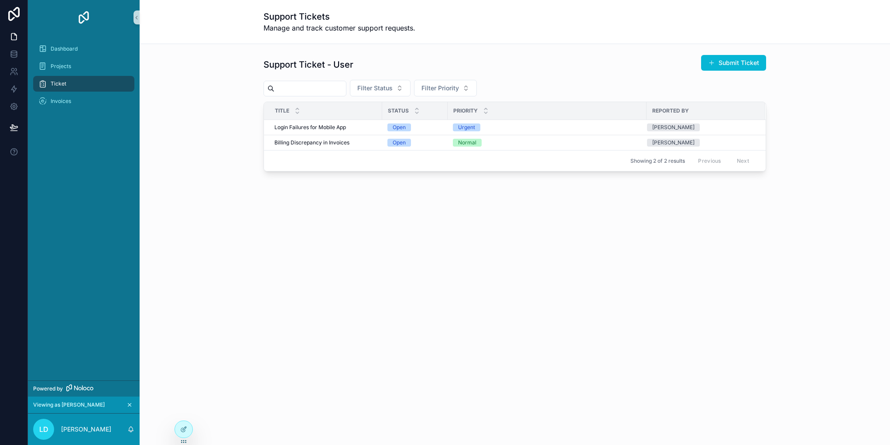
click at [93, 235] on div "Dashboard Projects Ticket Invoices" at bounding box center [84, 207] width 112 height 345
click at [74, 100] on div "Invoices" at bounding box center [83, 101] width 91 height 14
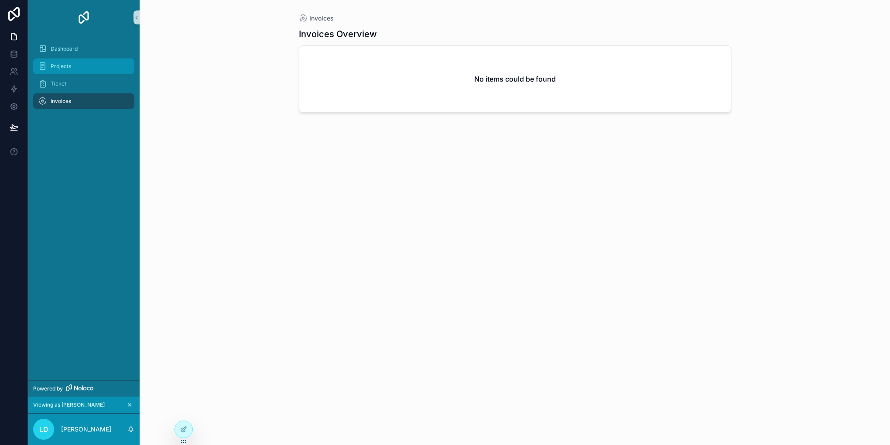
click at [54, 72] on div "Projects" at bounding box center [83, 66] width 91 height 14
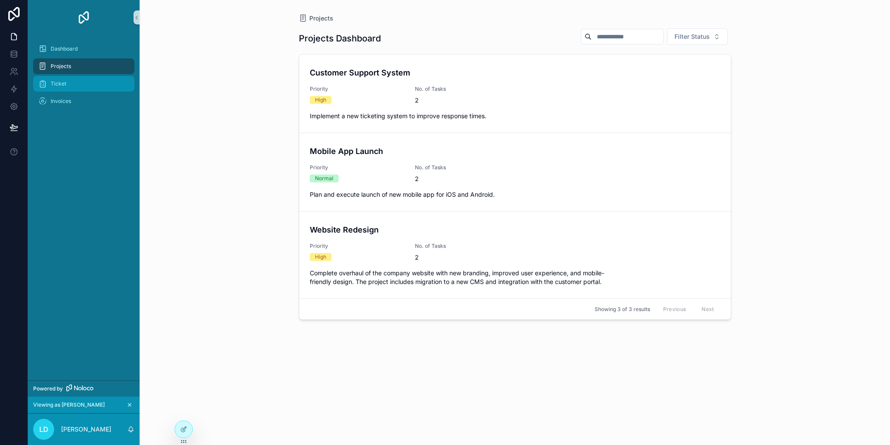
click at [75, 82] on div "Ticket" at bounding box center [83, 84] width 91 height 14
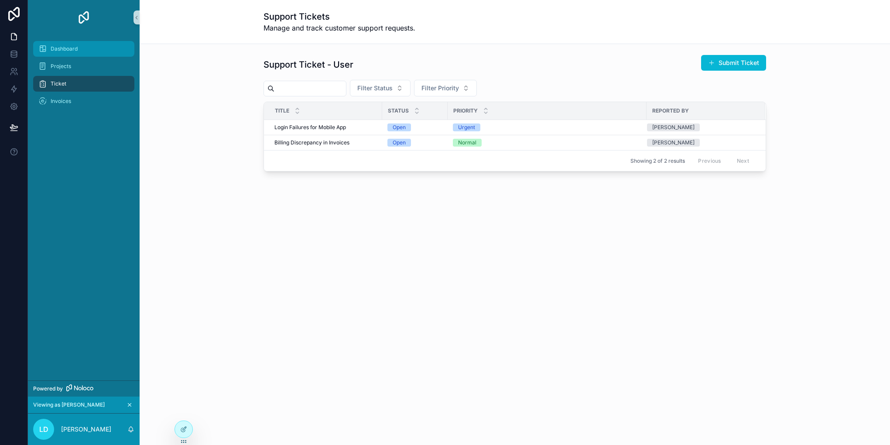
click at [65, 54] on div "Dashboard" at bounding box center [83, 49] width 91 height 14
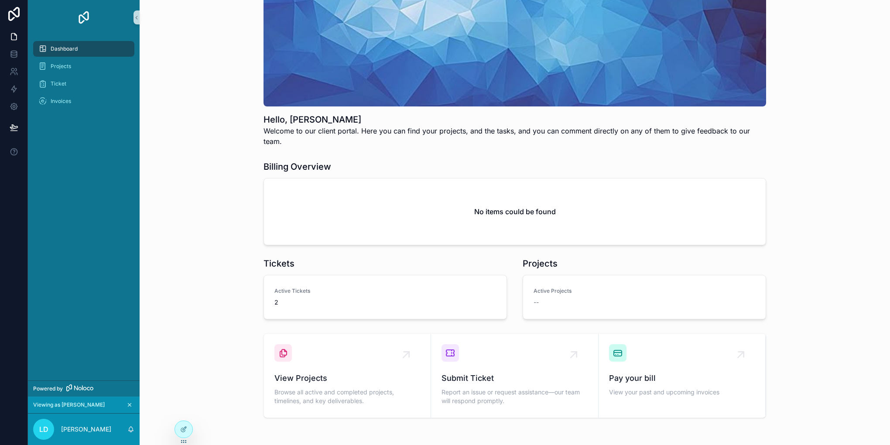
scroll to position [78, 0]
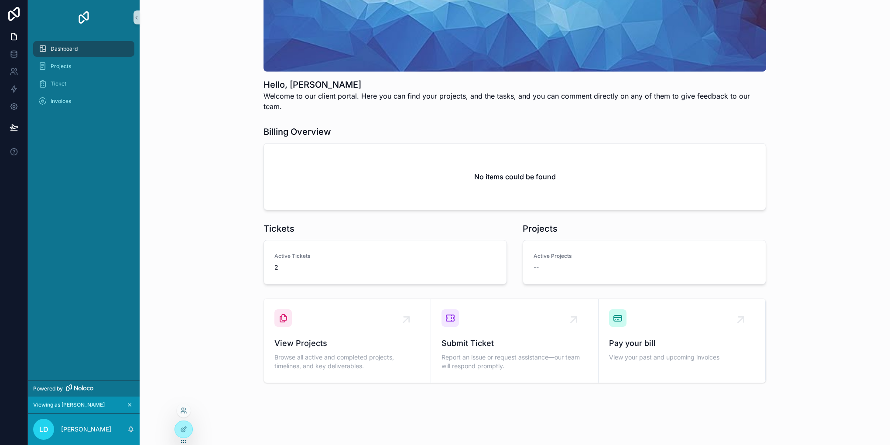
click at [183, 405] on div at bounding box center [184, 410] width 14 height 14
click at [184, 412] on icon at bounding box center [182, 412] width 3 height 2
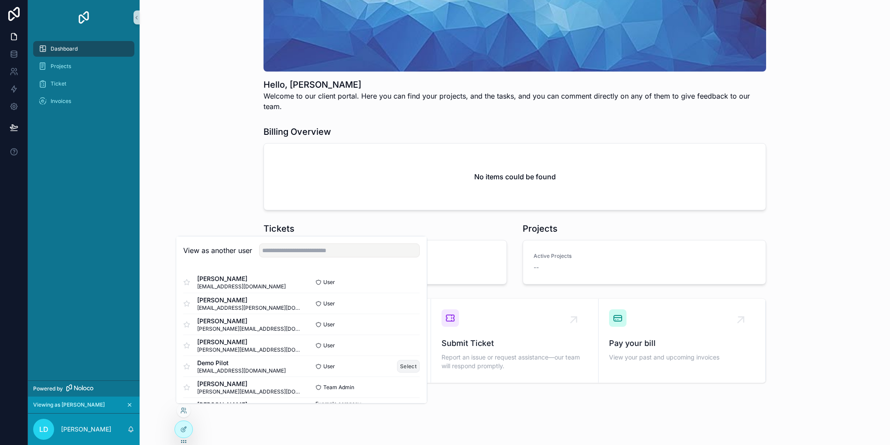
click at [397, 364] on button "Select" at bounding box center [408, 366] width 23 height 13
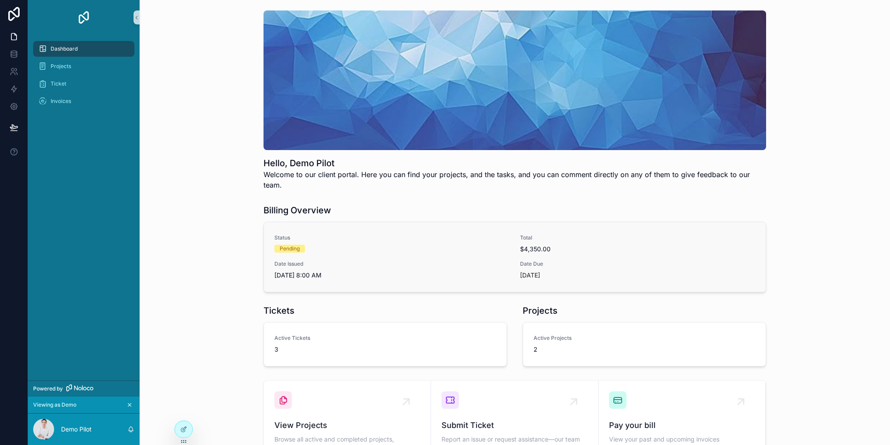
scroll to position [82, 0]
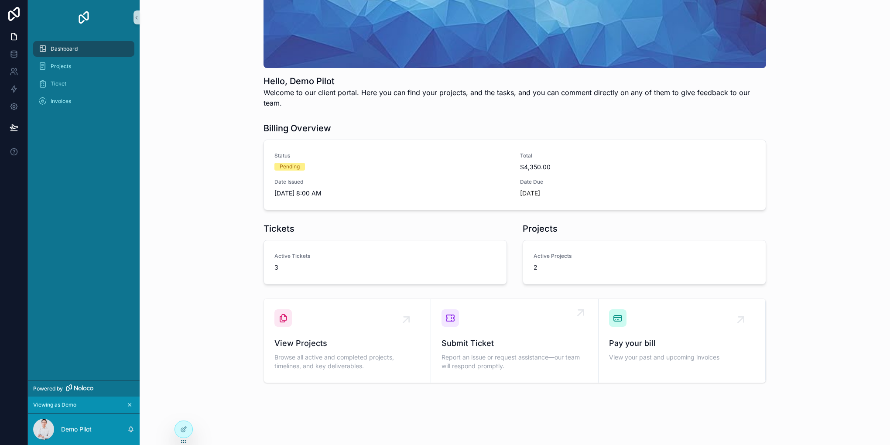
click at [549, 337] on span "Submit Ticket" at bounding box center [514, 343] width 146 height 12
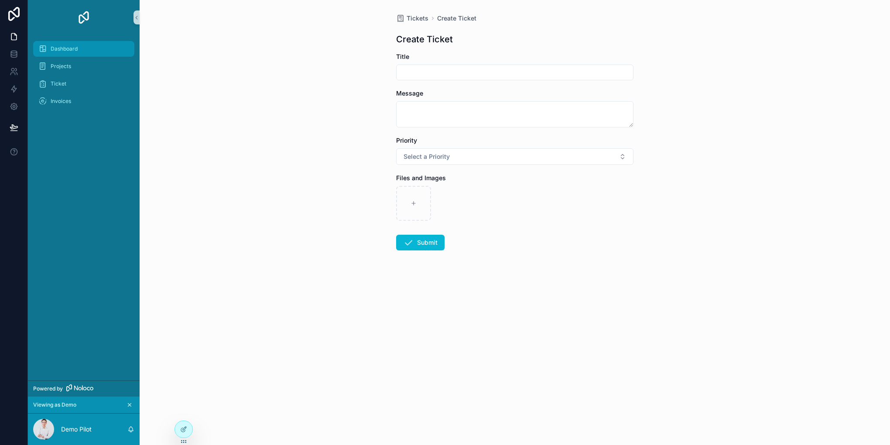
click at [65, 50] on span "Dashboard" at bounding box center [64, 48] width 27 height 7
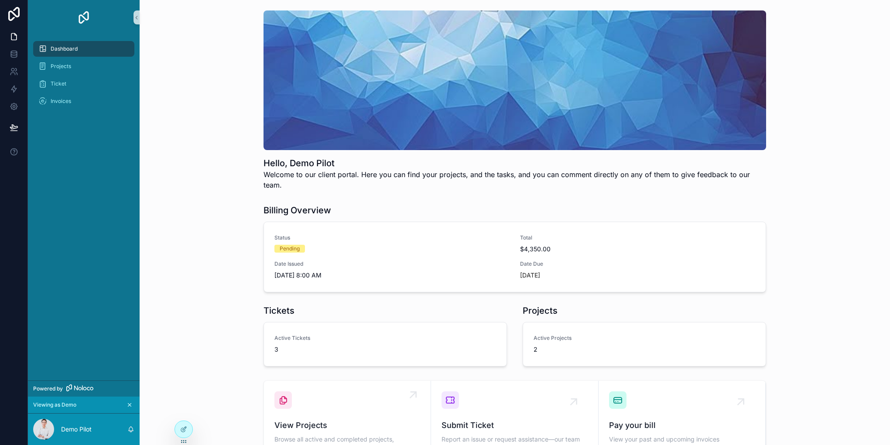
click at [372, 391] on div "View Projects Browse all active and completed projects, timelines, and key deli…" at bounding box center [347, 422] width 146 height 63
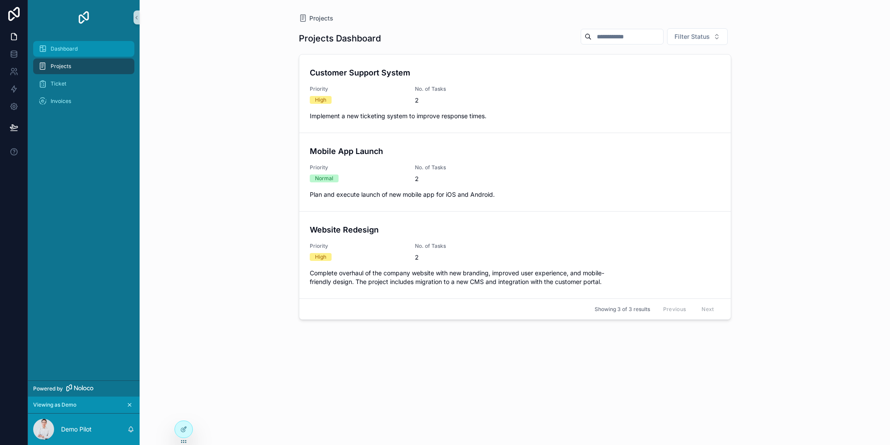
click at [73, 51] on span "Dashboard" at bounding box center [64, 48] width 27 height 7
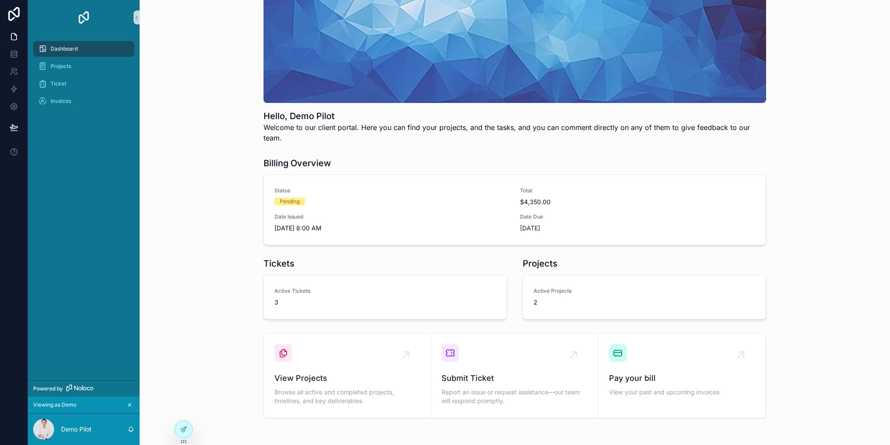
scroll to position [82, 0]
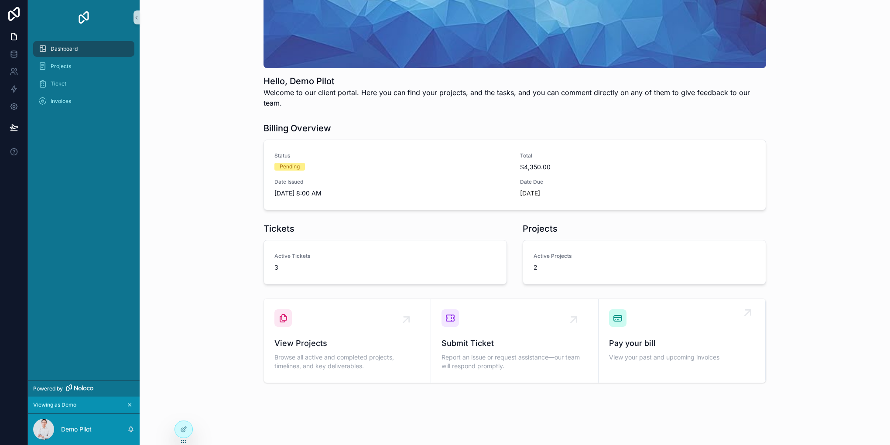
click at [649, 337] on span "Pay your bill" at bounding box center [682, 343] width 146 height 12
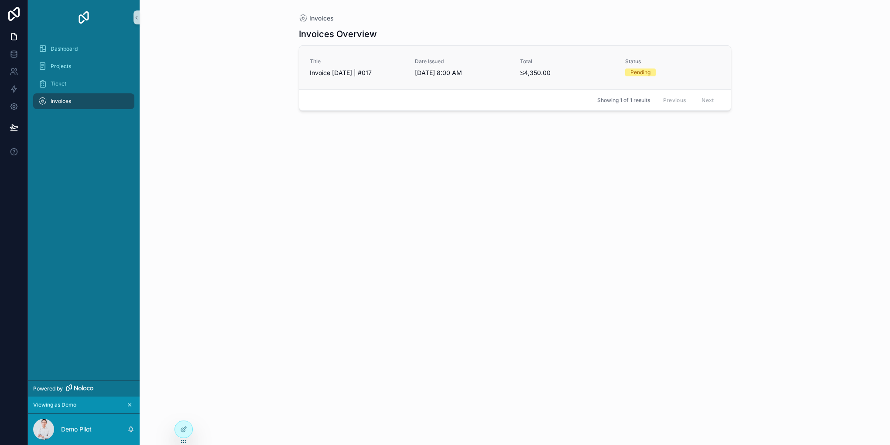
click at [378, 86] on link "Title Invoice Oct 01, 2025 | #017 Date Issued 10/1/2025 8:00 AM Total $4,350.00…" at bounding box center [514, 68] width 431 height 44
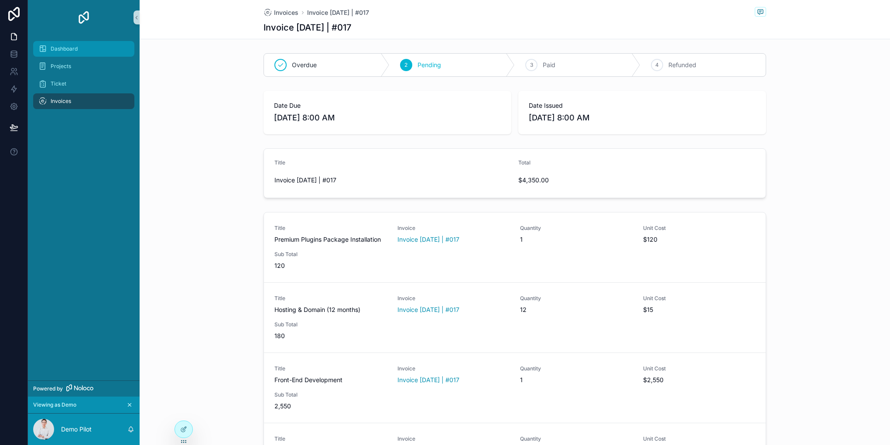
click at [112, 54] on div "Dashboard" at bounding box center [83, 49] width 91 height 14
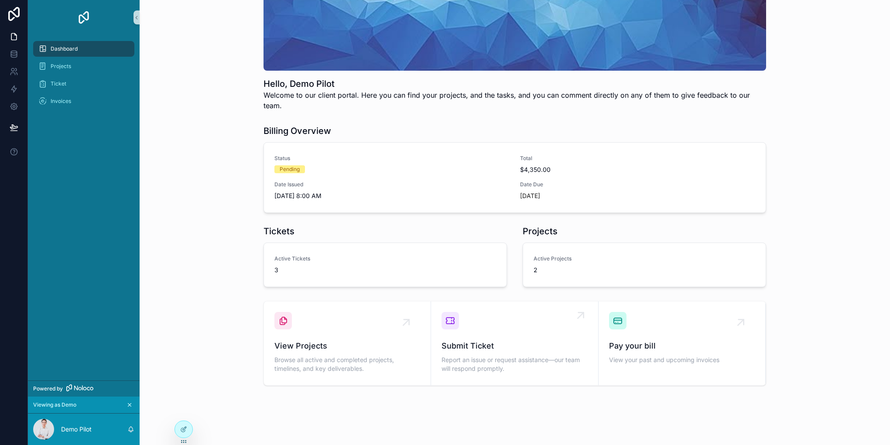
scroll to position [82, 0]
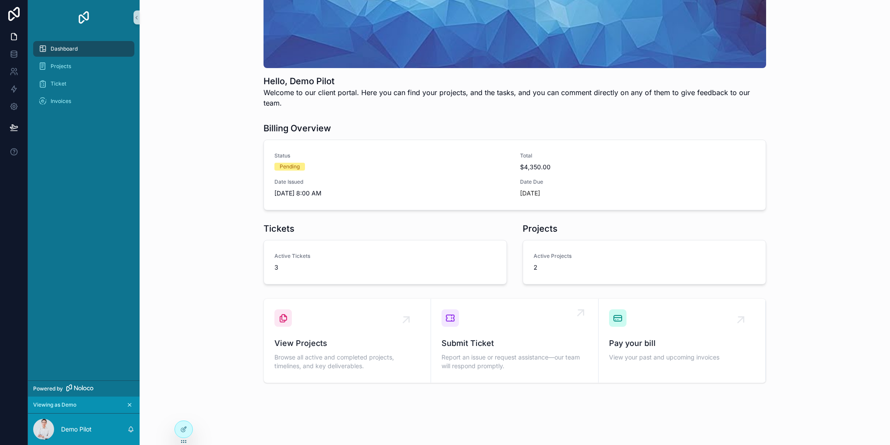
click at [478, 317] on div "Submit Ticket Report an issue or request assistance—our team will respond promp…" at bounding box center [514, 340] width 146 height 63
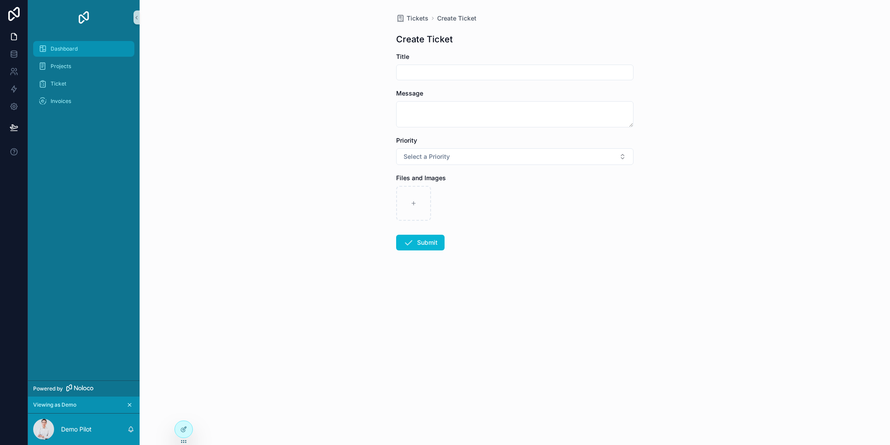
click at [92, 47] on div "Dashboard" at bounding box center [83, 49] width 91 height 14
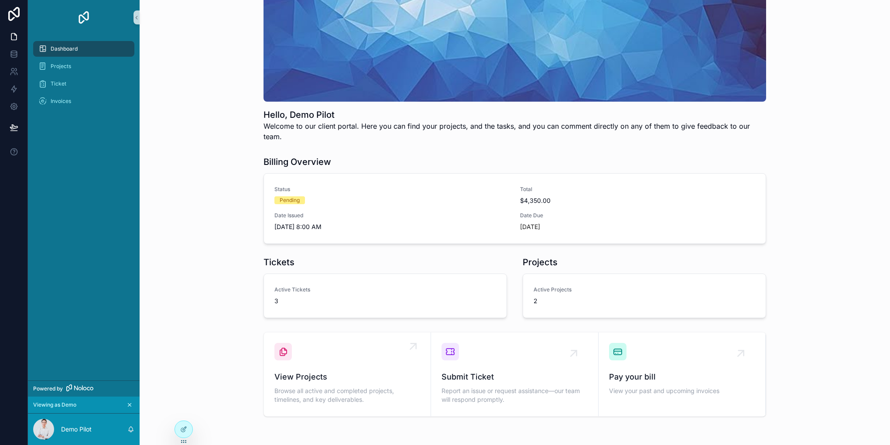
scroll to position [82, 0]
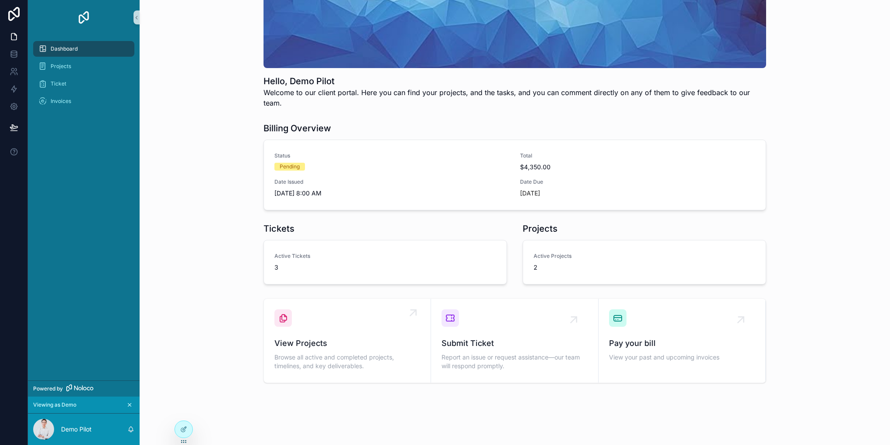
click at [368, 353] on span "Browse all active and completed projects, timelines, and key deliverables." at bounding box center [347, 361] width 146 height 17
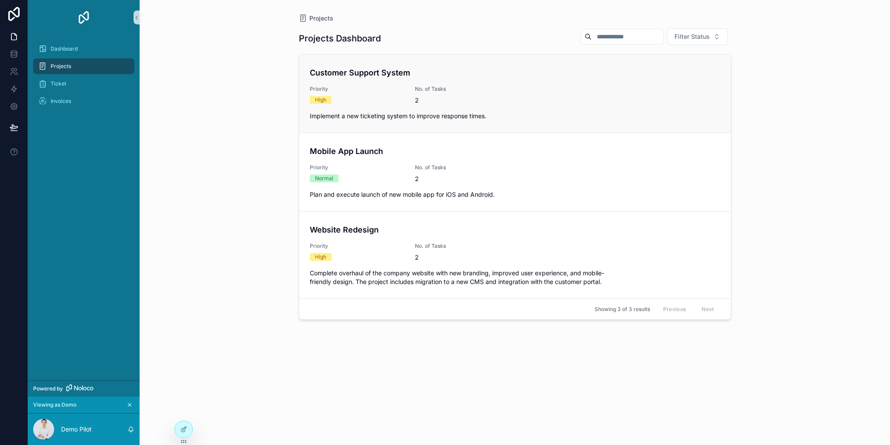
click at [491, 92] on span "No. of Tasks" at bounding box center [462, 88] width 95 height 7
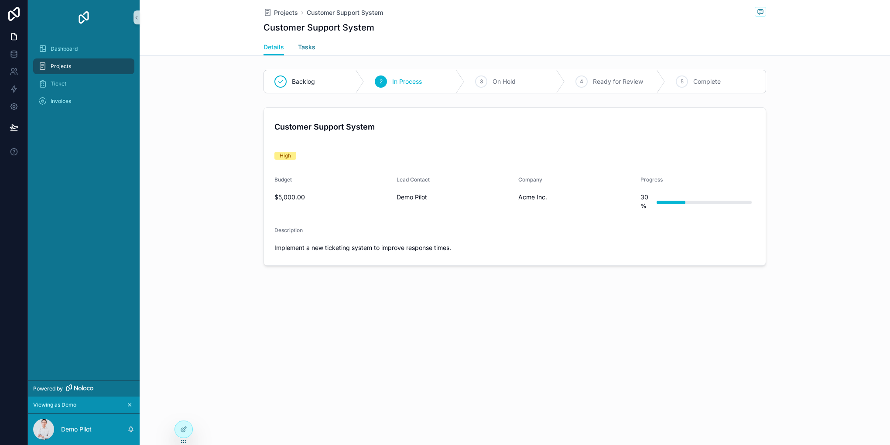
click at [306, 48] on span "Tasks" at bounding box center [306, 47] width 17 height 9
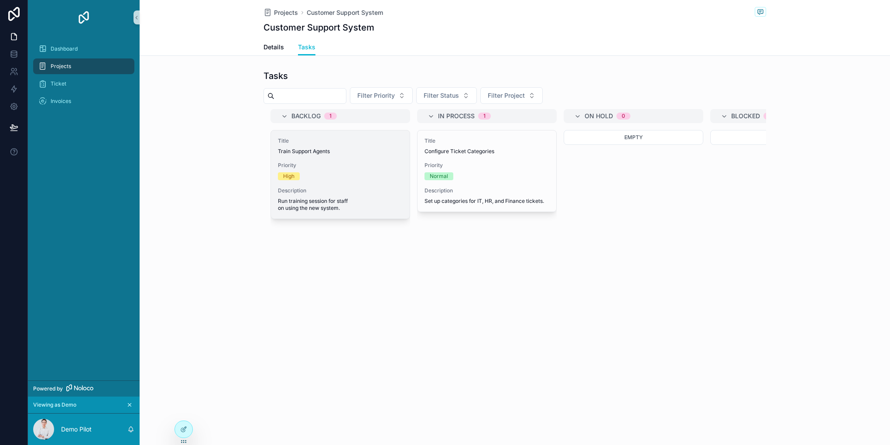
click at [355, 166] on span "Priority" at bounding box center [340, 165] width 125 height 7
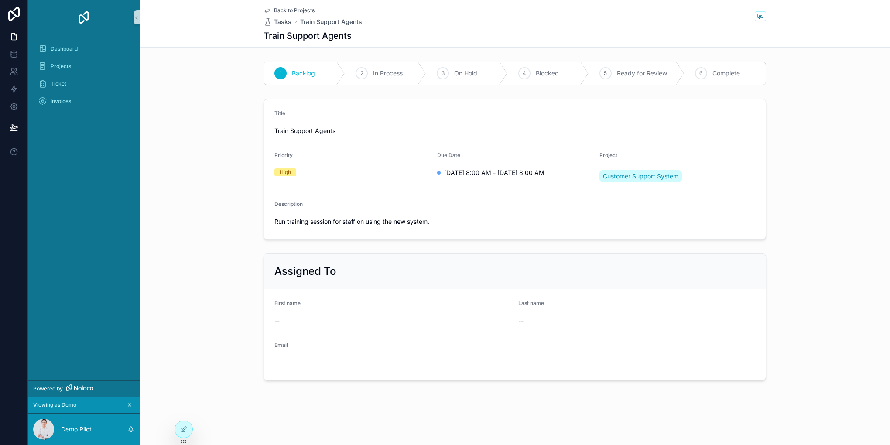
click at [70, 57] on div "Dashboard" at bounding box center [84, 48] width 112 height 17
click at [78, 52] on div "Dashboard" at bounding box center [83, 49] width 91 height 14
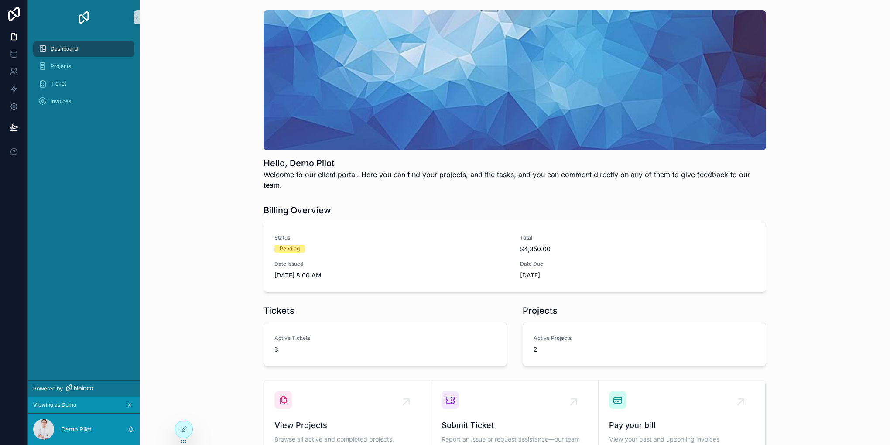
scroll to position [82, 0]
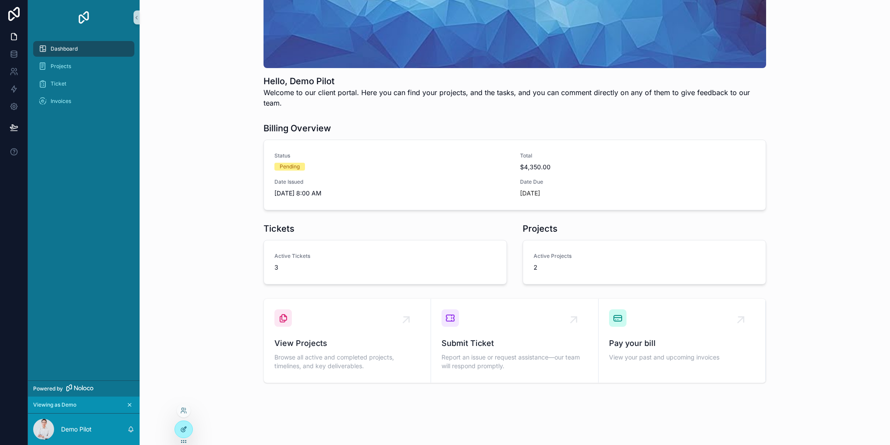
click at [181, 430] on icon at bounding box center [183, 429] width 7 height 7
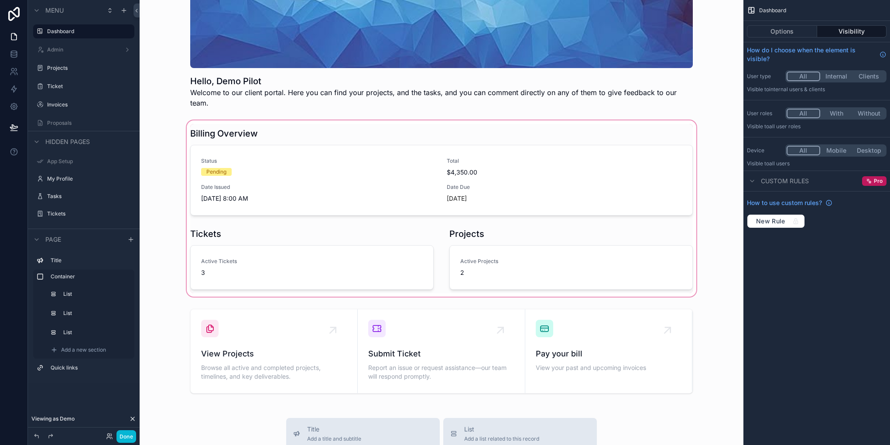
click at [423, 151] on div "scrollable content" at bounding box center [442, 209] width 590 height 180
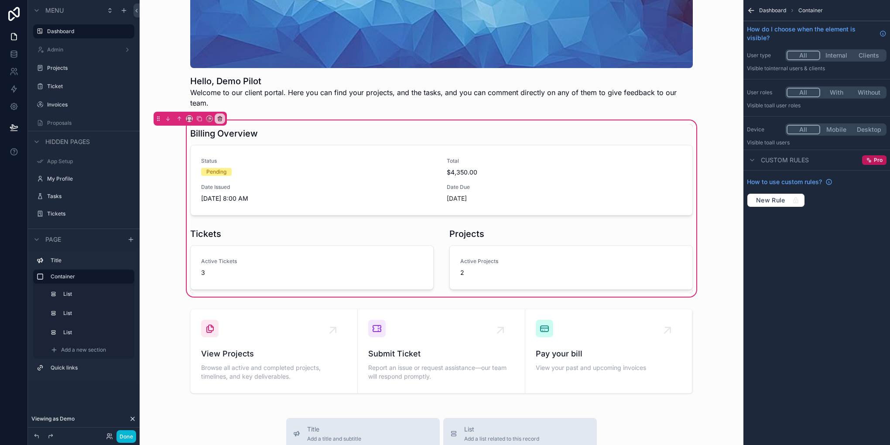
click at [423, 151] on div "scrollable content" at bounding box center [441, 171] width 513 height 95
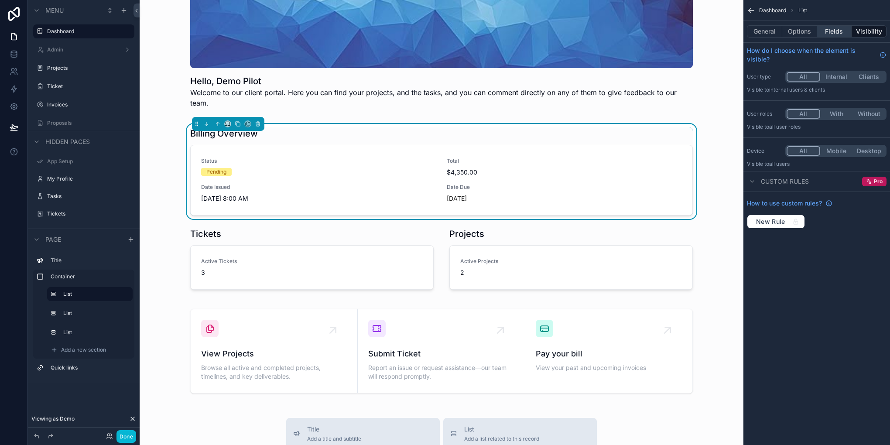
click at [835, 28] on button "Fields" at bounding box center [834, 31] width 35 height 12
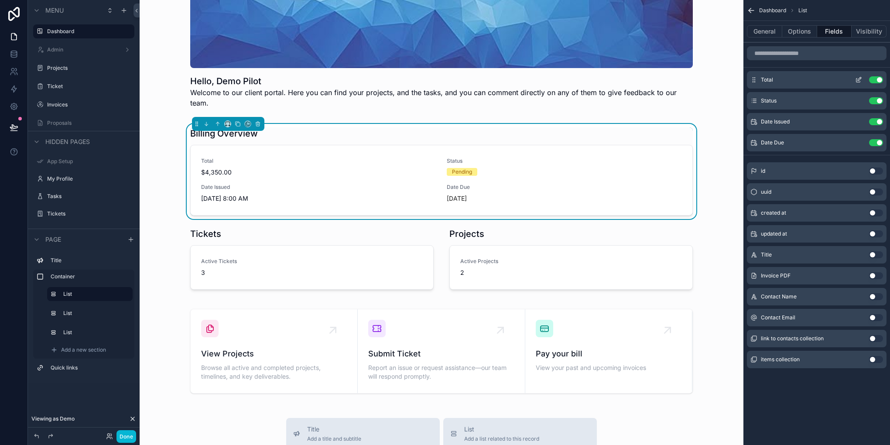
click at [855, 82] on icon "scrollable content" at bounding box center [858, 79] width 7 height 7
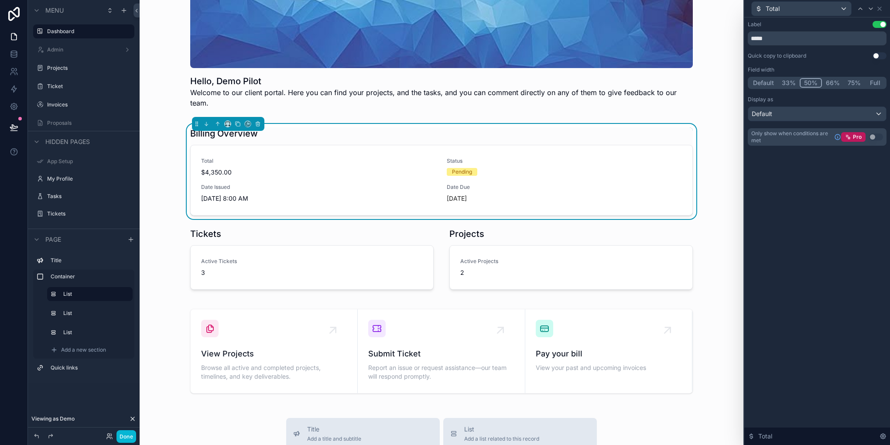
click at [805, 123] on div "Label Use setting ***** Quick copy to clipboard Use setting Field width Default…" at bounding box center [816, 83] width 139 height 125
click at [795, 117] on div "Default" at bounding box center [817, 114] width 138 height 14
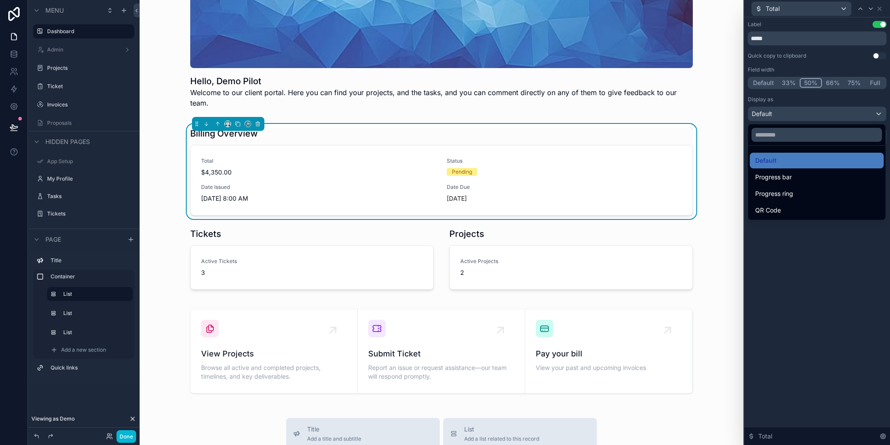
click at [794, 262] on div at bounding box center [817, 222] width 146 height 445
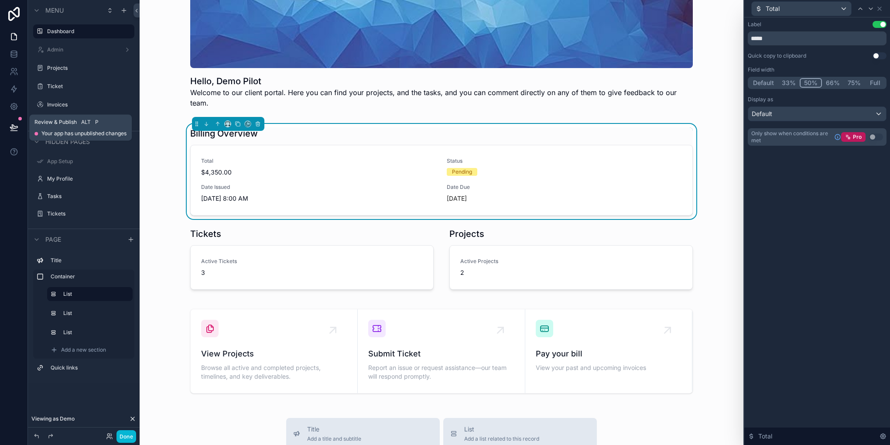
click at [10, 126] on icon at bounding box center [14, 127] width 9 height 9
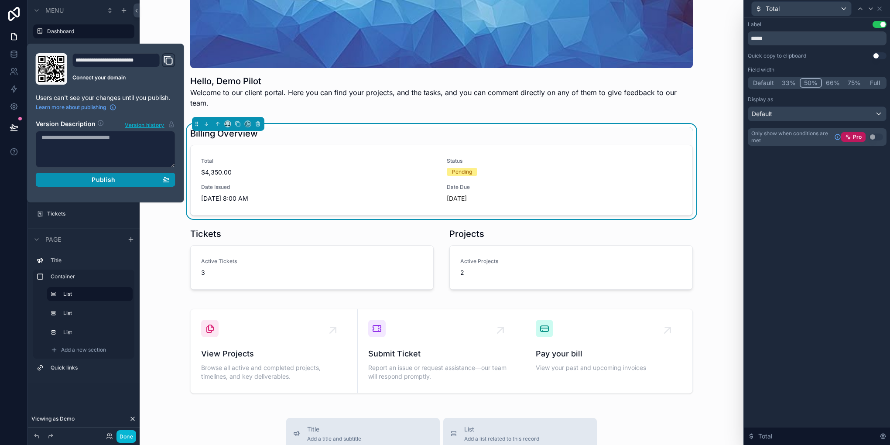
click at [91, 177] on div "Publish" at bounding box center [105, 180] width 128 height 8
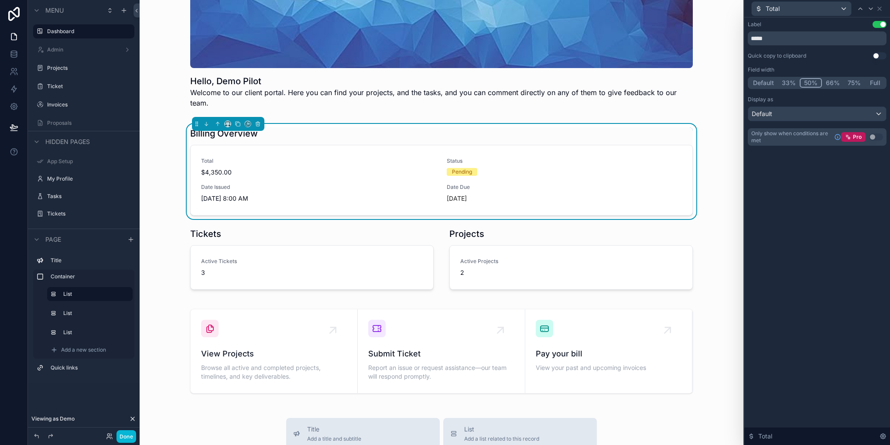
click at [0, 272] on html "Total Label Use setting ***** Quick copy to clipboard Use setting Field width D…" at bounding box center [445, 222] width 890 height 445
click at [126, 433] on button "Done" at bounding box center [126, 436] width 20 height 13
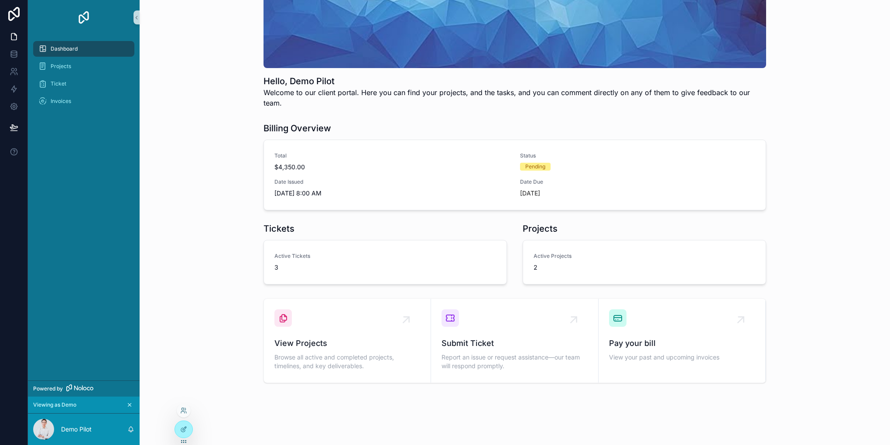
click at [185, 404] on div at bounding box center [184, 410] width 14 height 14
click at [185, 410] on icon at bounding box center [183, 410] width 7 height 7
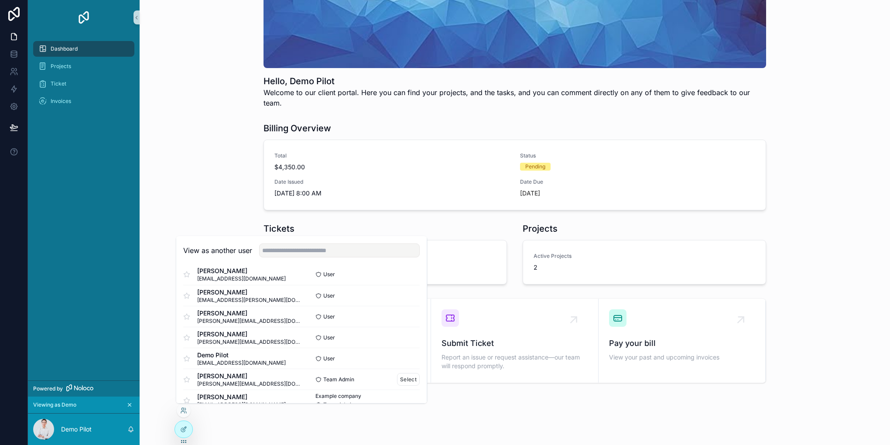
scroll to position [22, 0]
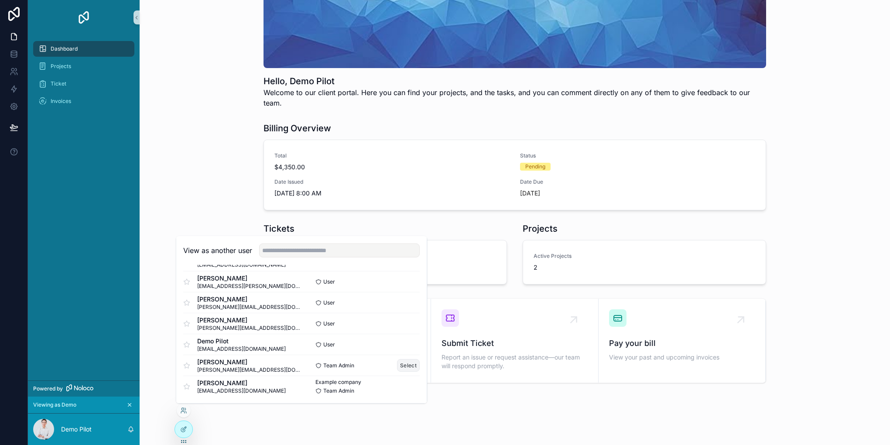
click at [397, 365] on button "Select" at bounding box center [408, 365] width 23 height 13
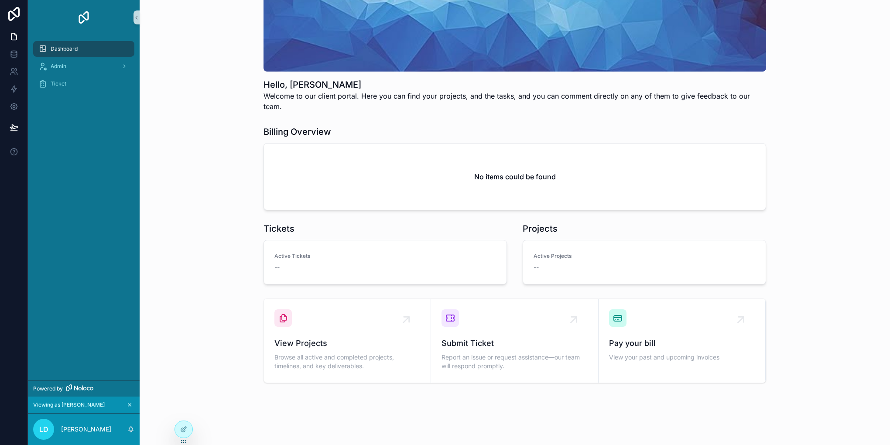
scroll to position [78, 0]
click at [82, 62] on div "Admin" at bounding box center [83, 66] width 91 height 14
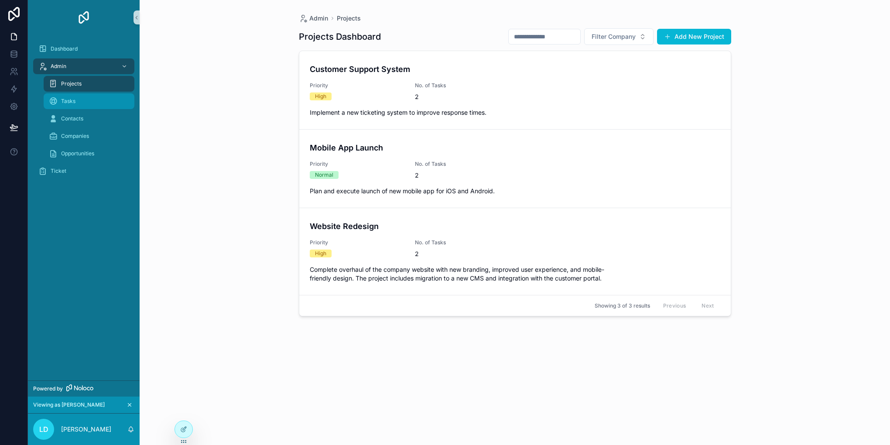
click at [117, 95] on div "Tasks" at bounding box center [89, 101] width 80 height 14
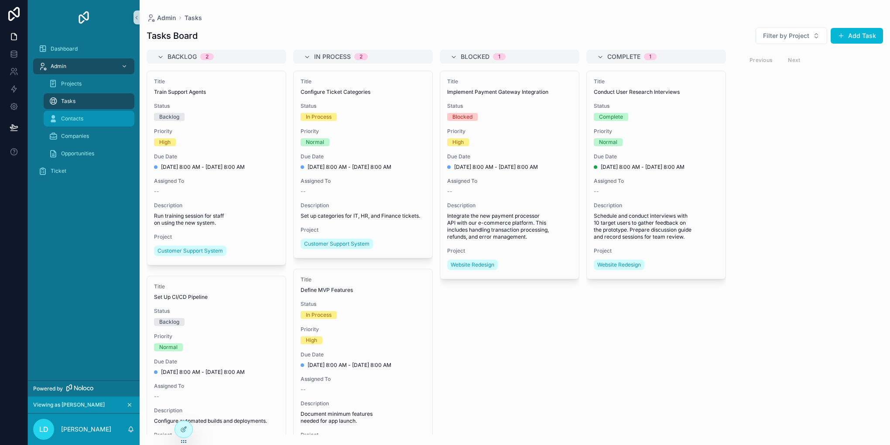
click at [75, 118] on span "Contacts" at bounding box center [72, 118] width 22 height 7
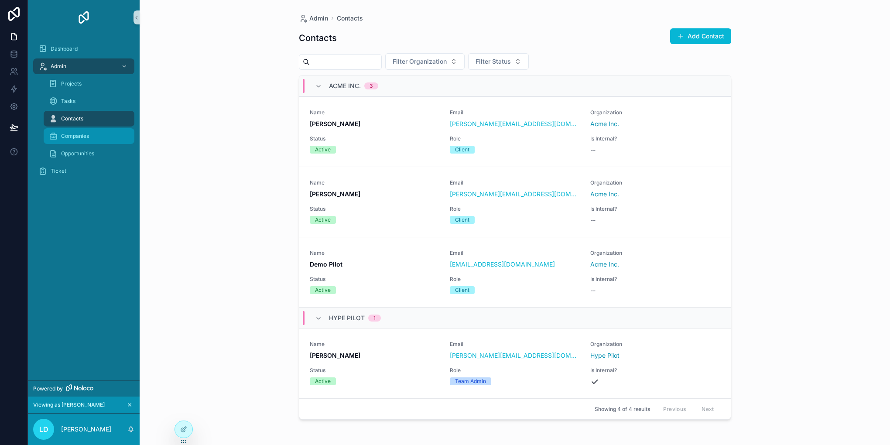
click at [96, 137] on div "Companies" at bounding box center [89, 136] width 80 height 14
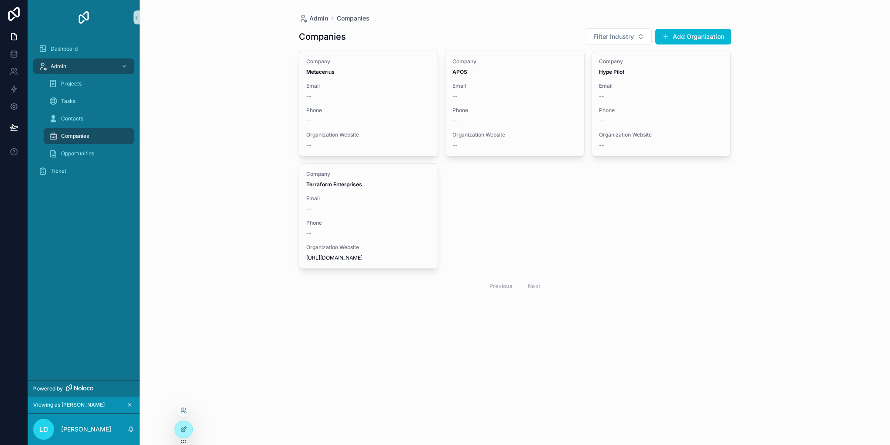
click at [184, 423] on div at bounding box center [183, 429] width 17 height 17
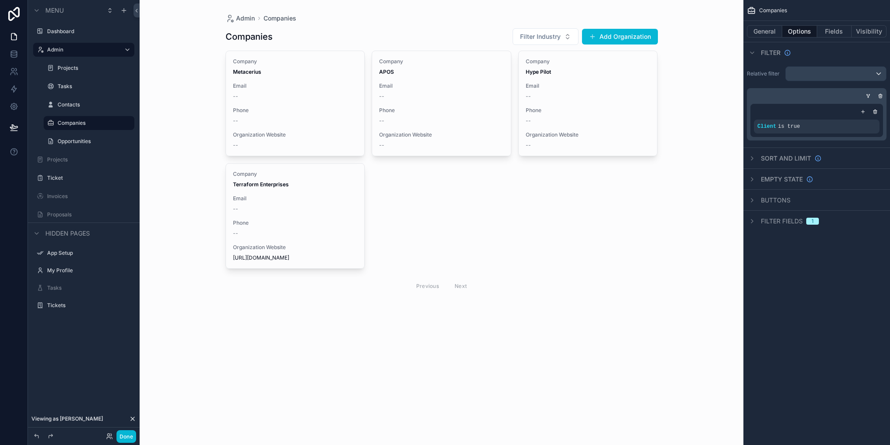
click at [319, 89] on div "scrollable content" at bounding box center [441, 162] width 446 height 324
click at [828, 31] on button "Fields" at bounding box center [834, 31] width 35 height 12
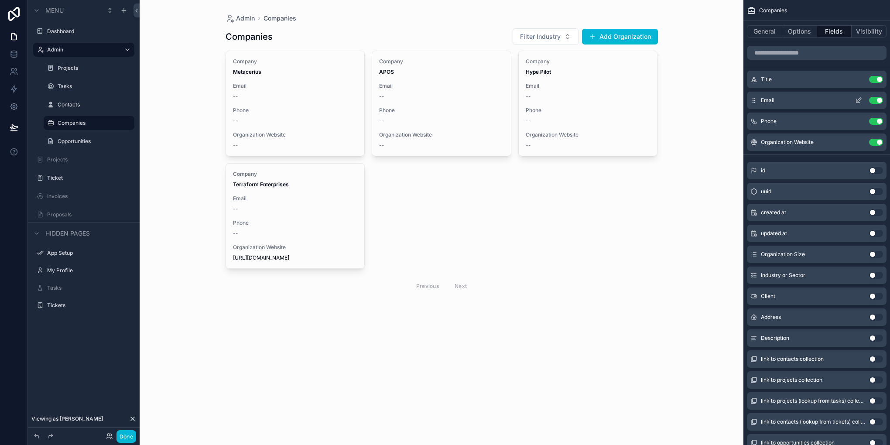
click at [859, 101] on icon "scrollable content" at bounding box center [858, 101] width 4 height 4
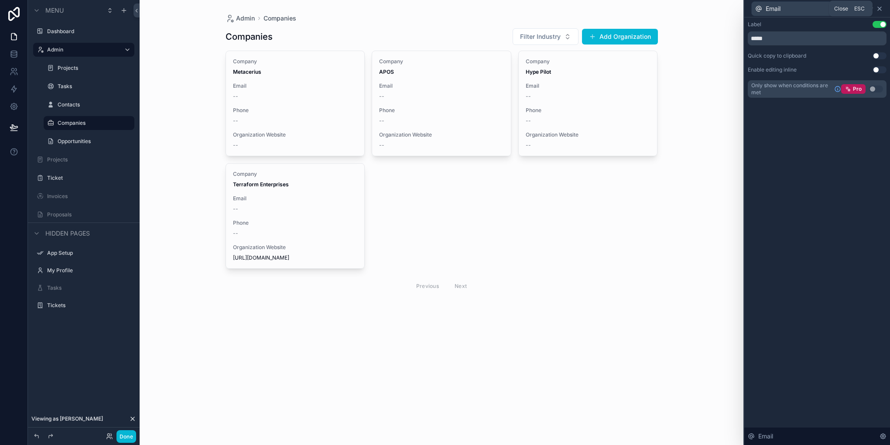
click at [876, 5] on icon at bounding box center [879, 8] width 7 height 7
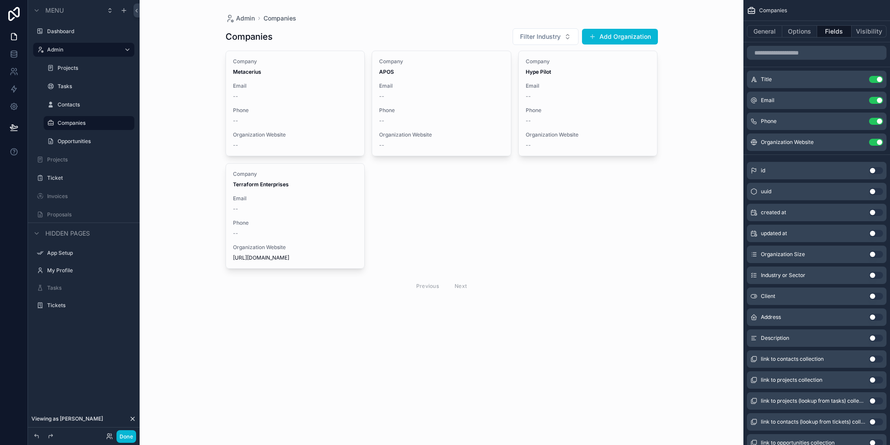
click at [802, 38] on div "General Options Fields Visibility" at bounding box center [816, 31] width 147 height 21
click at [800, 33] on button "Options" at bounding box center [799, 31] width 35 height 12
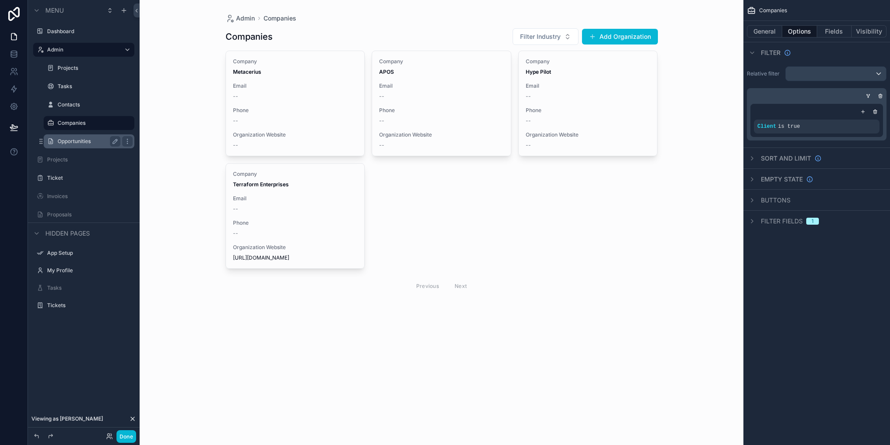
click at [65, 138] on label "Opportunities" at bounding box center [87, 141] width 59 height 7
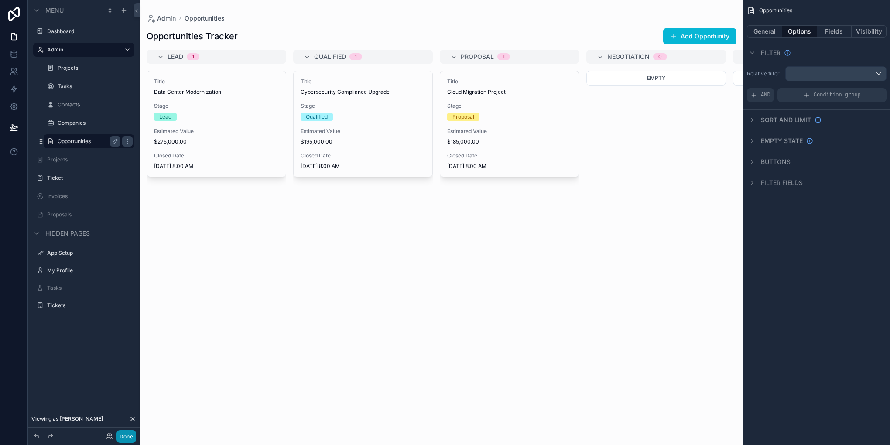
click at [130, 440] on button "Done" at bounding box center [126, 436] width 20 height 13
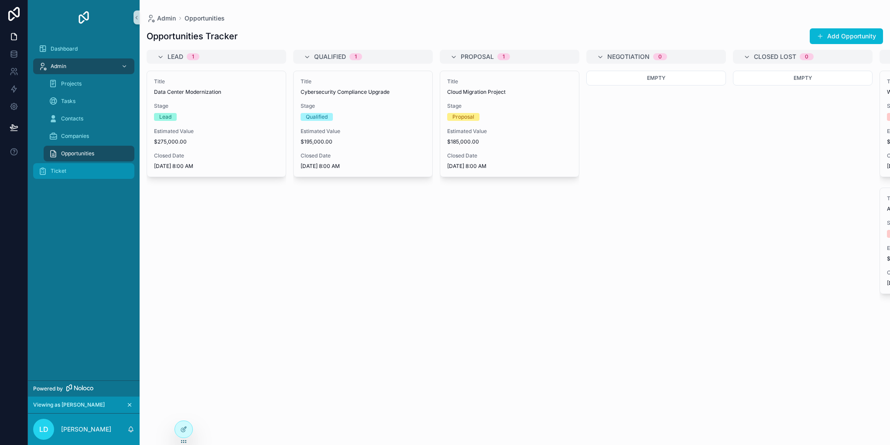
click at [68, 174] on div "Ticket" at bounding box center [83, 171] width 91 height 14
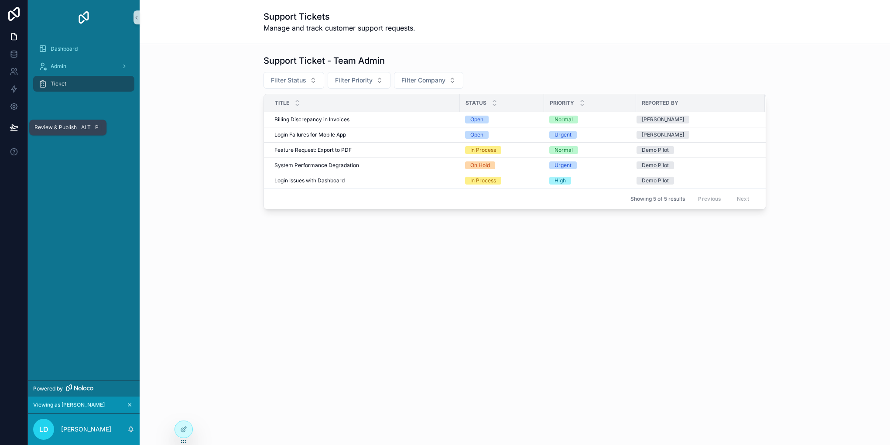
click at [11, 130] on icon at bounding box center [14, 127] width 9 height 9
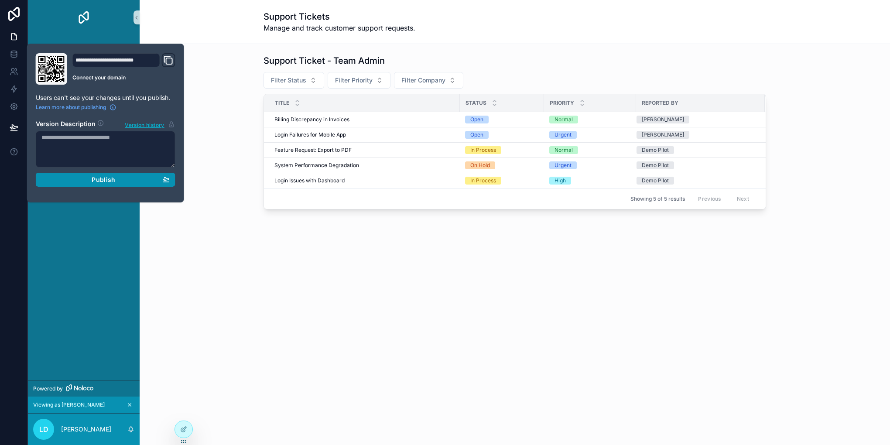
click at [89, 180] on div "Publish" at bounding box center [105, 180] width 128 height 8
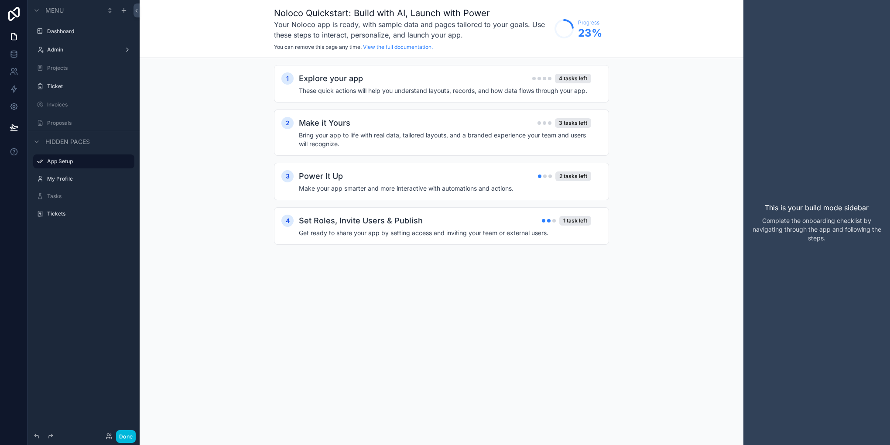
click at [420, 88] on h4 "These quick actions will help you understand layouts, records, and how data flo…" at bounding box center [445, 90] width 292 height 9
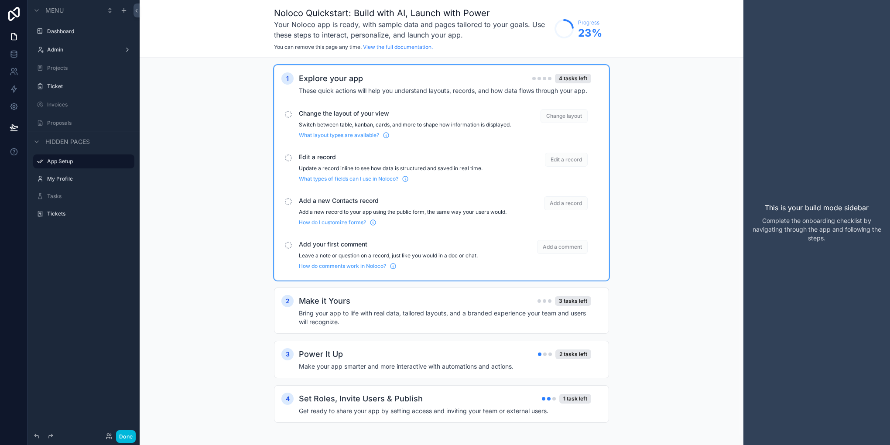
click at [290, 117] on div "Change the layout of your view Switch between table, kanban, cards, and more to…" at bounding box center [441, 124] width 320 height 37
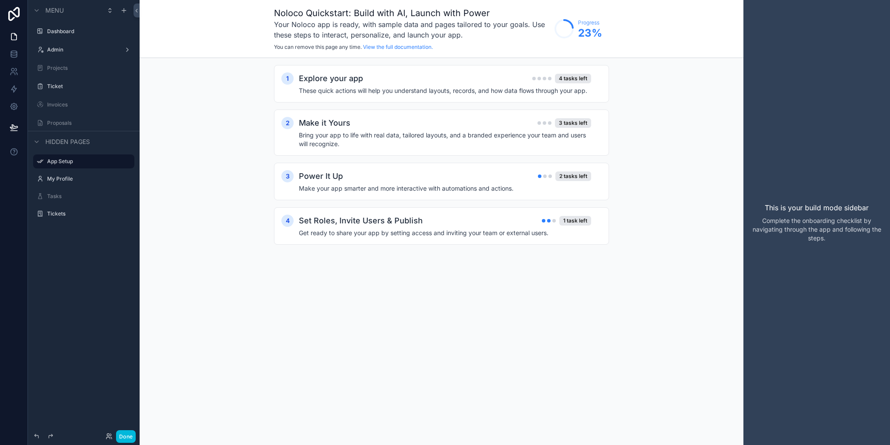
click at [334, 87] on h4 "These quick actions will help you understand layouts, records, and how data flo…" at bounding box center [445, 90] width 292 height 9
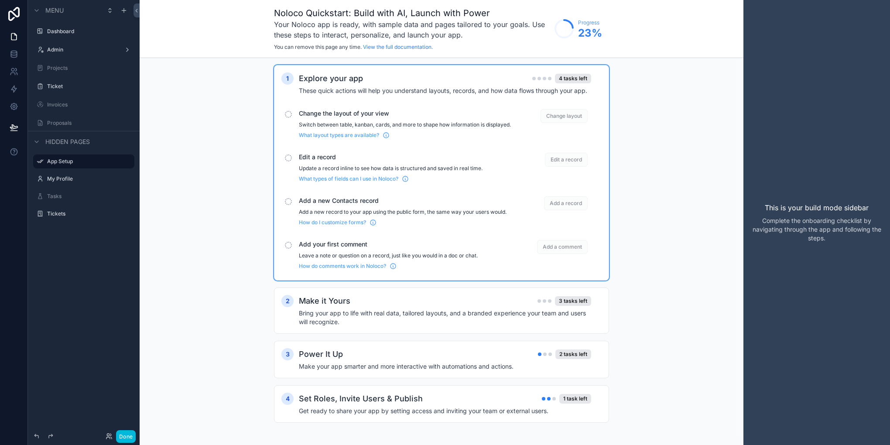
click at [433, 126] on p "Switch between table, kanban, cards, and more to shape how information is displ…" at bounding box center [405, 124] width 212 height 7
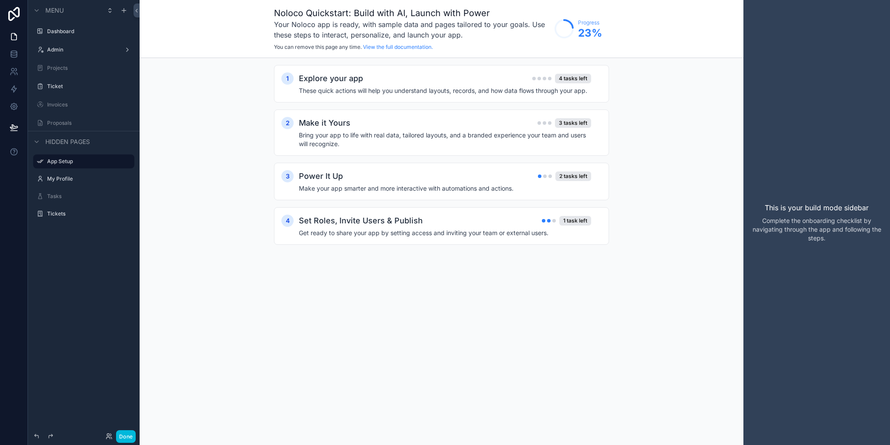
click at [426, 93] on h4 "These quick actions will help you understand layouts, records, and how data flo…" at bounding box center [445, 90] width 292 height 9
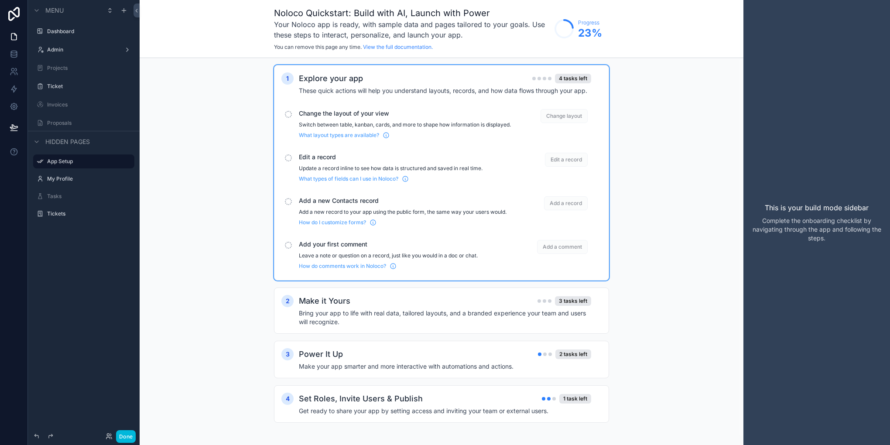
click at [567, 112] on span "Change layout" at bounding box center [563, 116] width 47 height 14
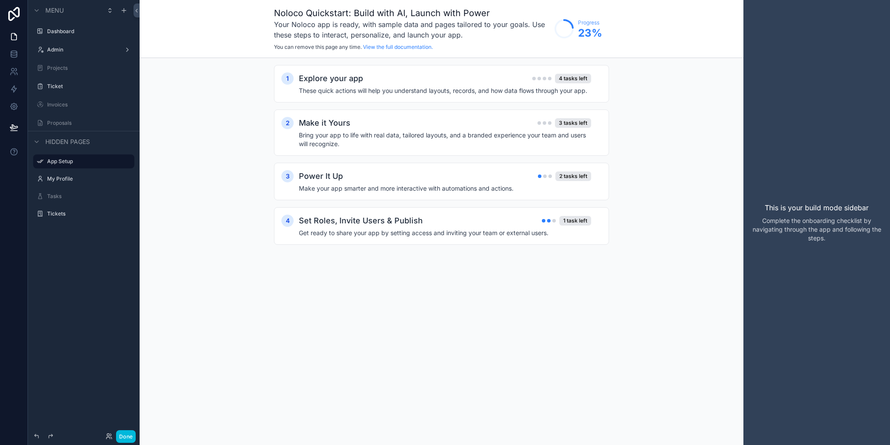
click at [506, 86] on h4 "These quick actions will help you understand layouts, records, and how data flo…" at bounding box center [445, 90] width 292 height 9
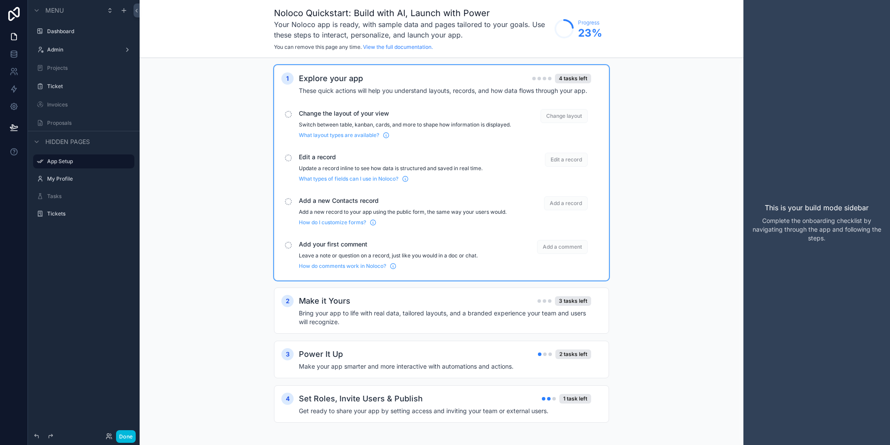
scroll to position [8, 0]
click at [13, 109] on icon at bounding box center [13, 106] width 7 height 7
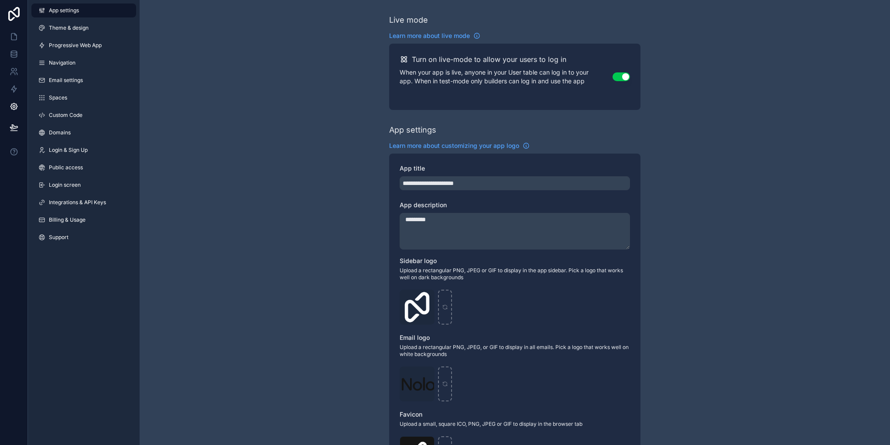
click at [92, 205] on span "Integrations & API Keys" at bounding box center [77, 202] width 57 height 7
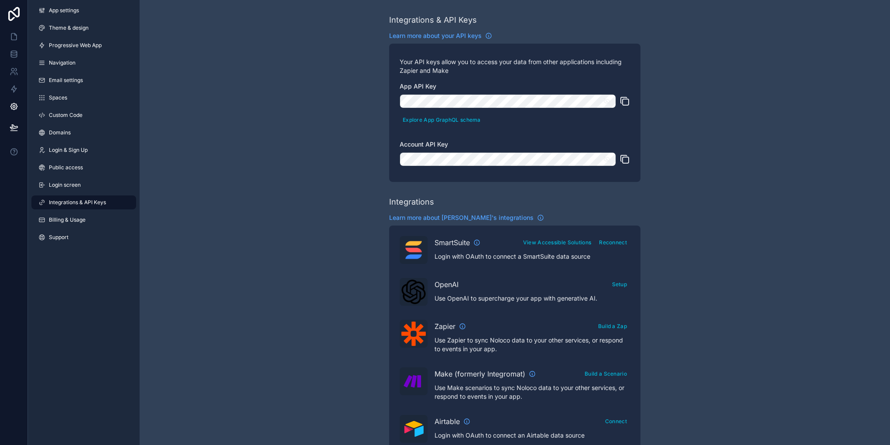
click at [49, 99] on span "Spaces" at bounding box center [58, 97] width 18 height 7
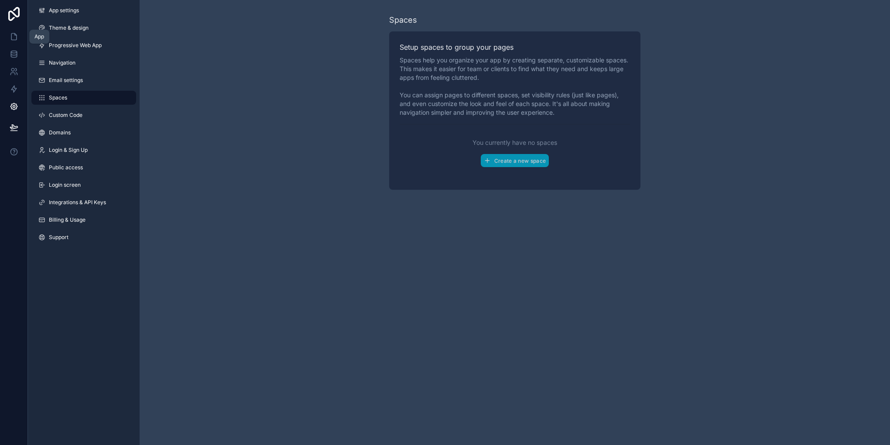
click at [15, 28] on link at bounding box center [13, 36] width 27 height 17
